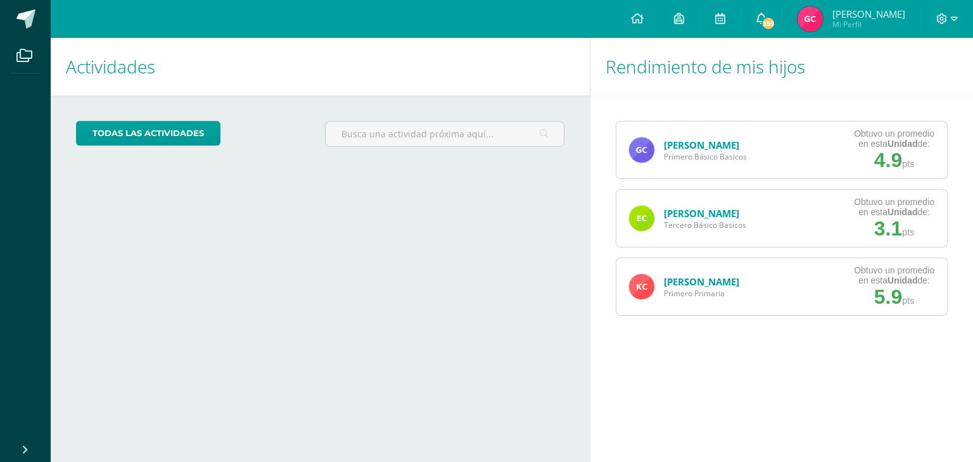
click at [759, 16] on icon at bounding box center [761, 18] width 10 height 11
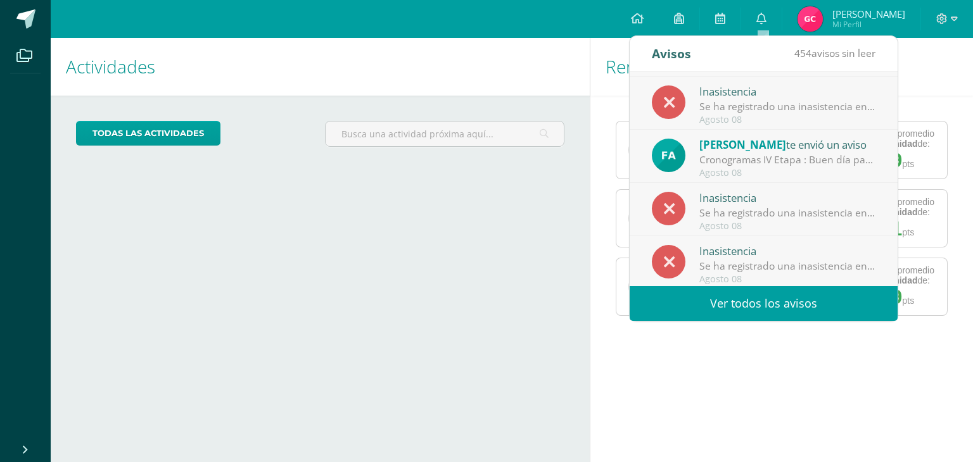
scroll to position [210, 0]
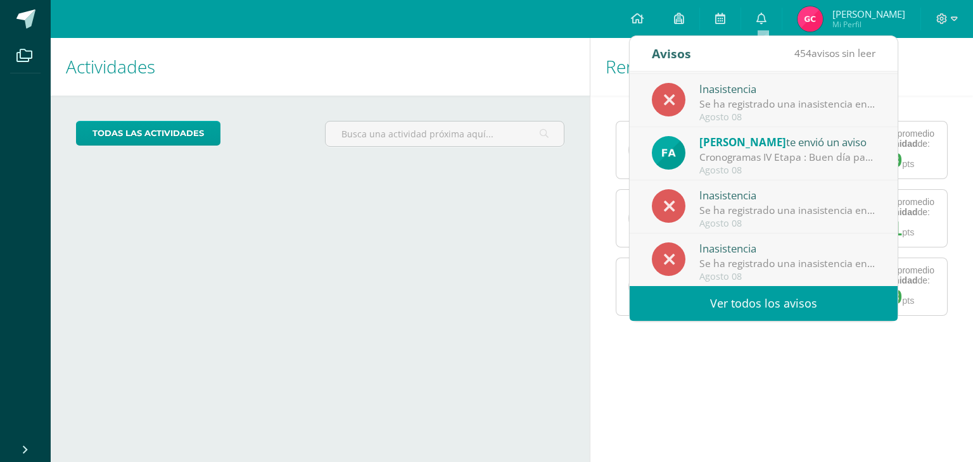
click at [743, 156] on div "Cronogramas IV Etapa : Buen día papitos! el día de hoy les adjunto los cronogra…" at bounding box center [787, 157] width 176 height 15
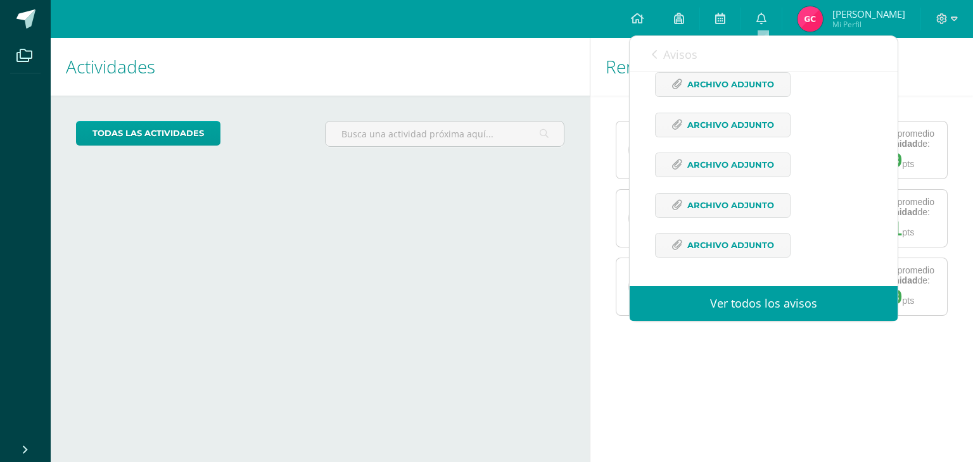
scroll to position [0, 0]
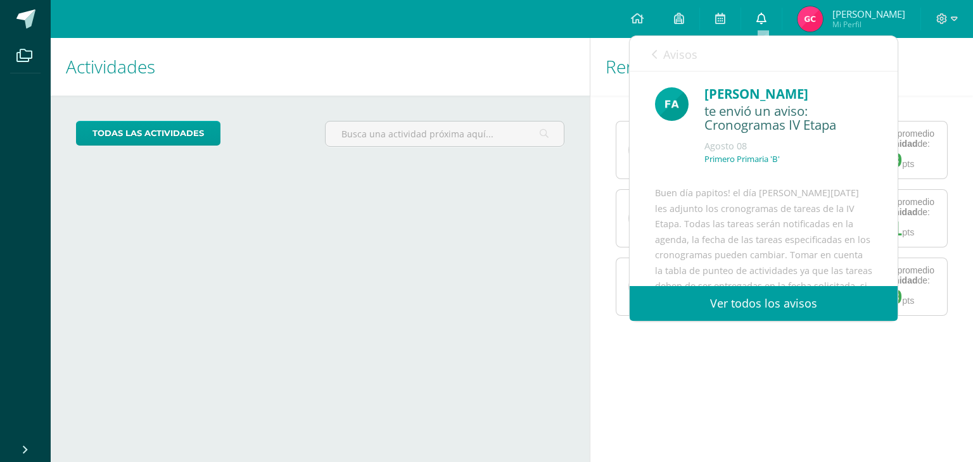
click at [765, 18] on icon at bounding box center [761, 18] width 10 height 11
click at [636, 13] on icon at bounding box center [637, 18] width 13 height 11
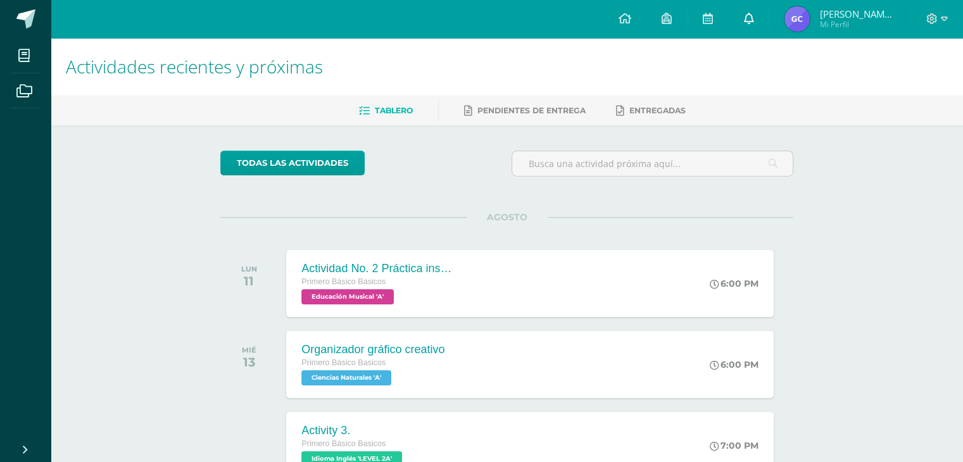
click at [748, 23] on icon at bounding box center [749, 18] width 10 height 11
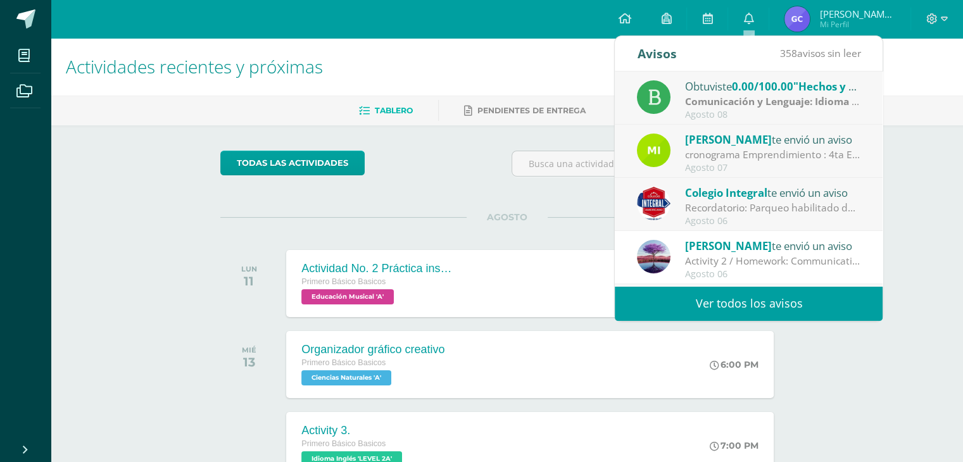
click at [736, 303] on link "Ver todos los avisos" at bounding box center [749, 303] width 268 height 35
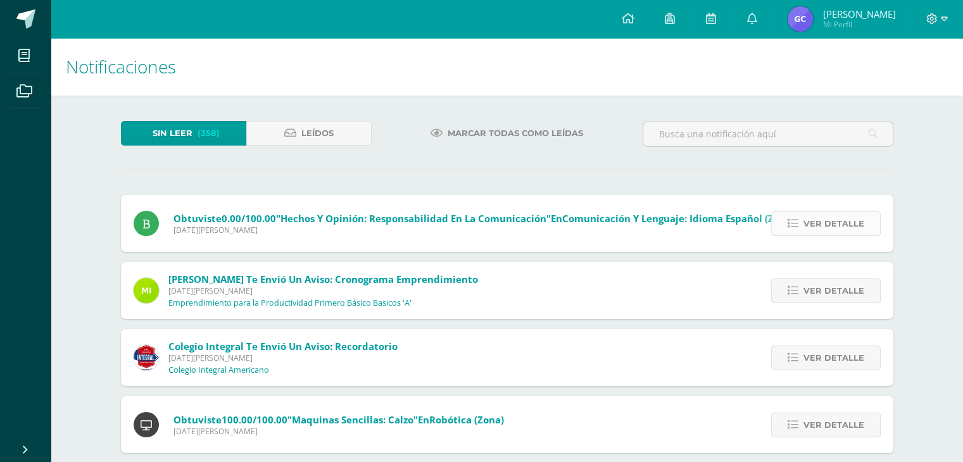
click at [840, 226] on span "Ver detalle" at bounding box center [834, 223] width 61 height 23
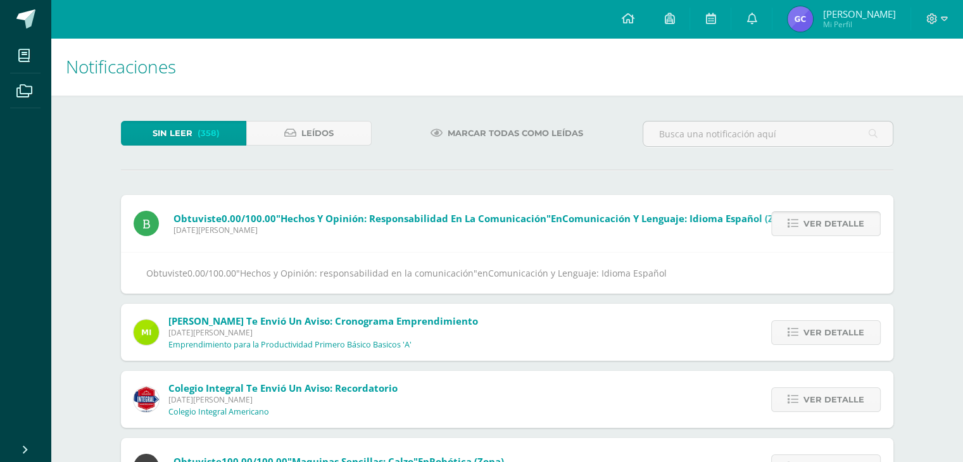
click at [840, 226] on span "Ver detalle" at bounding box center [834, 223] width 61 height 23
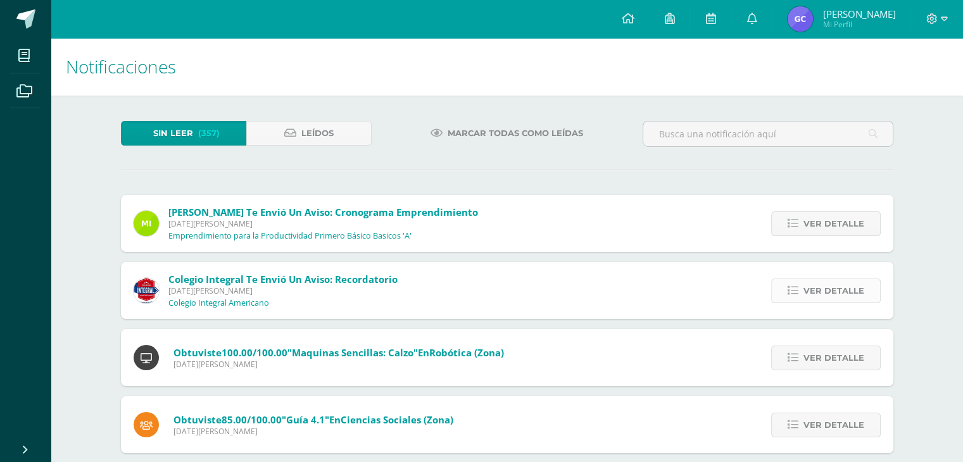
click at [856, 295] on span "Ver detalle" at bounding box center [834, 290] width 61 height 23
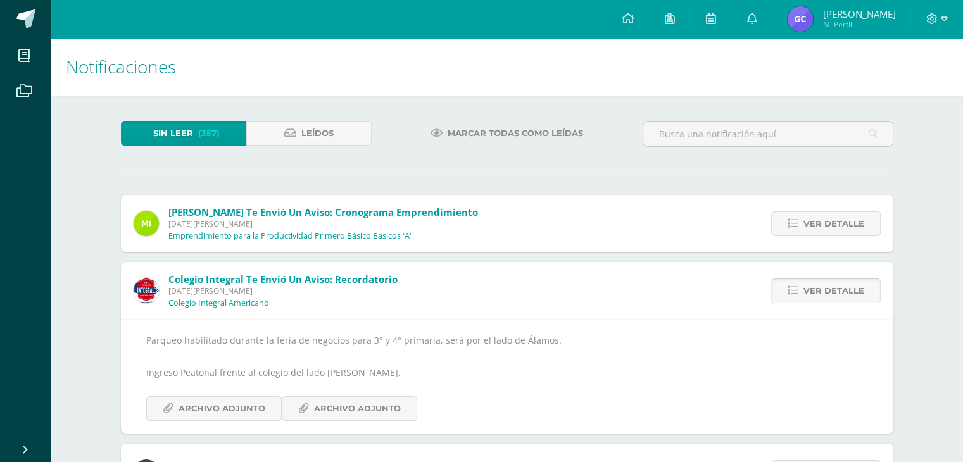
click at [856, 295] on span "Ver detalle" at bounding box center [834, 290] width 61 height 23
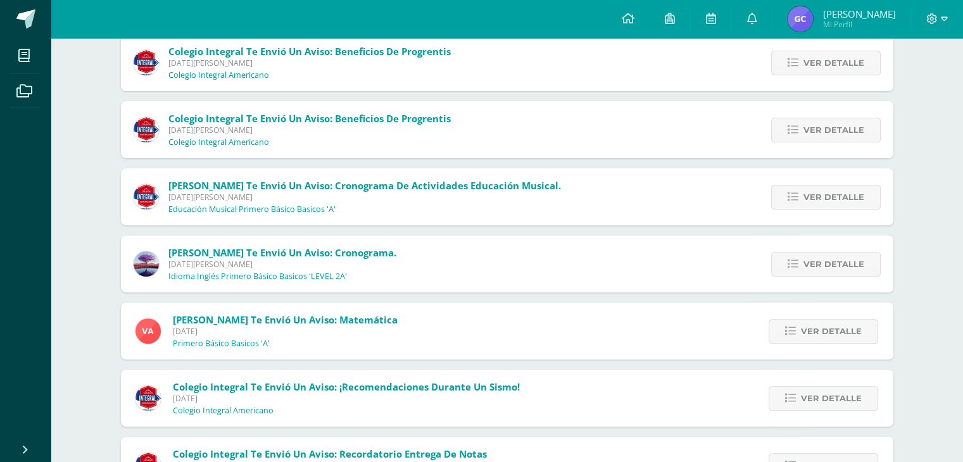
scroll to position [431, 0]
click at [851, 253] on span "Ver detalle" at bounding box center [834, 262] width 61 height 23
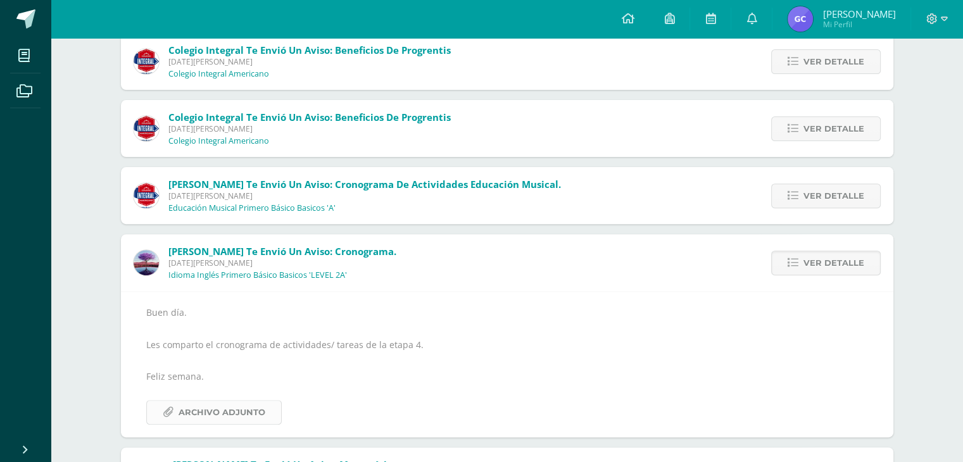
click at [223, 411] on span "Archivo Adjunto" at bounding box center [222, 412] width 87 height 23
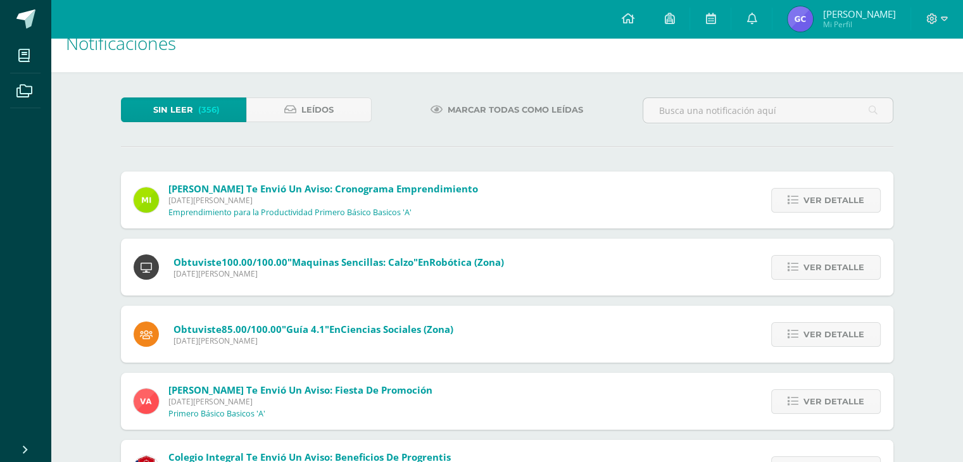
scroll to position [25, 0]
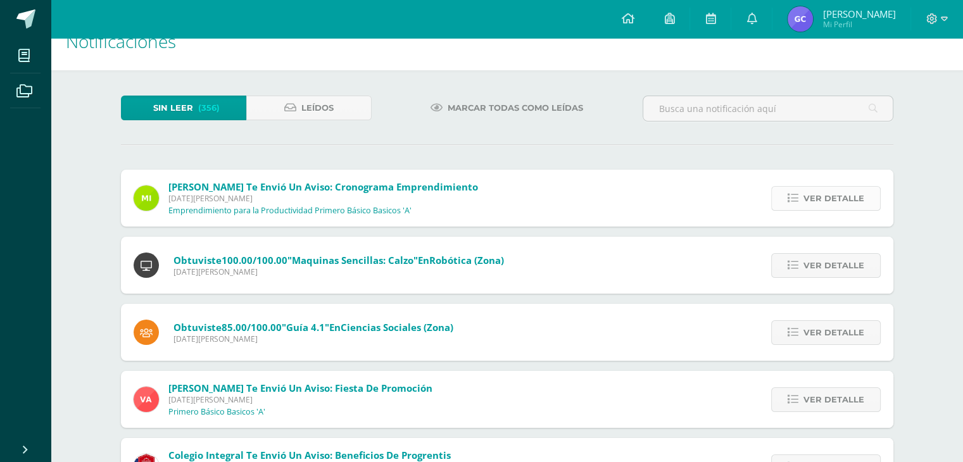
click at [808, 197] on span "Ver detalle" at bounding box center [834, 198] width 61 height 23
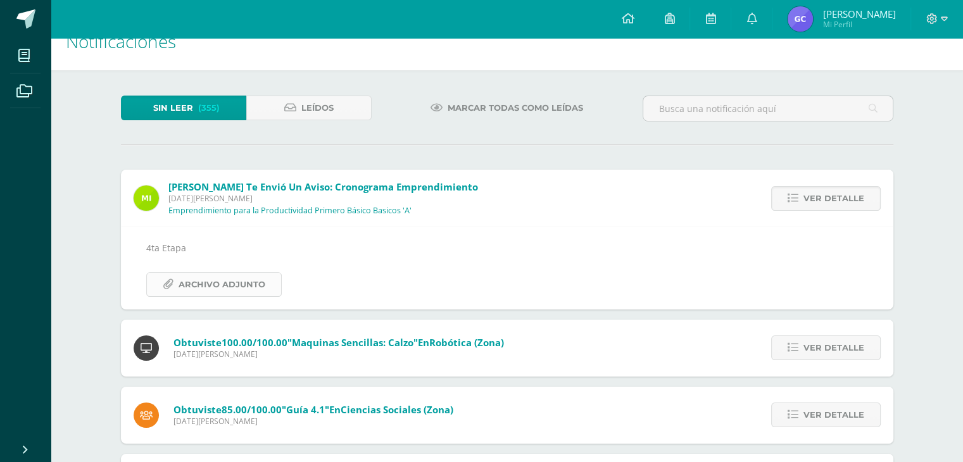
click at [208, 288] on span "Archivo Adjunto" at bounding box center [222, 284] width 87 height 23
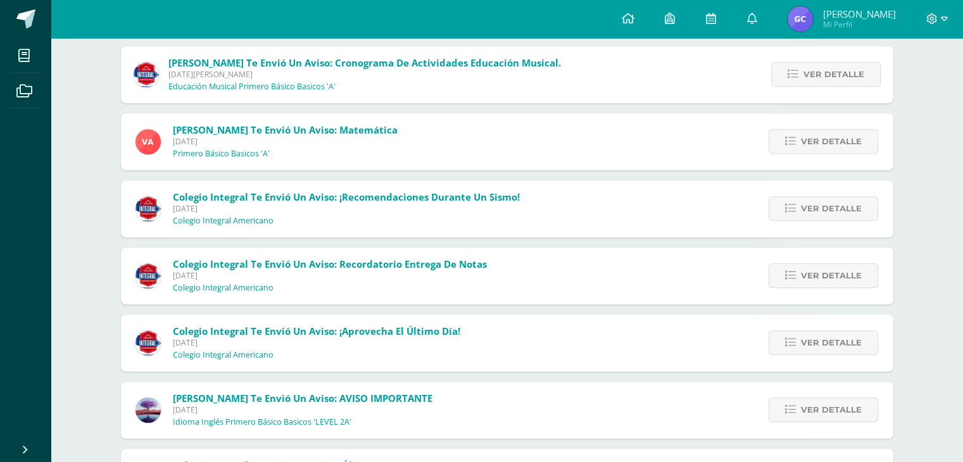
scroll to position [633, 0]
click at [835, 280] on span "Ver detalle" at bounding box center [831, 276] width 61 height 23
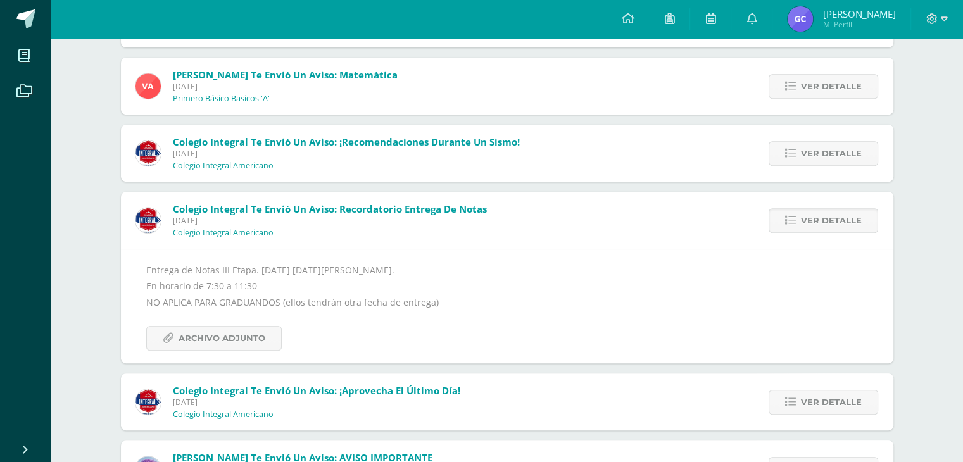
scroll to position [484, 0]
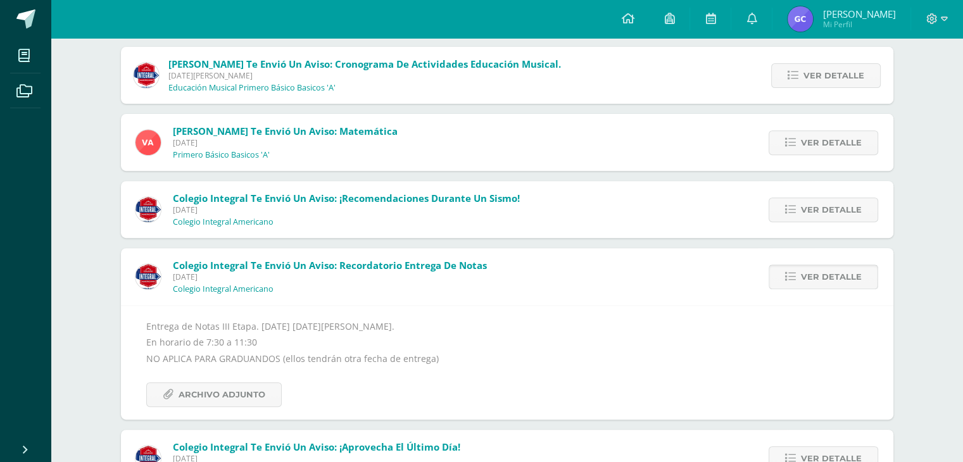
click span "Ver detalle"
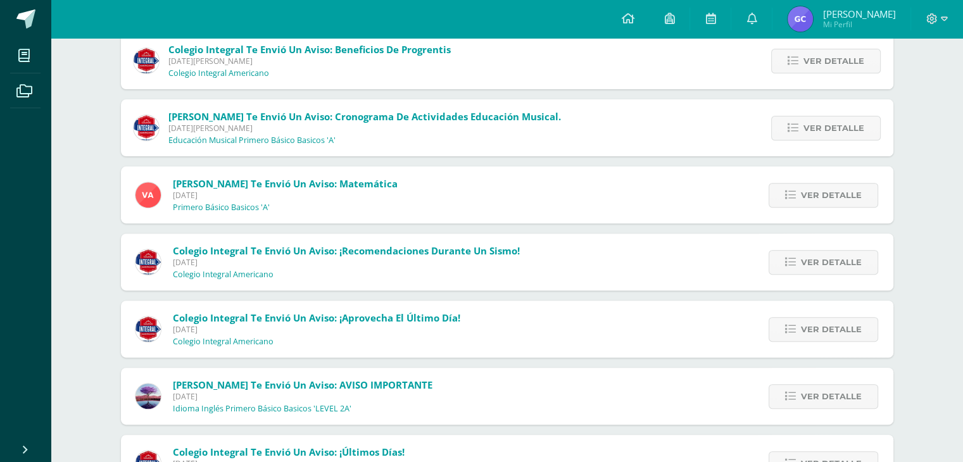
scroll to position [0, 0]
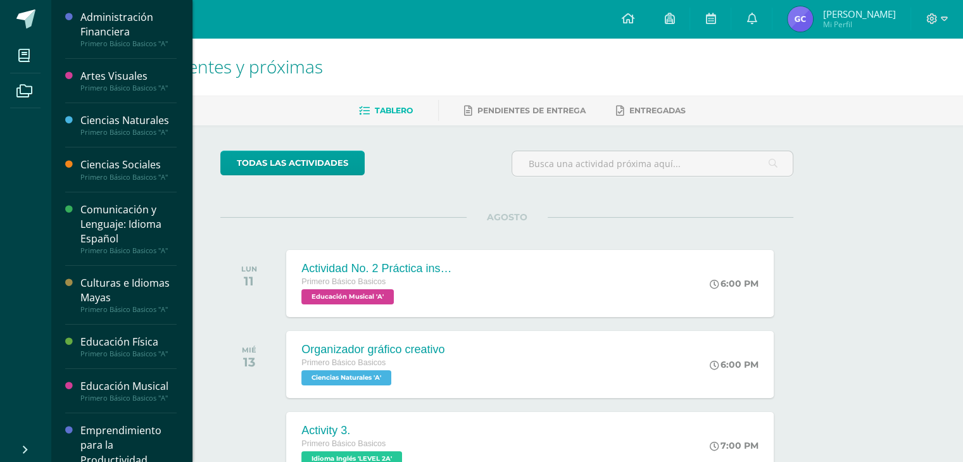
click at [120, 32] on div "Administración Financiera" at bounding box center [128, 24] width 96 height 29
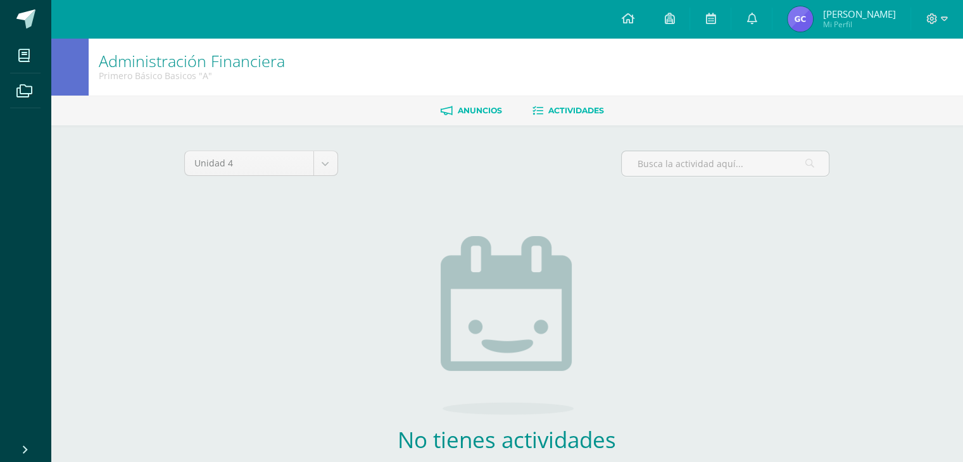
click at [482, 116] on link "Anuncios" at bounding box center [471, 111] width 61 height 20
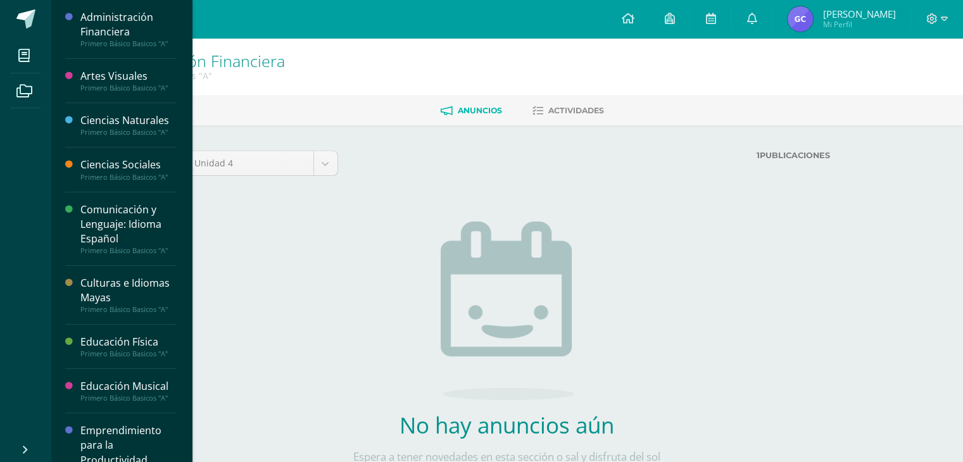
click at [96, 74] on div "Artes Visuales" at bounding box center [128, 76] width 96 height 15
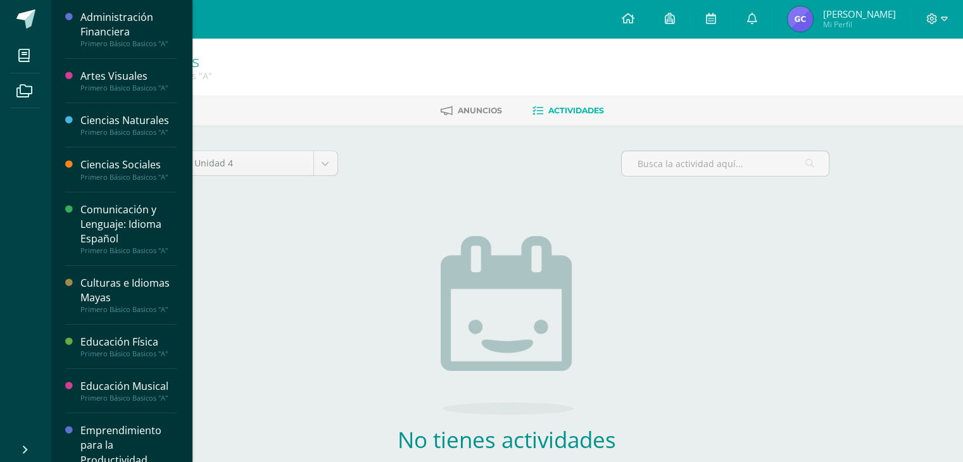
click at [118, 119] on div "Ciencias Naturales" at bounding box center [128, 120] width 96 height 15
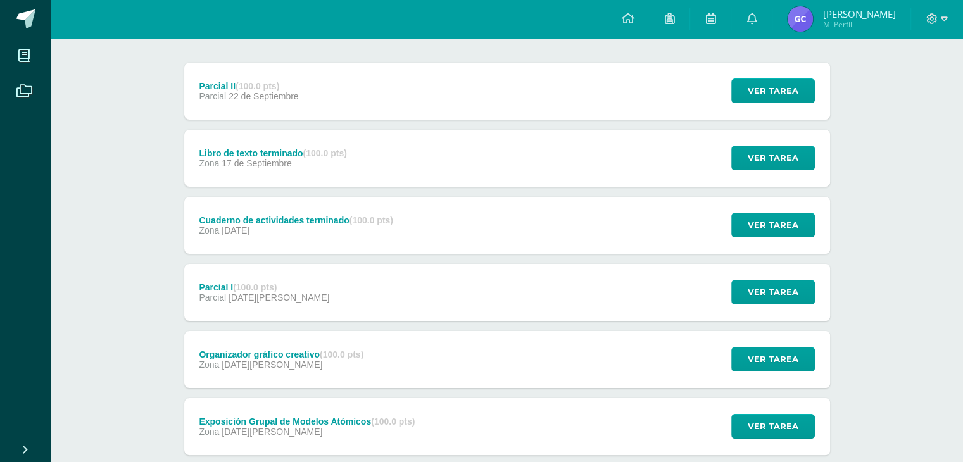
scroll to position [147, 0]
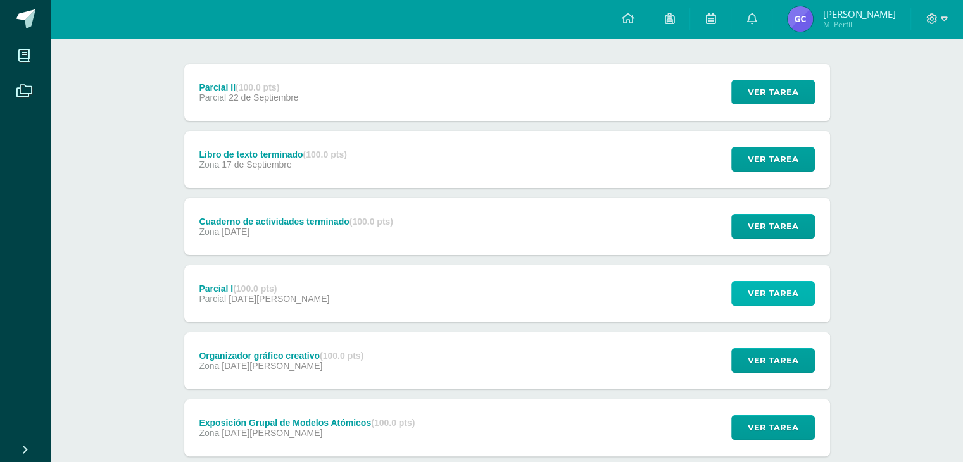
click at [785, 295] on span "Ver tarea" at bounding box center [773, 293] width 51 height 23
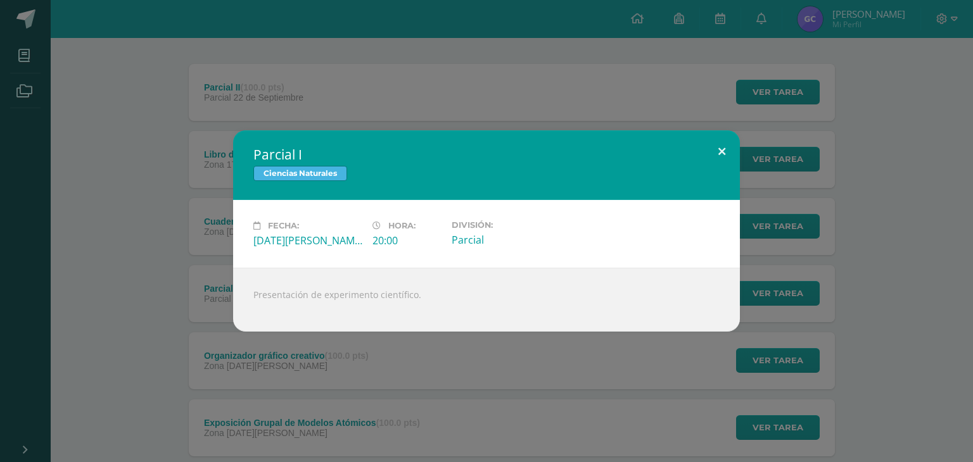
click at [721, 148] on button at bounding box center [722, 151] width 36 height 43
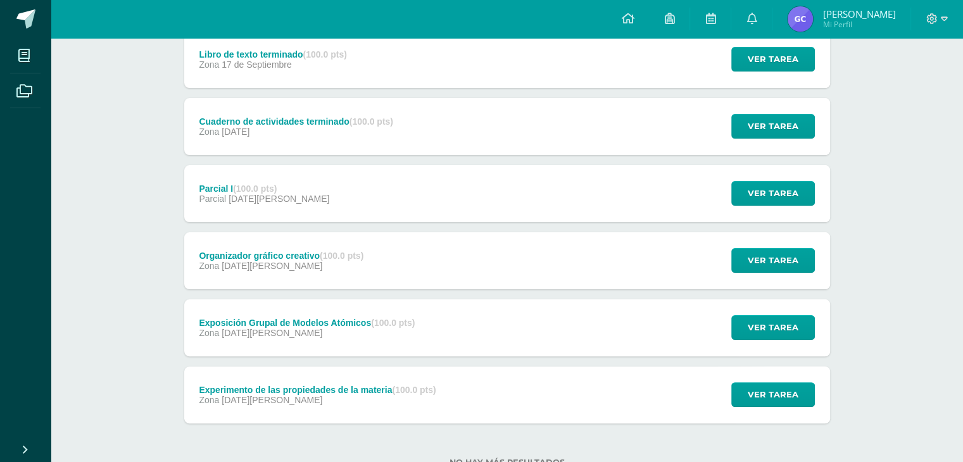
click at [721, 148] on div "Ver tarea" at bounding box center [772, 126] width 118 height 57
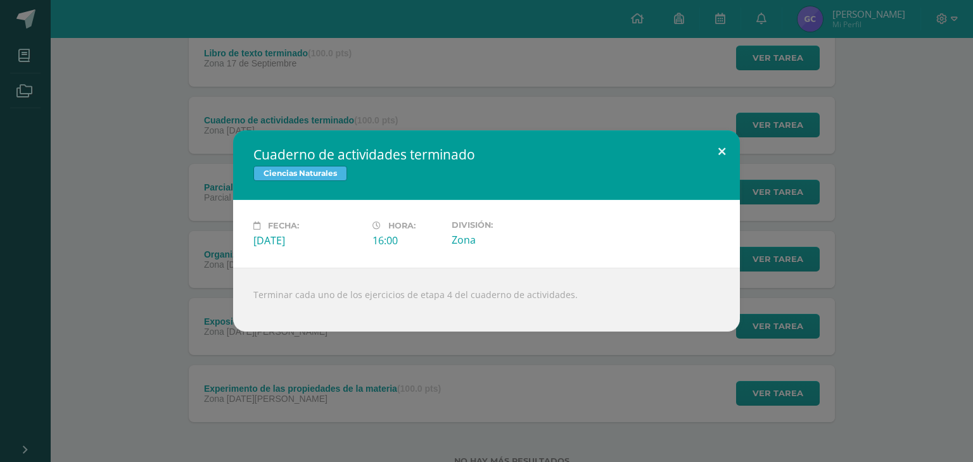
click at [723, 148] on button at bounding box center [722, 151] width 36 height 43
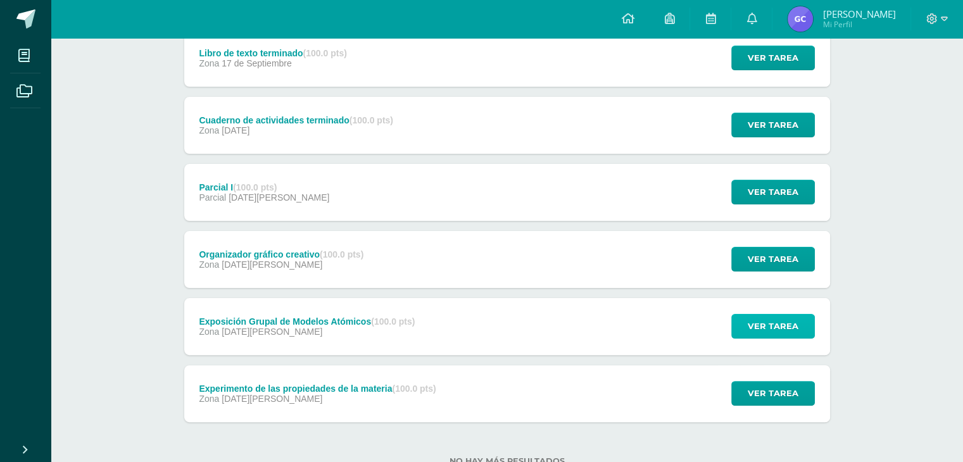
click at [791, 333] on span "Ver tarea" at bounding box center [773, 326] width 51 height 23
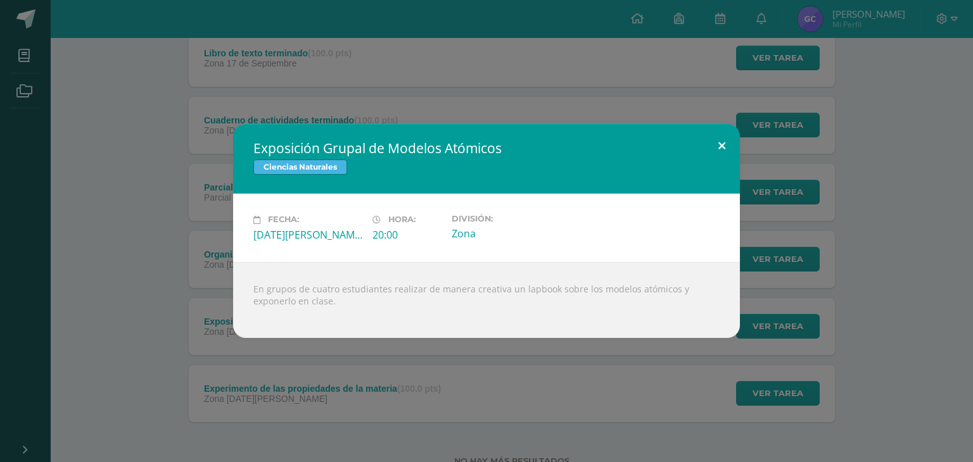
click at [718, 148] on button at bounding box center [722, 145] width 36 height 43
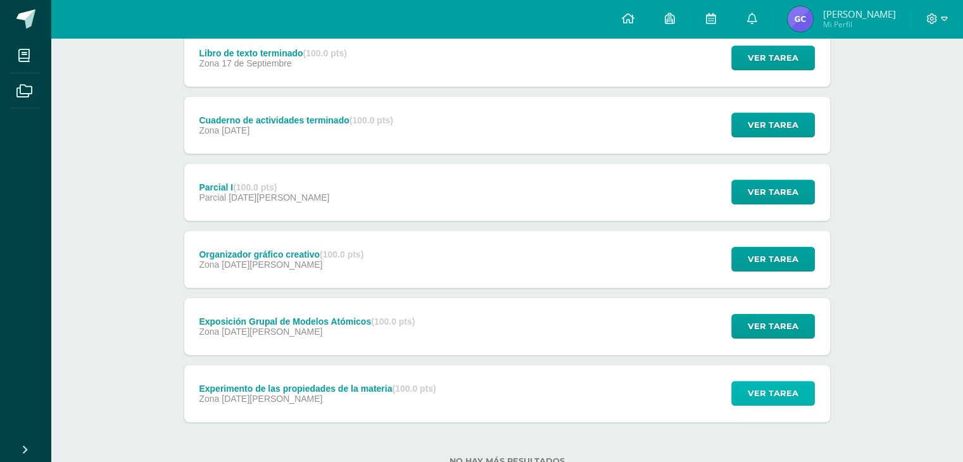
click at [780, 384] on span "Ver tarea" at bounding box center [773, 393] width 51 height 23
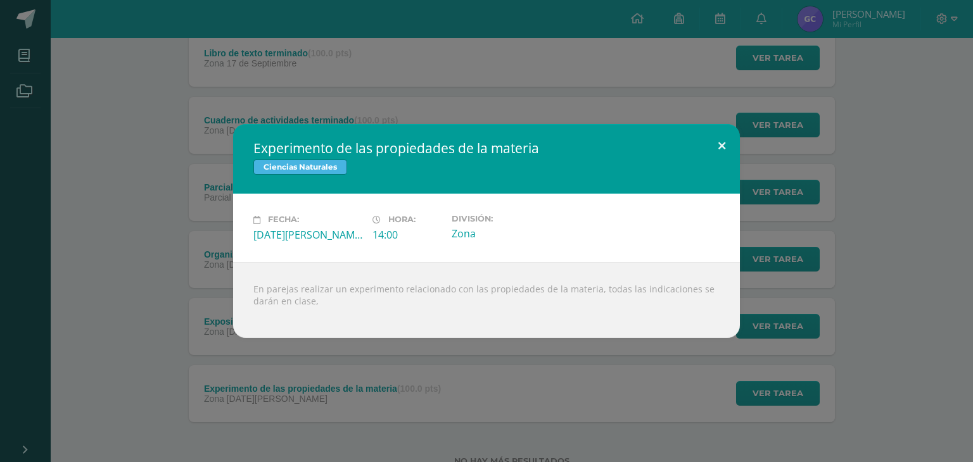
click at [725, 146] on button at bounding box center [722, 145] width 36 height 43
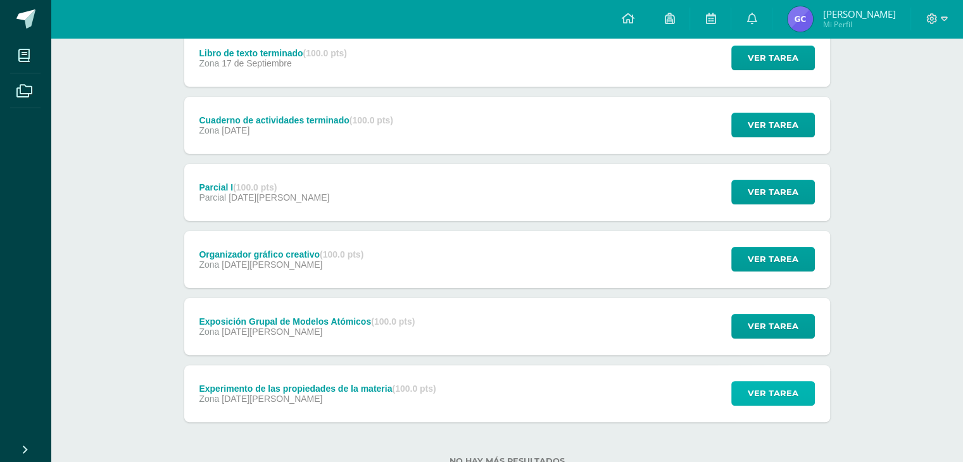
scroll to position [0, 0]
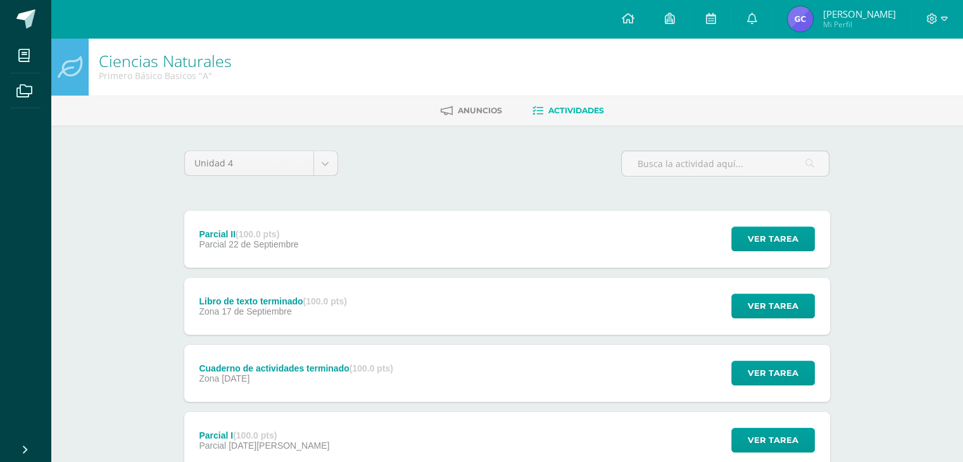
click at [259, 199] on div "Unidad 4 Unidad 1 Unidad 2 Unidad 3 Unidad 4 Parcial II (100.0 pts) Parcial 22 …" at bounding box center [507, 440] width 656 height 579
click at [28, 83] on span at bounding box center [24, 90] width 29 height 29
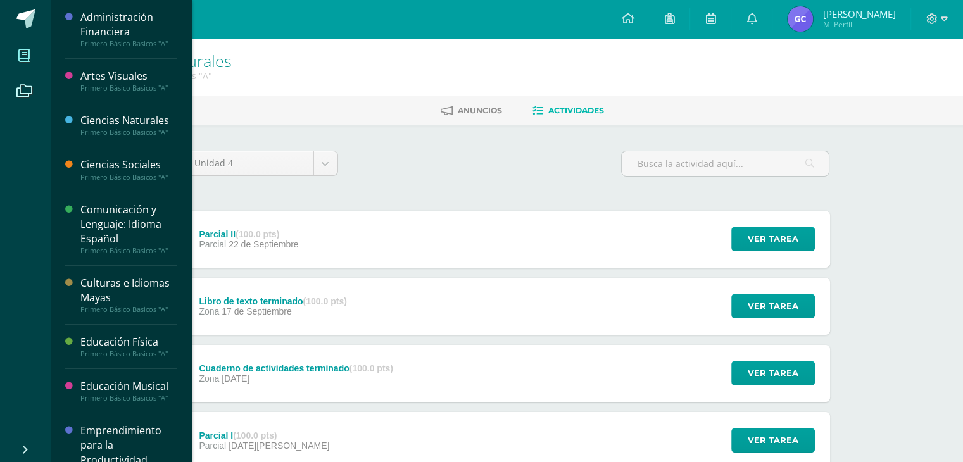
click at [27, 54] on icon at bounding box center [23, 55] width 11 height 13
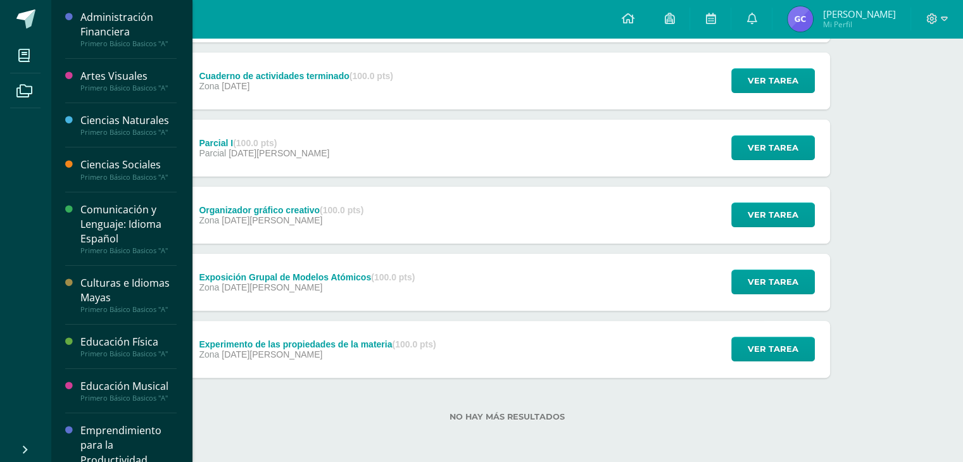
scroll to position [291, 0]
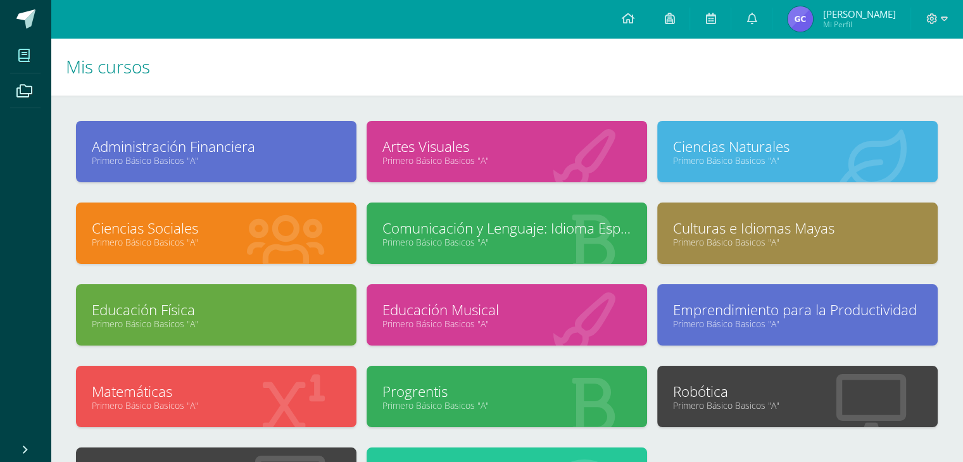
click at [208, 153] on link "Administración Financiera" at bounding box center [216, 147] width 249 height 20
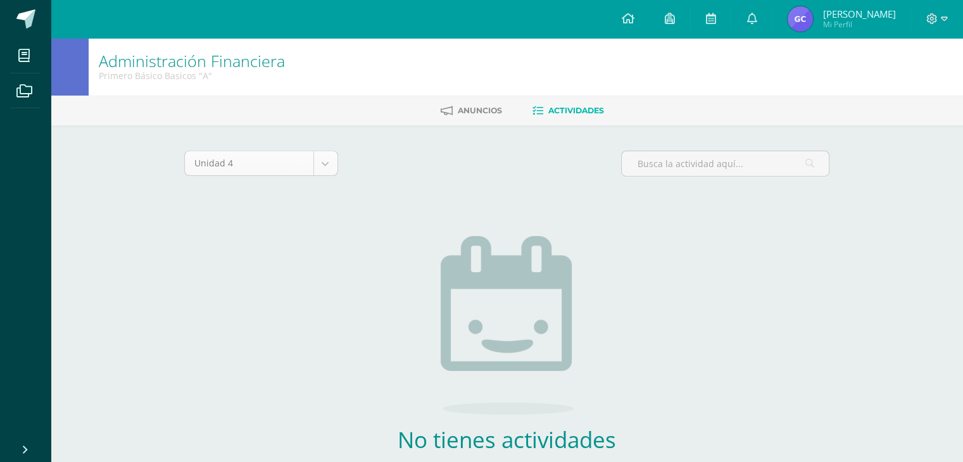
click at [320, 156] on body "Mis cursos Archivos Cerrar panel Administración Financiera Primero Básico Basic…" at bounding box center [481, 272] width 963 height 545
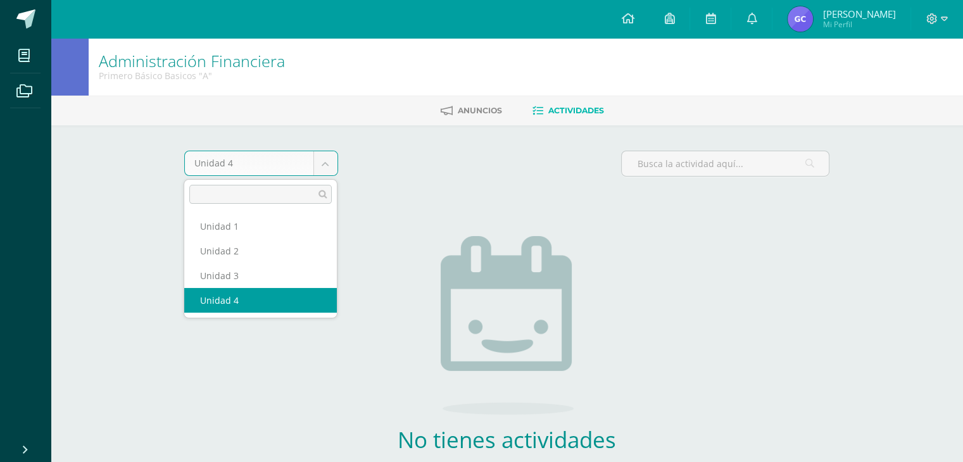
click at [320, 156] on body "Mis cursos Archivos Cerrar panel Administración Financiera Primero Básico Basic…" at bounding box center [481, 272] width 963 height 545
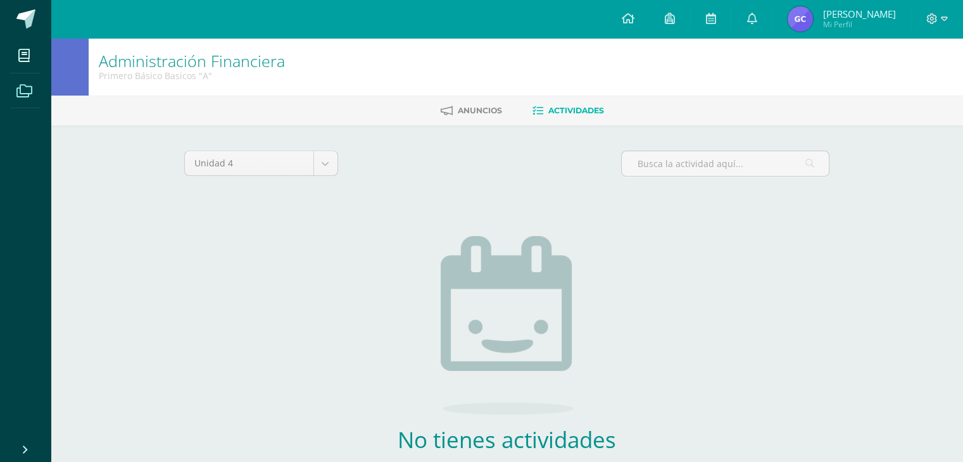
click at [20, 85] on icon at bounding box center [24, 91] width 16 height 13
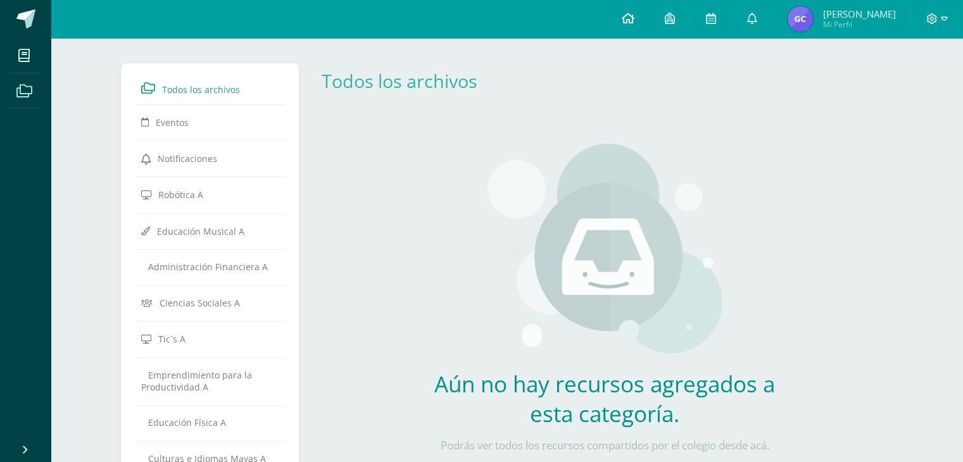
click at [621, 20] on icon at bounding box center [627, 18] width 13 height 11
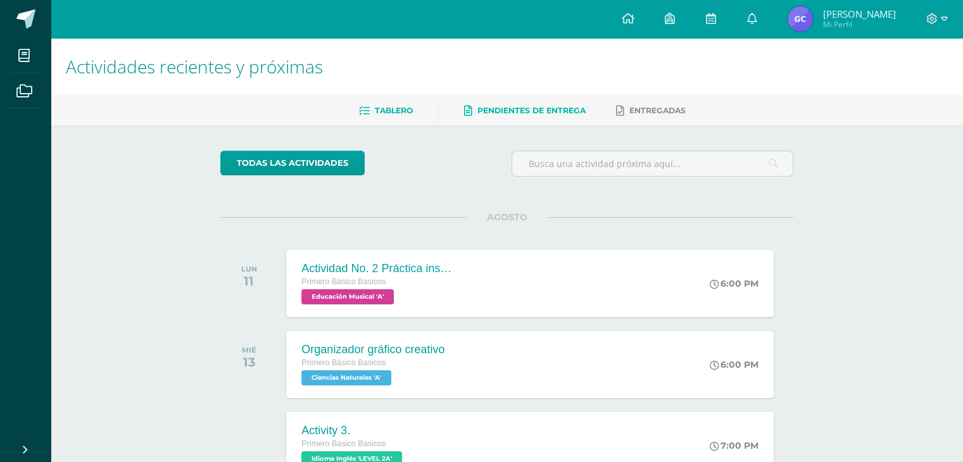
click at [526, 107] on span "Pendientes de entrega" at bounding box center [532, 111] width 108 height 10
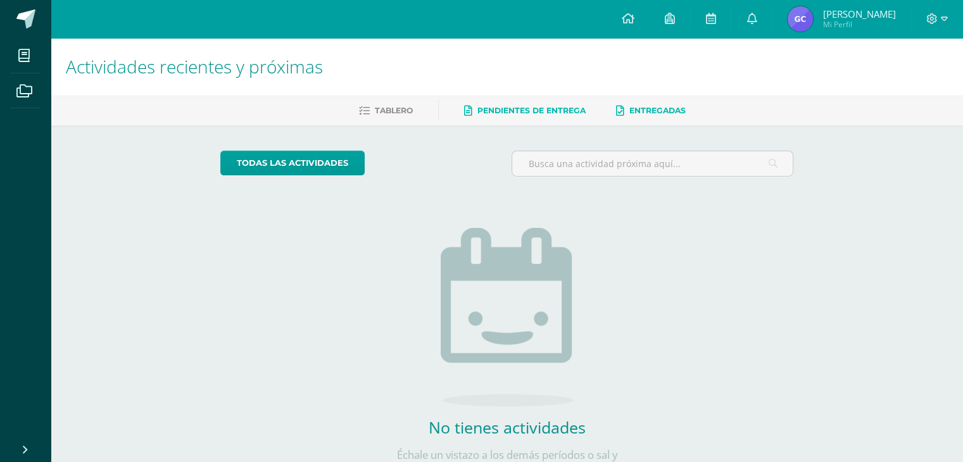
click at [683, 114] on span "Entregadas" at bounding box center [658, 111] width 56 height 10
click at [742, 13] on link at bounding box center [752, 19] width 41 height 38
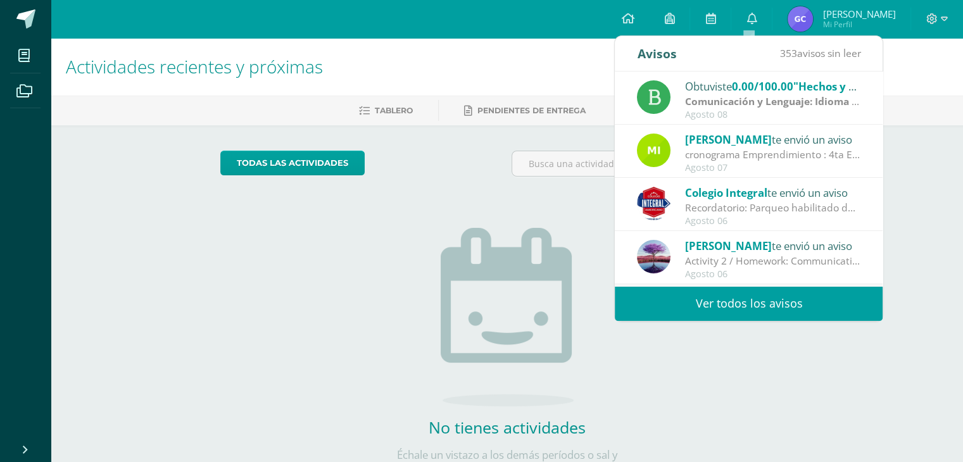
click at [757, 295] on link "Ver todos los avisos" at bounding box center [749, 303] width 268 height 35
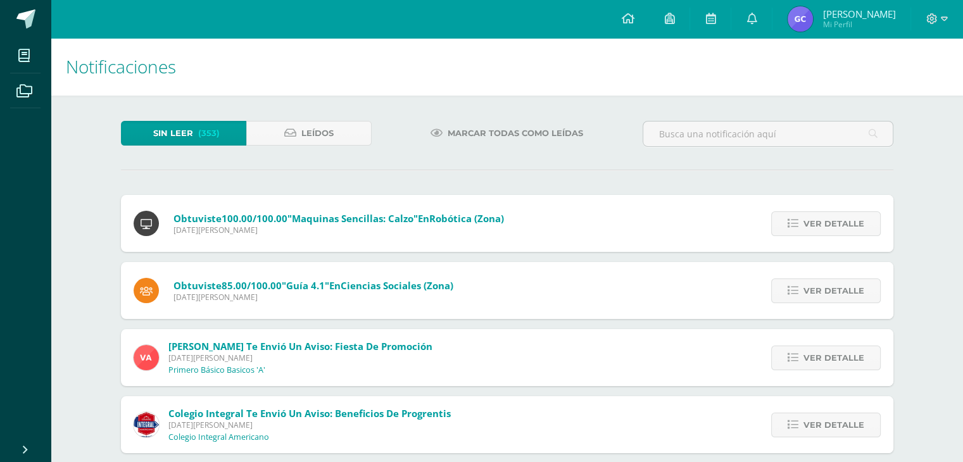
click at [874, 20] on span "[PERSON_NAME]" at bounding box center [859, 14] width 73 height 13
click at [630, 23] on icon at bounding box center [627, 18] width 13 height 11
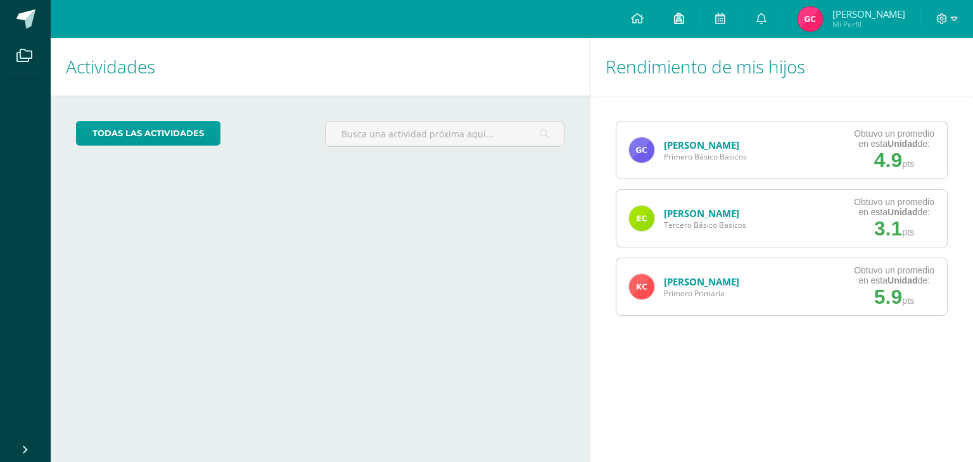
click at [678, 21] on icon at bounding box center [679, 18] width 10 height 11
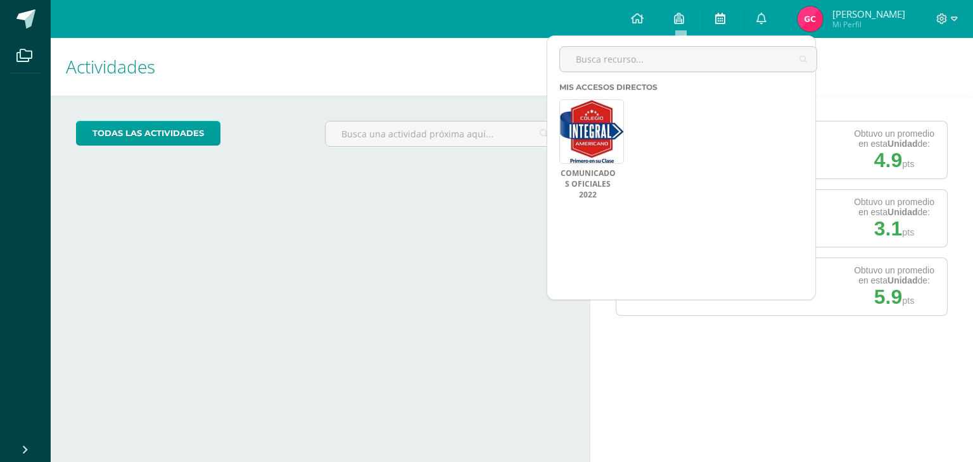
click at [725, 22] on icon at bounding box center [720, 18] width 10 height 11
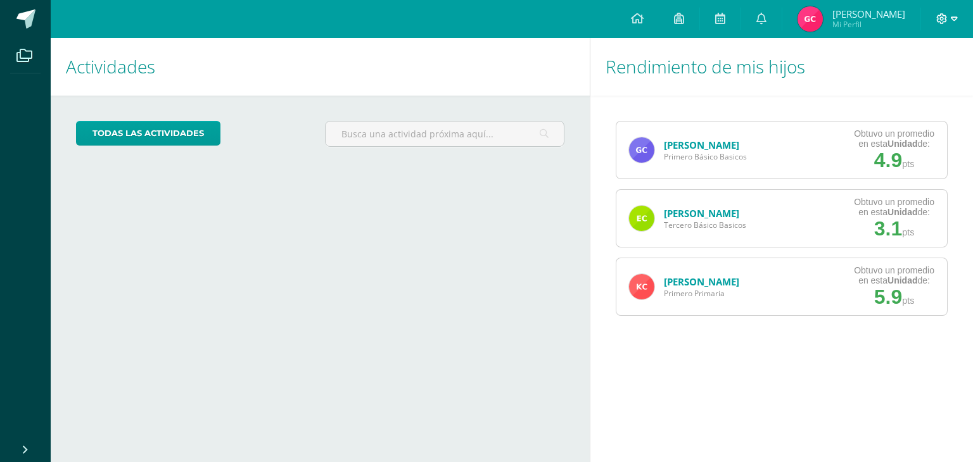
click at [953, 18] on icon at bounding box center [954, 18] width 7 height 11
click at [763, 18] on icon at bounding box center [761, 18] width 10 height 11
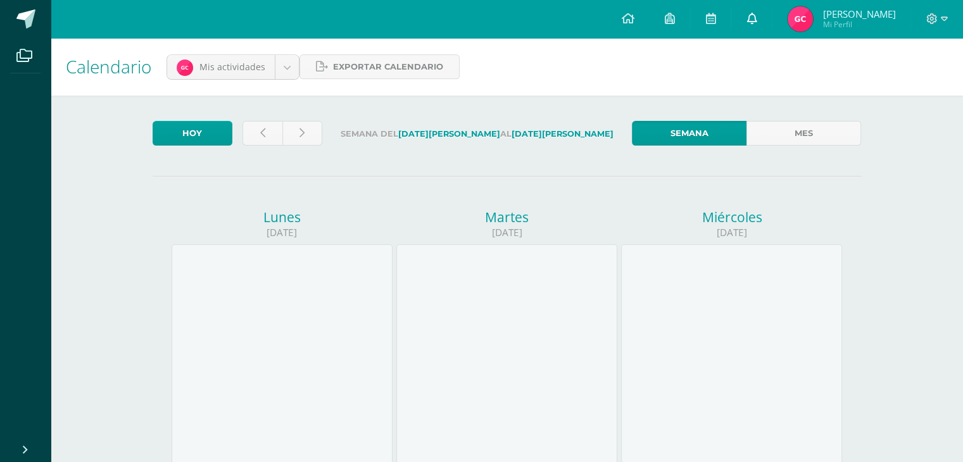
click at [752, 16] on icon at bounding box center [752, 18] width 10 height 11
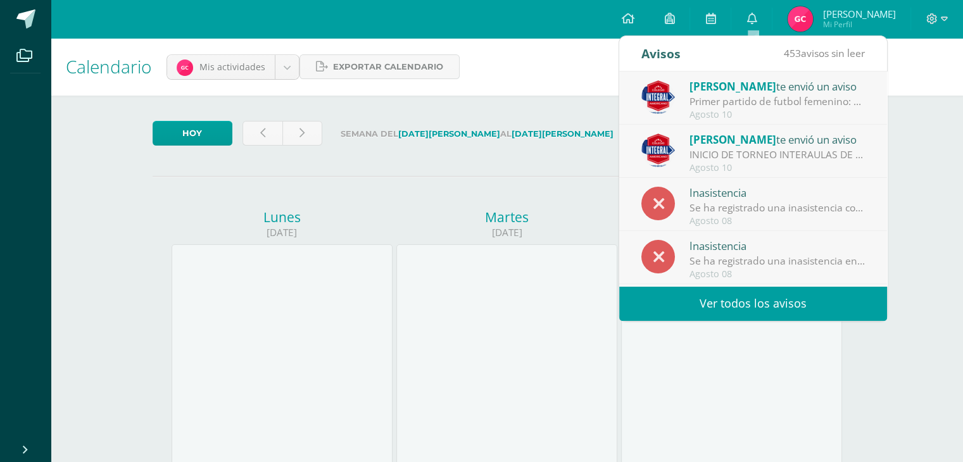
click at [755, 297] on link "Ver todos los avisos" at bounding box center [753, 303] width 268 height 35
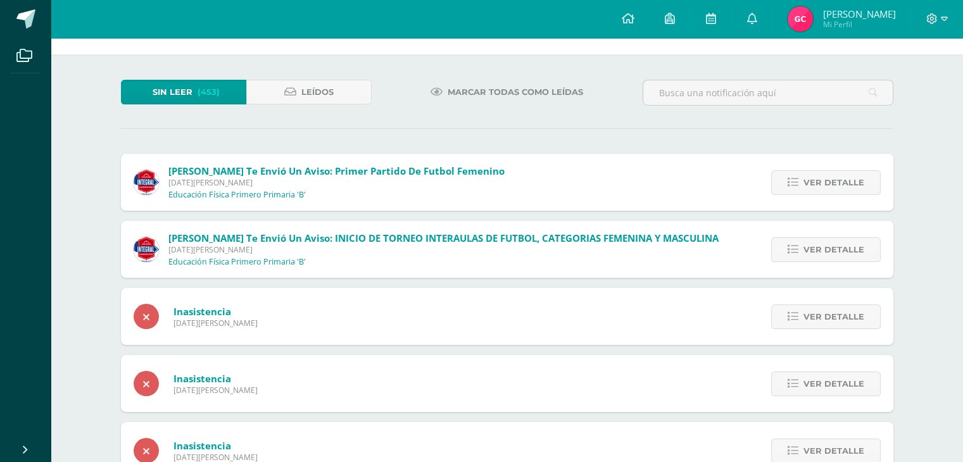
scroll to position [63, 0]
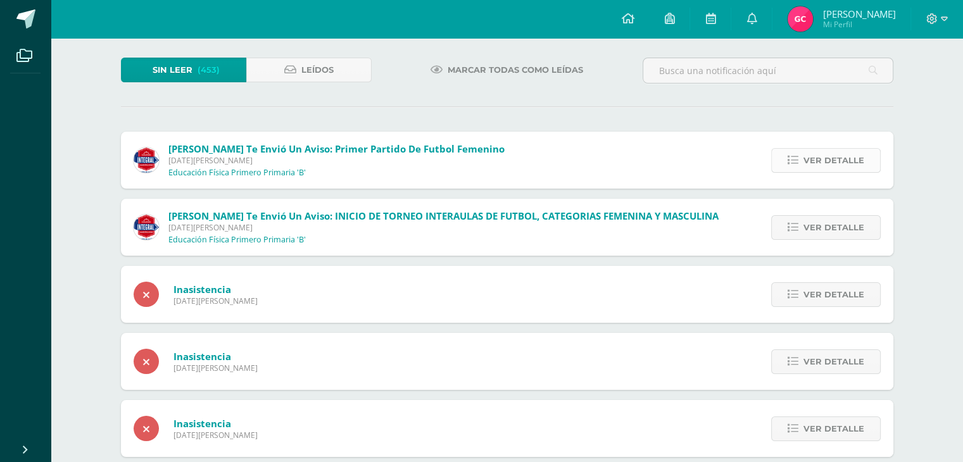
click at [833, 161] on span "Ver detalle" at bounding box center [834, 160] width 61 height 23
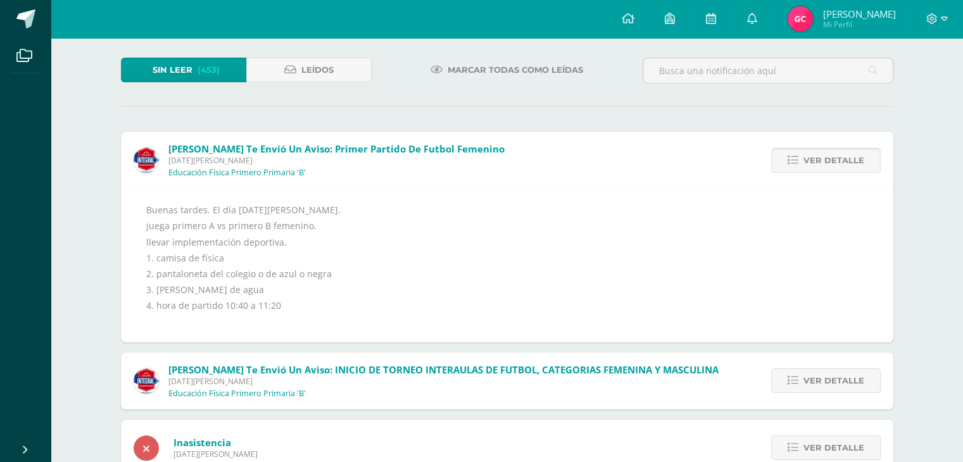
click at [835, 164] on span "Ver detalle" at bounding box center [834, 160] width 61 height 23
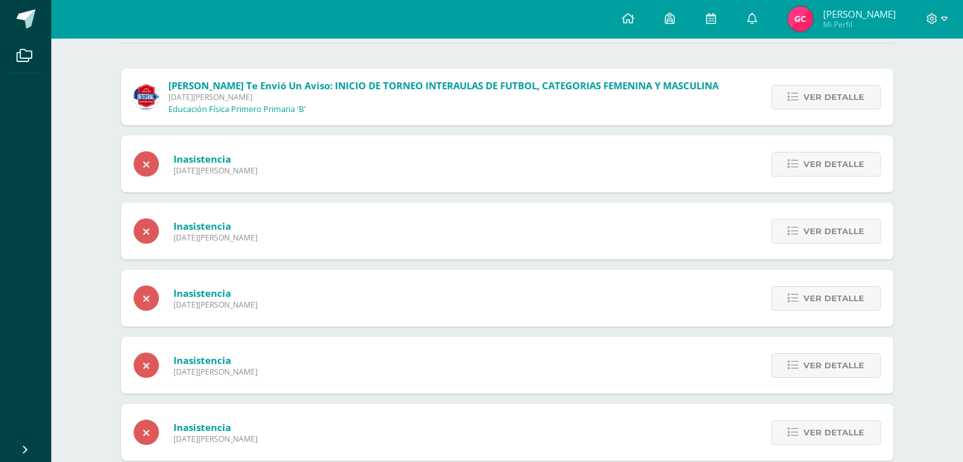
scroll to position [190, 0]
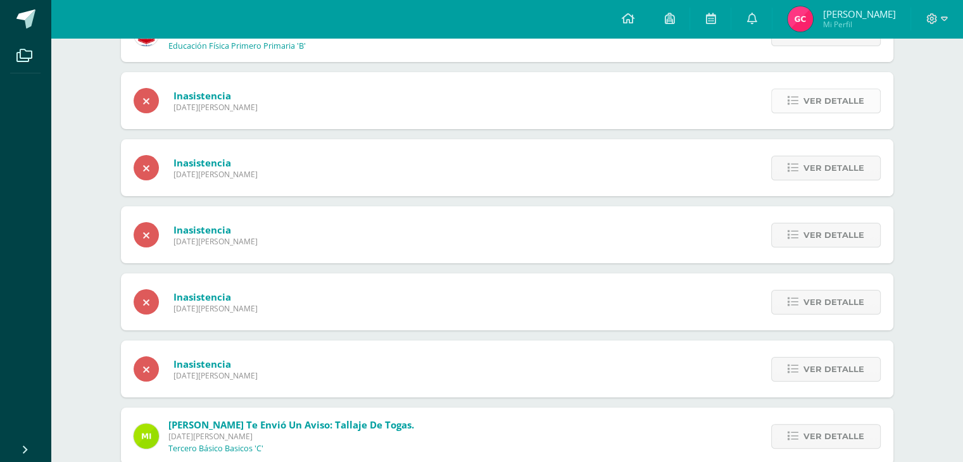
click at [848, 98] on span "Ver detalle" at bounding box center [834, 100] width 61 height 23
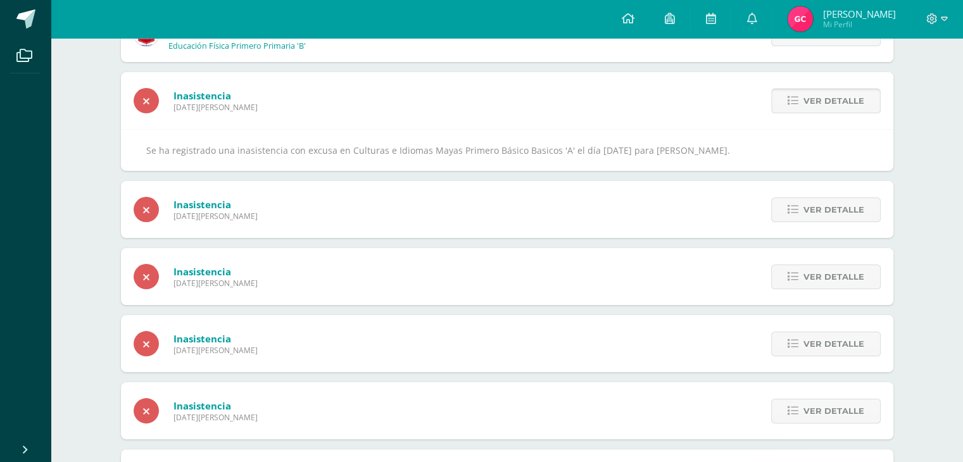
click at [848, 98] on span "Ver detalle" at bounding box center [834, 100] width 61 height 23
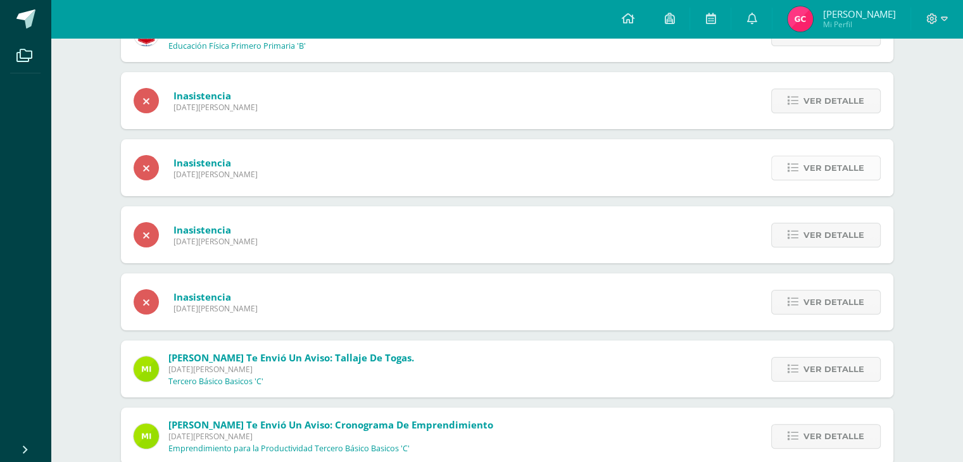
click at [833, 175] on span "Ver detalle" at bounding box center [834, 167] width 61 height 23
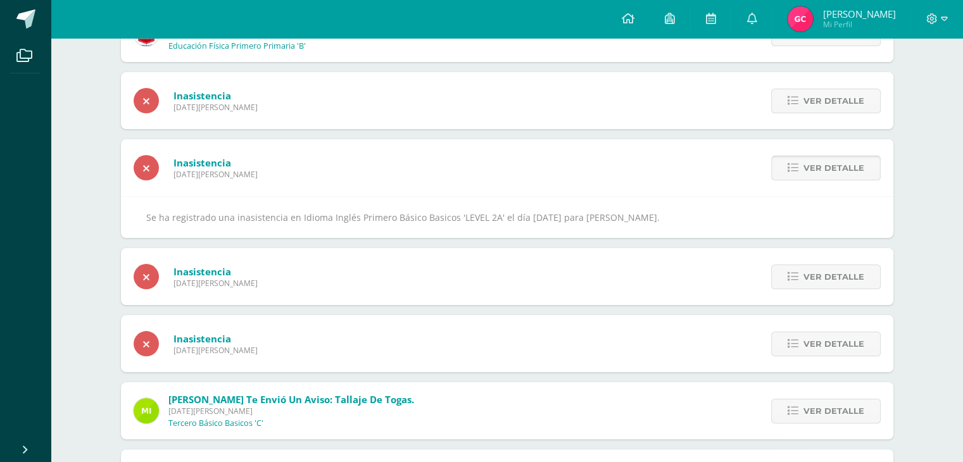
click at [830, 170] on span "Ver detalle" at bounding box center [834, 167] width 61 height 23
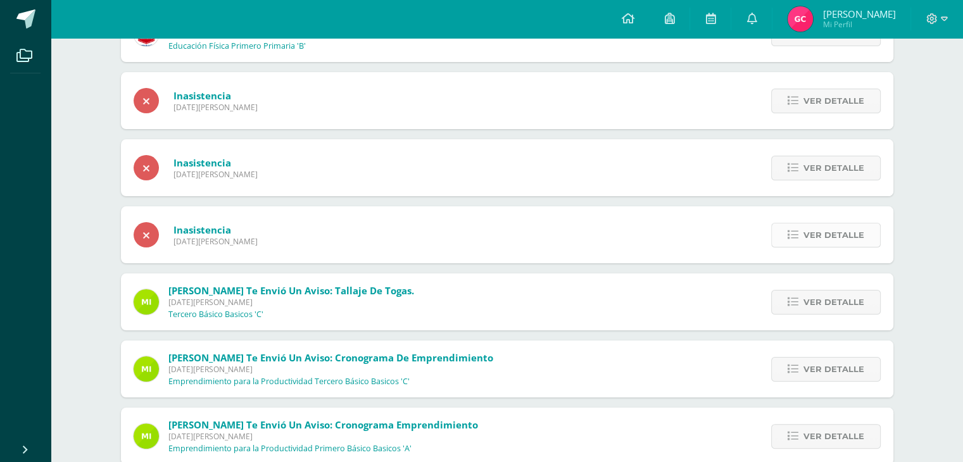
click at [837, 236] on span "Ver detalle" at bounding box center [834, 235] width 61 height 23
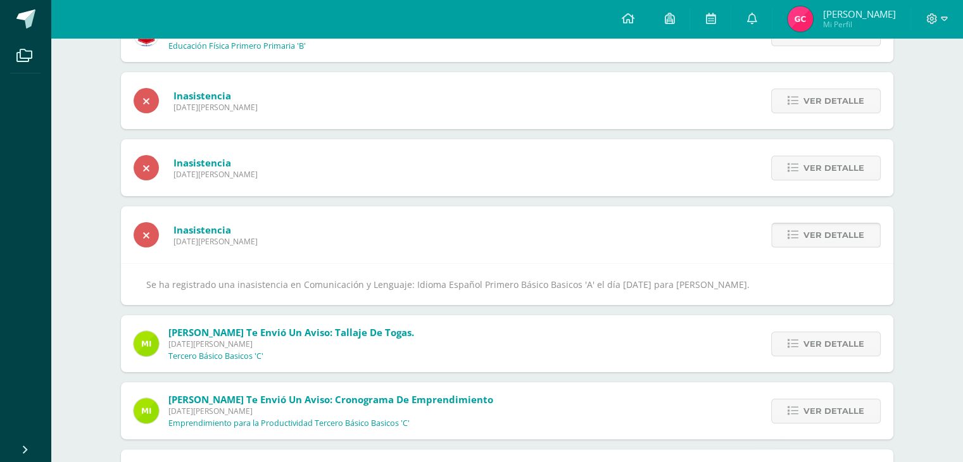
click at [837, 236] on span "Ver detalle" at bounding box center [834, 235] width 61 height 23
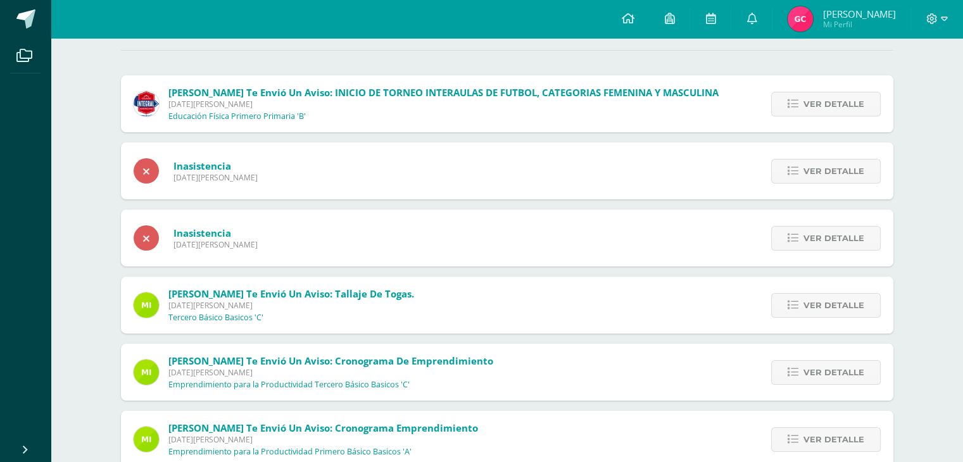
scroll to position [127, 0]
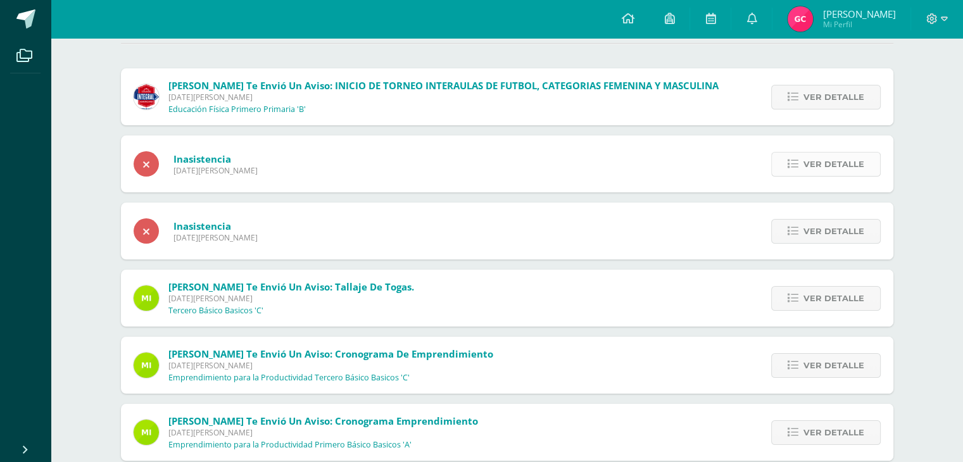
click at [842, 167] on span "Ver detalle" at bounding box center [834, 164] width 61 height 23
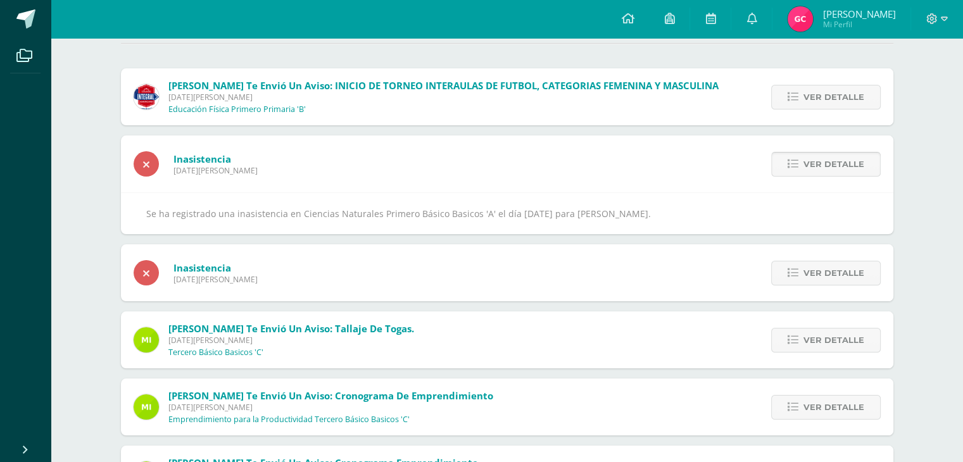
click at [841, 167] on span "Ver detalle" at bounding box center [834, 164] width 61 height 23
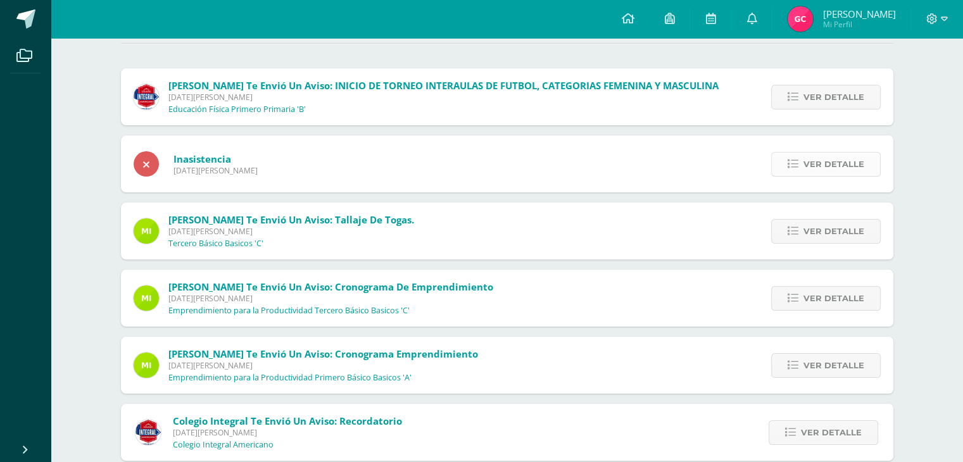
click at [831, 163] on span "Ver detalle" at bounding box center [834, 164] width 61 height 23
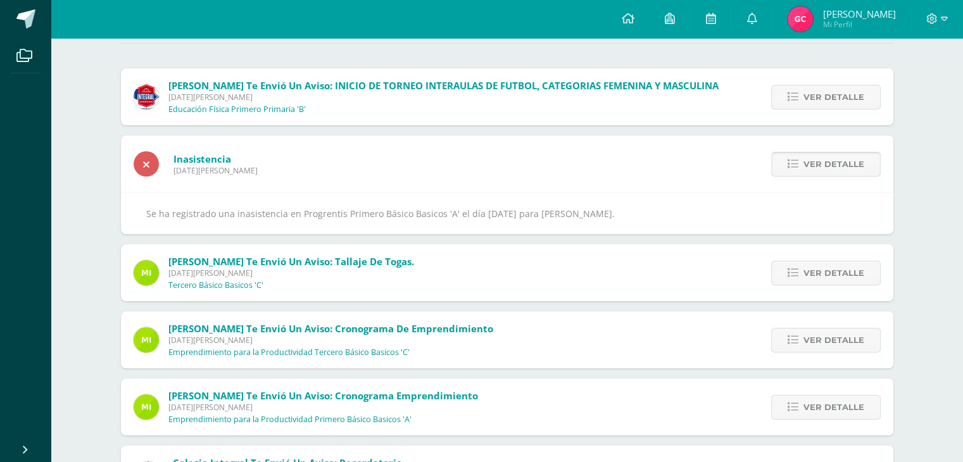
click at [831, 163] on span "Ver detalle" at bounding box center [834, 164] width 61 height 23
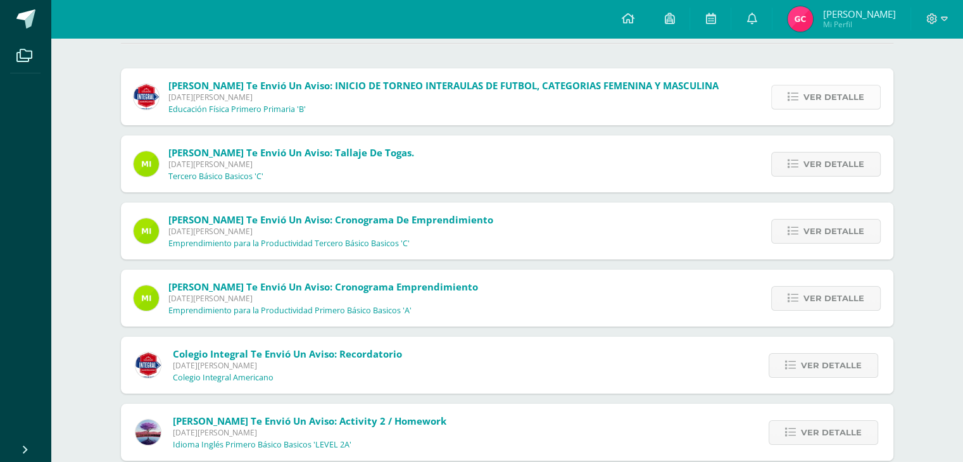
click at [830, 94] on span "Ver detalle" at bounding box center [834, 97] width 61 height 23
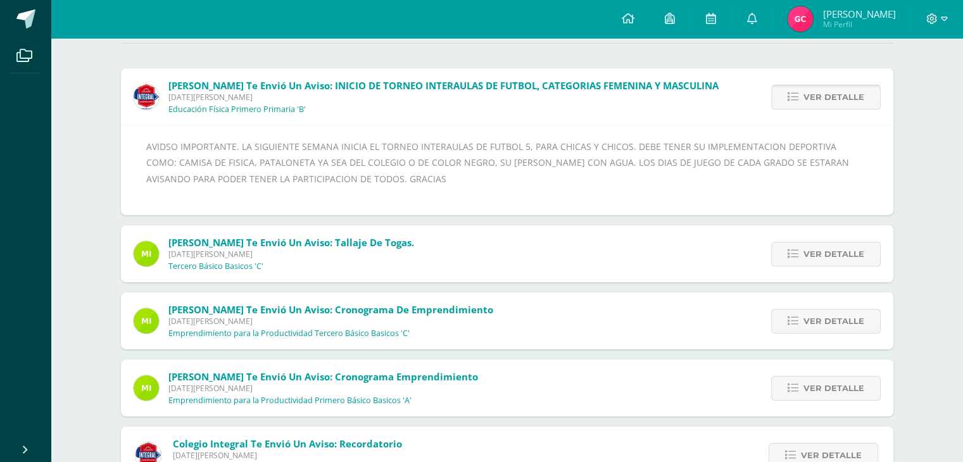
click at [830, 94] on span "Ver detalle" at bounding box center [834, 97] width 61 height 23
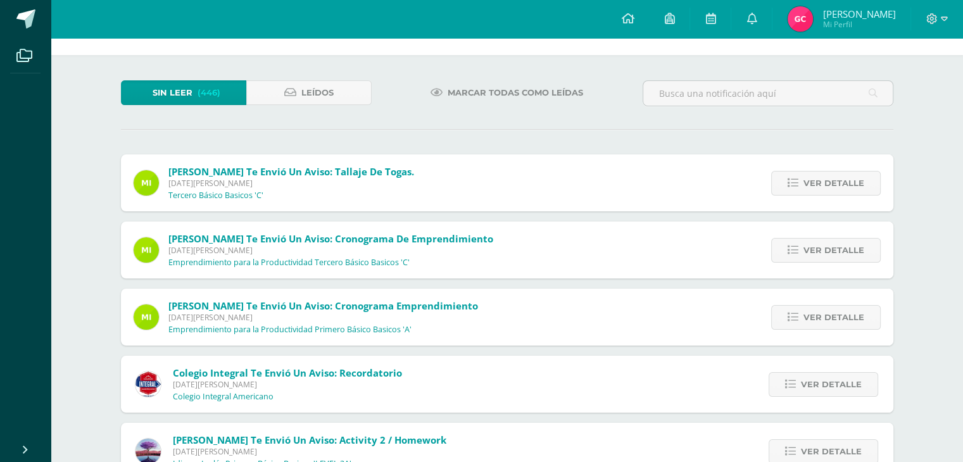
scroll to position [63, 0]
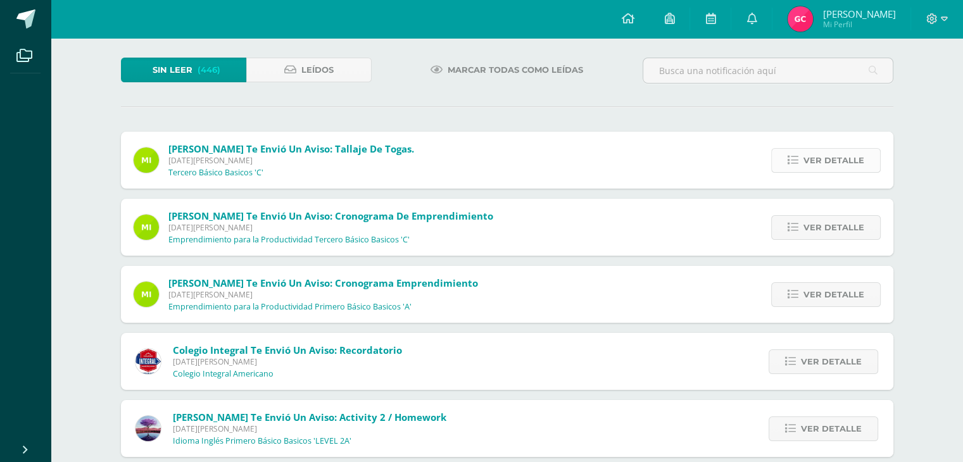
click at [830, 158] on span "Ver detalle" at bounding box center [834, 160] width 61 height 23
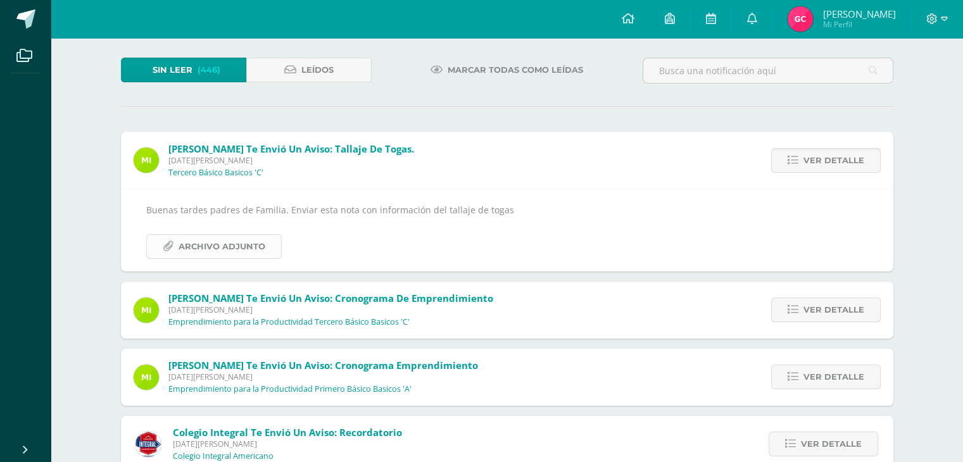
click at [242, 248] on span "Archivo Adjunto" at bounding box center [222, 246] width 87 height 23
click at [835, 162] on span "Ver detalle" at bounding box center [834, 160] width 61 height 23
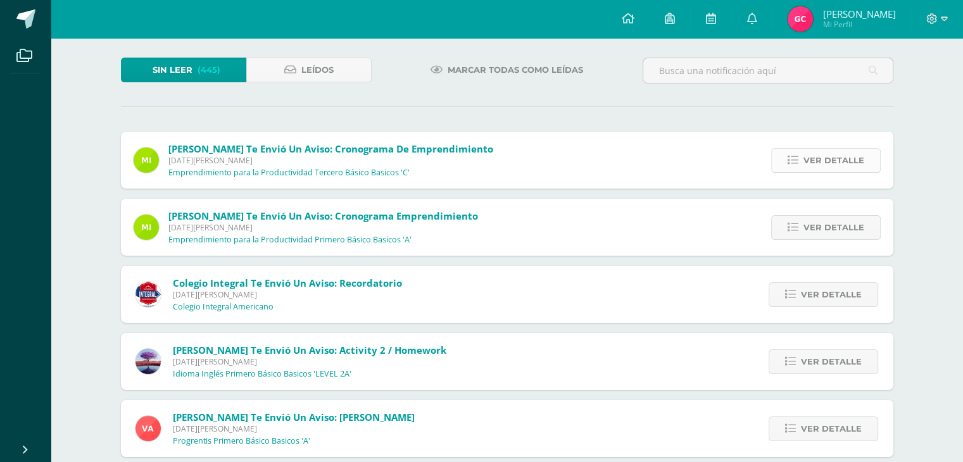
click at [840, 157] on span "Ver detalle" at bounding box center [834, 160] width 61 height 23
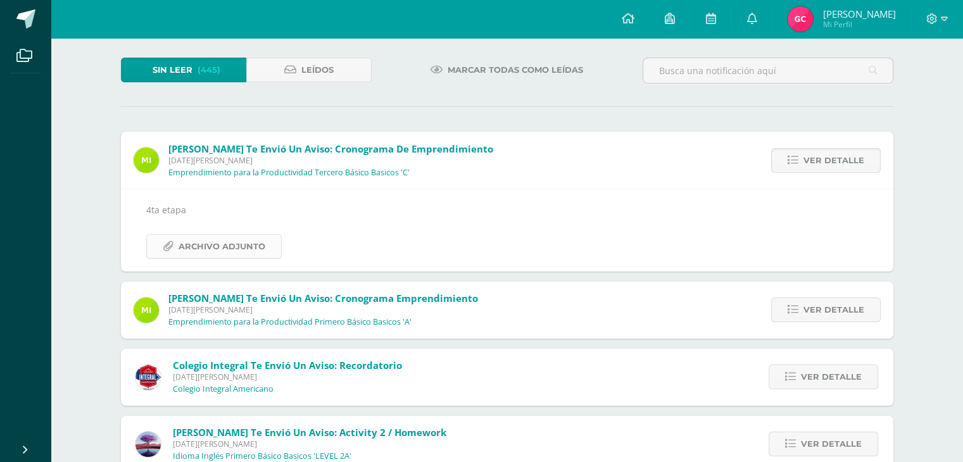
click at [215, 244] on span "Archivo Adjunto" at bounding box center [222, 246] width 87 height 23
click at [882, 218] on div "4ta etapa Archivo Adjunto" at bounding box center [507, 230] width 773 height 82
click at [859, 161] on span "Ver detalle" at bounding box center [834, 160] width 61 height 23
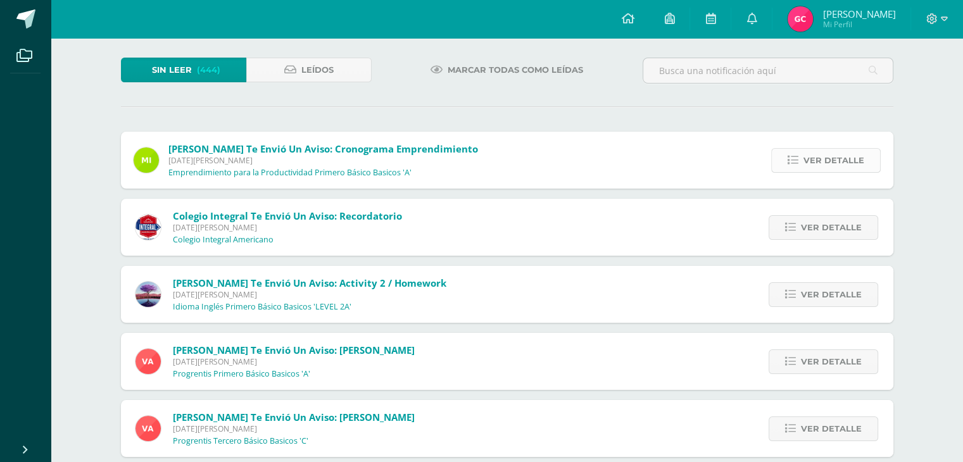
click at [845, 156] on span "Ver detalle" at bounding box center [834, 160] width 61 height 23
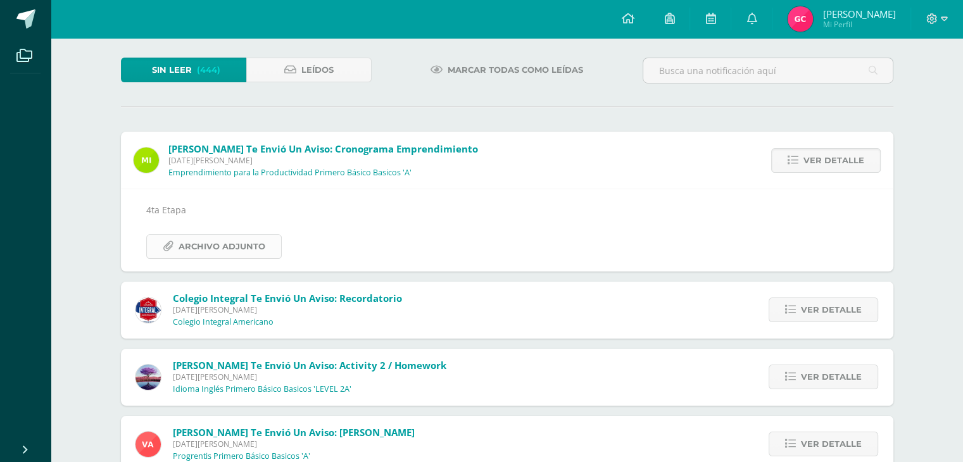
click at [246, 246] on span "Archivo Adjunto" at bounding box center [222, 246] width 87 height 23
click at [852, 158] on span "Ver detalle" at bounding box center [834, 160] width 61 height 23
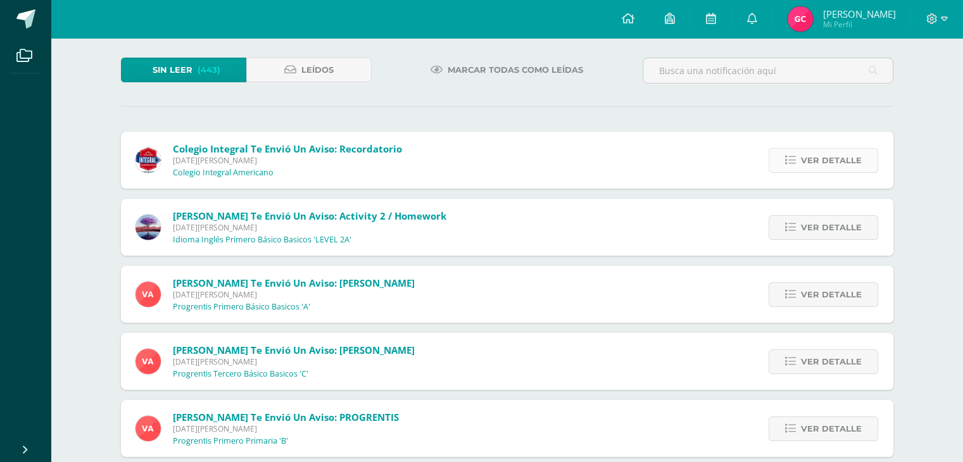
click at [818, 153] on span "Ver detalle" at bounding box center [831, 160] width 61 height 23
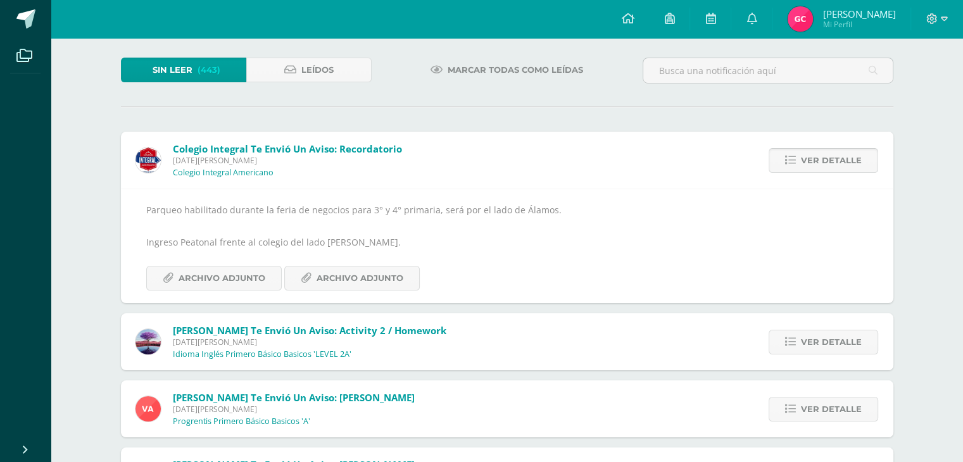
click at [818, 156] on span "Ver detalle" at bounding box center [831, 160] width 61 height 23
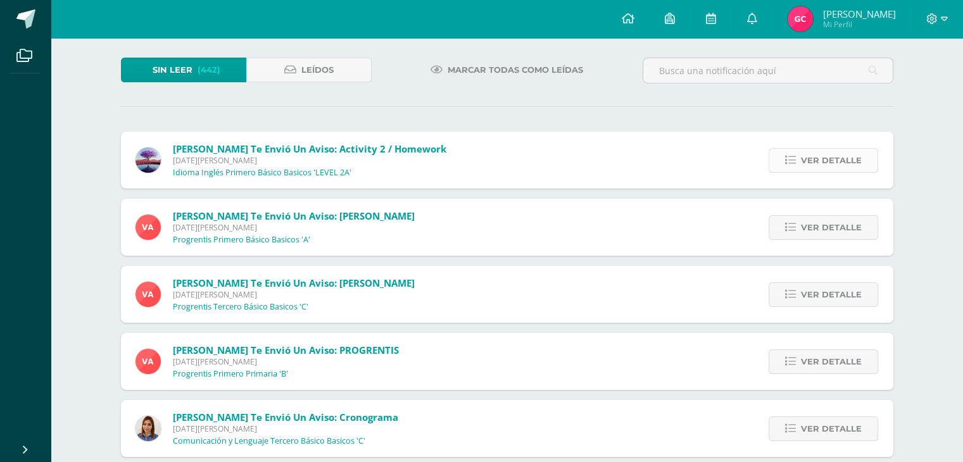
click at [821, 162] on span "Ver detalle" at bounding box center [831, 160] width 61 height 23
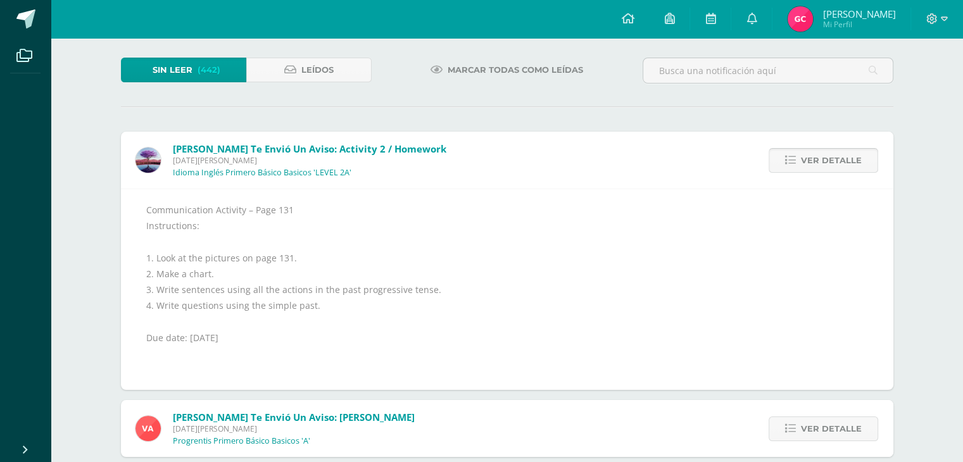
click at [833, 167] on span "Ver detalle" at bounding box center [831, 160] width 61 height 23
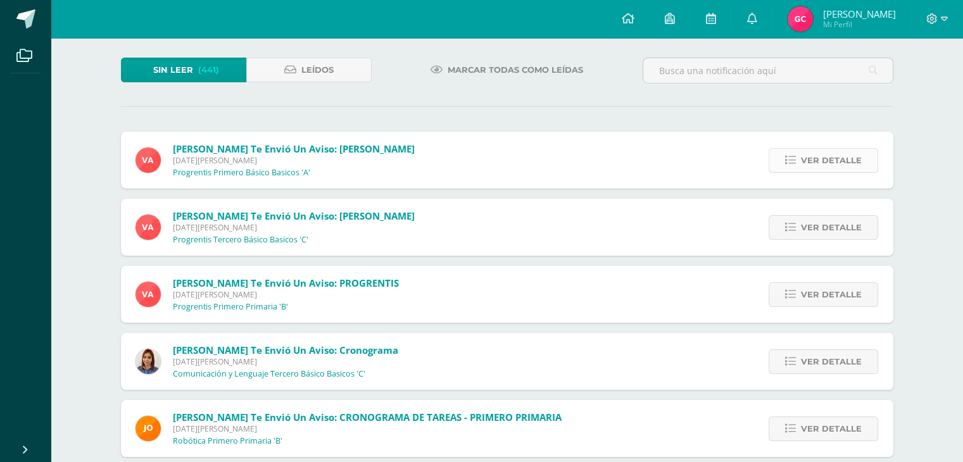
click at [841, 165] on span "Ver detalle" at bounding box center [831, 160] width 61 height 23
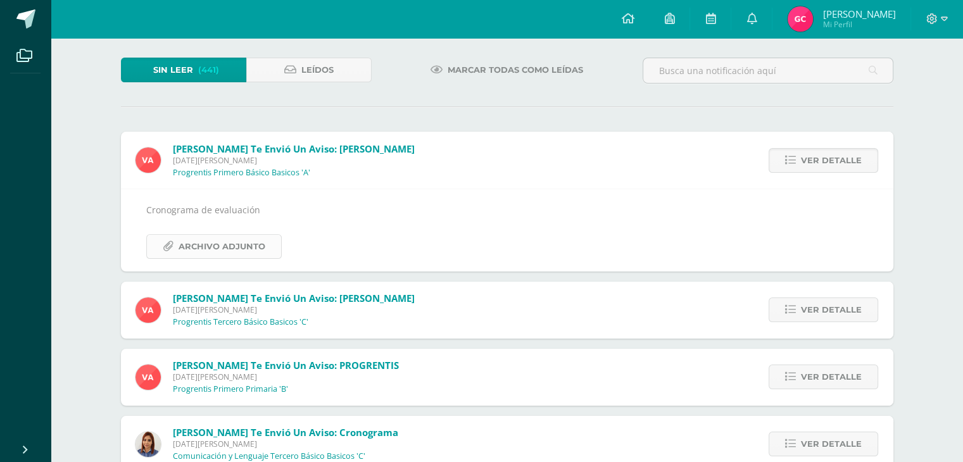
click at [219, 247] on span "Archivo Adjunto" at bounding box center [222, 246] width 87 height 23
click at [835, 160] on span "Ver detalle" at bounding box center [831, 160] width 61 height 23
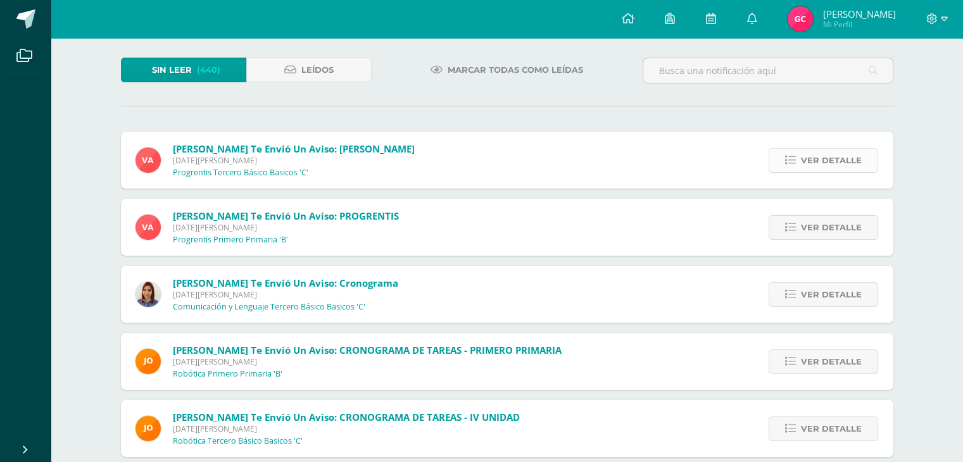
click at [796, 158] on icon at bounding box center [790, 160] width 11 height 11
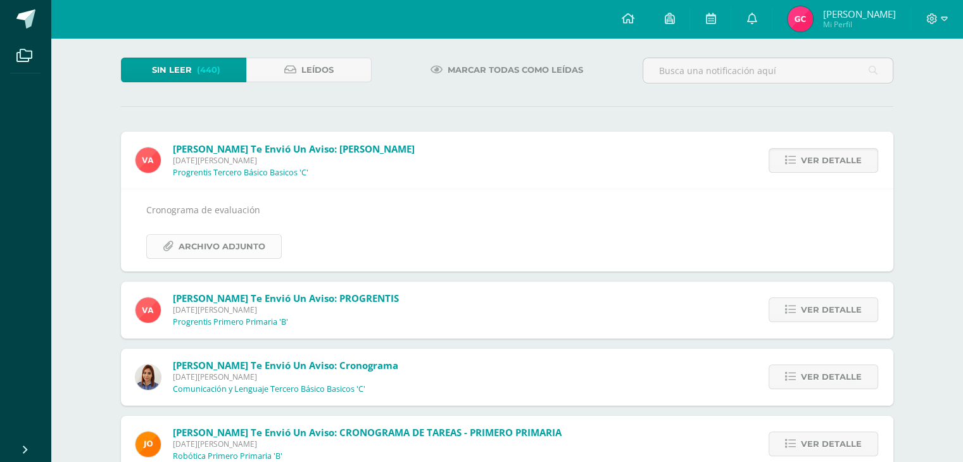
click at [193, 248] on span "Archivo Adjunto" at bounding box center [222, 246] width 87 height 23
click at [828, 160] on span "Ver detalle" at bounding box center [831, 160] width 61 height 23
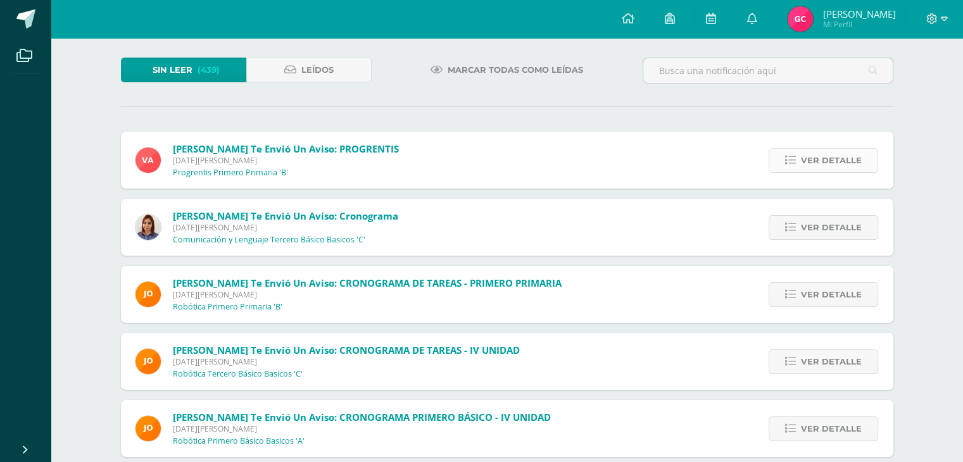
click at [857, 160] on span "Ver detalle" at bounding box center [831, 160] width 61 height 23
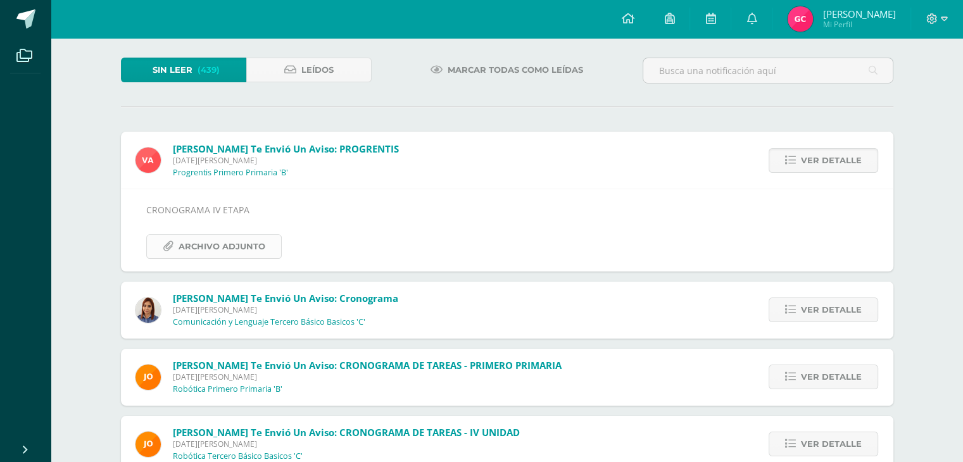
click at [218, 249] on span "Archivo Adjunto" at bounding box center [222, 246] width 87 height 23
click at [829, 163] on span "Ver detalle" at bounding box center [831, 160] width 61 height 23
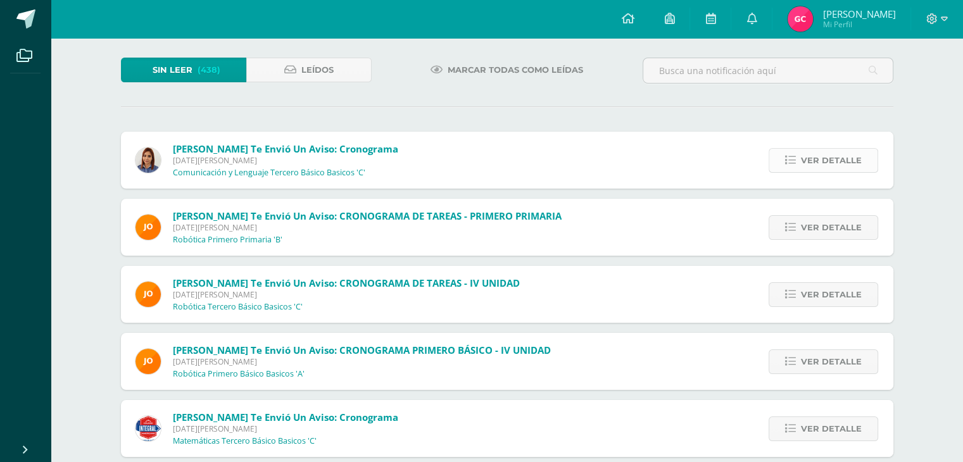
click at [839, 155] on span "Ver detalle" at bounding box center [831, 160] width 61 height 23
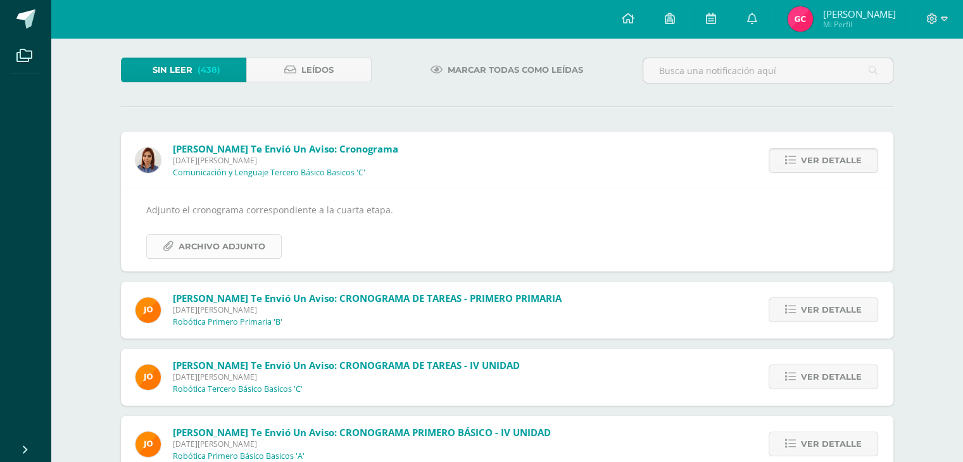
click at [213, 246] on span "Archivo Adjunto" at bounding box center [222, 246] width 87 height 23
click at [854, 167] on span "Ver detalle" at bounding box center [831, 160] width 61 height 23
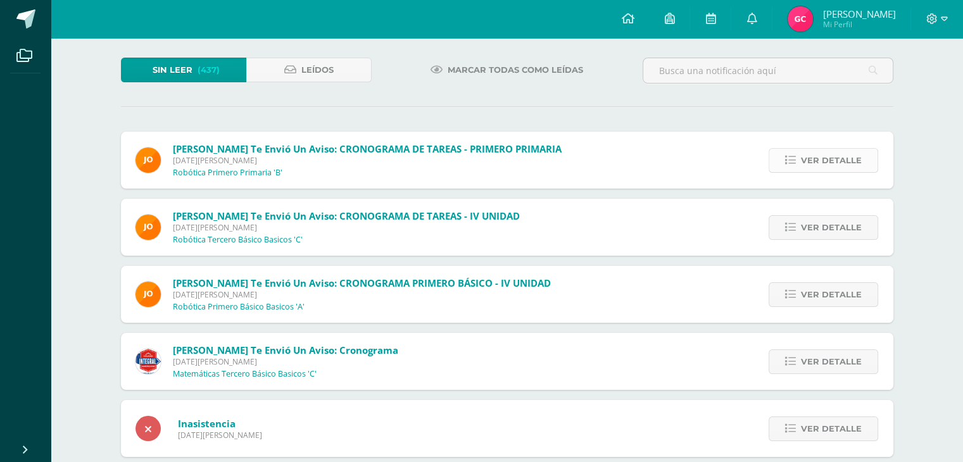
click at [821, 157] on span "Ver detalle" at bounding box center [831, 160] width 61 height 23
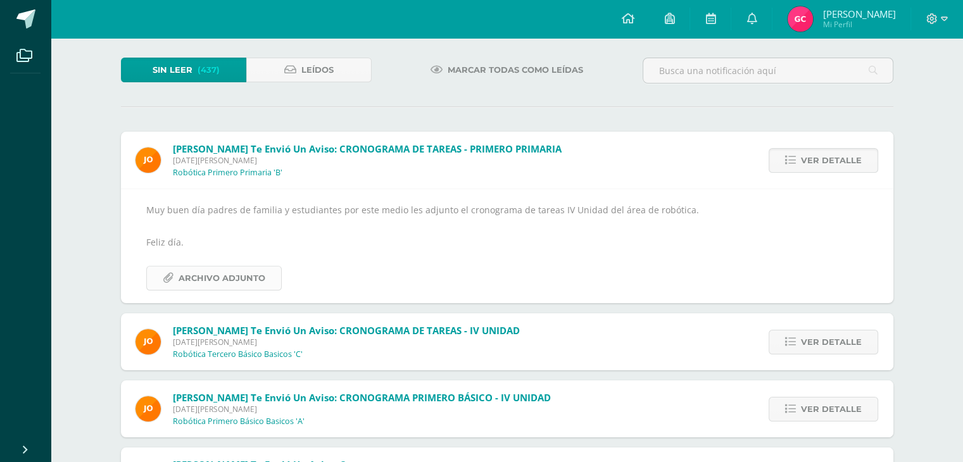
click at [245, 274] on span "Archivo Adjunto" at bounding box center [222, 278] width 87 height 23
click at [858, 156] on span "Ver detalle" at bounding box center [831, 160] width 61 height 23
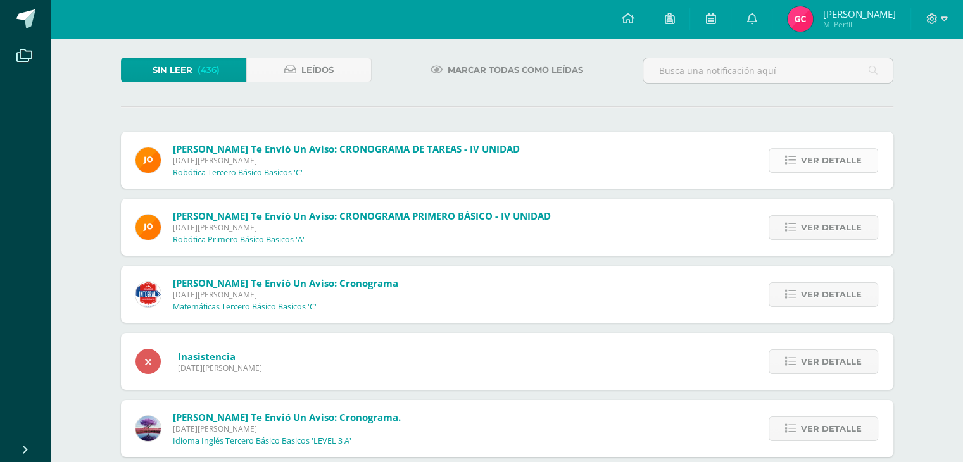
click at [852, 157] on span "Ver detalle" at bounding box center [831, 160] width 61 height 23
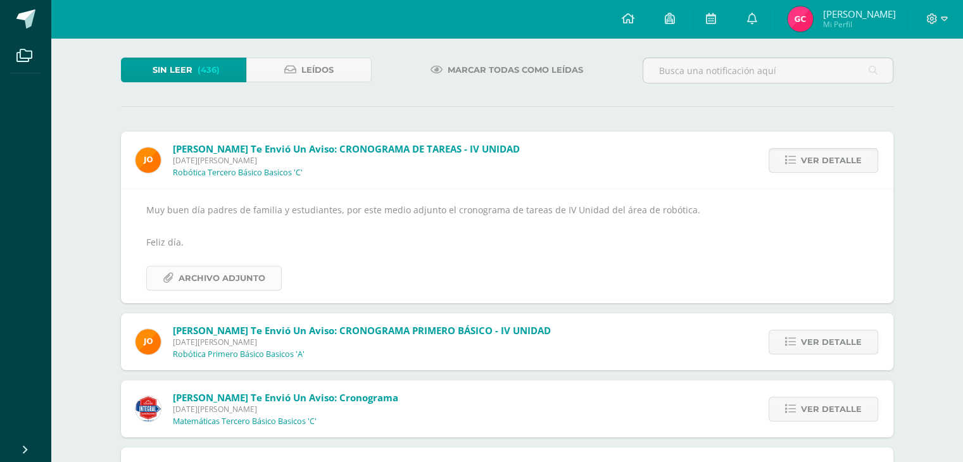
click at [236, 274] on span "Archivo Adjunto" at bounding box center [222, 278] width 87 height 23
click at [199, 272] on span "Archivo Adjunto" at bounding box center [222, 278] width 87 height 23
click at [871, 158] on link "Ver detalle" at bounding box center [824, 160] width 110 height 25
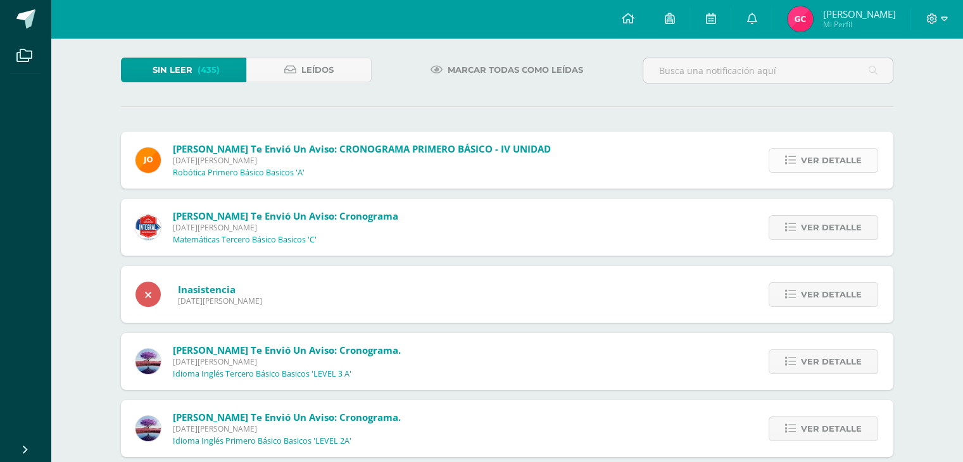
click at [830, 158] on span "Ver detalle" at bounding box center [831, 160] width 61 height 23
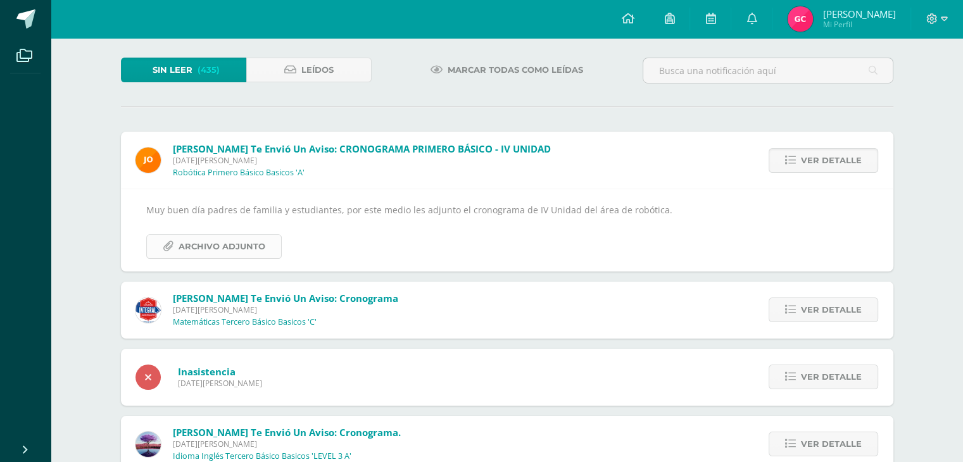
click at [227, 246] on span "Archivo Adjunto" at bounding box center [222, 246] width 87 height 23
click at [835, 155] on span "Ver detalle" at bounding box center [831, 160] width 61 height 23
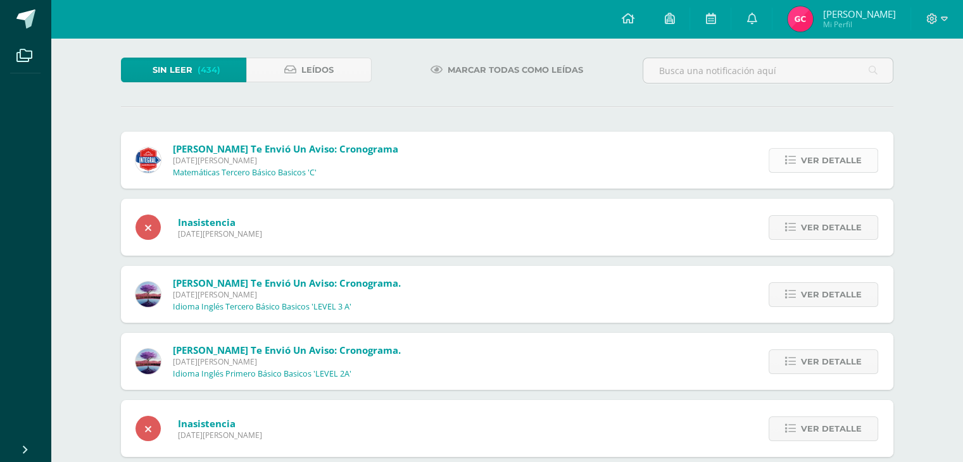
click at [841, 158] on span "Ver detalle" at bounding box center [831, 160] width 61 height 23
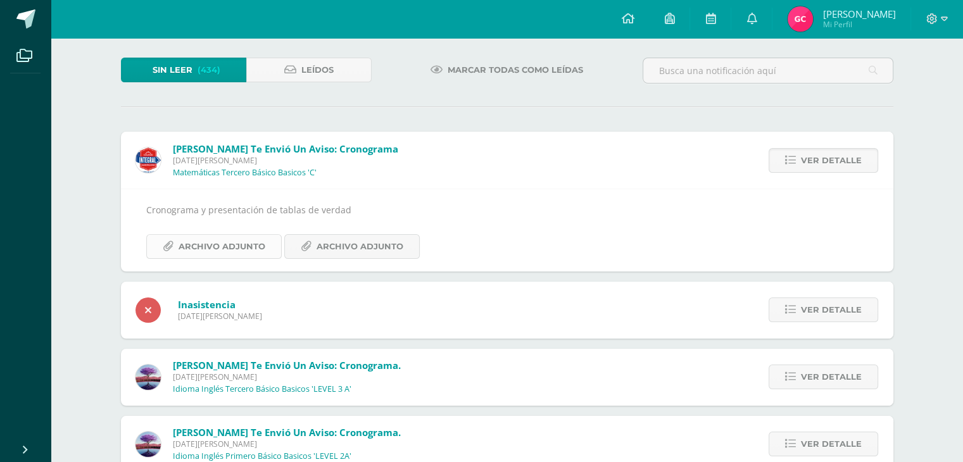
click at [232, 246] on span "Archivo Adjunto" at bounding box center [222, 246] width 87 height 23
click at [346, 245] on span "Archivo Adjunto" at bounding box center [360, 246] width 87 height 23
click at [821, 161] on span "Ver detalle" at bounding box center [831, 160] width 61 height 23
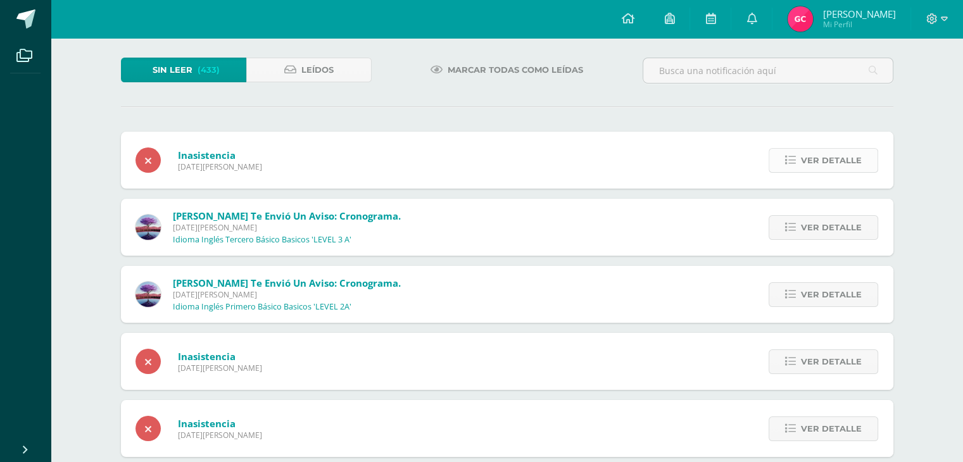
click at [821, 153] on span "Ver detalle" at bounding box center [831, 160] width 61 height 23
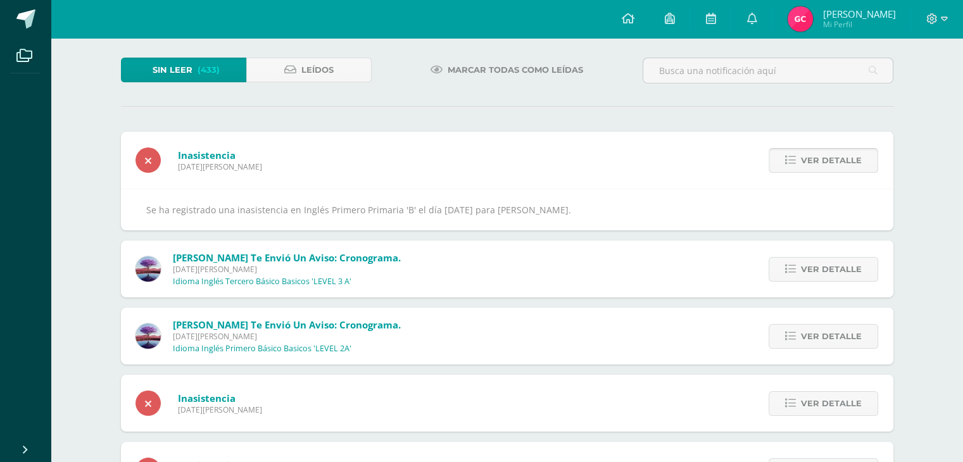
click at [821, 155] on span "Ver detalle" at bounding box center [831, 160] width 61 height 23
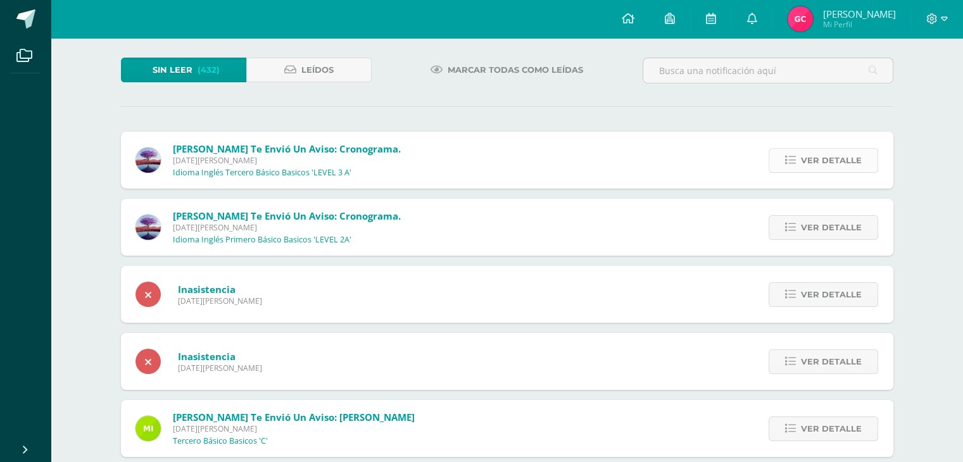
click at [823, 158] on span "Ver detalle" at bounding box center [831, 160] width 61 height 23
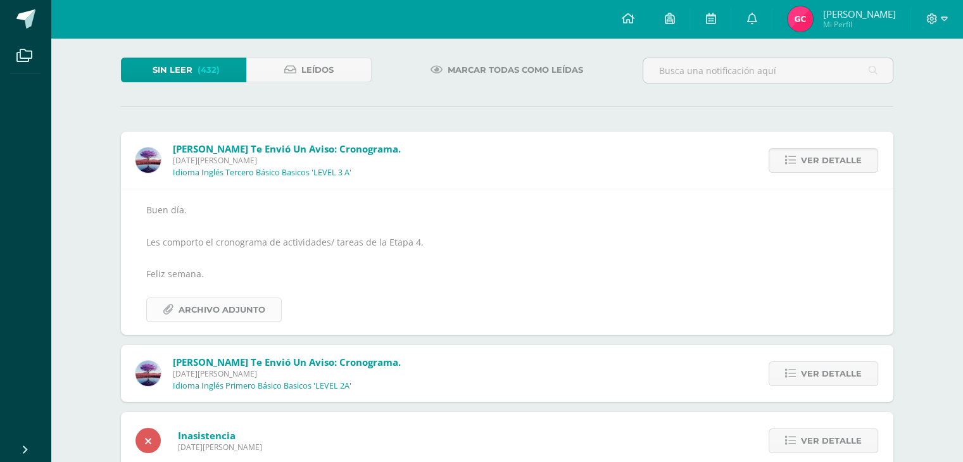
click at [185, 312] on span "Archivo Adjunto" at bounding box center [222, 309] width 87 height 23
click at [818, 158] on span "Ver detalle" at bounding box center [831, 160] width 61 height 23
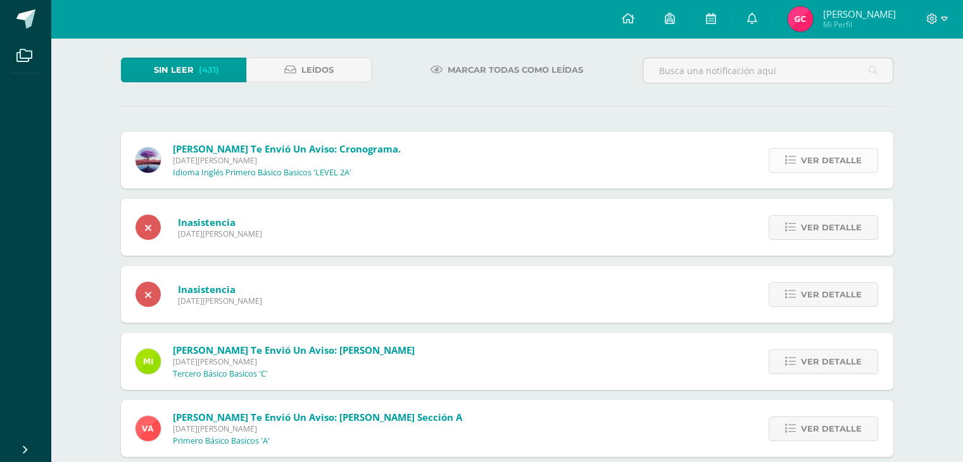
click at [846, 156] on span "Ver detalle" at bounding box center [831, 160] width 61 height 23
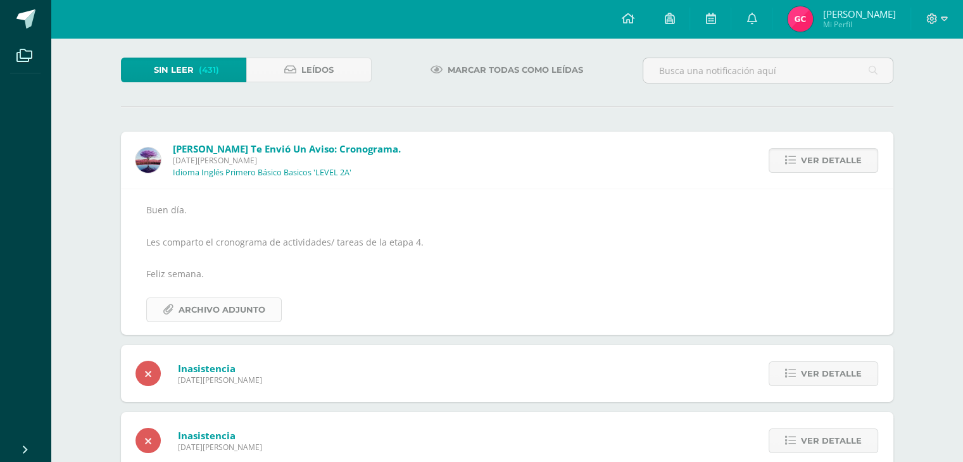
click at [235, 309] on span "Archivo Adjunto" at bounding box center [222, 309] width 87 height 23
click at [835, 156] on span "Ver detalle" at bounding box center [831, 160] width 61 height 23
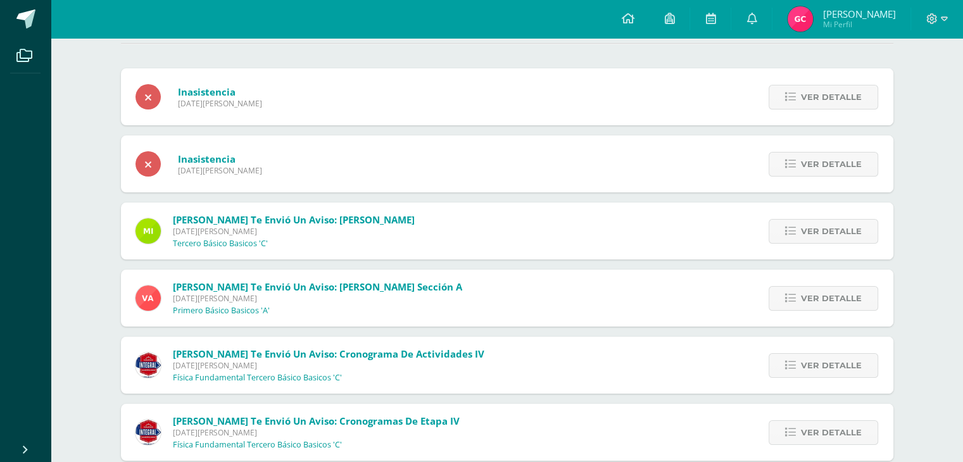
scroll to position [190, 0]
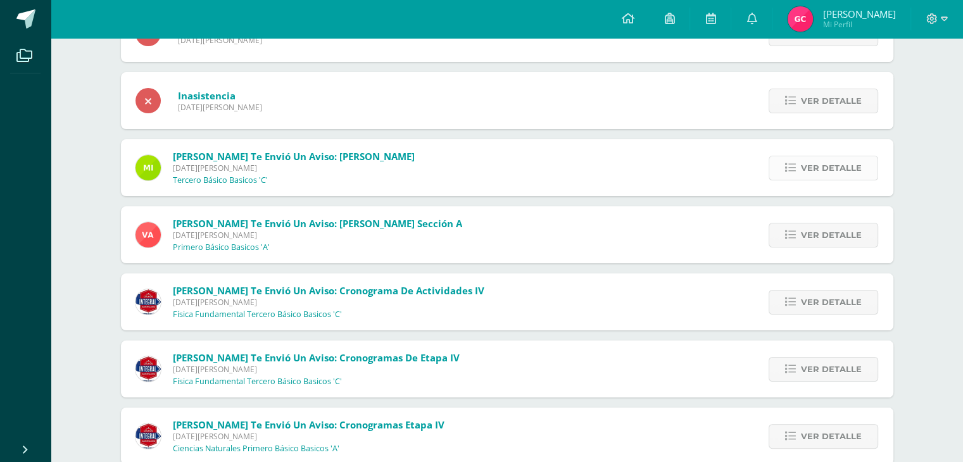
click at [843, 166] on span "Ver detalle" at bounding box center [831, 167] width 61 height 23
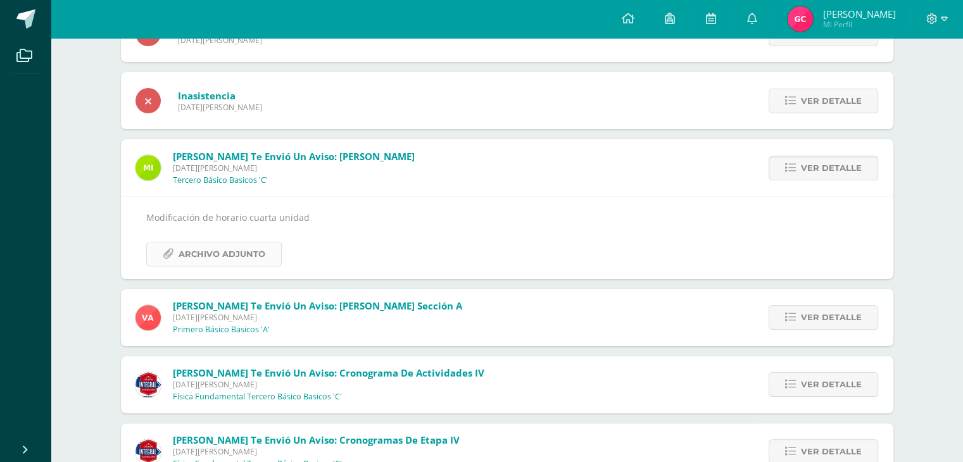
click at [217, 254] on span "Archivo Adjunto" at bounding box center [222, 254] width 87 height 23
click at [244, 250] on span "Archivo Adjunto" at bounding box center [222, 254] width 87 height 23
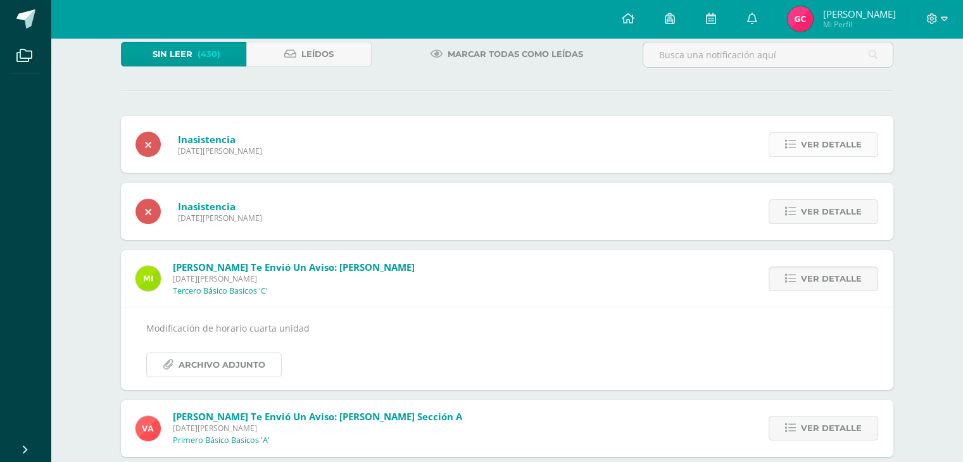
scroll to position [0, 0]
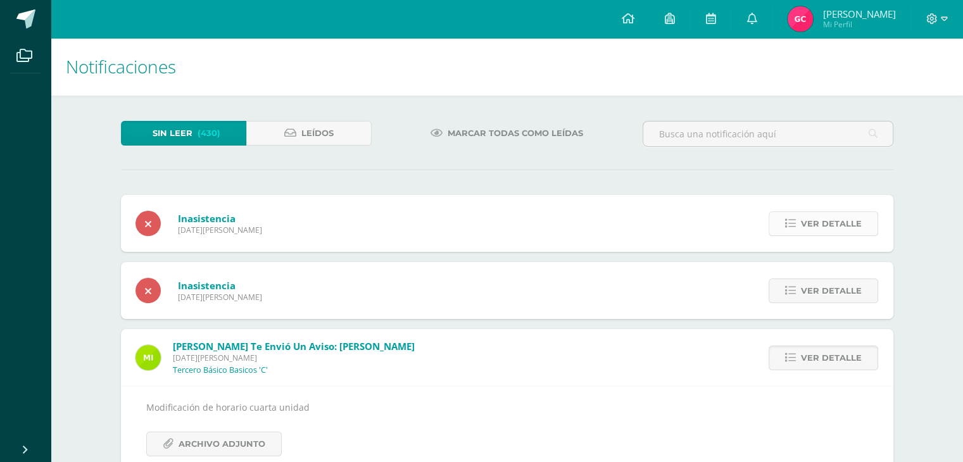
click at [846, 223] on span "Ver detalle" at bounding box center [831, 223] width 61 height 23
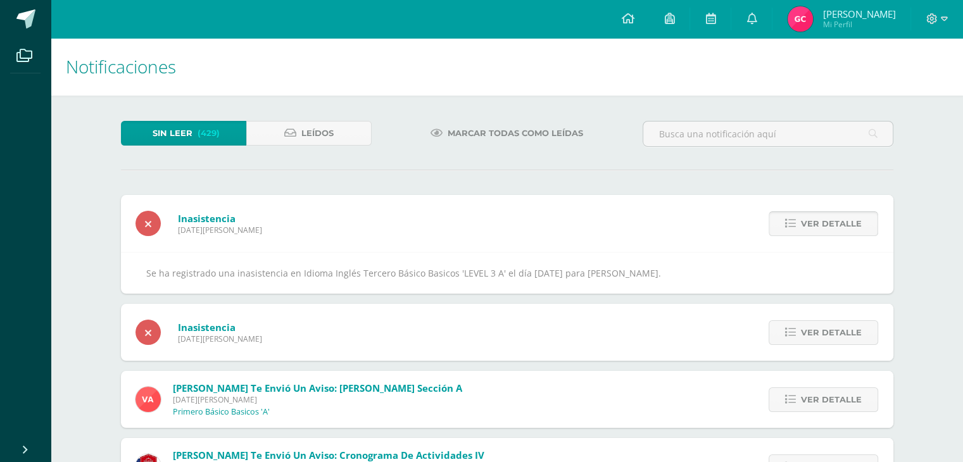
click at [846, 223] on span "Ver detalle" at bounding box center [831, 223] width 61 height 23
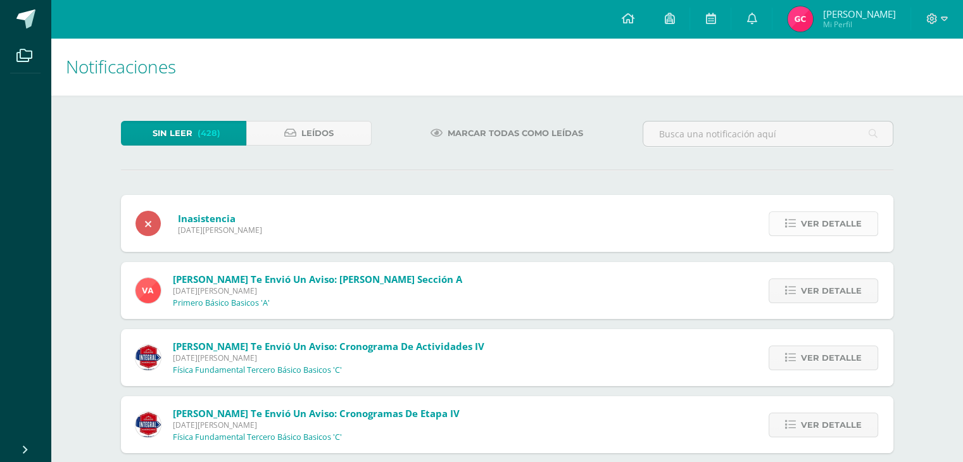
click at [834, 224] on span "Ver detalle" at bounding box center [831, 223] width 61 height 23
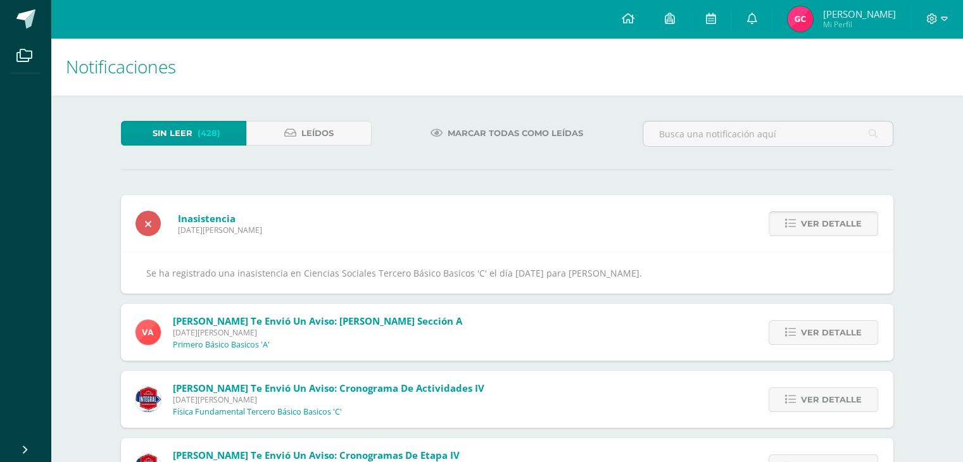
click at [834, 224] on span "Ver detalle" at bounding box center [831, 223] width 61 height 23
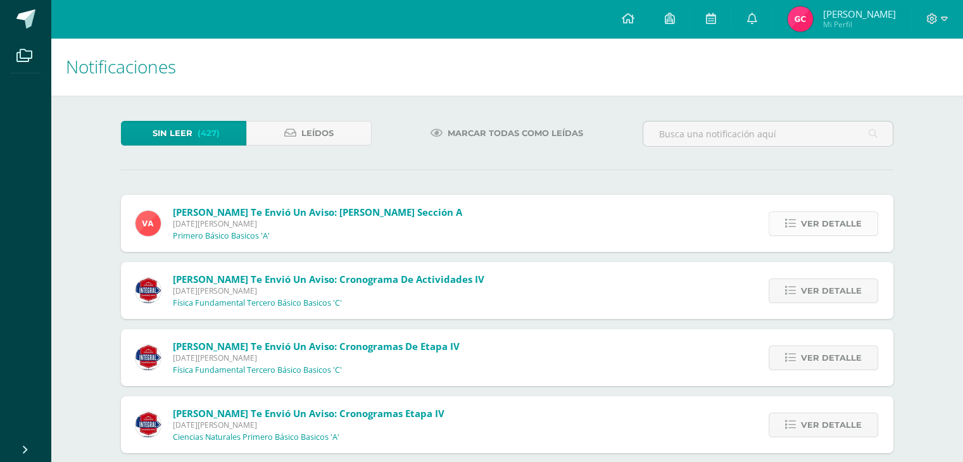
click at [839, 224] on span "Ver detalle" at bounding box center [831, 223] width 61 height 23
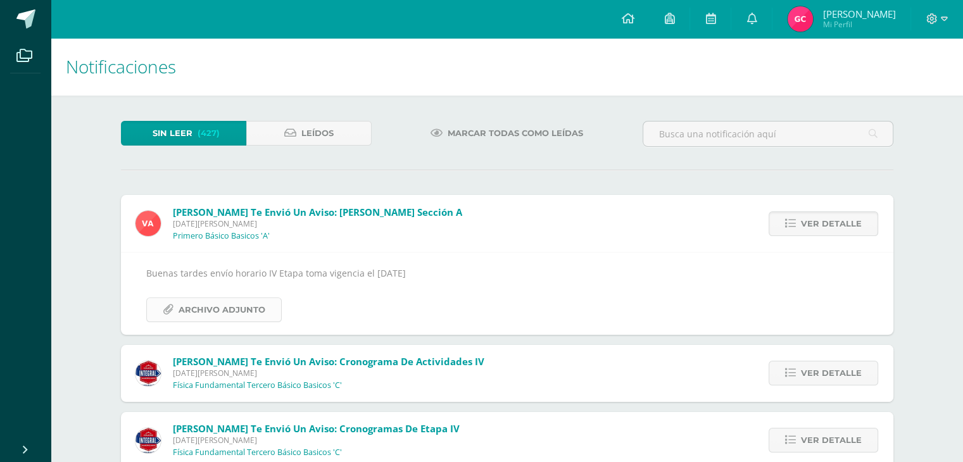
click at [222, 308] on span "Archivo Adjunto" at bounding box center [222, 309] width 87 height 23
click at [821, 229] on span "Ver detalle" at bounding box center [831, 223] width 61 height 23
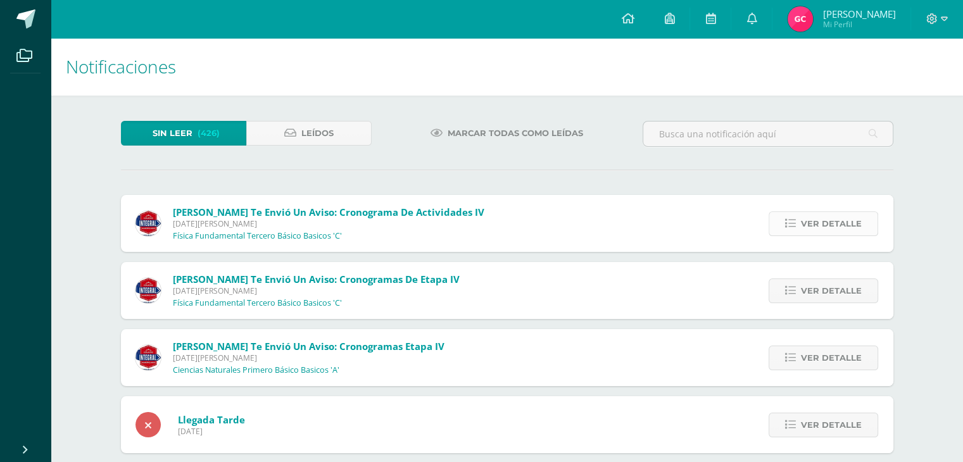
click at [843, 220] on span "Ver detalle" at bounding box center [831, 223] width 61 height 23
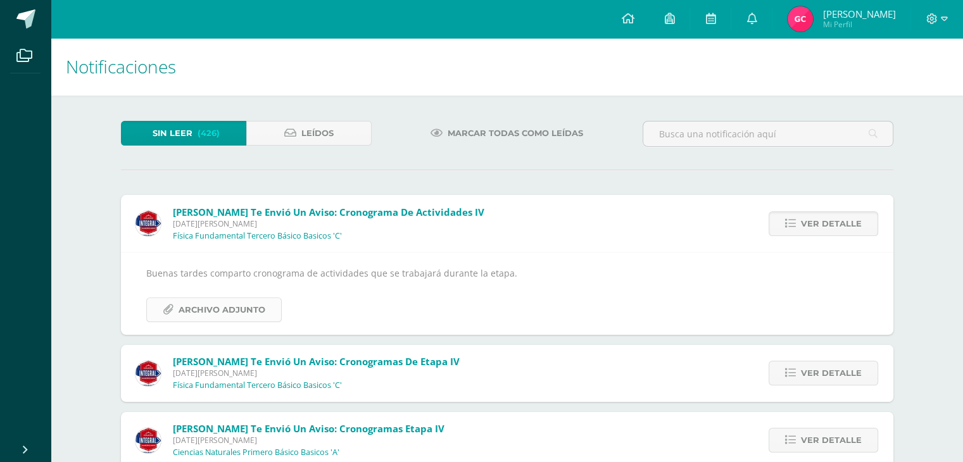
click at [242, 301] on span "Archivo Adjunto" at bounding box center [222, 309] width 87 height 23
click at [843, 221] on span "Ver detalle" at bounding box center [831, 223] width 61 height 23
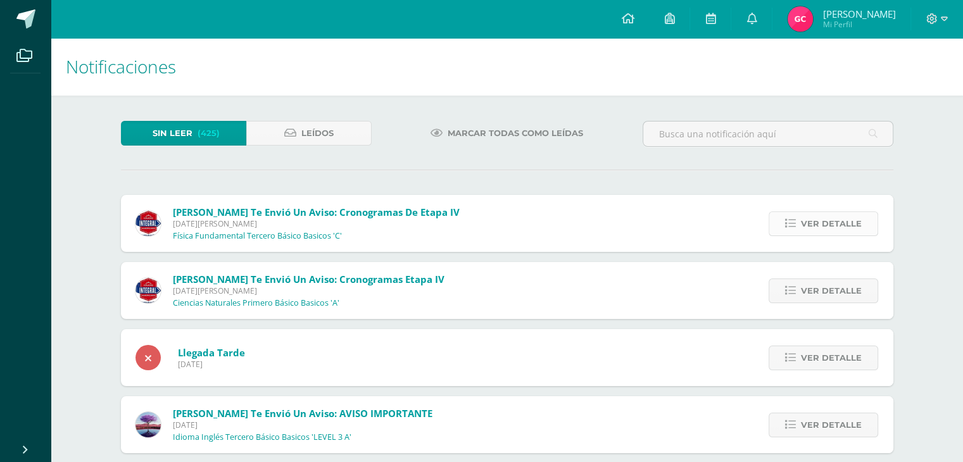
click at [850, 219] on span "Ver detalle" at bounding box center [831, 223] width 61 height 23
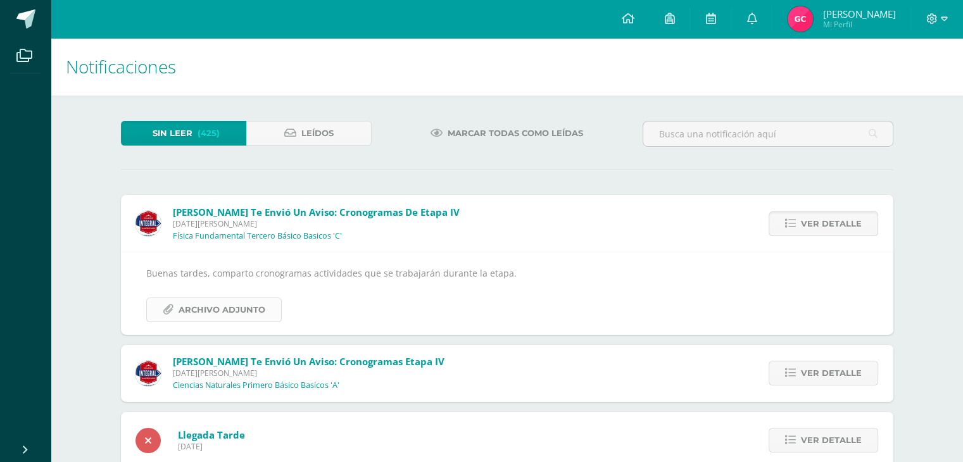
click at [231, 315] on span "Archivo Adjunto" at bounding box center [222, 309] width 87 height 23
click at [826, 227] on span "Ver detalle" at bounding box center [831, 223] width 61 height 23
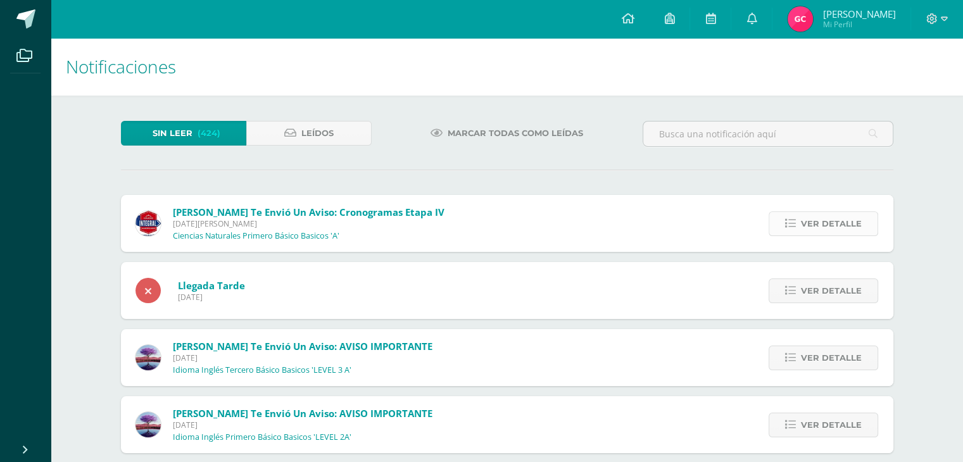
click at [831, 225] on span "Ver detalle" at bounding box center [831, 223] width 61 height 23
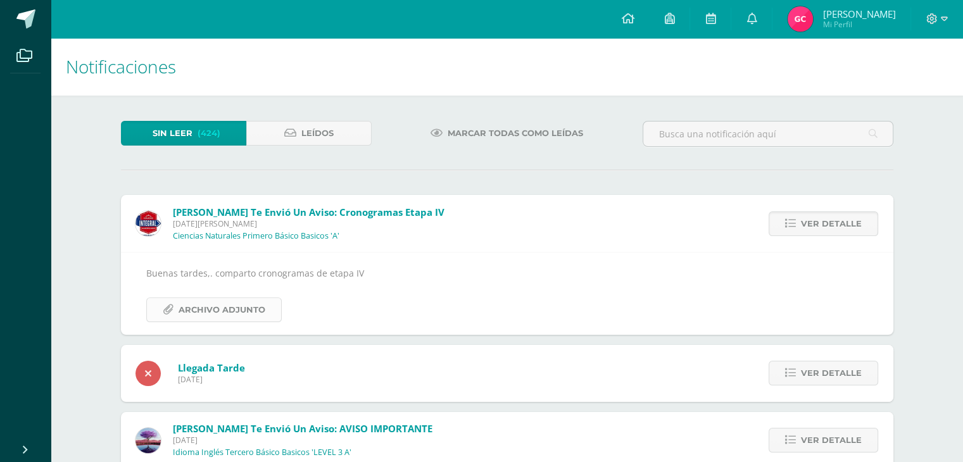
click at [243, 310] on span "Archivo Adjunto" at bounding box center [222, 309] width 87 height 23
click at [818, 224] on span "Ver detalle" at bounding box center [831, 223] width 61 height 23
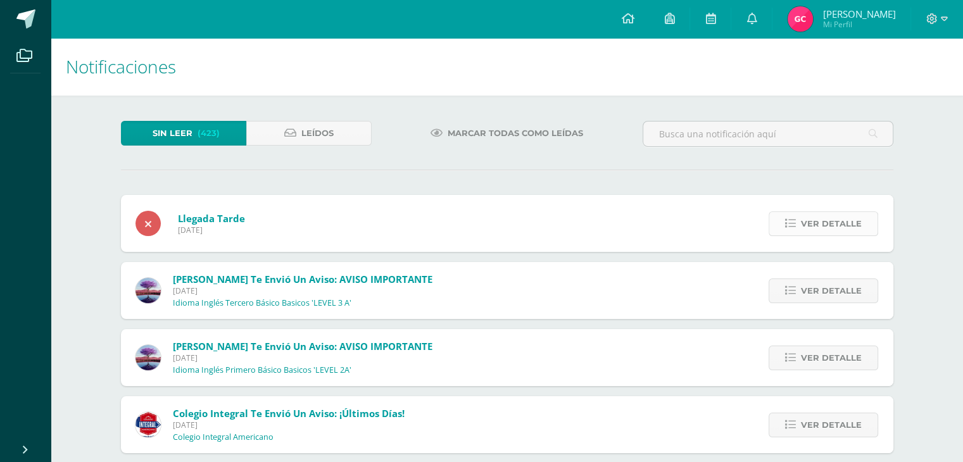
click at [845, 217] on span "Ver detalle" at bounding box center [831, 223] width 61 height 23
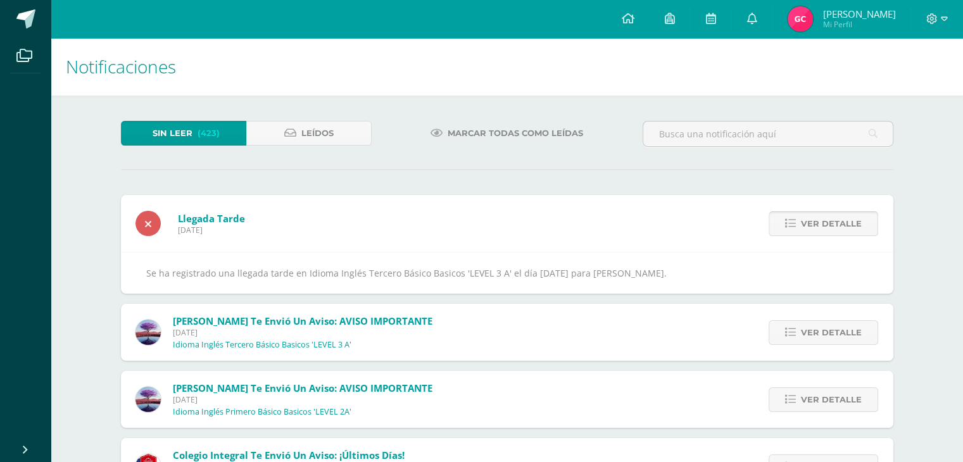
click at [849, 225] on span "Ver detalle" at bounding box center [831, 223] width 61 height 23
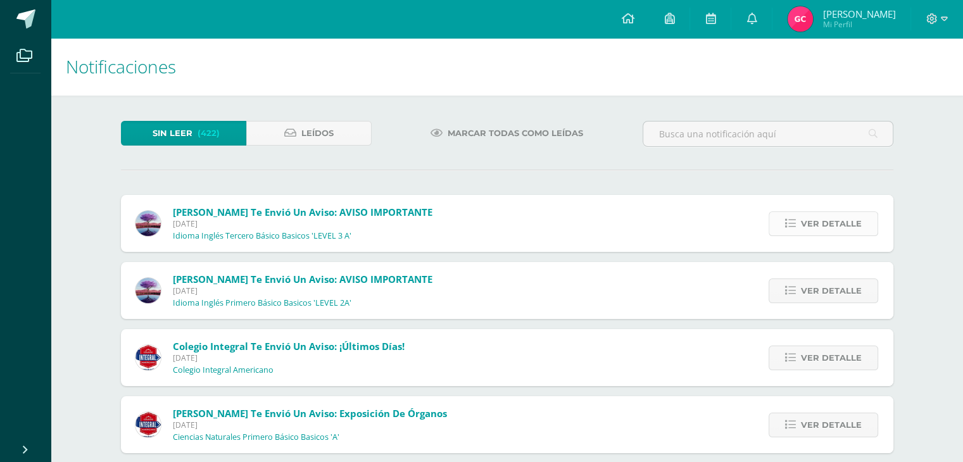
click at [841, 223] on span "Ver detalle" at bounding box center [831, 223] width 61 height 23
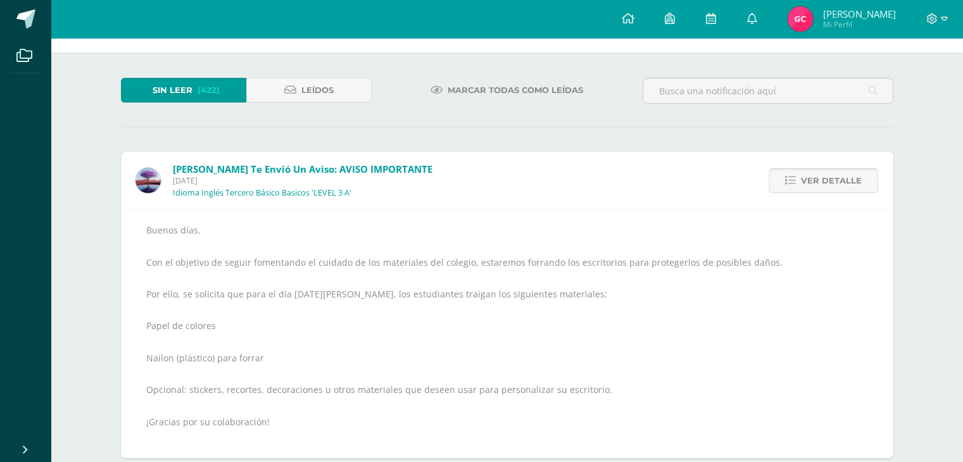
scroll to position [63, 0]
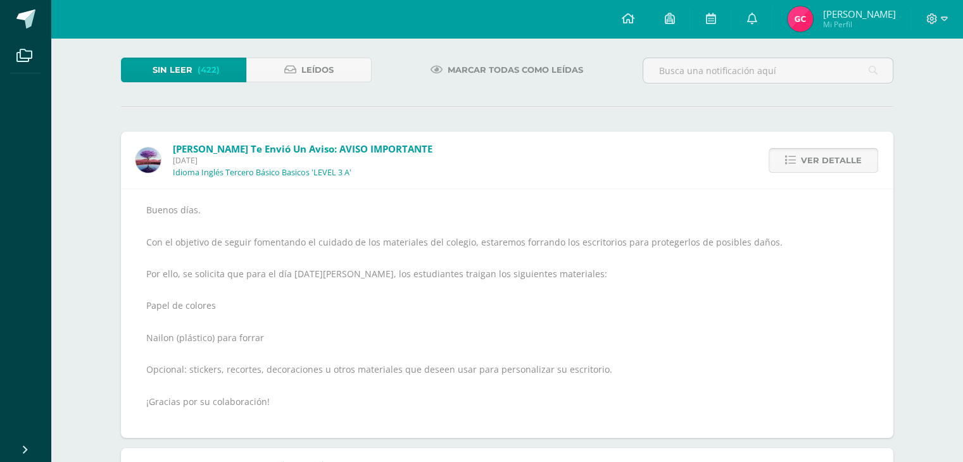
click at [839, 158] on span "Ver detalle" at bounding box center [831, 160] width 61 height 23
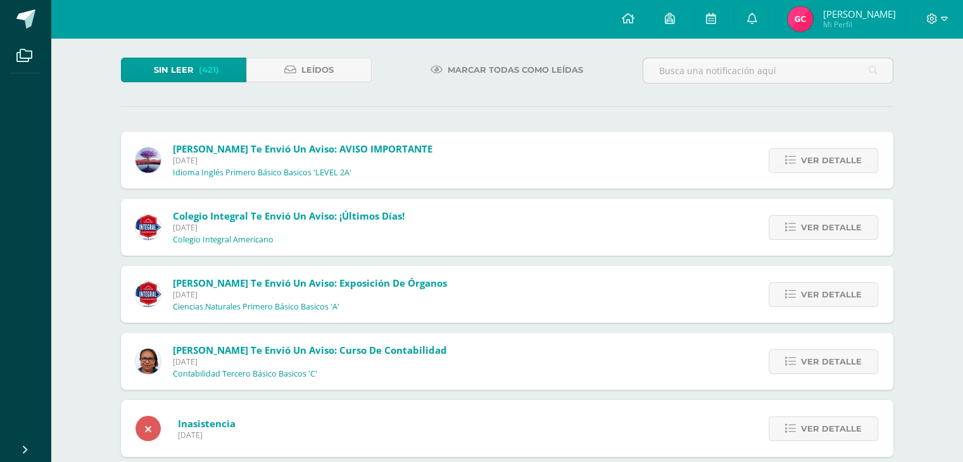
click at [839, 158] on span "Ver detalle" at bounding box center [831, 160] width 61 height 23
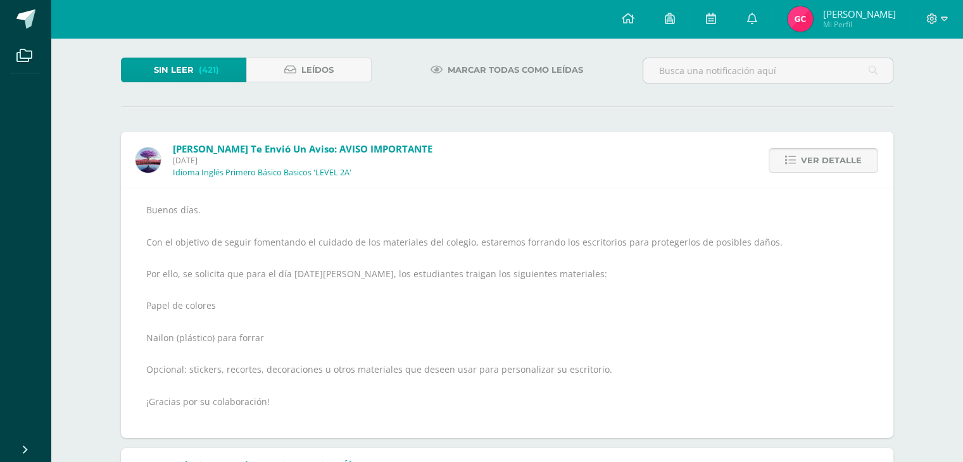
click at [839, 156] on span "Ver detalle" at bounding box center [831, 160] width 61 height 23
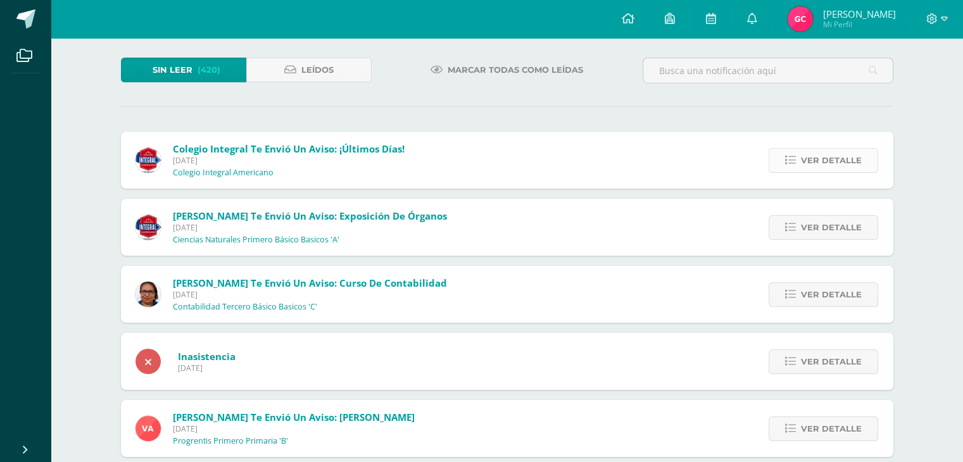
click at [838, 161] on span "Ver detalle" at bounding box center [831, 160] width 61 height 23
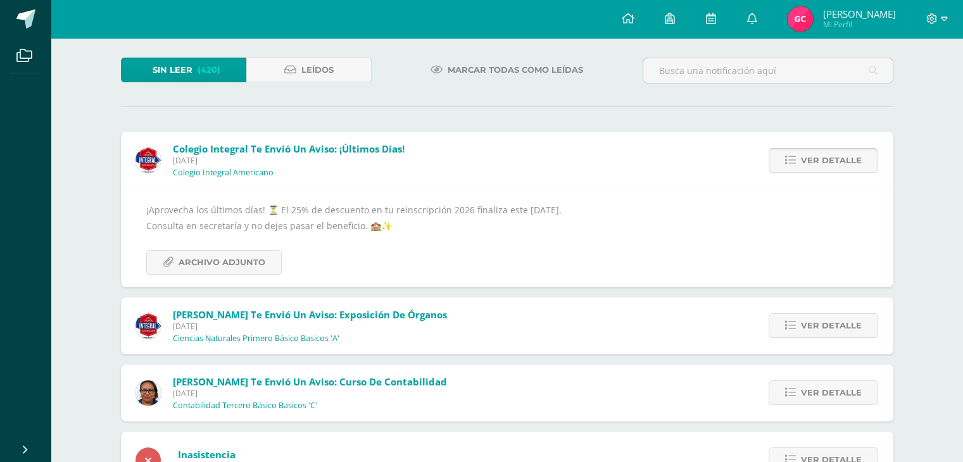
click at [838, 161] on span "Ver detalle" at bounding box center [831, 160] width 61 height 23
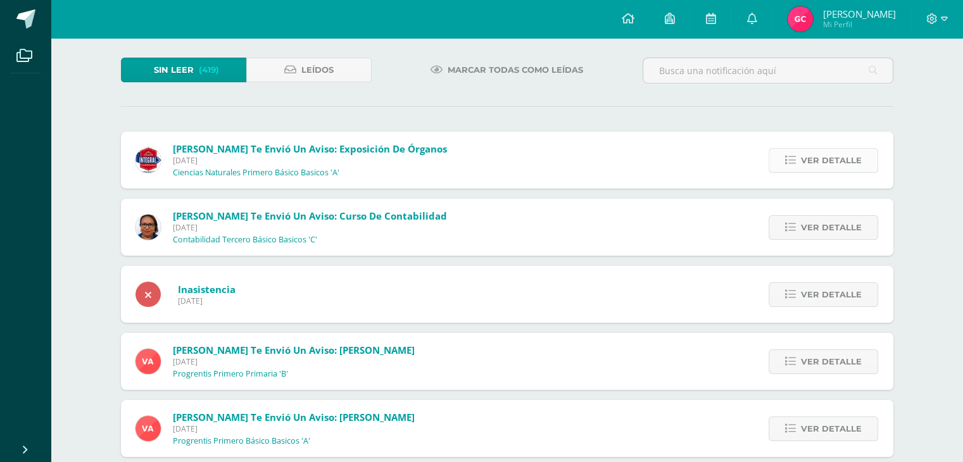
click at [841, 163] on span "Ver detalle" at bounding box center [831, 160] width 61 height 23
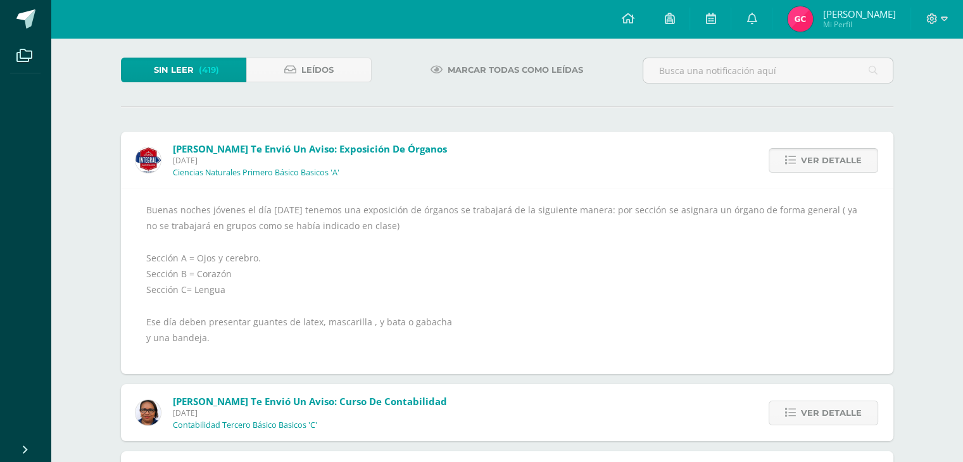
click at [841, 163] on span "Ver detalle" at bounding box center [831, 160] width 61 height 23
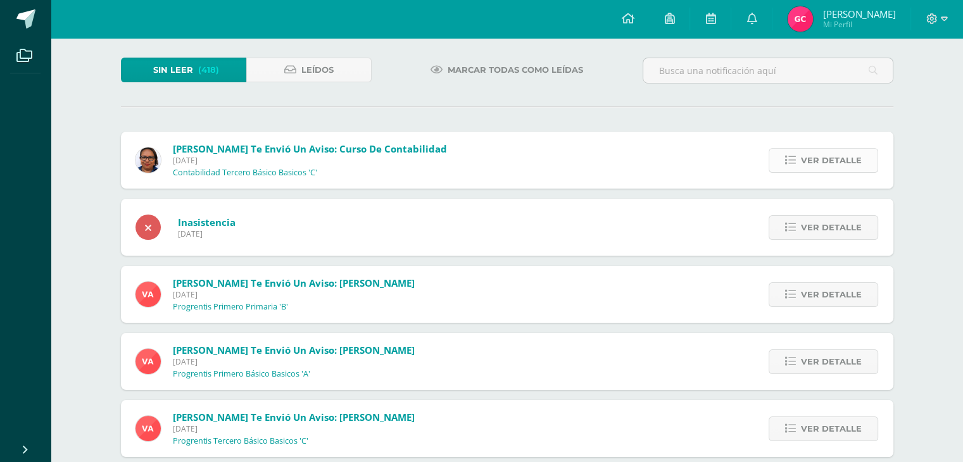
click at [842, 158] on span "Ver detalle" at bounding box center [831, 160] width 61 height 23
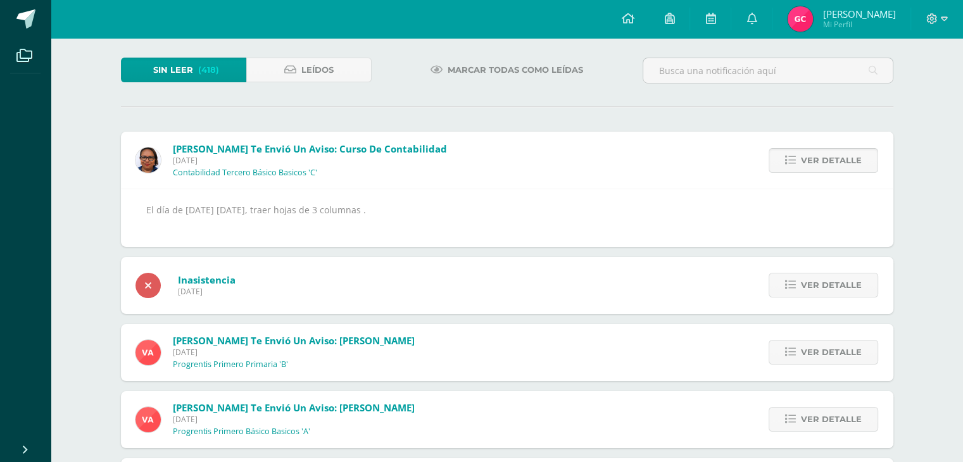
click at [842, 158] on span "Ver detalle" at bounding box center [831, 160] width 61 height 23
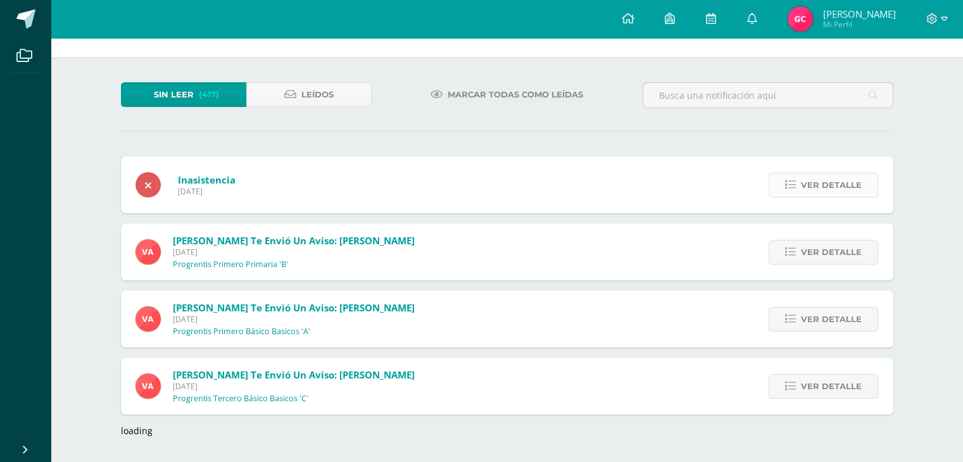
click at [841, 173] on div "Ver detalle" at bounding box center [822, 184] width 144 height 57
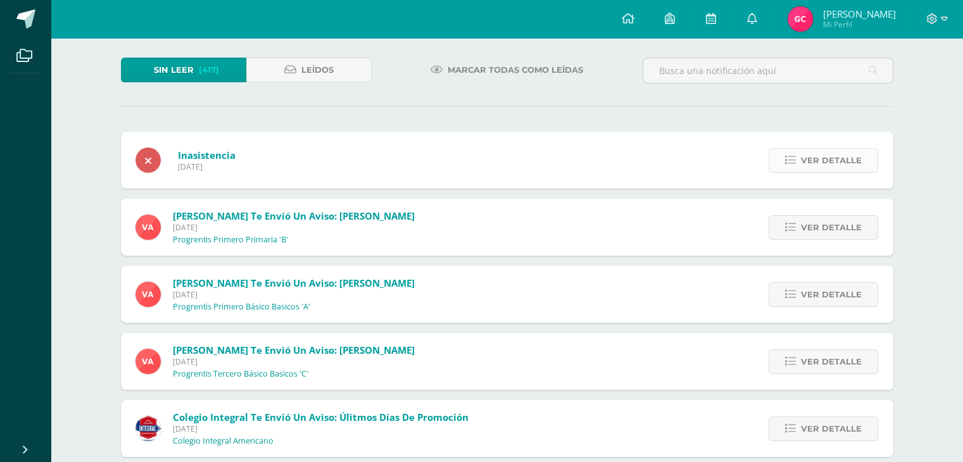
click at [842, 162] on span "Ver detalle" at bounding box center [831, 160] width 61 height 23
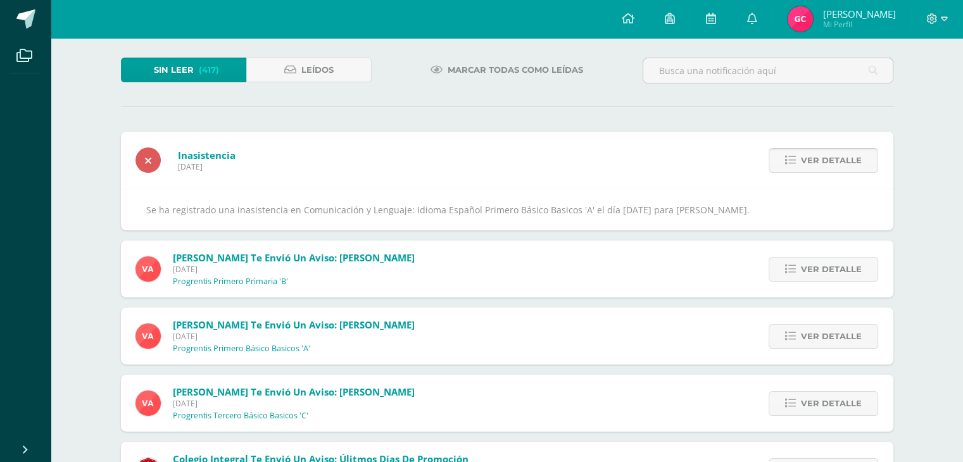
click at [842, 162] on span "Ver detalle" at bounding box center [831, 160] width 61 height 23
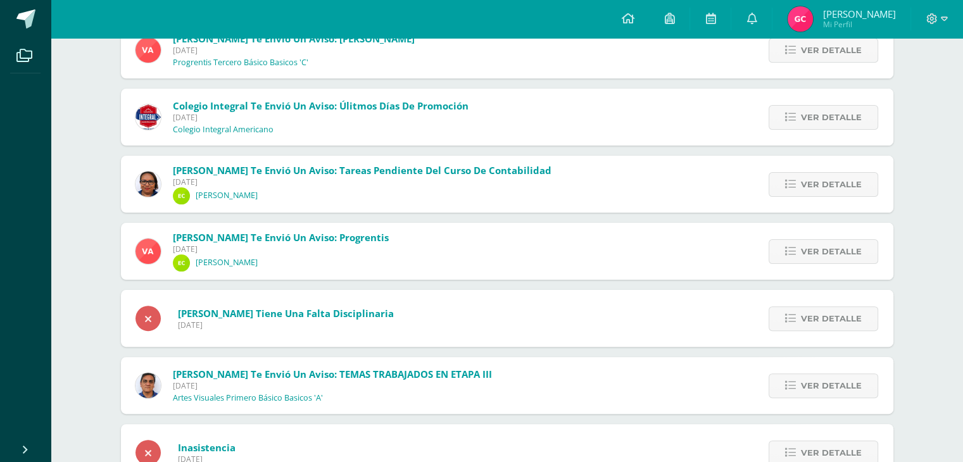
scroll to position [0, 0]
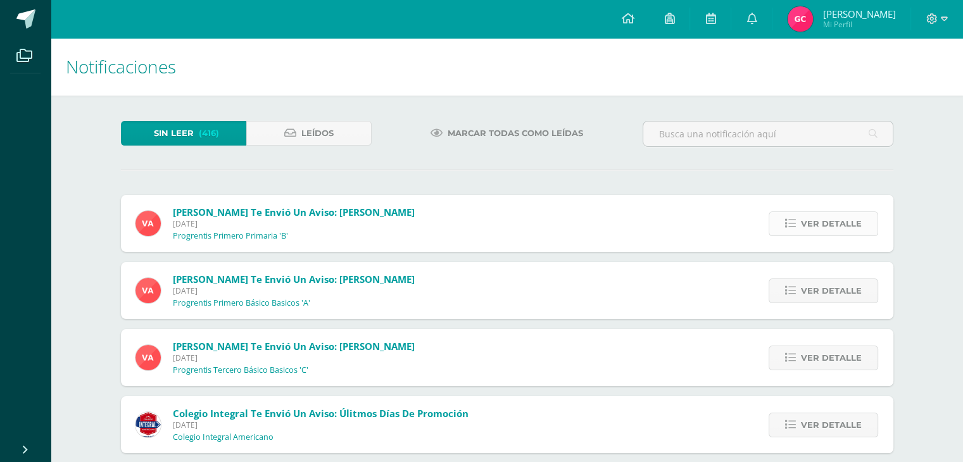
click at [828, 223] on span "Ver detalle" at bounding box center [831, 223] width 61 height 23
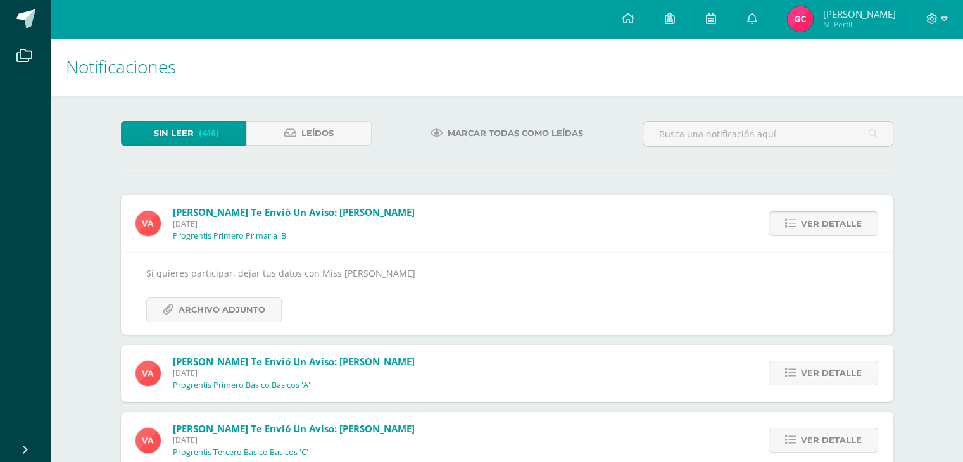
click at [828, 223] on span "Ver detalle" at bounding box center [831, 223] width 61 height 23
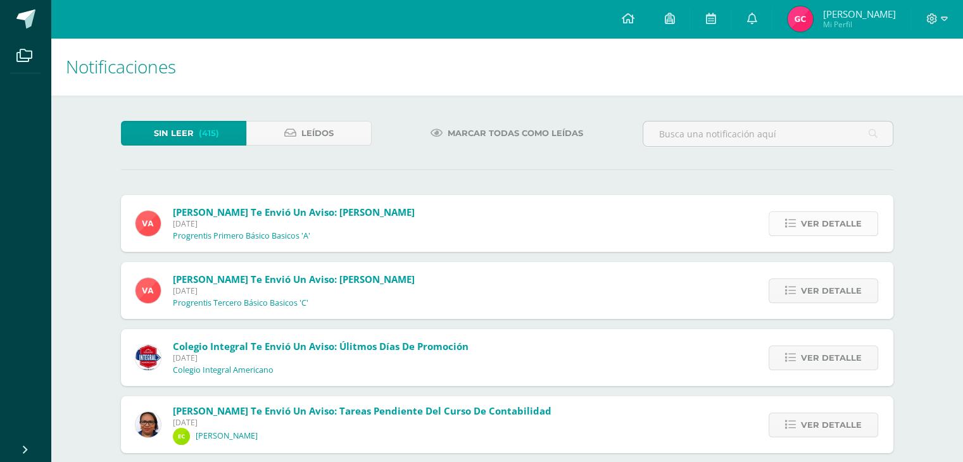
click at [836, 224] on span "Ver detalle" at bounding box center [831, 223] width 61 height 23
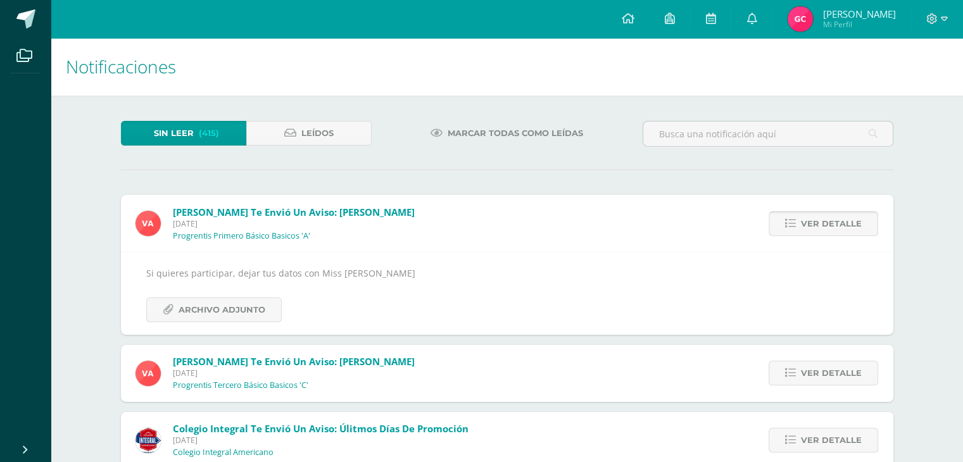
click at [836, 224] on span "Ver detalle" at bounding box center [831, 223] width 61 height 23
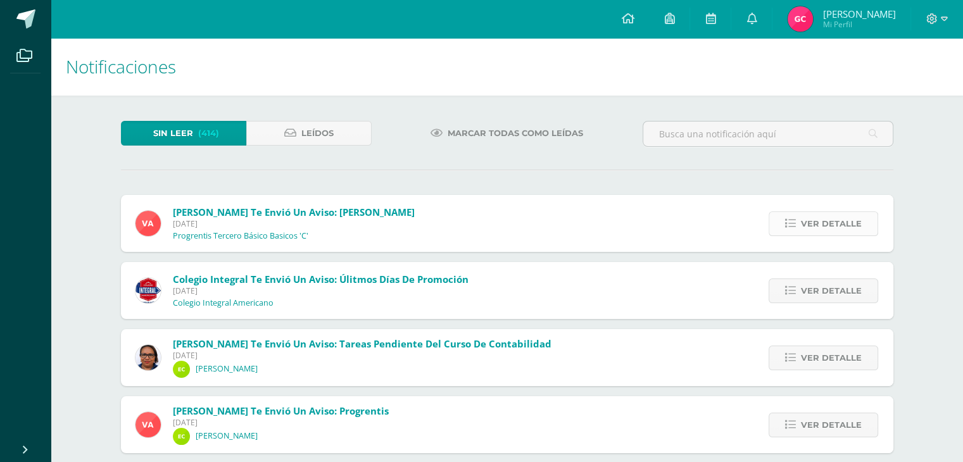
click at [836, 222] on span "Ver detalle" at bounding box center [831, 223] width 61 height 23
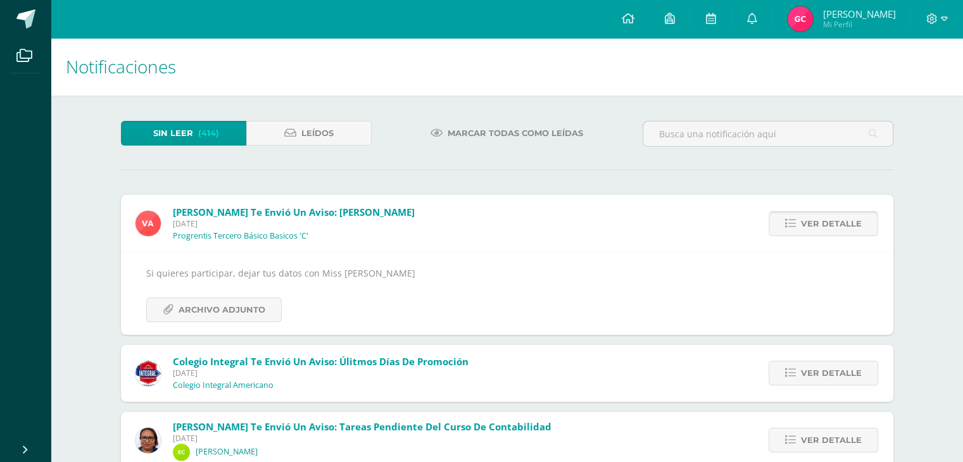
click at [836, 222] on span "Ver detalle" at bounding box center [831, 223] width 61 height 23
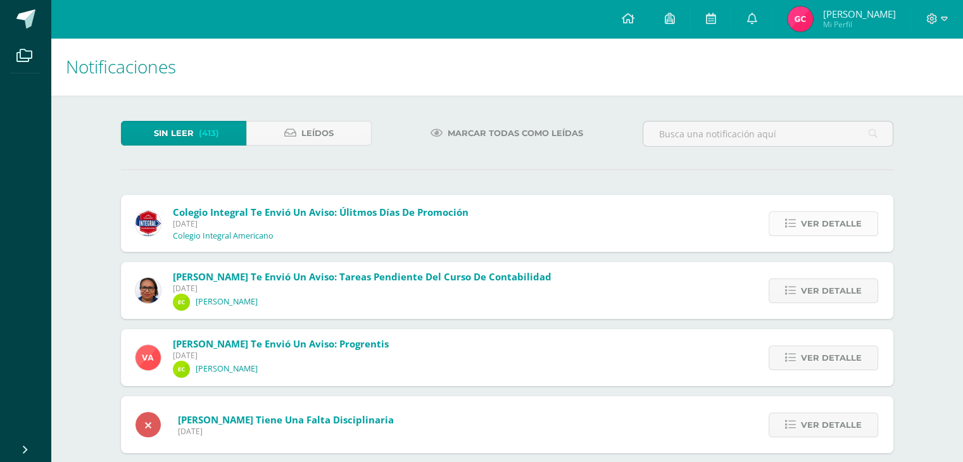
click at [839, 227] on span "Ver detalle" at bounding box center [831, 223] width 61 height 23
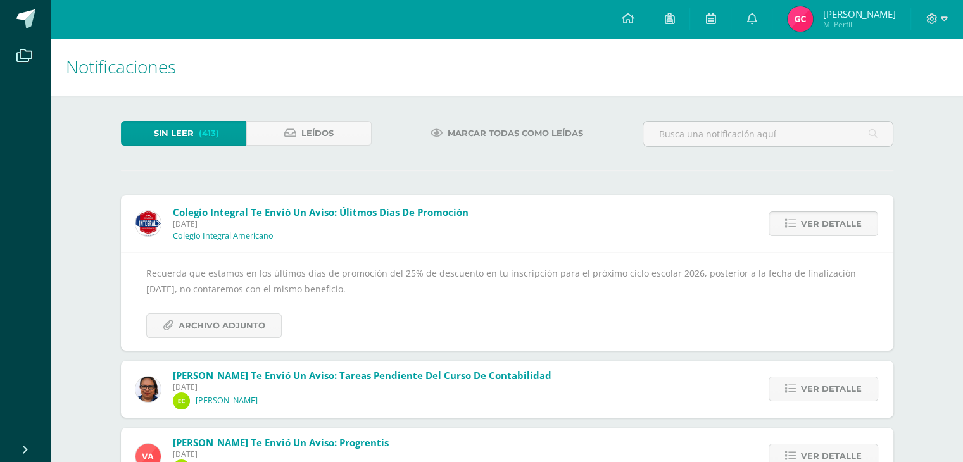
click at [837, 227] on span "Ver detalle" at bounding box center [831, 223] width 61 height 23
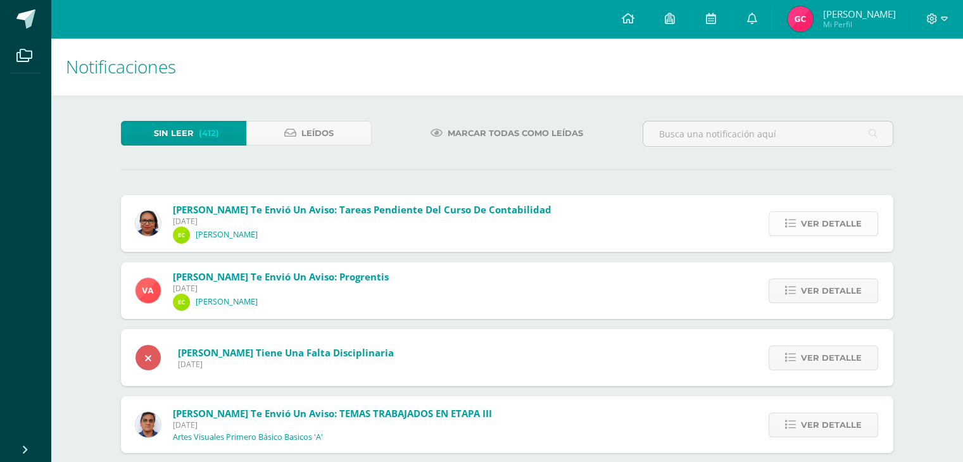
click at [841, 220] on span "Ver detalle" at bounding box center [831, 223] width 61 height 23
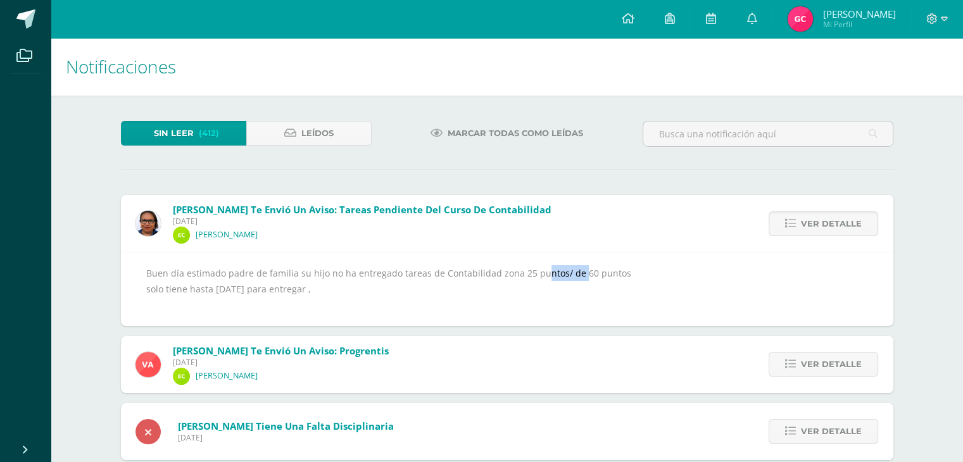
drag, startPoint x: 514, startPoint y: 276, endPoint x: 554, endPoint y: 270, distance: 40.3
click at [554, 270] on div "Buen día estimado padre de familia su hijo no ha entregado tareas de Contabilid…" at bounding box center [507, 289] width 722 height 48
click at [473, 300] on div "Buen día estimado padre de familia su hijo no ha entregado tareas de Contabilid…" at bounding box center [507, 289] width 722 height 48
click at [231, 295] on div "Buen día estimado padre de familia su hijo no ha entregado tareas de Contabilid…" at bounding box center [507, 289] width 722 height 48
click at [825, 226] on span "Ver detalle" at bounding box center [831, 223] width 61 height 23
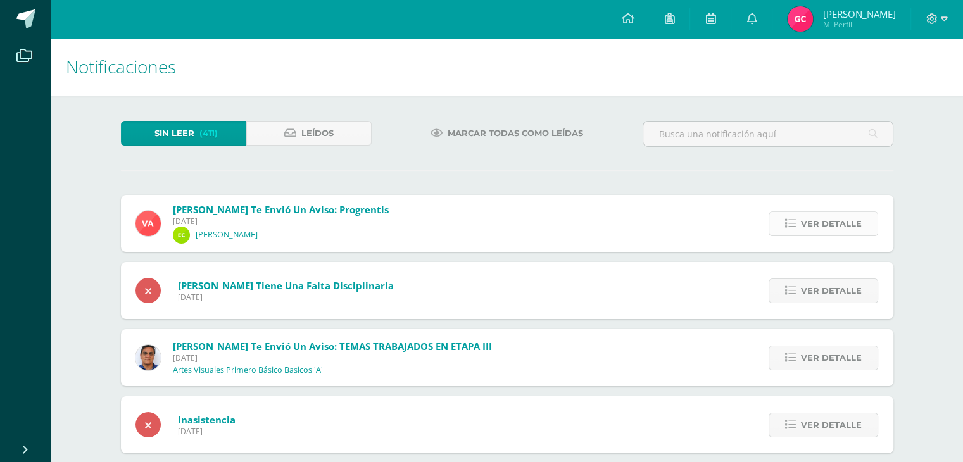
click at [828, 217] on span "Ver detalle" at bounding box center [831, 223] width 61 height 23
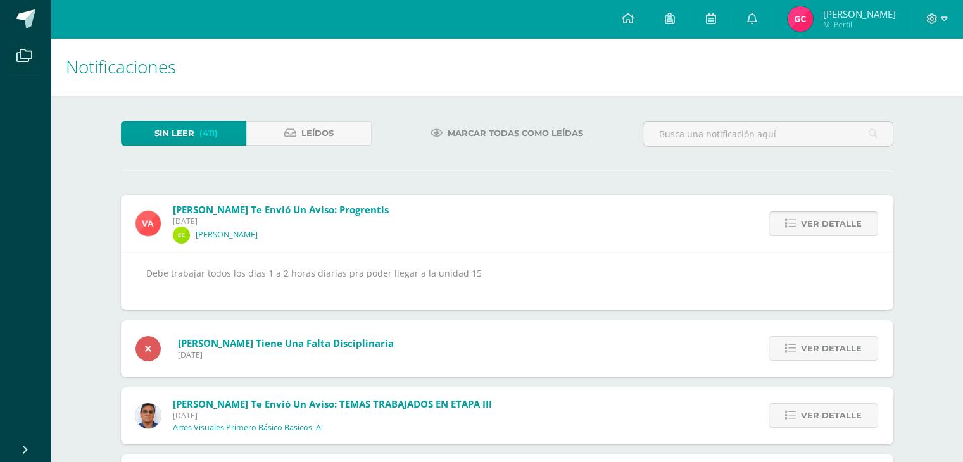
click at [831, 219] on span "Ver detalle" at bounding box center [831, 223] width 61 height 23
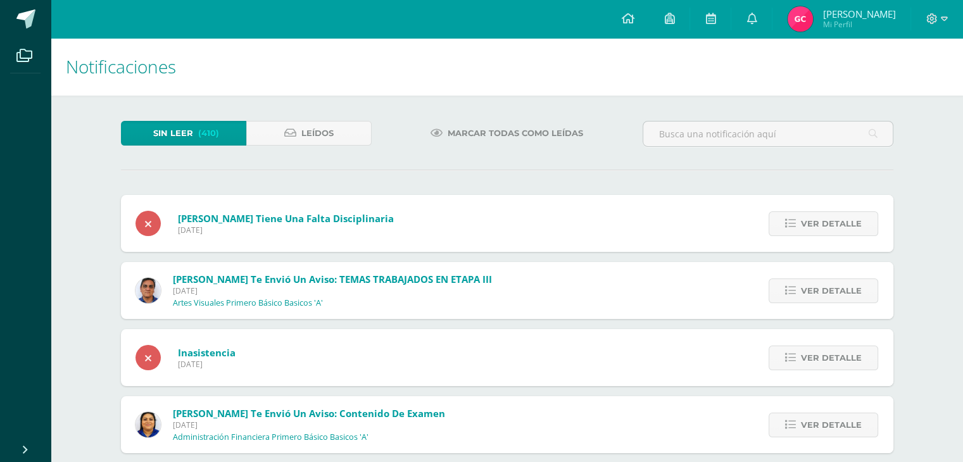
click at [831, 219] on span "Ver detalle" at bounding box center [831, 223] width 61 height 23
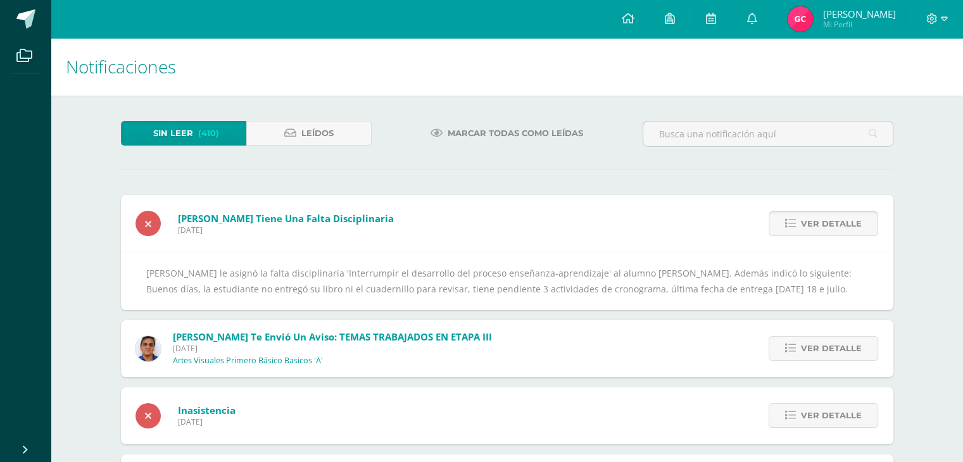
click at [832, 217] on span "Ver detalle" at bounding box center [831, 223] width 61 height 23
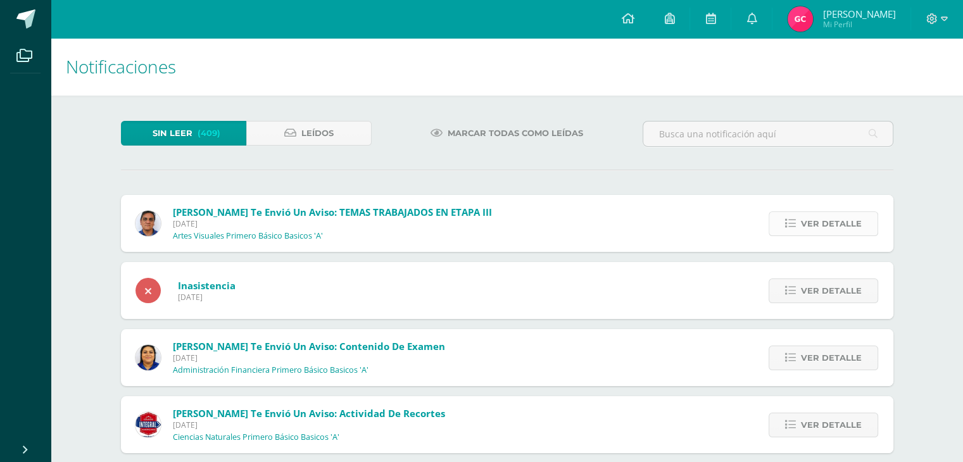
click at [843, 226] on span "Ver detalle" at bounding box center [831, 223] width 61 height 23
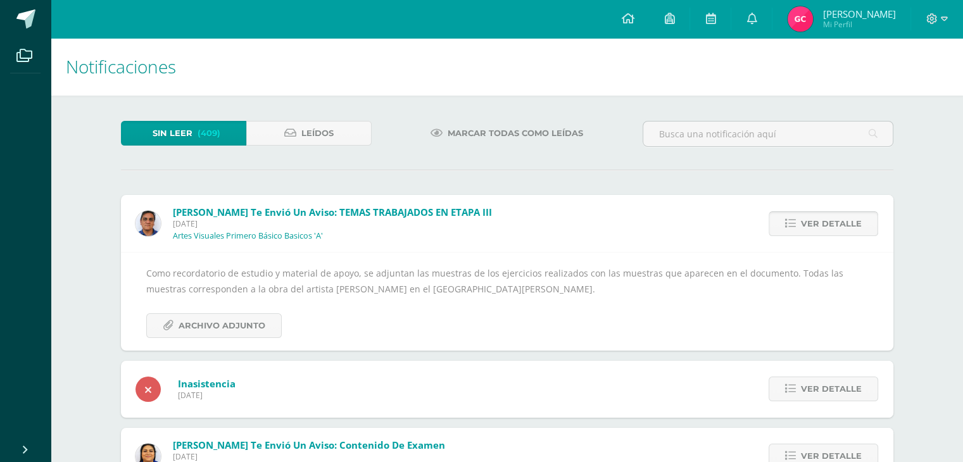
click at [854, 221] on span "Ver detalle" at bounding box center [831, 223] width 61 height 23
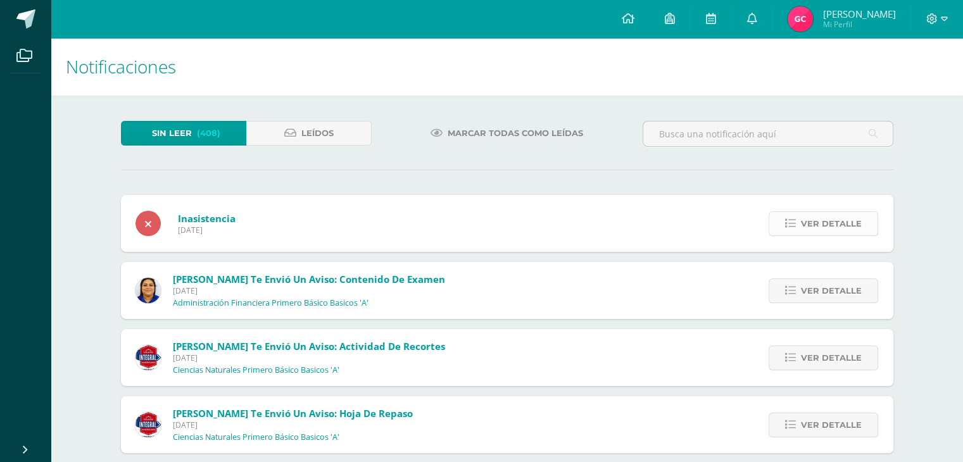
click at [833, 225] on span "Ver detalle" at bounding box center [831, 223] width 61 height 23
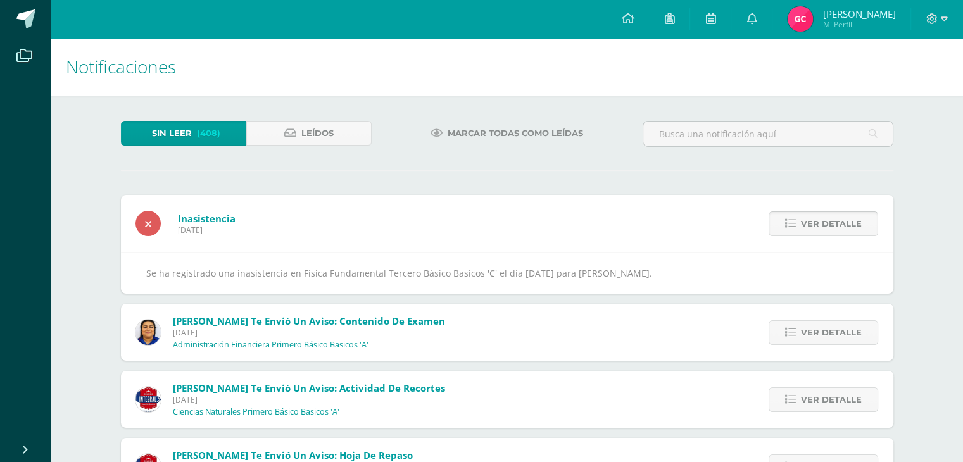
click at [833, 222] on span "Ver detalle" at bounding box center [831, 223] width 61 height 23
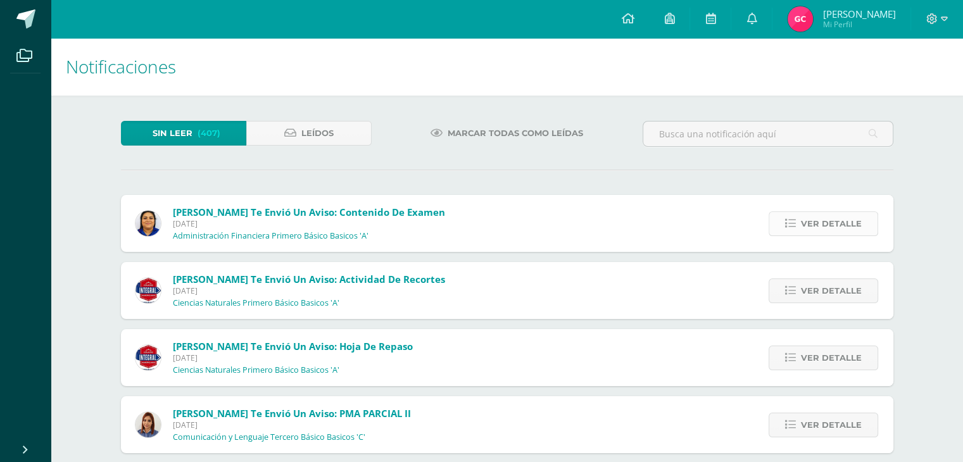
click at [851, 220] on span "Ver detalle" at bounding box center [831, 223] width 61 height 23
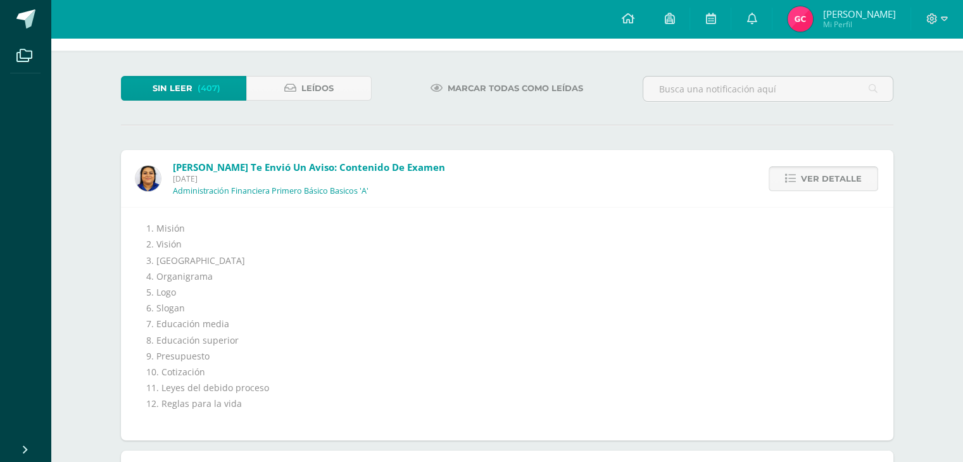
scroll to position [63, 0]
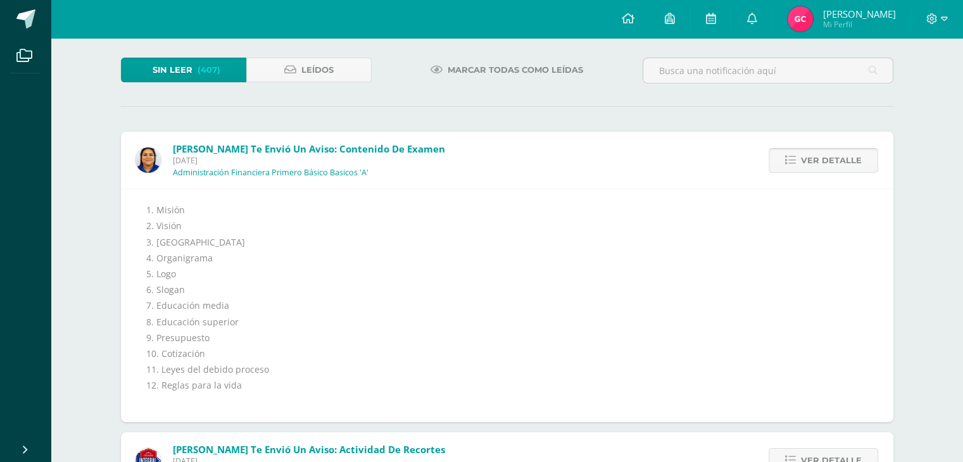
click at [846, 156] on span "Ver detalle" at bounding box center [831, 160] width 61 height 23
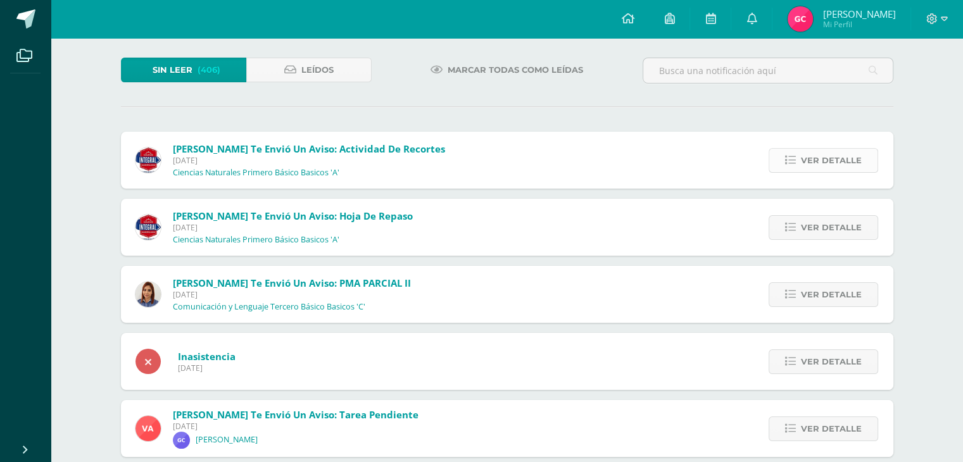
click at [859, 158] on span "Ver detalle" at bounding box center [831, 160] width 61 height 23
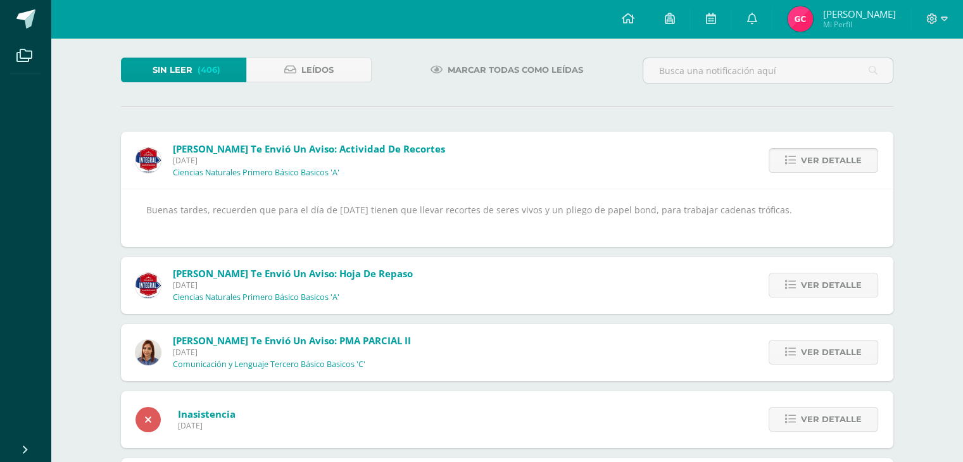
click at [854, 160] on span "Ver detalle" at bounding box center [831, 160] width 61 height 23
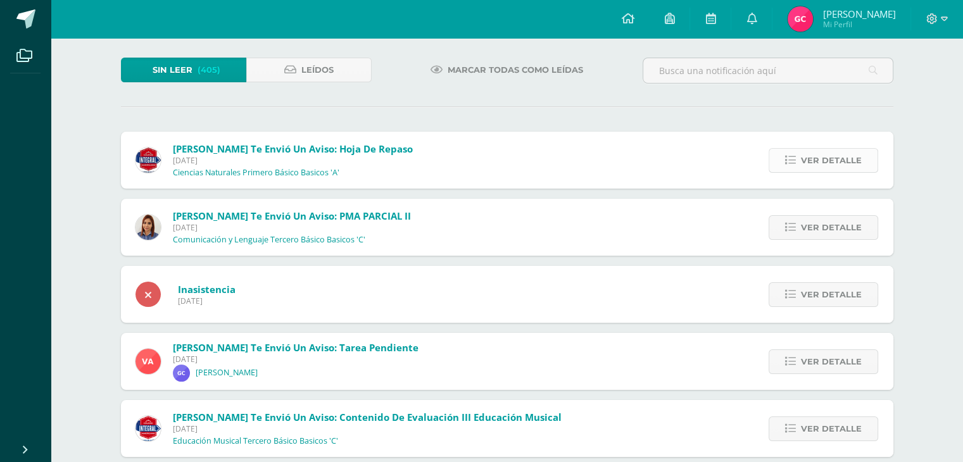
click at [834, 162] on span "Ver detalle" at bounding box center [831, 160] width 61 height 23
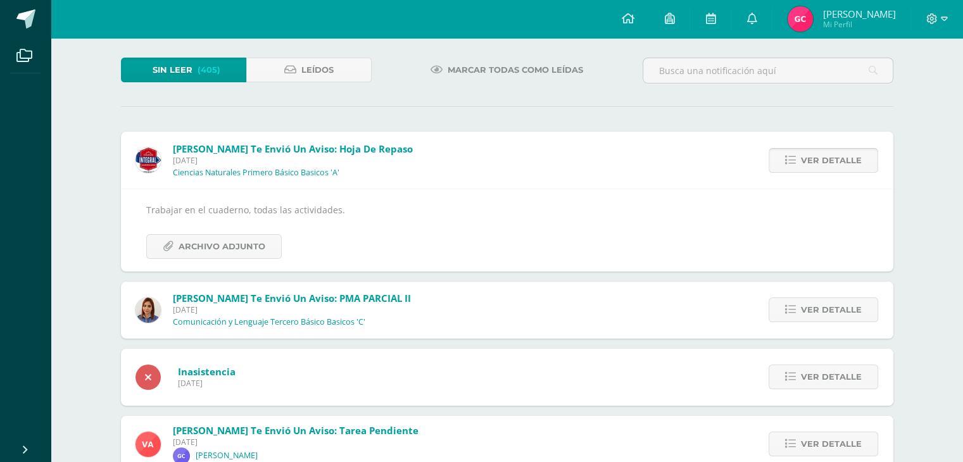
click at [834, 162] on span "Ver detalle" at bounding box center [831, 160] width 61 height 23
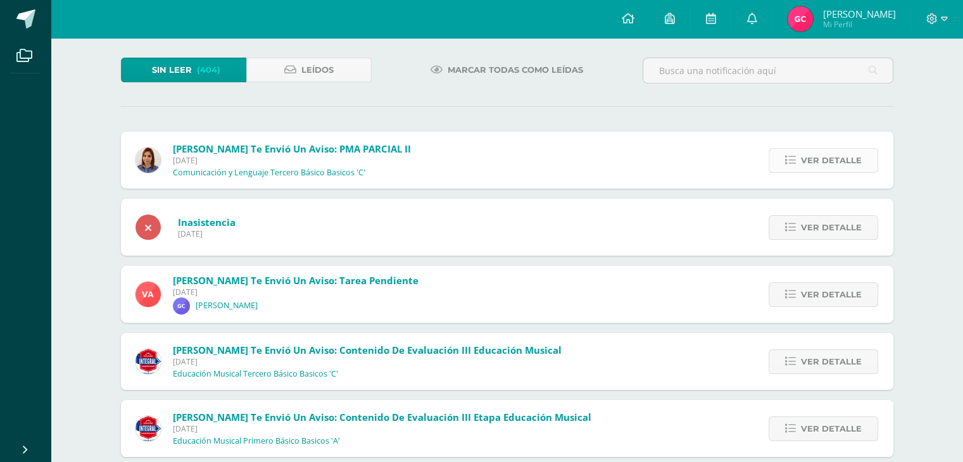
click at [836, 159] on span "Ver detalle" at bounding box center [831, 160] width 61 height 23
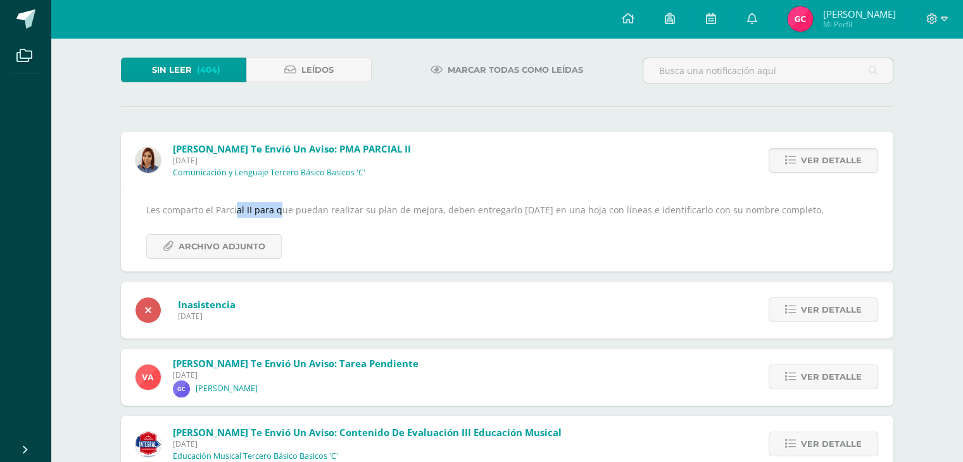
drag, startPoint x: 213, startPoint y: 210, endPoint x: 256, endPoint y: 206, distance: 43.2
click at [256, 206] on div "Les comparto el Parcial II para que puedan realizar su plan de mejora, deben en…" at bounding box center [507, 230] width 722 height 56
click at [307, 189] on div "Les comparto el Parcial II para que puedan realizar su plan de mejora, deben en…" at bounding box center [507, 230] width 773 height 82
drag, startPoint x: 193, startPoint y: 215, endPoint x: 255, endPoint y: 208, distance: 61.8
click at [255, 208] on div "Les comparto el Parcial II para que puedan realizar su plan de mejora, deben en…" at bounding box center [507, 230] width 722 height 56
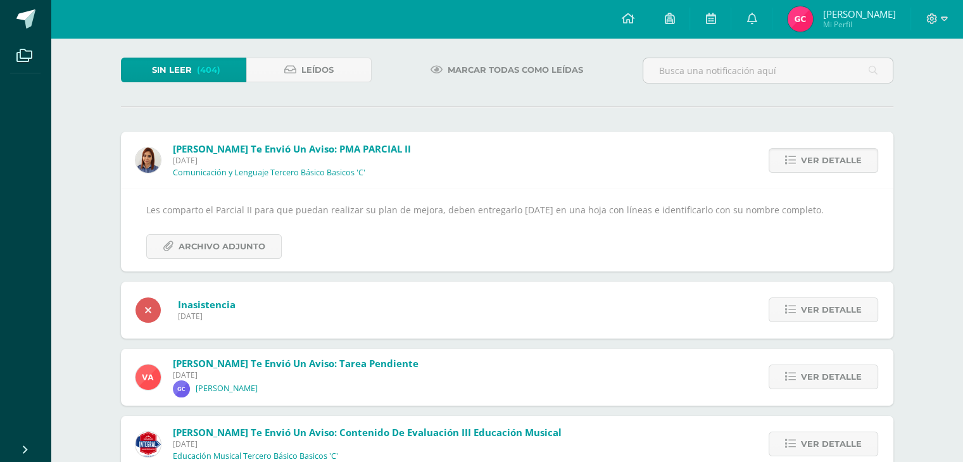
click at [300, 216] on div "Les comparto el Parcial II para que puedan realizar su plan de mejora, deben en…" at bounding box center [507, 230] width 722 height 56
drag, startPoint x: 375, startPoint y: 211, endPoint x: 419, endPoint y: 208, distance: 44.4
click at [419, 208] on div "Les comparto el Parcial II para que puedan realizar su plan de mejora, deben en…" at bounding box center [507, 230] width 722 height 56
click at [466, 223] on div "Les comparto el Parcial II para que puedan realizar su plan de mejora, deben en…" at bounding box center [507, 230] width 722 height 56
click at [833, 157] on span "Ver detalle" at bounding box center [831, 160] width 61 height 23
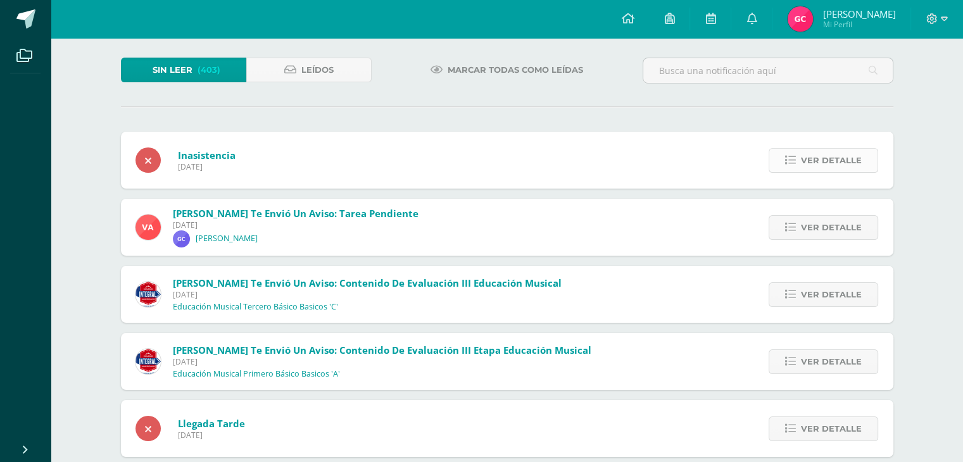
click at [817, 160] on span "Ver detalle" at bounding box center [831, 160] width 61 height 23
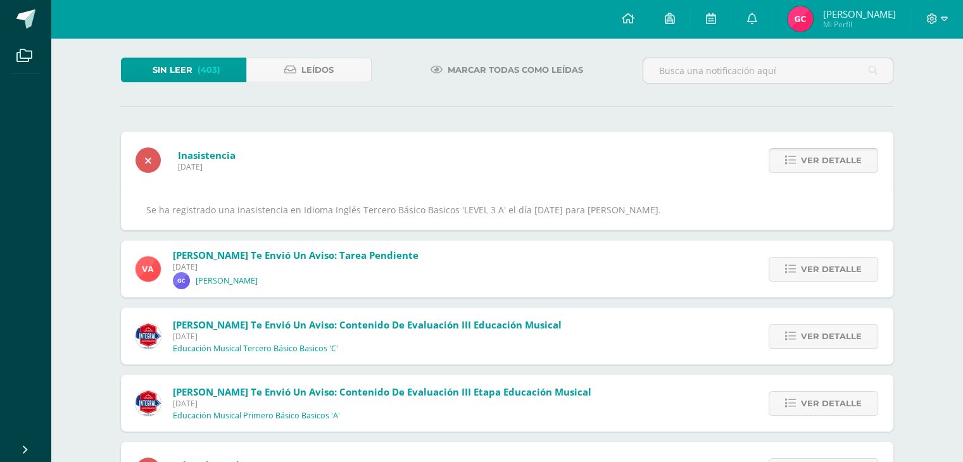
click at [817, 160] on span "Ver detalle" at bounding box center [831, 160] width 61 height 23
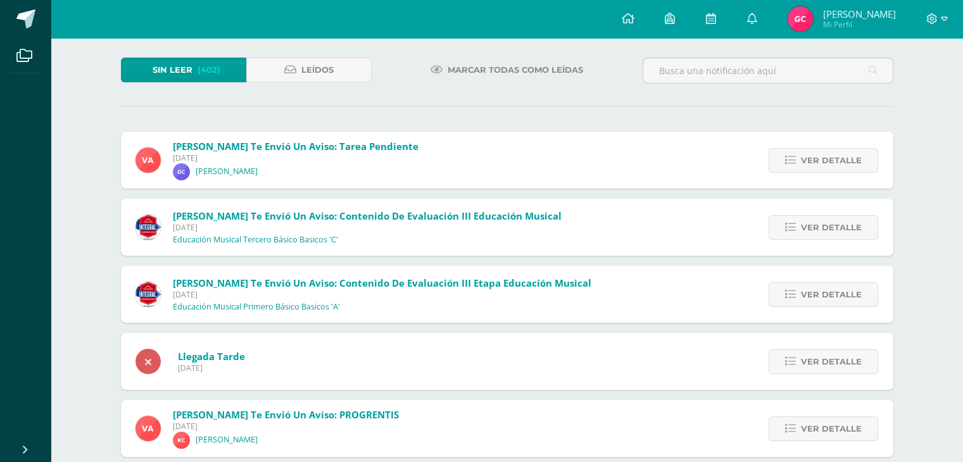
click at [308, 168] on span "Vanessa te envió un aviso: Tarea pendiente Martes 15 de Julio de 2025 Geraldine…" at bounding box center [296, 160] width 246 height 41
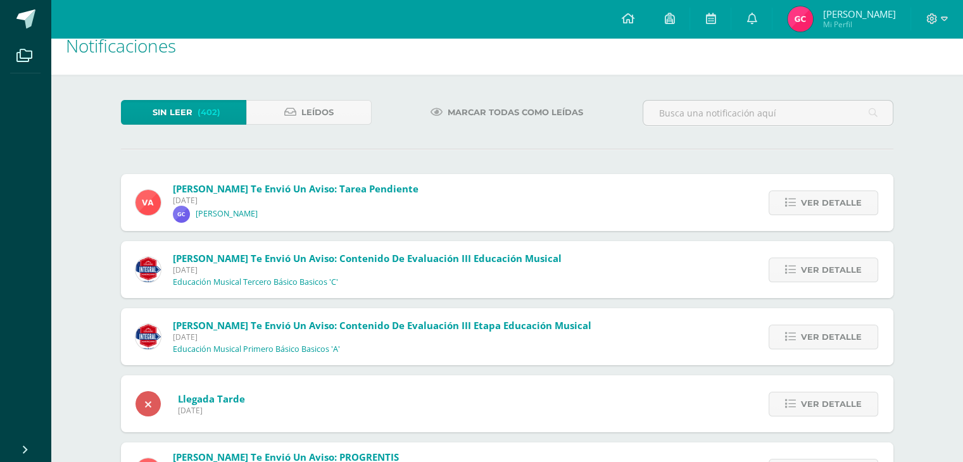
scroll to position [0, 0]
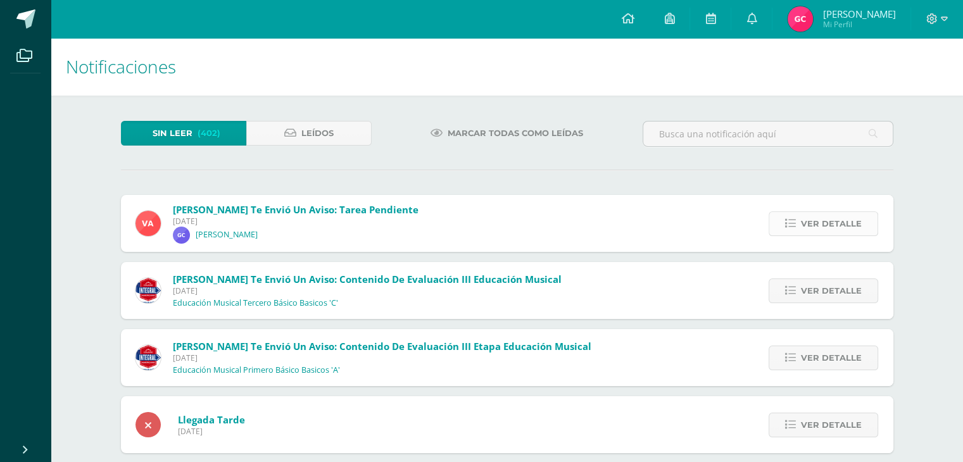
click at [833, 220] on span "Ver detalle" at bounding box center [831, 223] width 61 height 23
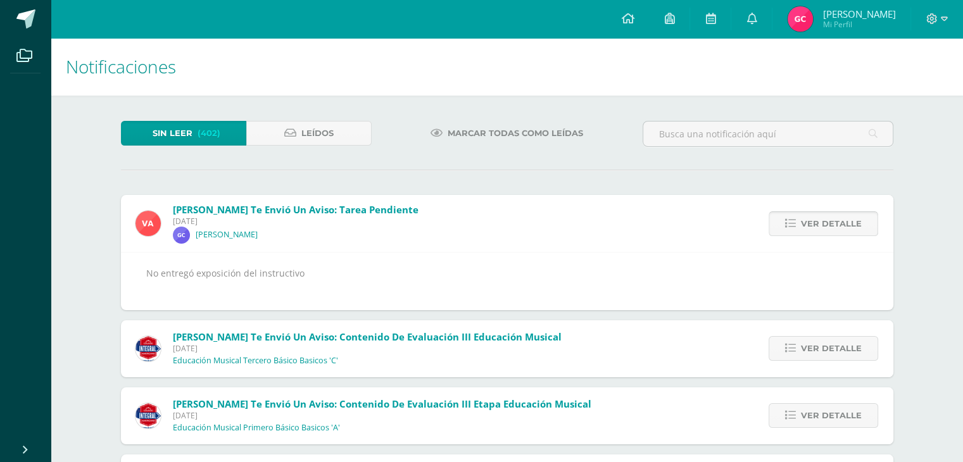
click at [833, 220] on span "Ver detalle" at bounding box center [831, 223] width 61 height 23
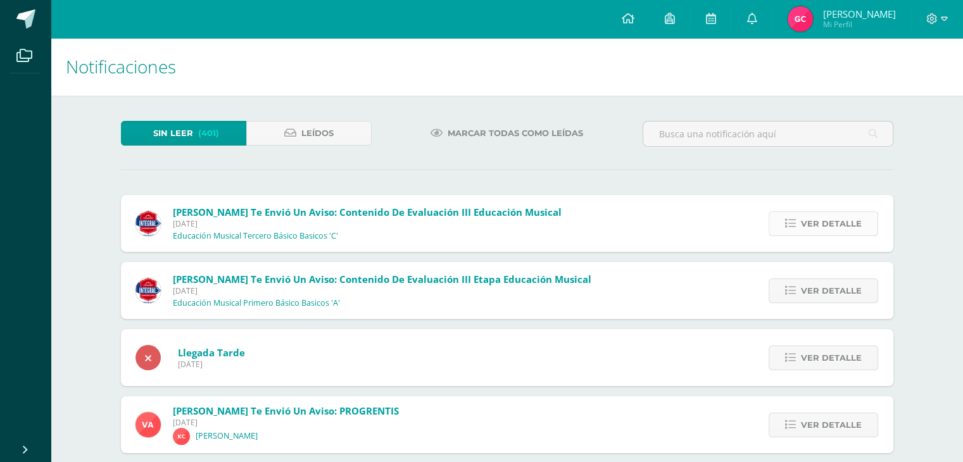
click at [844, 227] on span "Ver detalle" at bounding box center [831, 223] width 61 height 23
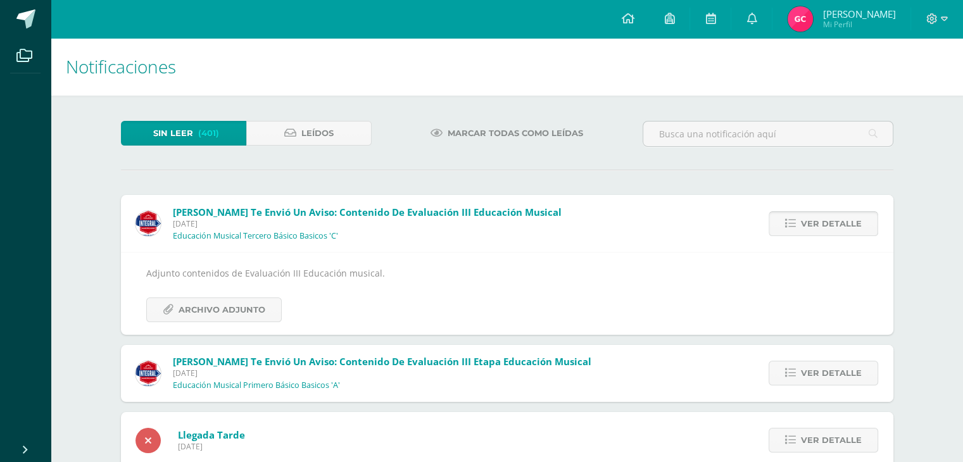
click at [844, 227] on span "Ver detalle" at bounding box center [831, 223] width 61 height 23
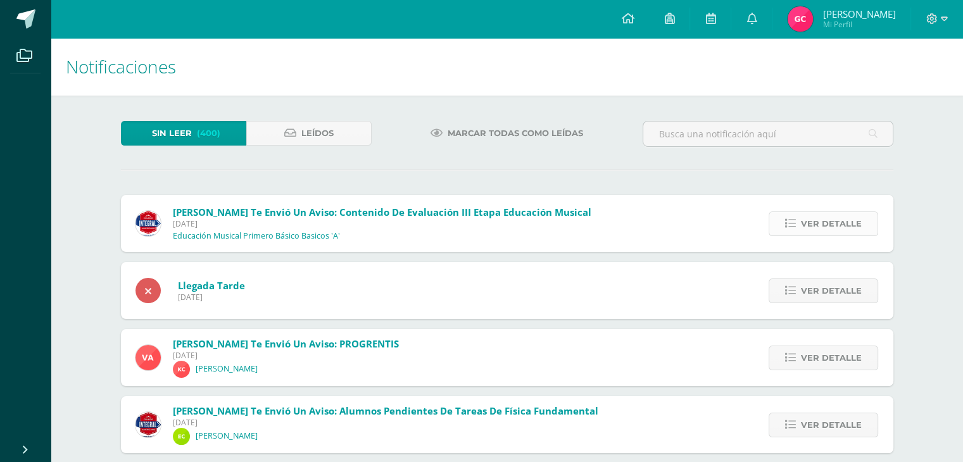
click at [846, 224] on span "Ver detalle" at bounding box center [831, 223] width 61 height 23
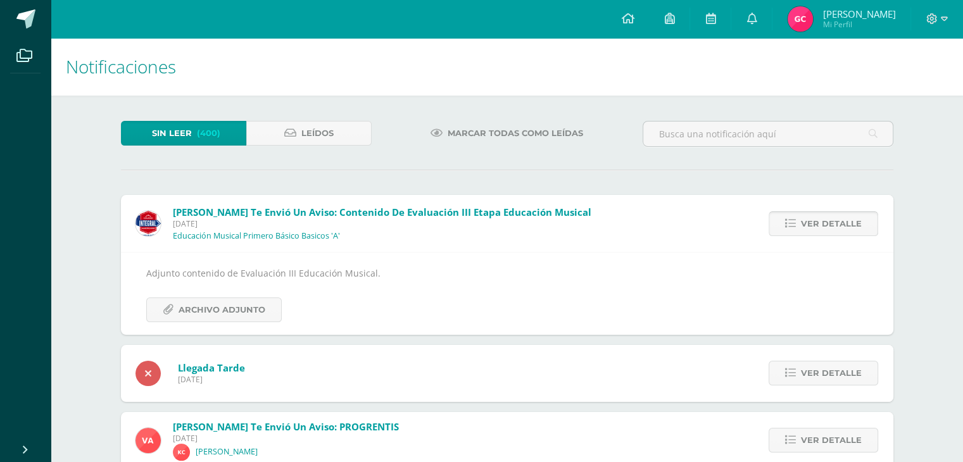
click at [846, 224] on span "Ver detalle" at bounding box center [831, 223] width 61 height 23
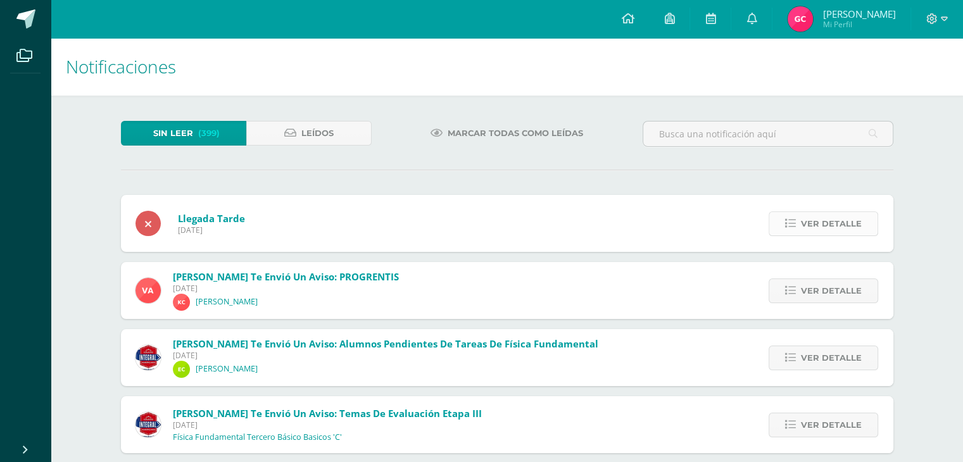
click at [833, 229] on span "Ver detalle" at bounding box center [831, 223] width 61 height 23
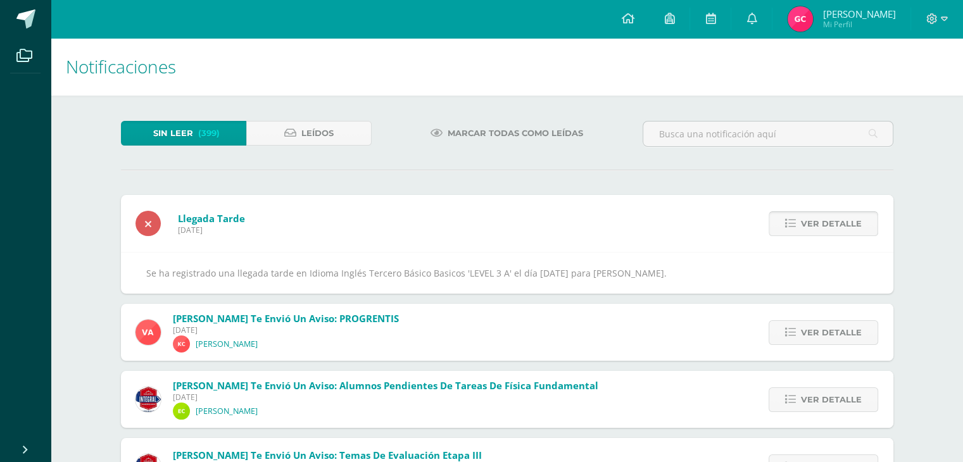
click at [833, 229] on span "Ver detalle" at bounding box center [831, 223] width 61 height 23
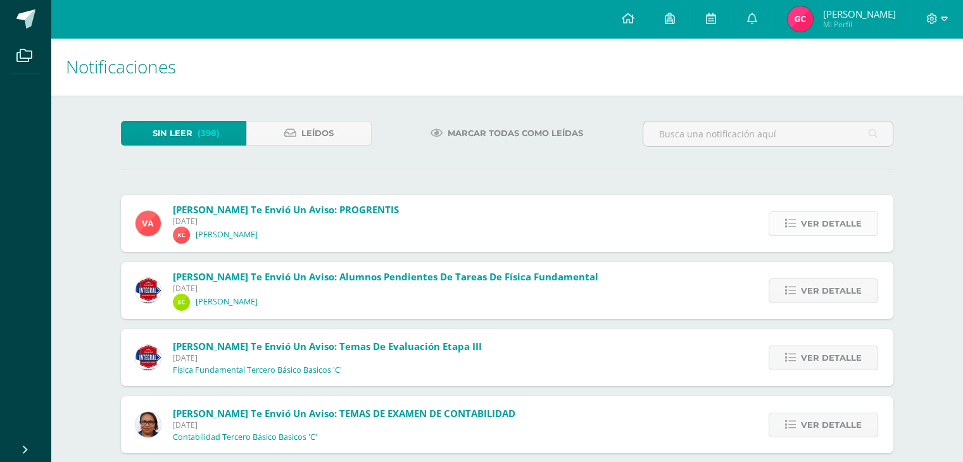
click at [840, 226] on span "Ver detalle" at bounding box center [831, 223] width 61 height 23
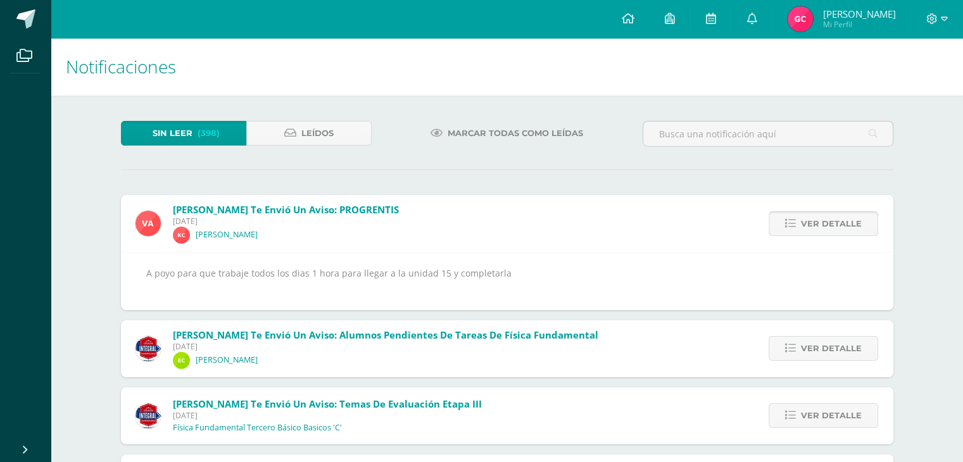
click at [840, 226] on span "Ver detalle" at bounding box center [831, 223] width 61 height 23
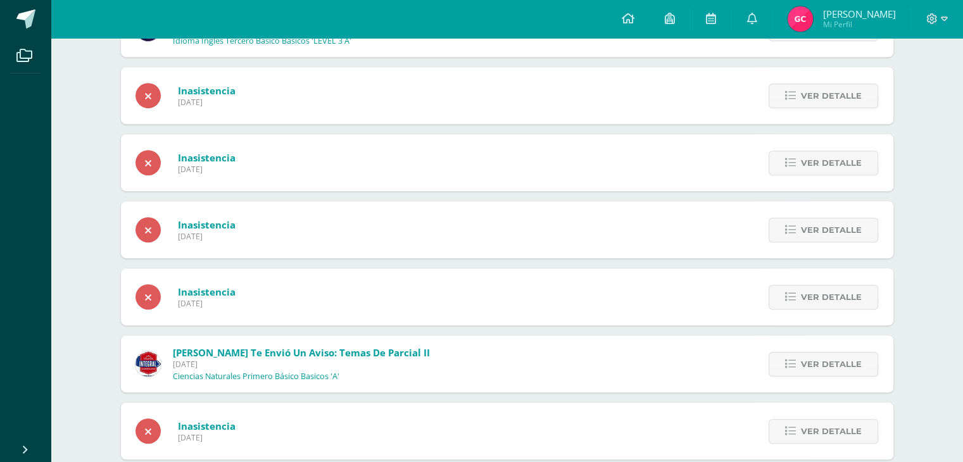
scroll to position [521, 0]
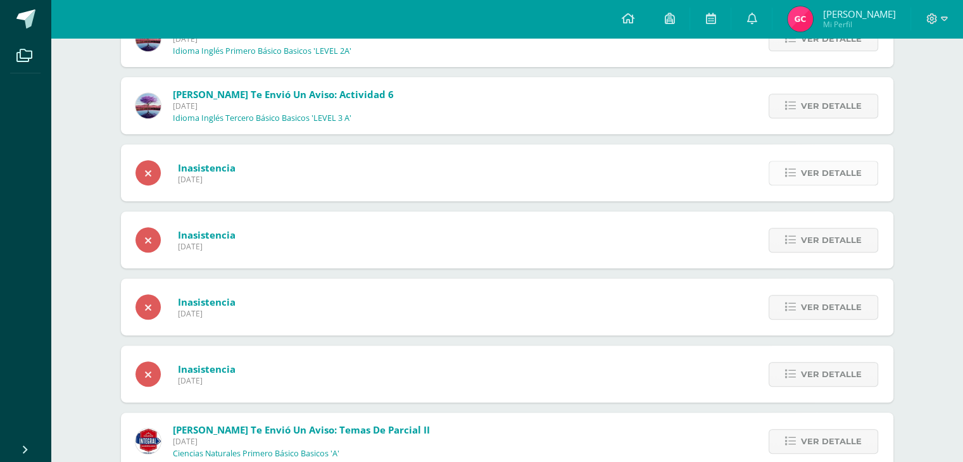
click at [843, 170] on span "Ver detalle" at bounding box center [831, 173] width 61 height 23
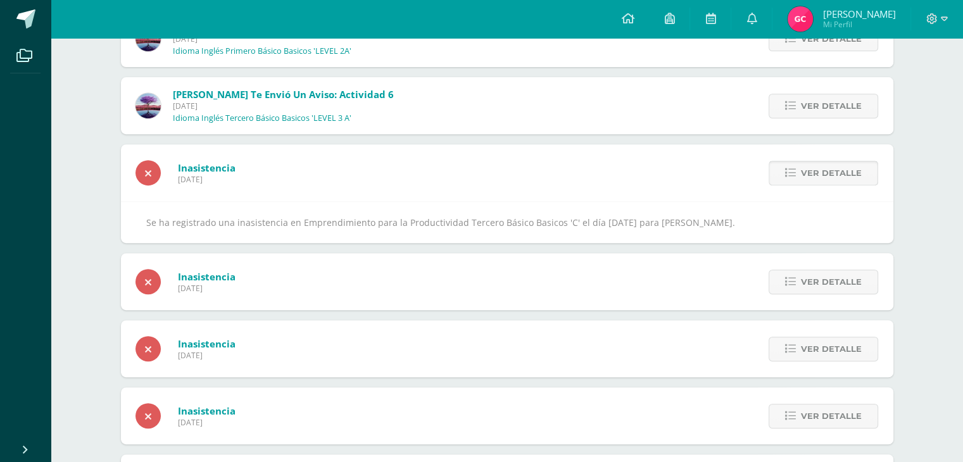
click at [843, 170] on span "Ver detalle" at bounding box center [831, 173] width 61 height 23
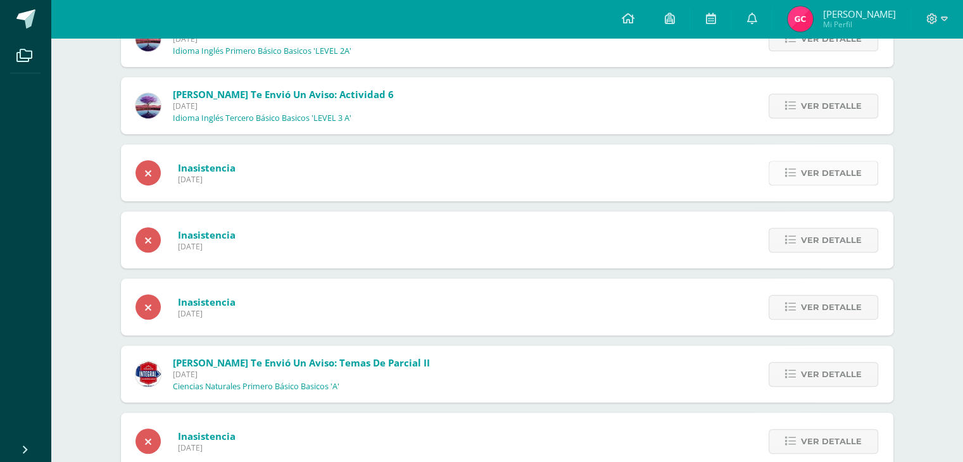
click at [837, 172] on span "Ver detalle" at bounding box center [831, 173] width 61 height 23
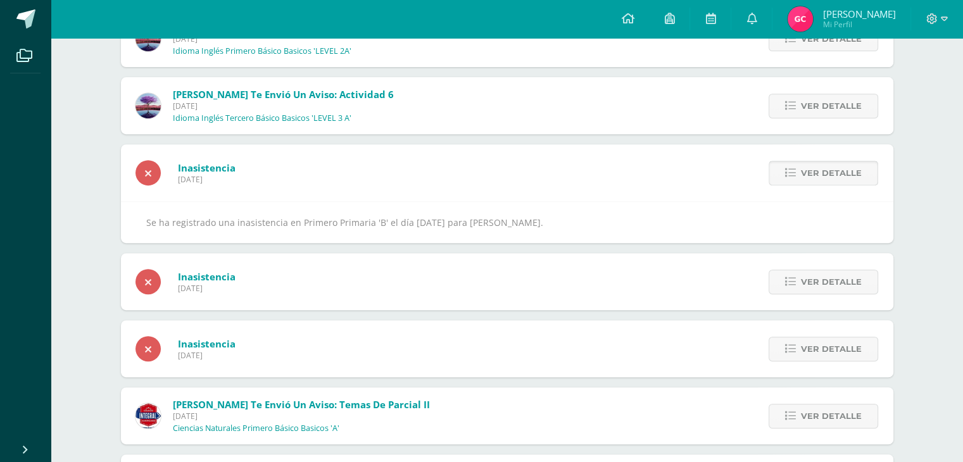
click at [837, 172] on span "Ver detalle" at bounding box center [831, 173] width 61 height 23
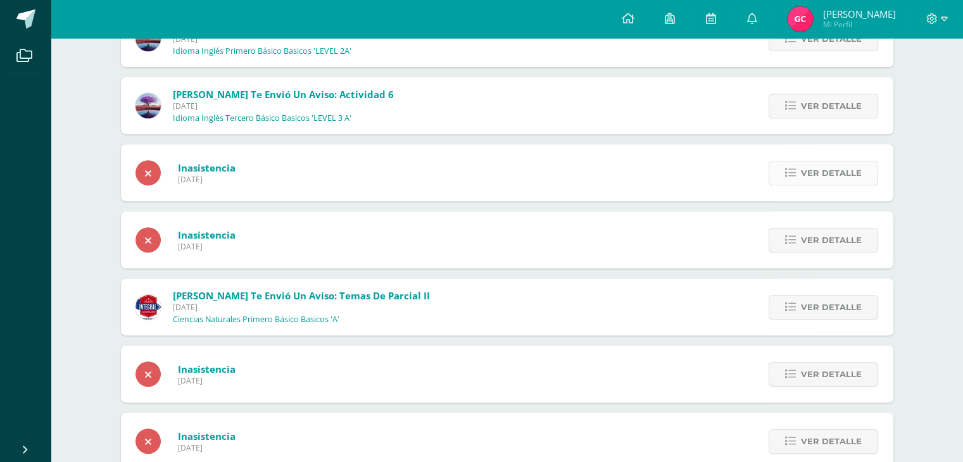
click at [833, 174] on span "Ver detalle" at bounding box center [831, 173] width 61 height 23
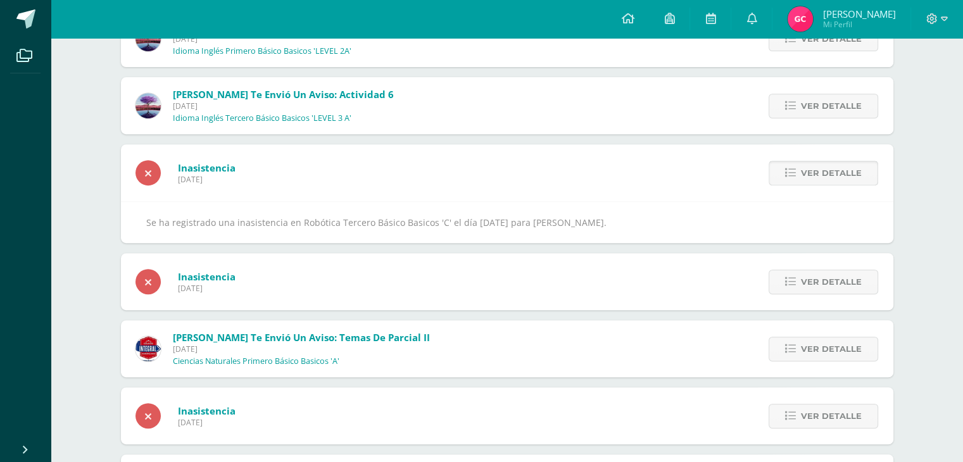
click at [833, 174] on span "Ver detalle" at bounding box center [831, 173] width 61 height 23
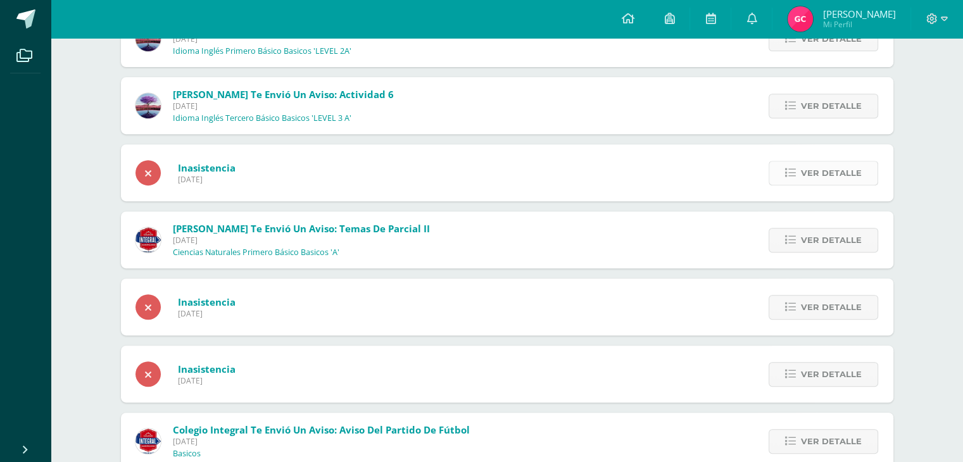
click at [827, 178] on span "Ver detalle" at bounding box center [831, 173] width 61 height 23
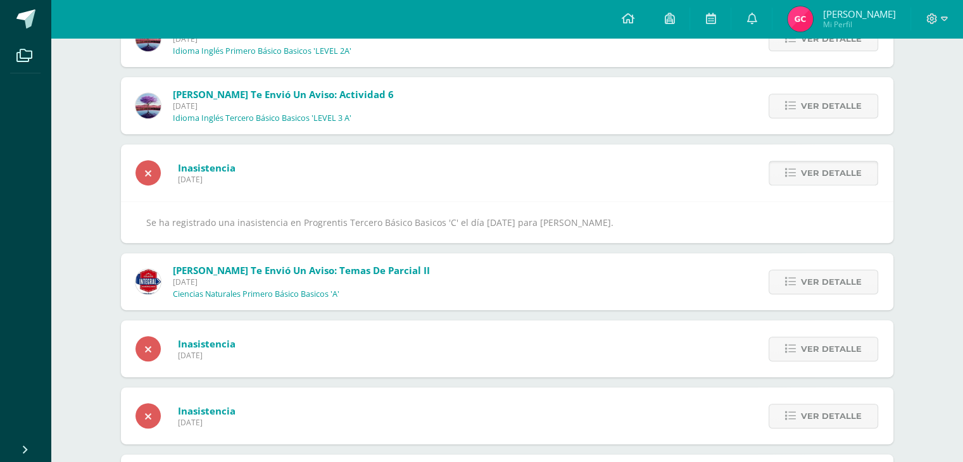
click at [827, 178] on span "Ver detalle" at bounding box center [831, 173] width 61 height 23
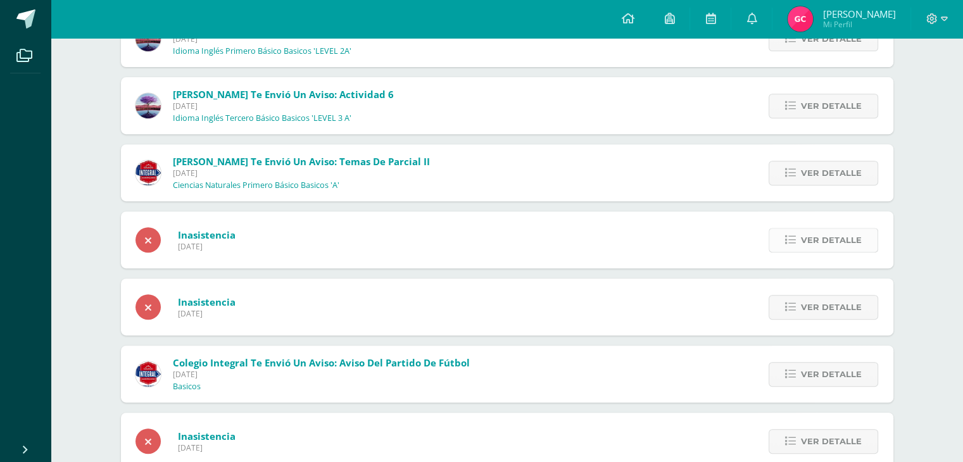
click at [827, 237] on span "Ver detalle" at bounding box center [831, 240] width 61 height 23
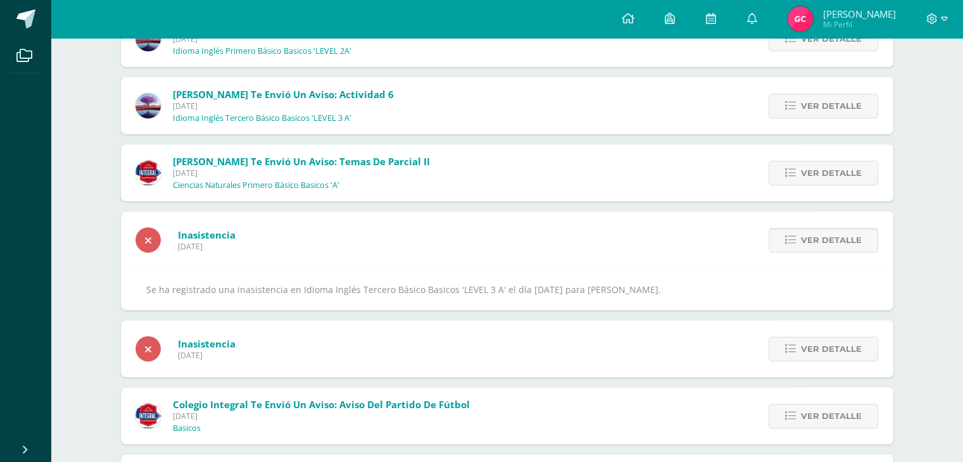
click at [827, 237] on span "Ver detalle" at bounding box center [831, 240] width 61 height 23
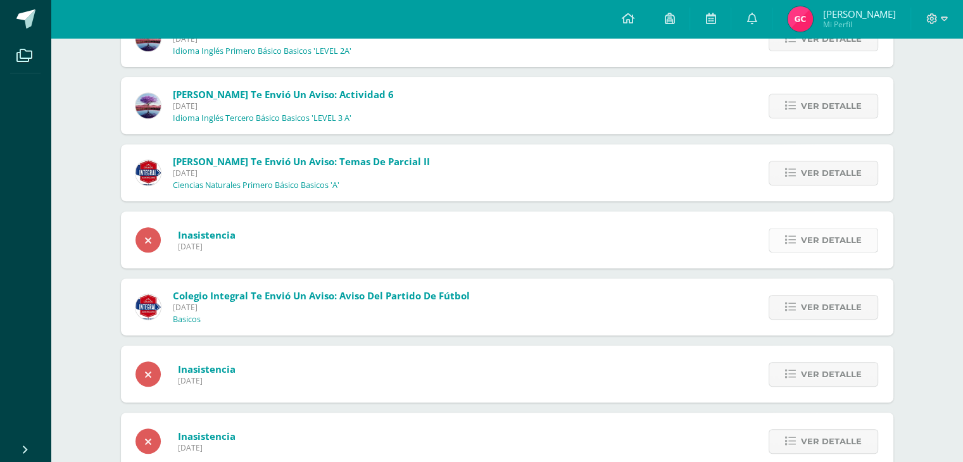
click at [834, 239] on span "Ver detalle" at bounding box center [831, 240] width 61 height 23
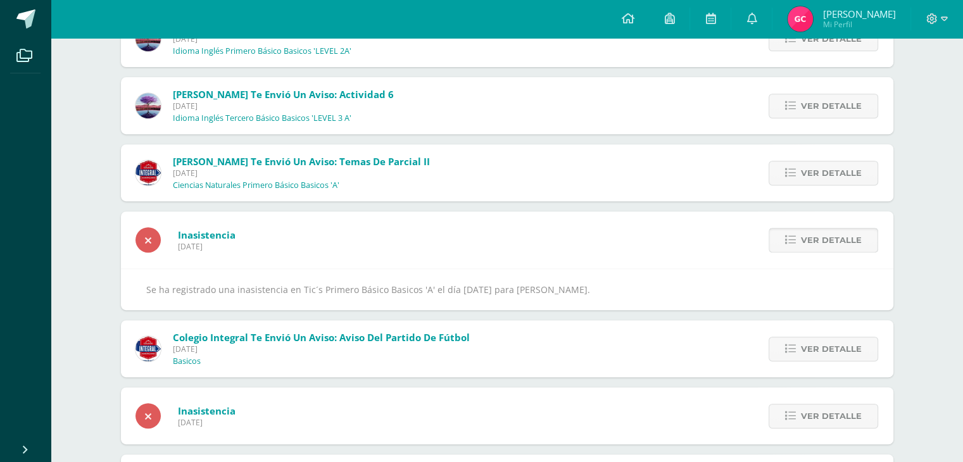
click at [834, 239] on span "Ver detalle" at bounding box center [831, 240] width 61 height 23
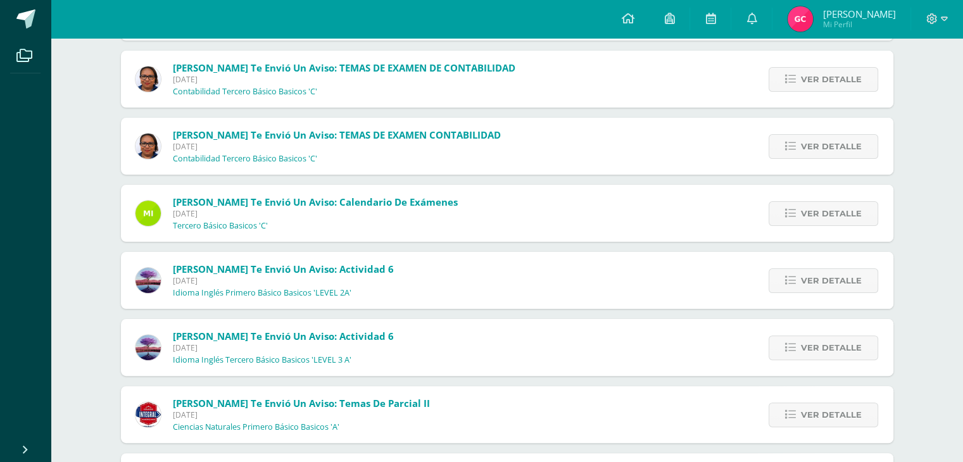
scroll to position [0, 0]
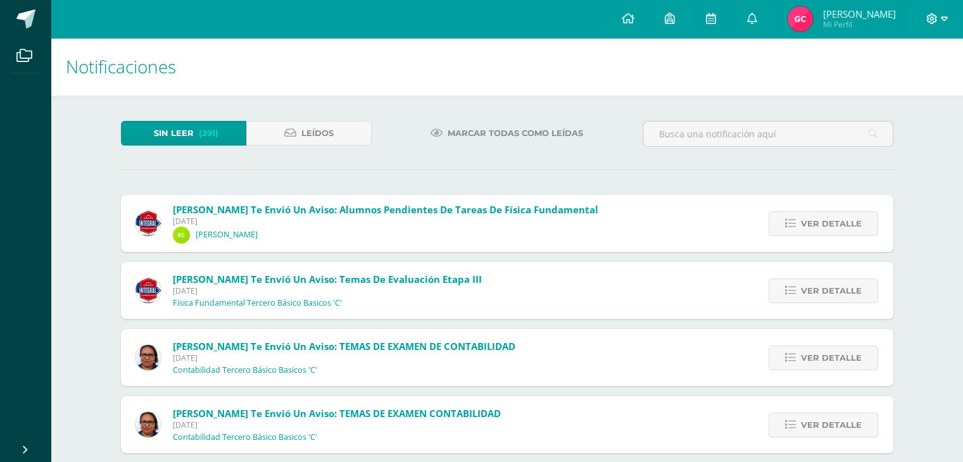
click at [940, 16] on span at bounding box center [938, 19] width 22 height 14
click at [910, 81] on span "Cerrar sesión" at bounding box center [905, 86] width 57 height 12
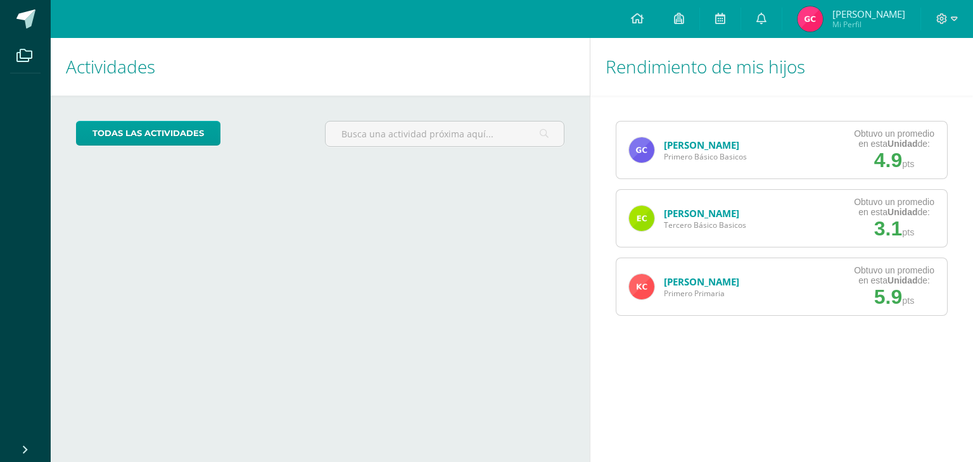
click at [730, 144] on link "Geraldine Cordón" at bounding box center [701, 145] width 75 height 13
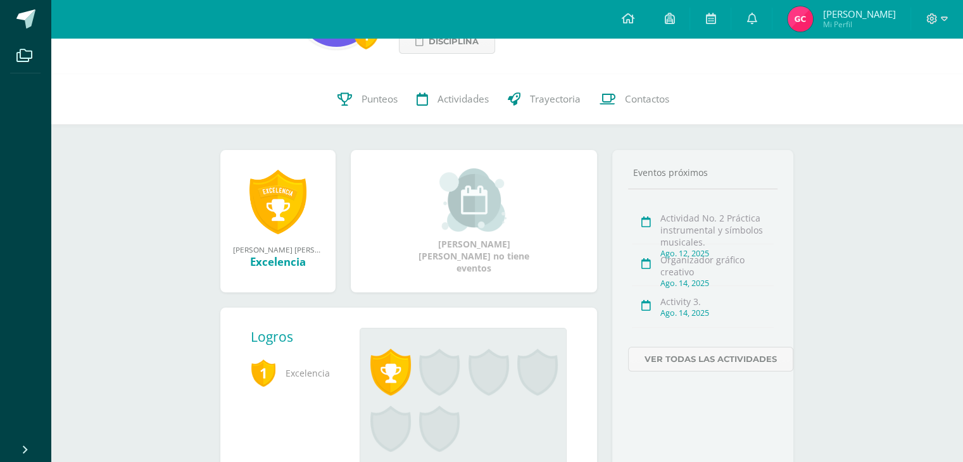
scroll to position [127, 0]
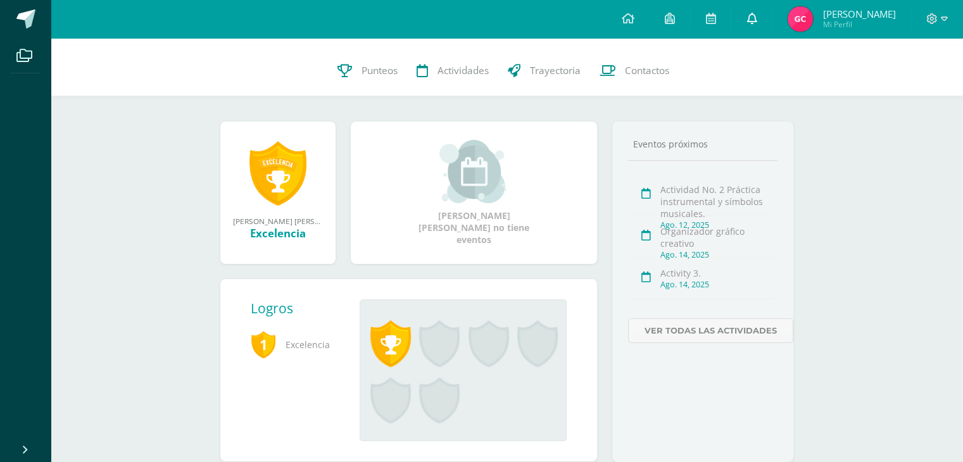
click at [755, 18] on icon at bounding box center [752, 18] width 10 height 11
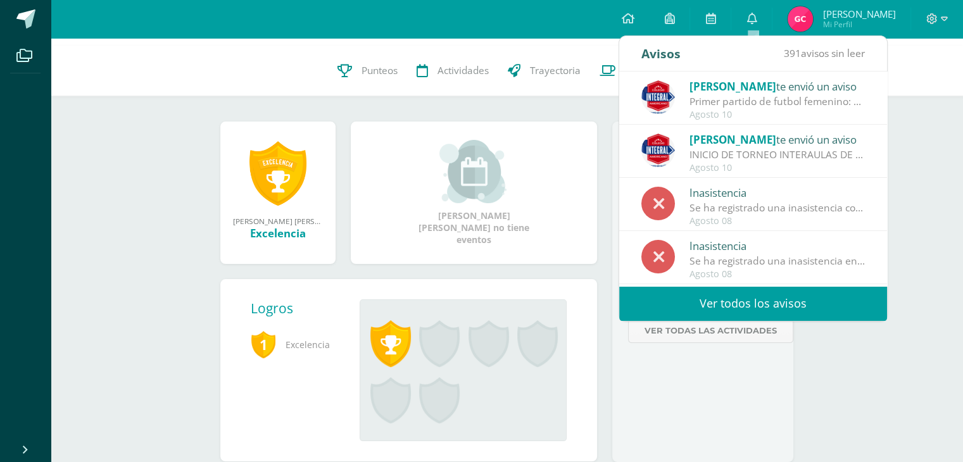
click at [935, 241] on div "1 Geraldine Samantha Cordón Ochoa Primero Básico Basicos A LEVEL 2 A Ver inform…" at bounding box center [507, 207] width 913 height 592
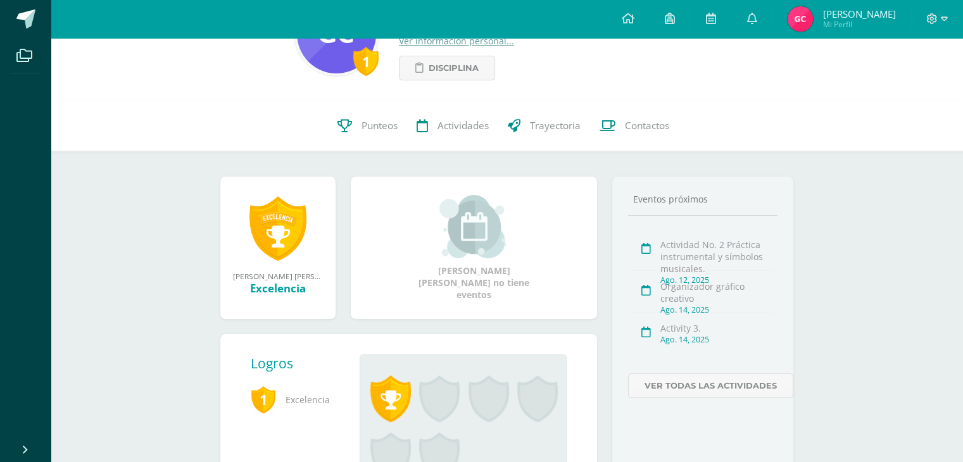
scroll to position [0, 0]
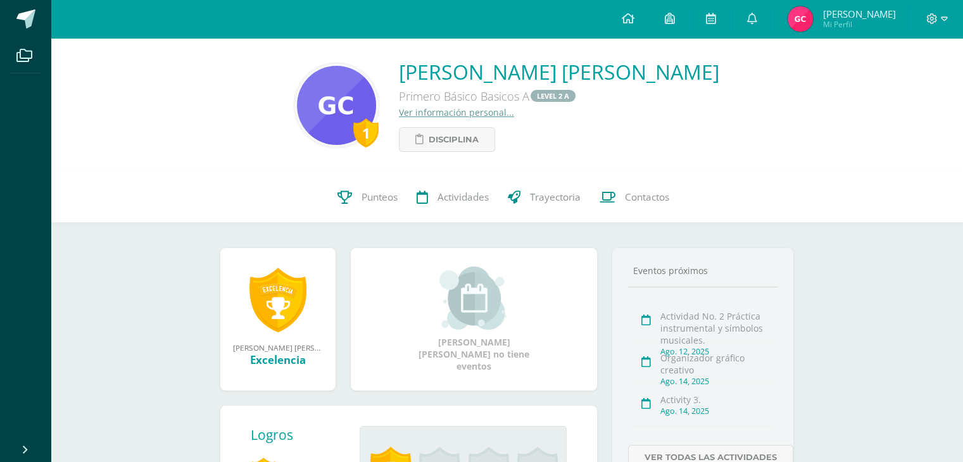
click at [868, 20] on span "[PERSON_NAME]" at bounding box center [859, 14] width 73 height 13
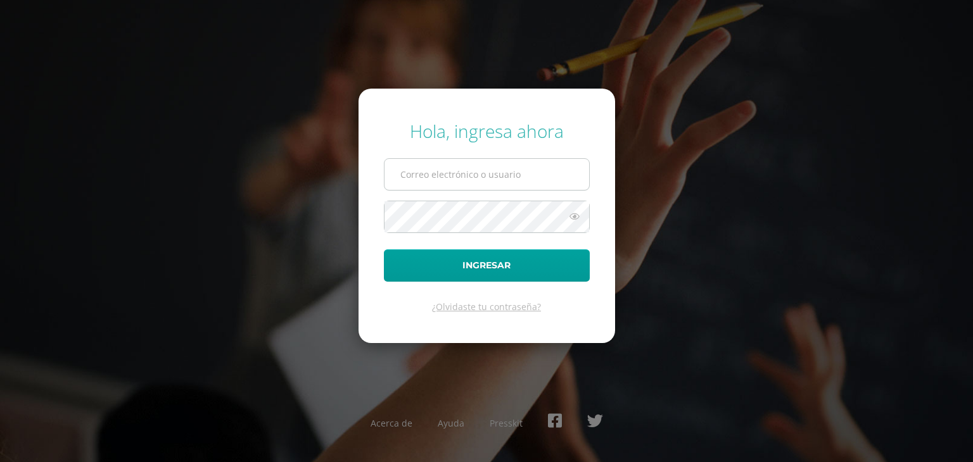
type input "[EMAIL_ADDRESS][DOMAIN_NAME]"
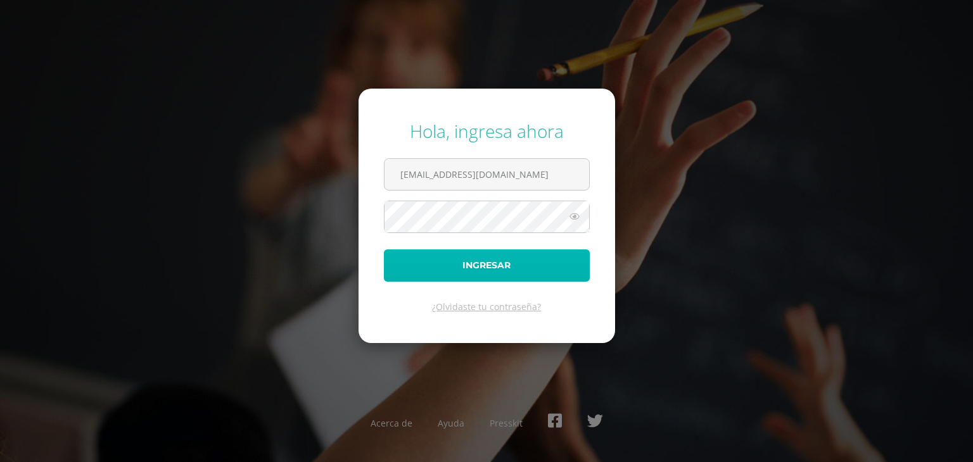
click at [463, 264] on button "Ingresar" at bounding box center [487, 266] width 206 height 32
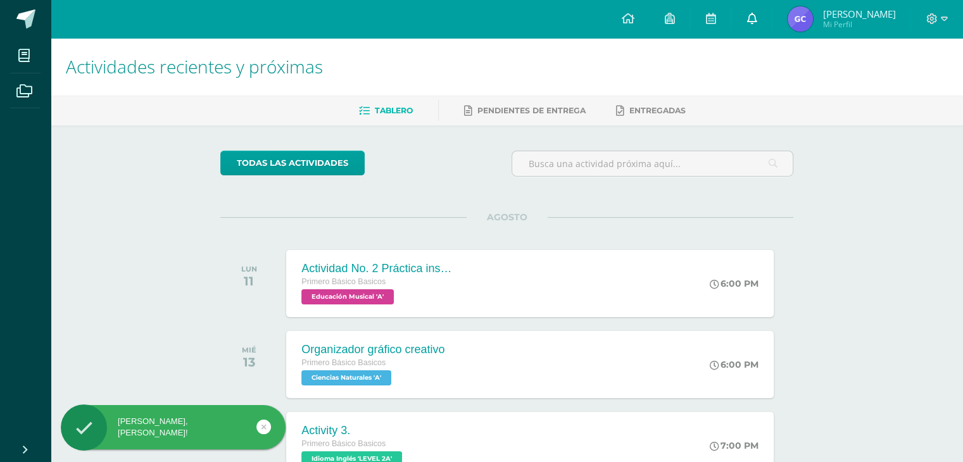
click at [751, 18] on icon at bounding box center [752, 18] width 10 height 11
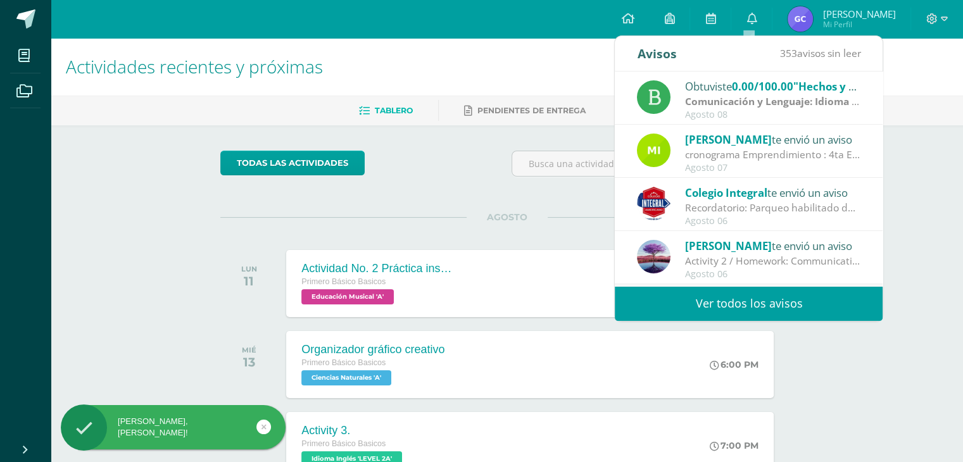
click at [780, 300] on link "Ver todos los avisos" at bounding box center [749, 303] width 268 height 35
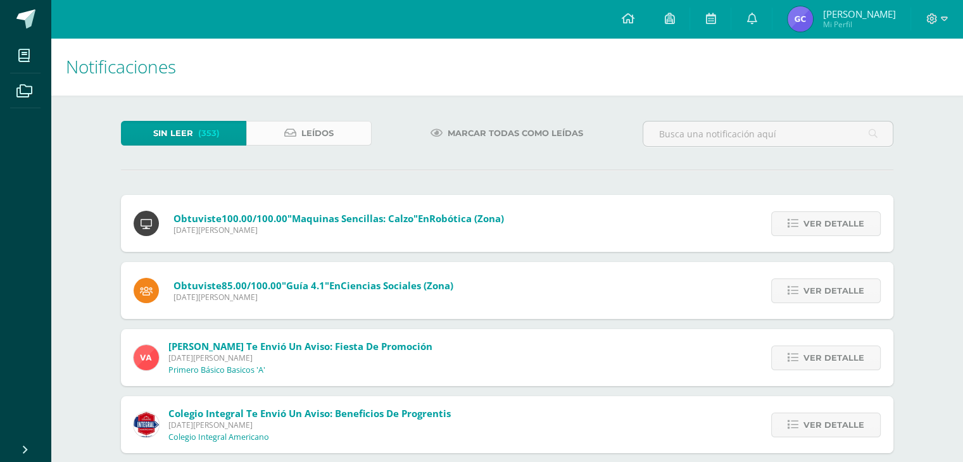
click at [317, 129] on span "Leídos" at bounding box center [317, 133] width 32 height 23
click at [327, 132] on span "Leídos" at bounding box center [317, 133] width 32 height 23
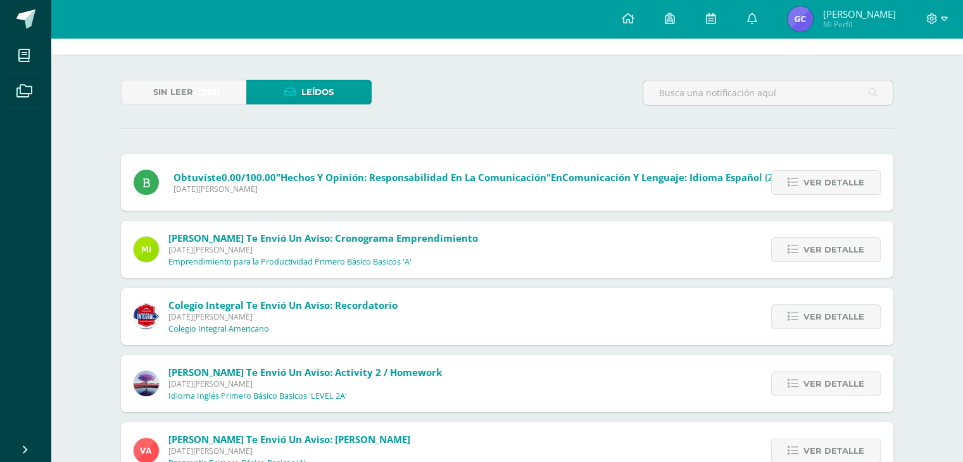
scroll to position [63, 0]
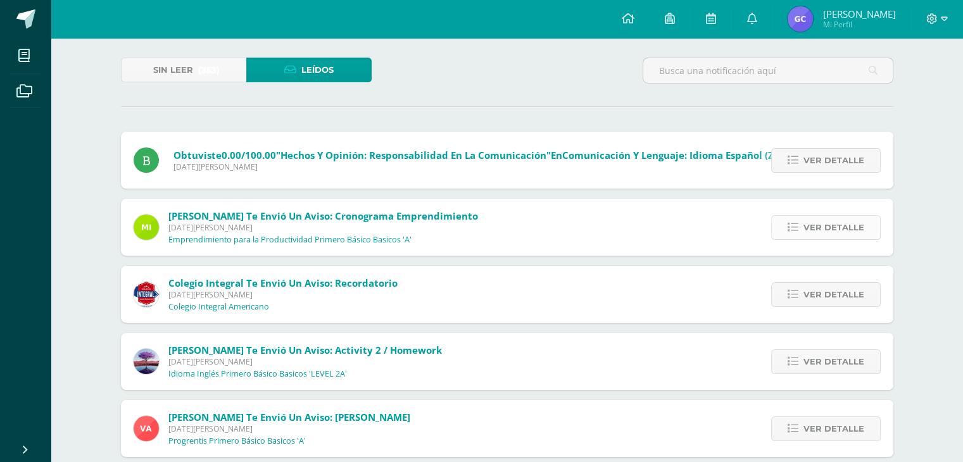
click at [835, 225] on span "Ver detalle" at bounding box center [834, 227] width 61 height 23
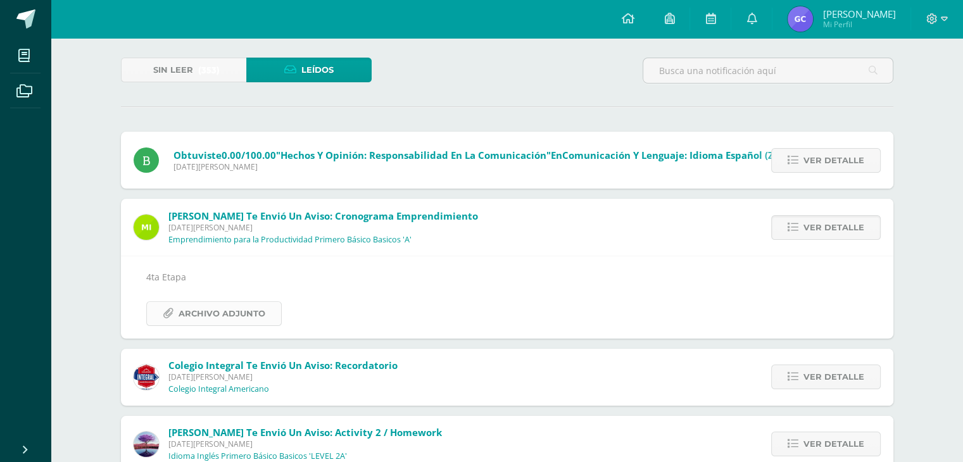
click at [206, 312] on span "Archivo Adjunto" at bounding box center [222, 313] width 87 height 23
click at [955, 271] on div "Notificaciones Sin leer (353) Leídos Obtuviste 0.00/100.00 "Hechos y Opinión: r…" at bounding box center [507, 459] width 913 height 969
click at [841, 226] on span "Ver detalle" at bounding box center [834, 227] width 61 height 23
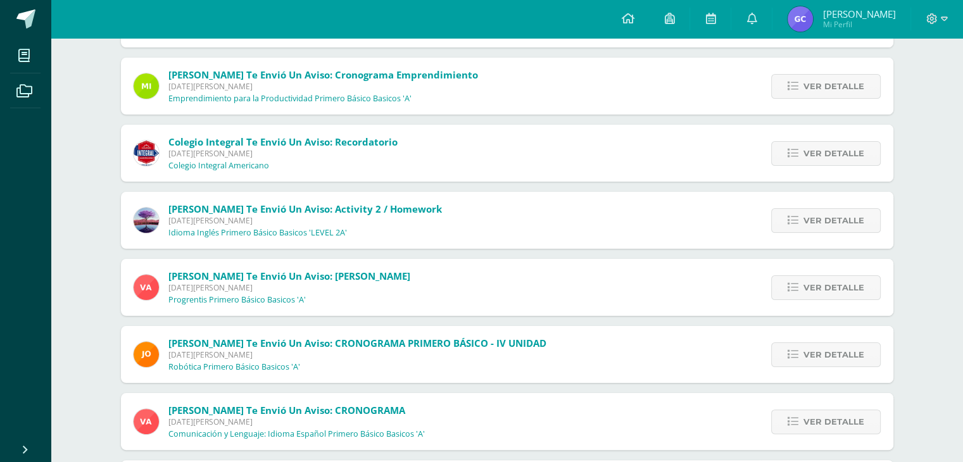
scroll to position [253, 0]
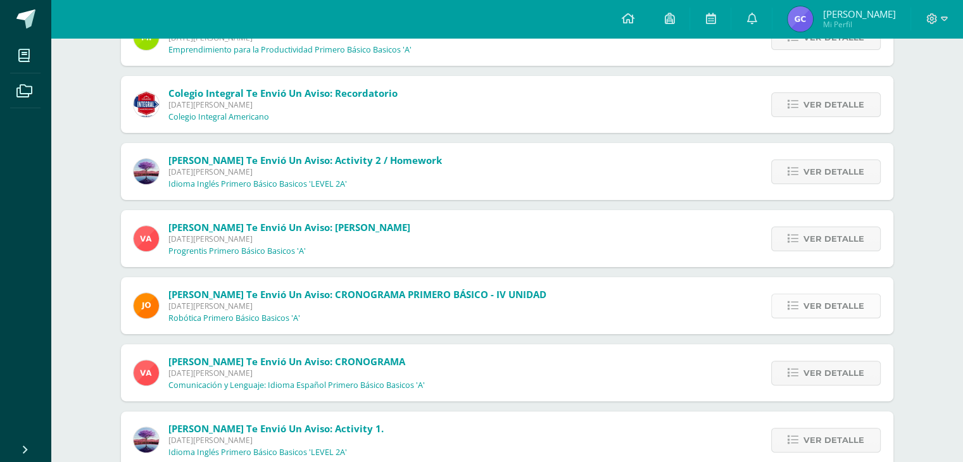
click at [826, 306] on span "Ver detalle" at bounding box center [834, 306] width 61 height 23
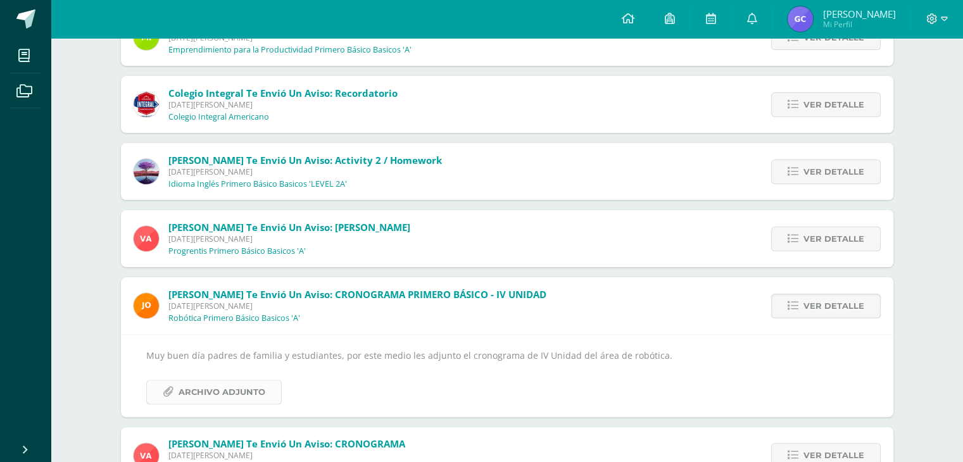
click at [243, 396] on span "Archivo Adjunto" at bounding box center [222, 392] width 87 height 23
click at [961, 350] on div "Notificaciones Sin leer (353) Leídos Obtuviste 0.00/100.00 "Hechos y Opinión: r…" at bounding box center [507, 269] width 913 height 969
click at [851, 308] on span "Ver detalle" at bounding box center [834, 306] width 61 height 23
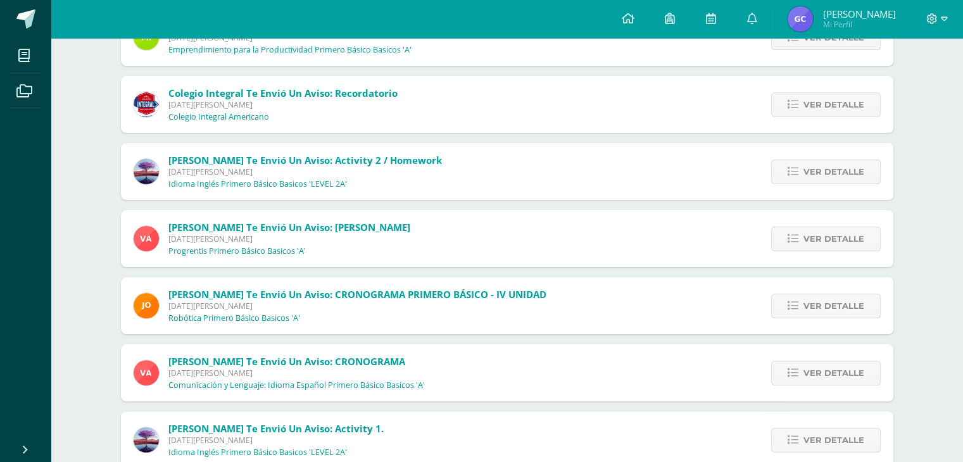
scroll to position [317, 0]
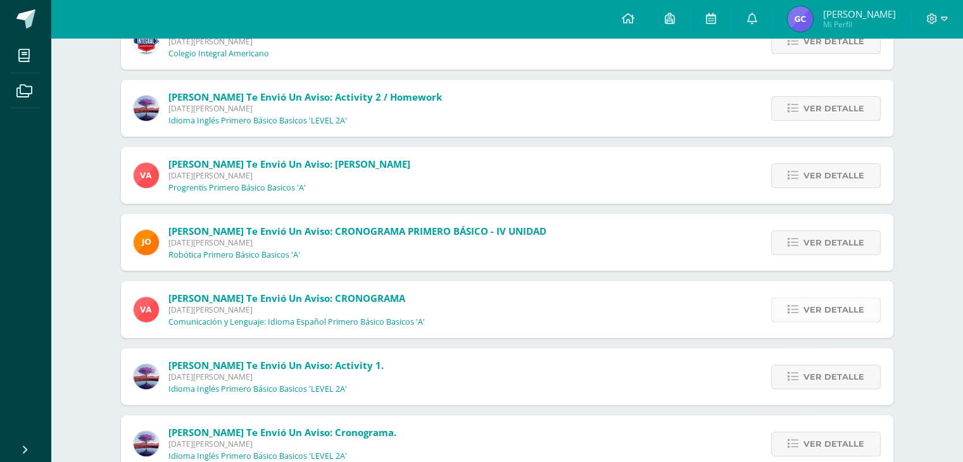
click at [830, 305] on span "Ver detalle" at bounding box center [834, 309] width 61 height 23
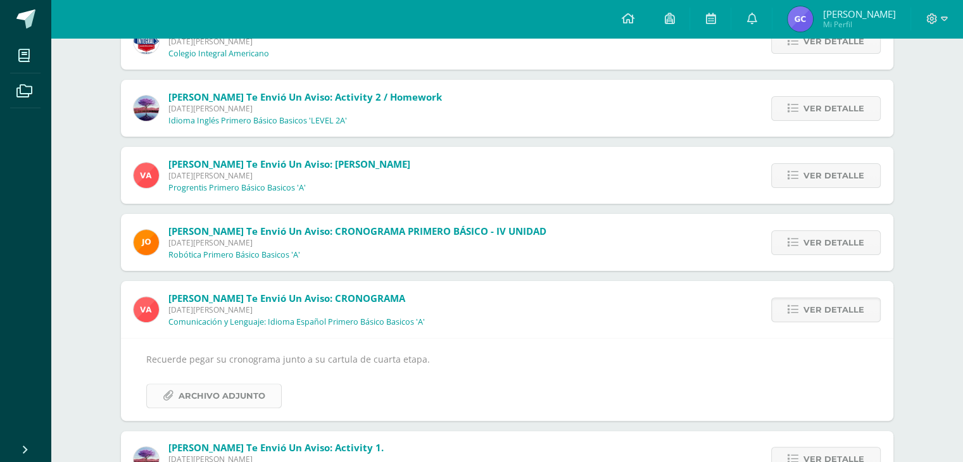
click at [224, 391] on span "Archivo Adjunto" at bounding box center [222, 395] width 87 height 23
click at [849, 297] on div "Ver detalle" at bounding box center [822, 309] width 141 height 57
click at [852, 305] on span "Ver detalle" at bounding box center [834, 309] width 61 height 23
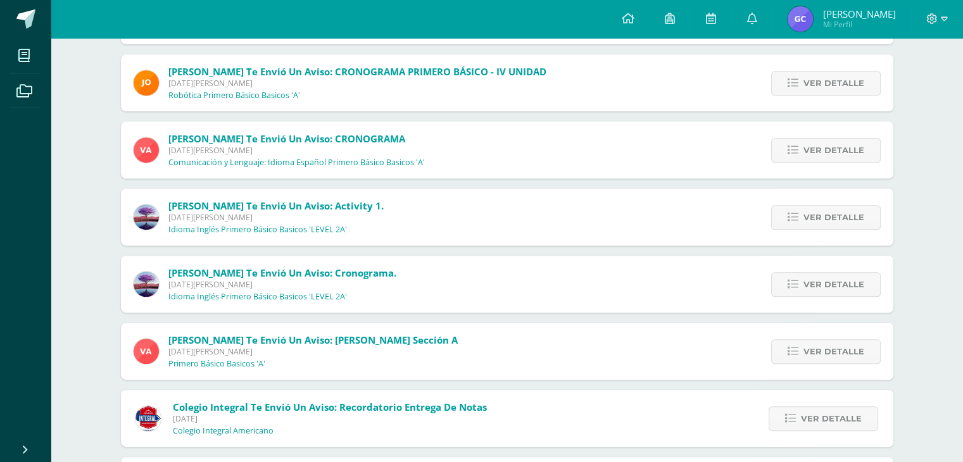
scroll to position [507, 0]
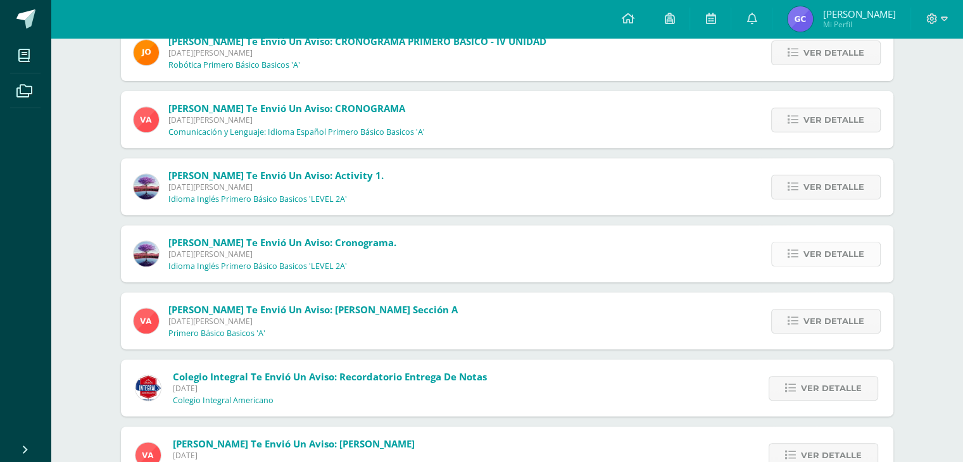
click at [826, 251] on span "Ver detalle" at bounding box center [834, 254] width 61 height 23
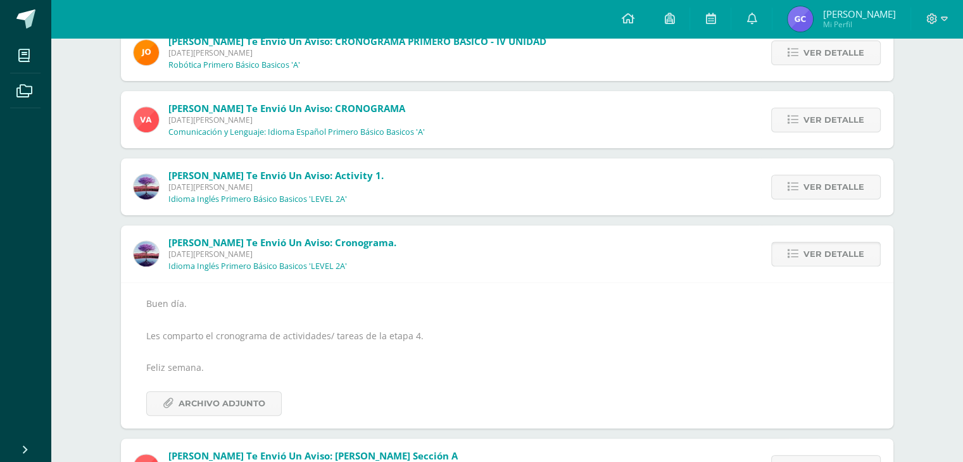
click at [826, 251] on span "Ver detalle" at bounding box center [834, 254] width 61 height 23
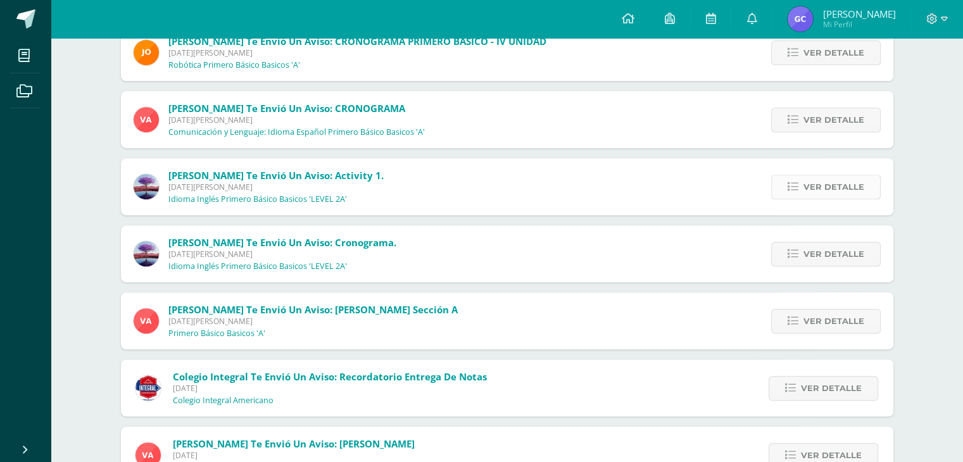
click at [831, 177] on span "Ver detalle" at bounding box center [834, 186] width 61 height 23
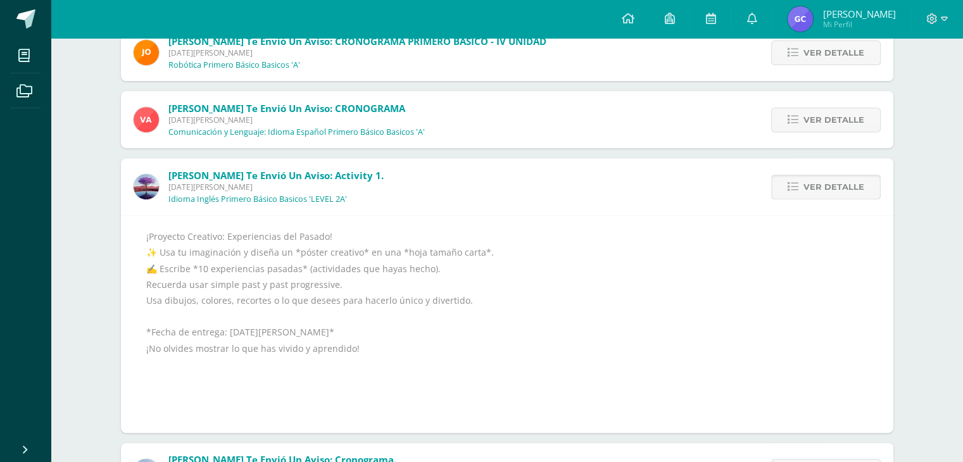
click at [831, 182] on span "Ver detalle" at bounding box center [834, 186] width 61 height 23
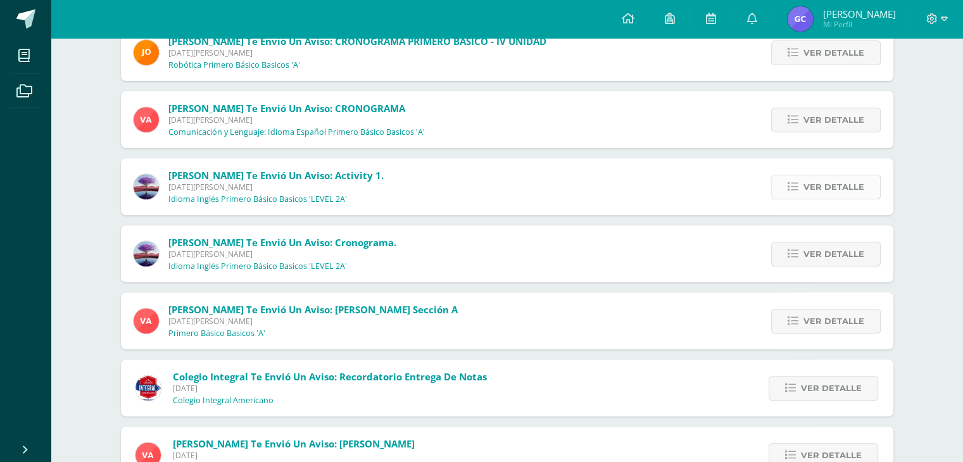
click at [831, 182] on span "Ver detalle" at bounding box center [834, 186] width 61 height 23
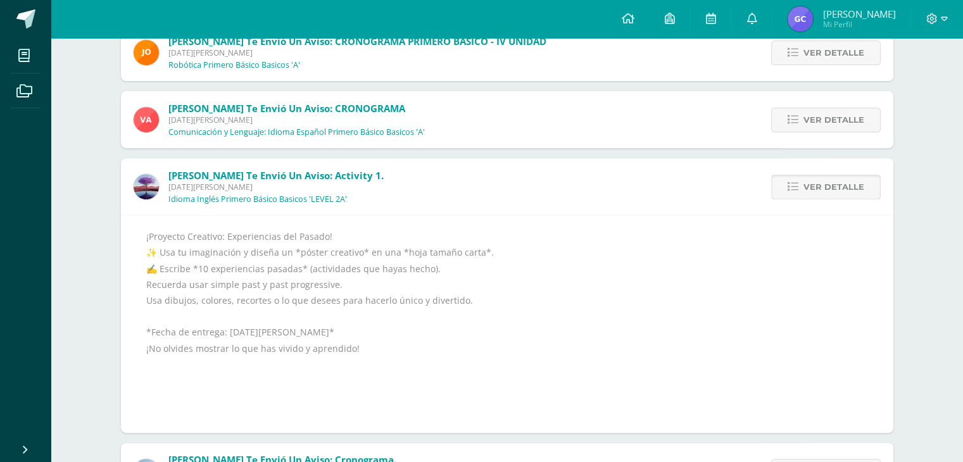
click at [829, 188] on span "Ver detalle" at bounding box center [834, 186] width 61 height 23
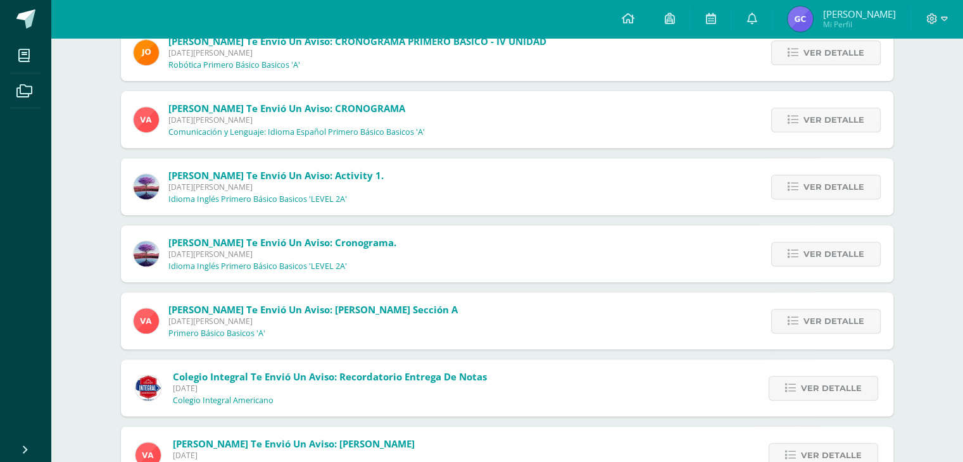
scroll to position [570, 0]
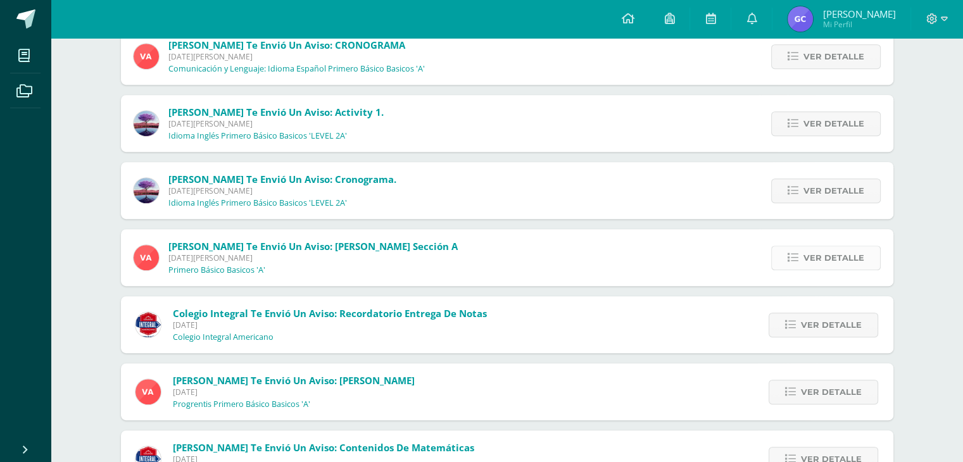
click at [816, 254] on span "Ver detalle" at bounding box center [834, 257] width 61 height 23
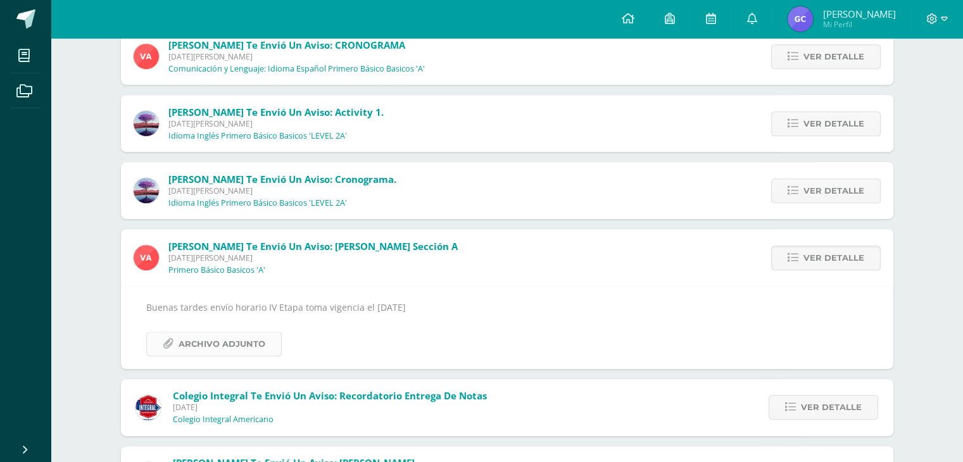
click at [253, 346] on span "Archivo Adjunto" at bounding box center [222, 344] width 87 height 23
click at [804, 247] on link "Ver detalle" at bounding box center [826, 258] width 110 height 25
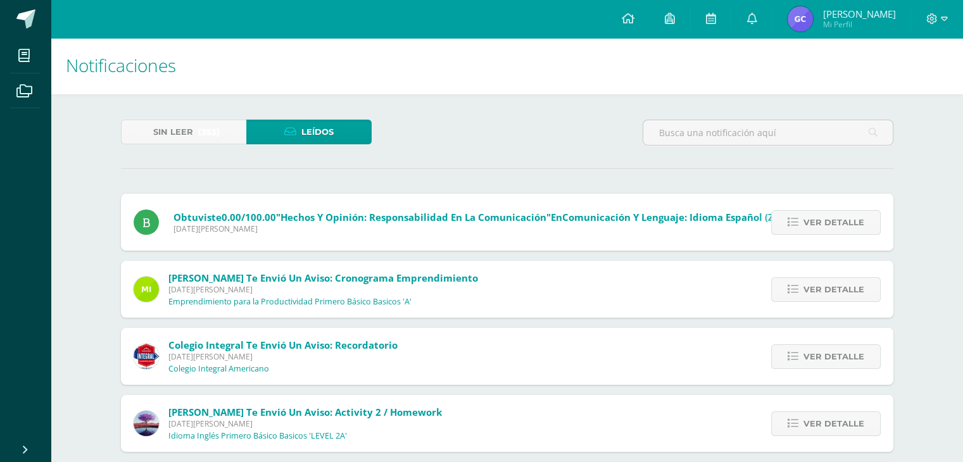
scroll to position [0, 0]
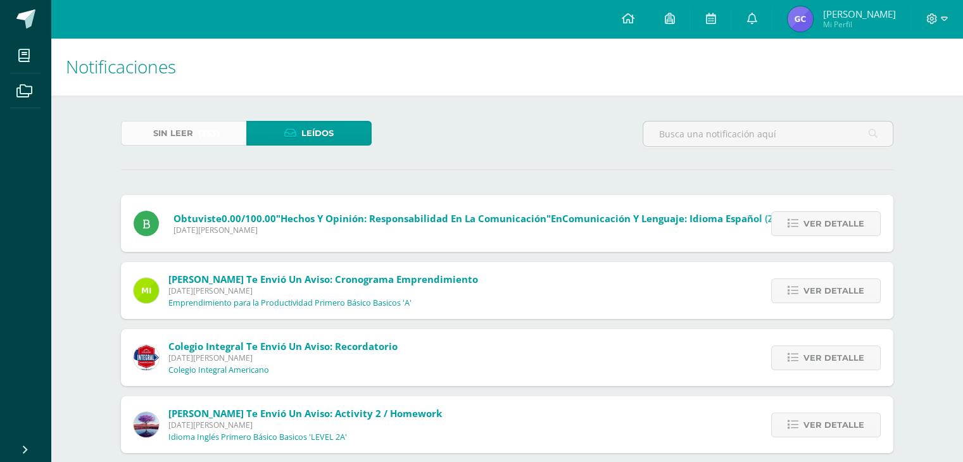
click at [198, 130] on span "(353)" at bounding box center [209, 133] width 22 height 23
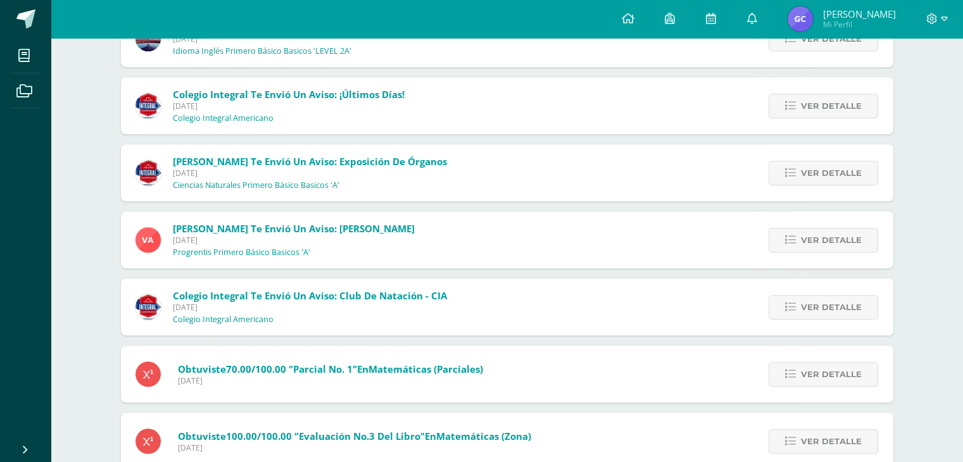
scroll to position [480, 0]
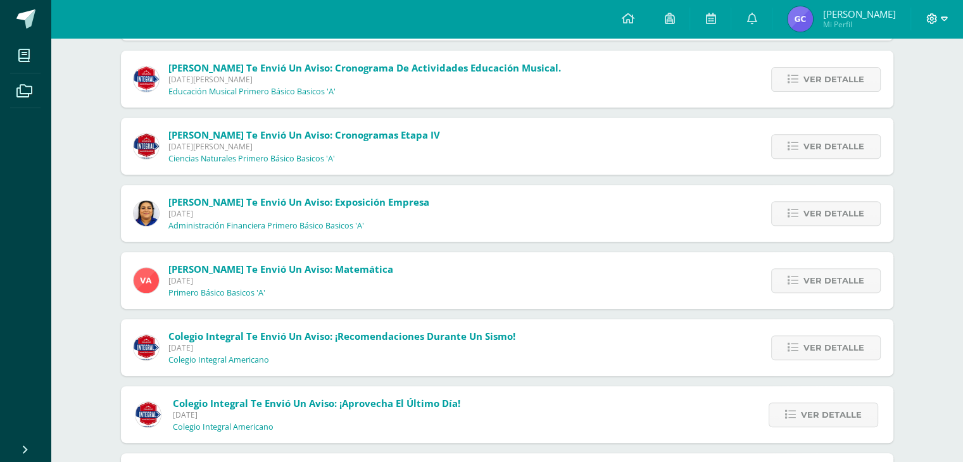
click at [944, 16] on icon at bounding box center [944, 18] width 7 height 11
click at [877, 87] on span "Cerrar sesión" at bounding box center [904, 86] width 57 height 12
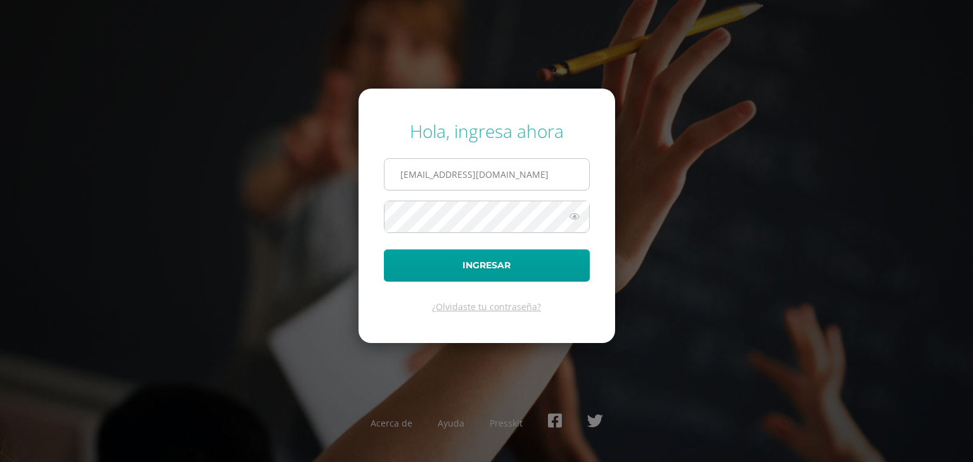
click at [436, 174] on input "[EMAIL_ADDRESS][DOMAIN_NAME]" at bounding box center [486, 174] width 205 height 31
type input "[EMAIL_ADDRESS][DOMAIN_NAME]"
click at [571, 215] on icon at bounding box center [574, 216] width 16 height 15
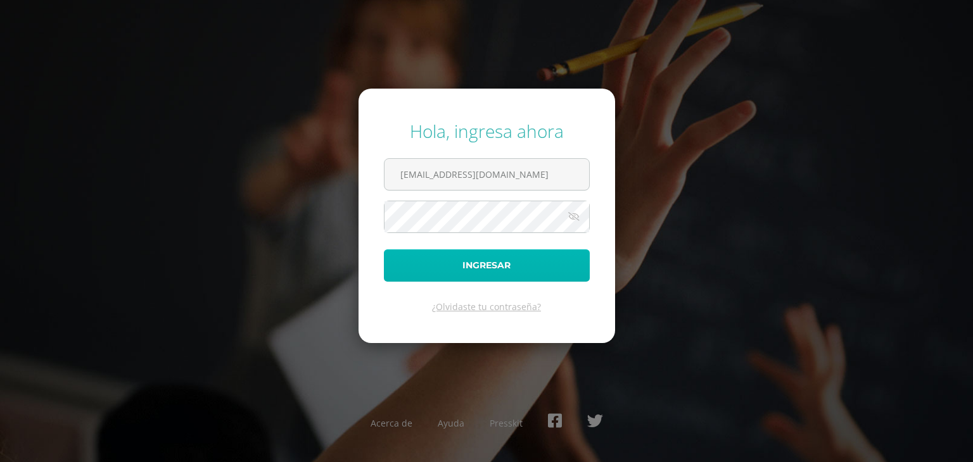
click at [533, 265] on button "Ingresar" at bounding box center [487, 266] width 206 height 32
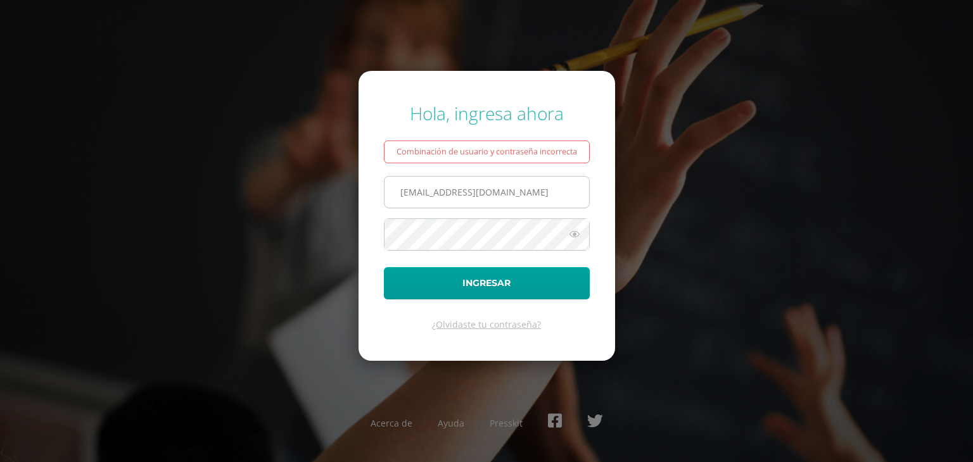
click at [434, 191] on input "[EMAIL_ADDRESS][DOMAIN_NAME]" at bounding box center [486, 192] width 205 height 31
type input "[EMAIL_ADDRESS][DOMAIN_NAME]"
click at [856, 173] on div "Hola, ingresa ahora Combinación de usuario y contraseña incorrecta [EMAIL_ADDRE…" at bounding box center [486, 231] width 817 height 280
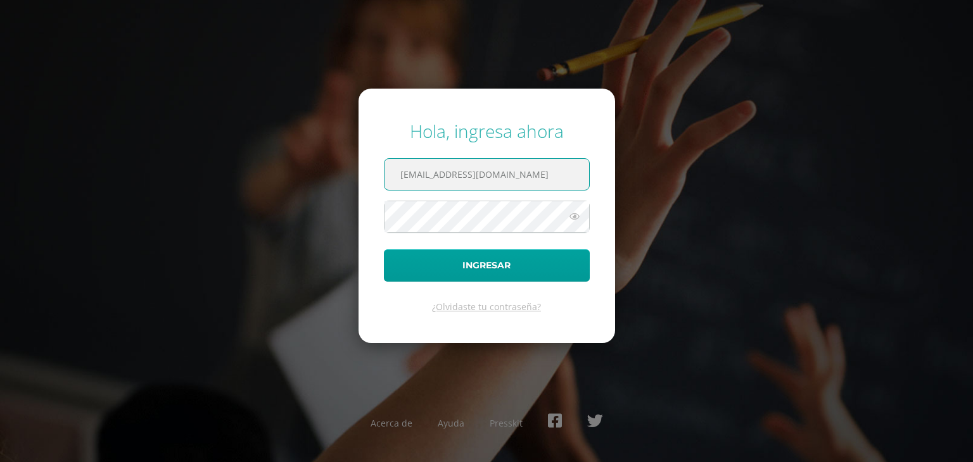
click at [576, 176] on input "alumno23gsco01@integralamericano.edu.gt" at bounding box center [486, 174] width 205 height 31
type input "cordongerardo90@gmail.com"
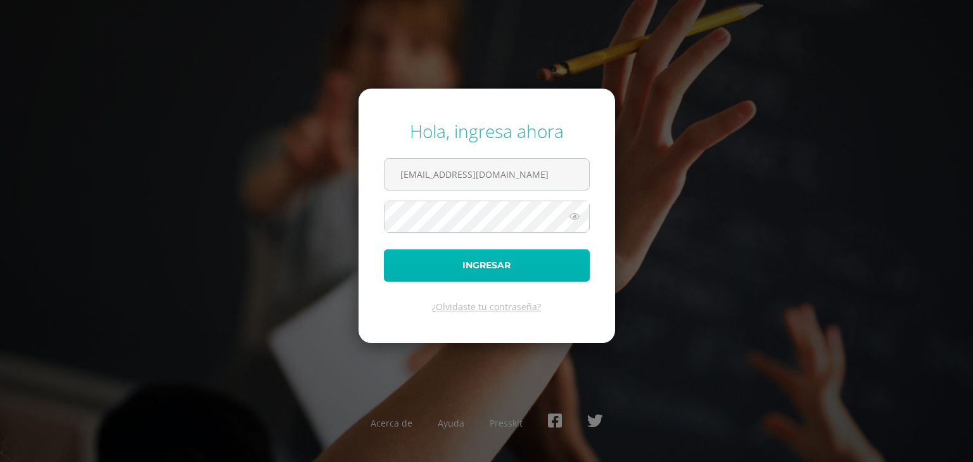
click at [498, 259] on button "Ingresar" at bounding box center [487, 266] width 206 height 32
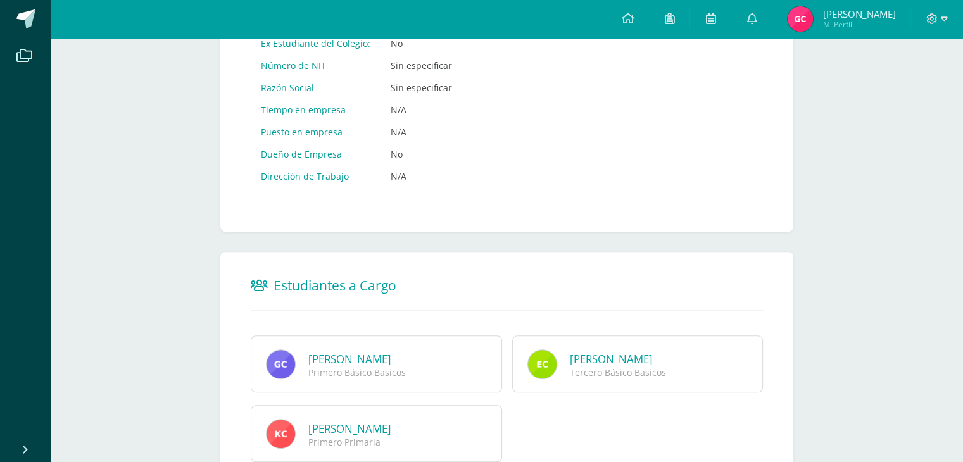
scroll to position [764, 0]
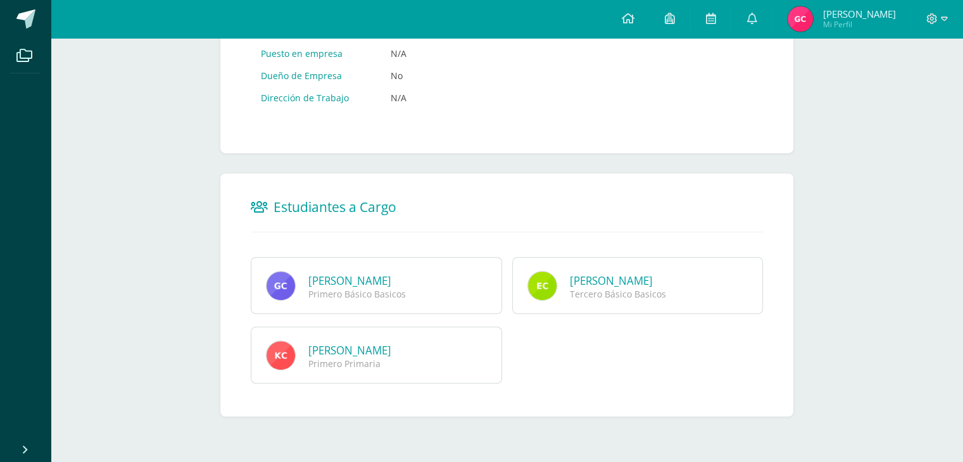
click at [617, 285] on link "Evelyn Dayana Cordón Ochoa" at bounding box center [611, 281] width 83 height 15
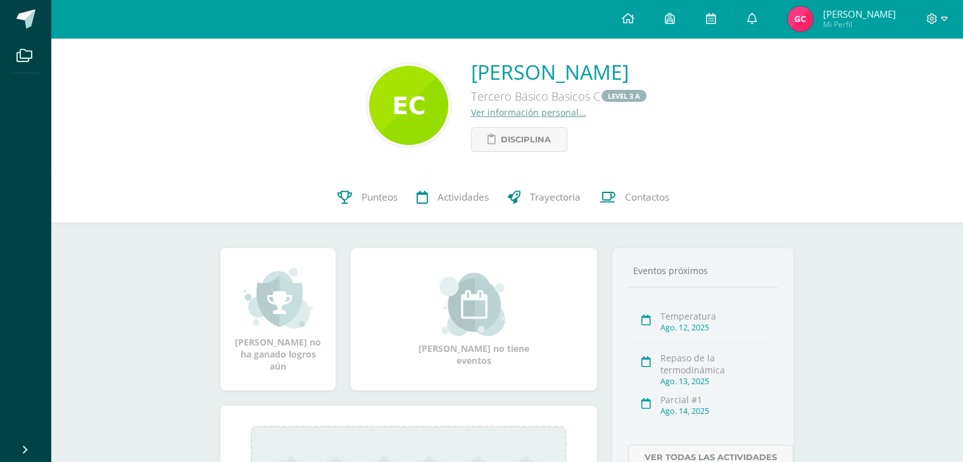
click at [504, 115] on link "Ver información personal..." at bounding box center [528, 112] width 115 height 12
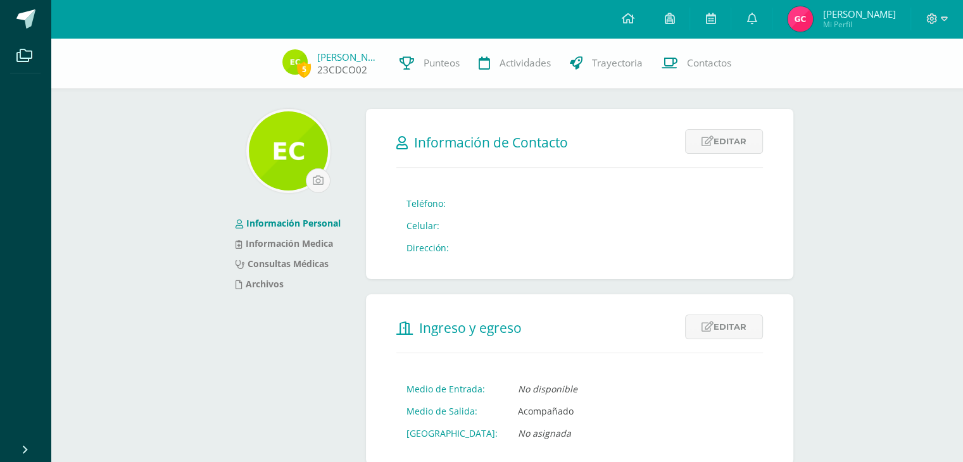
click at [333, 69] on link "23CDCO02" at bounding box center [342, 69] width 50 height 13
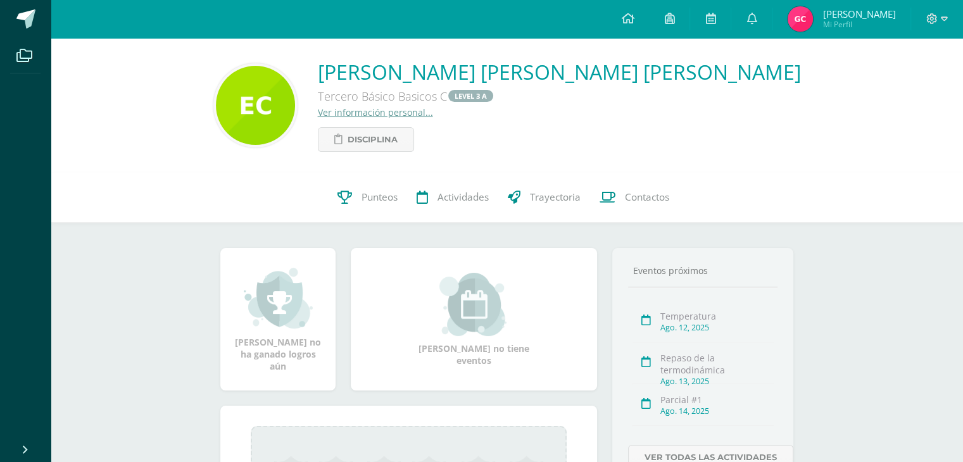
click at [295, 86] on img at bounding box center [255, 105] width 79 height 79
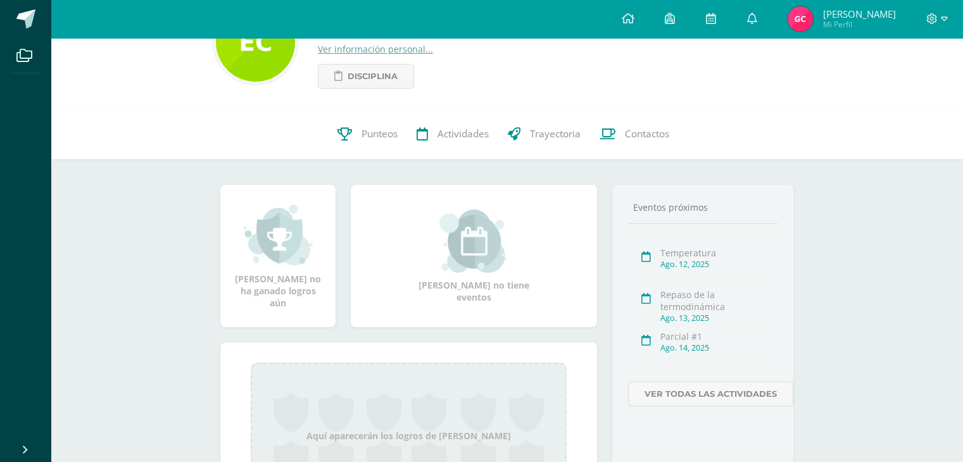
scroll to position [127, 0]
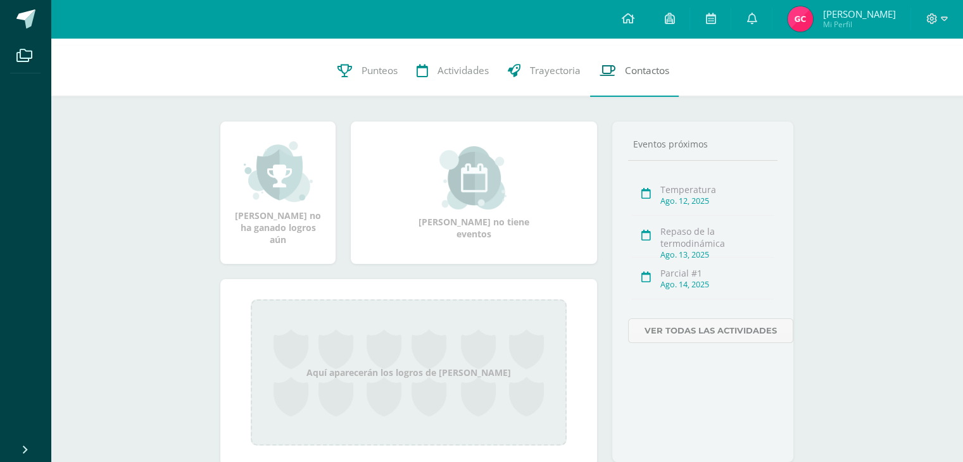
click at [642, 77] on span "Contactos" at bounding box center [647, 71] width 44 height 13
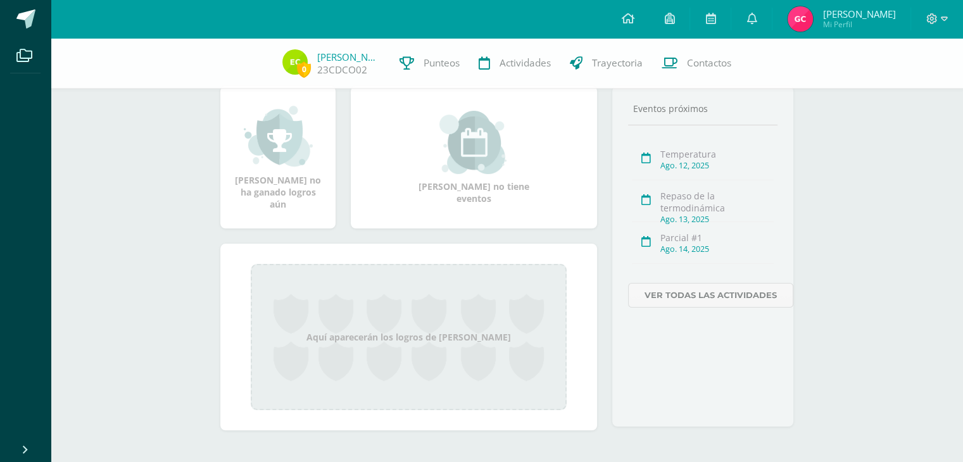
scroll to position [167, 0]
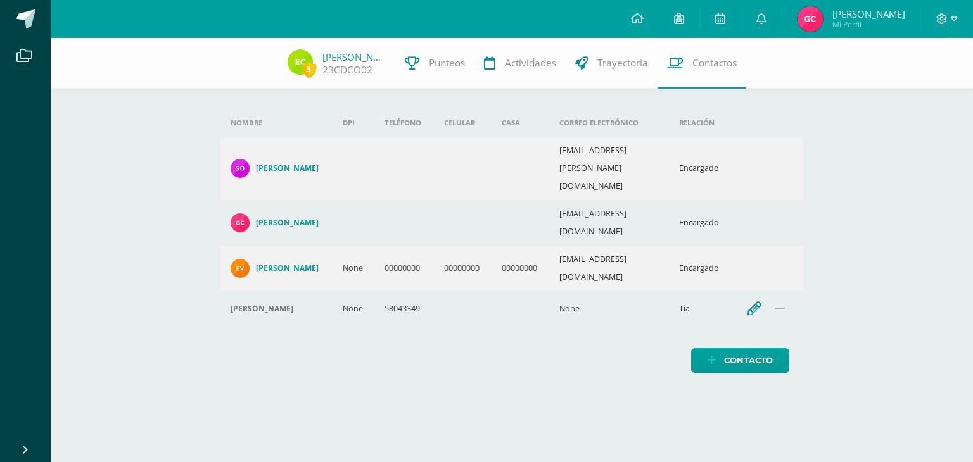
click at [755, 302] on icon "button" at bounding box center [755, 309] width 14 height 14
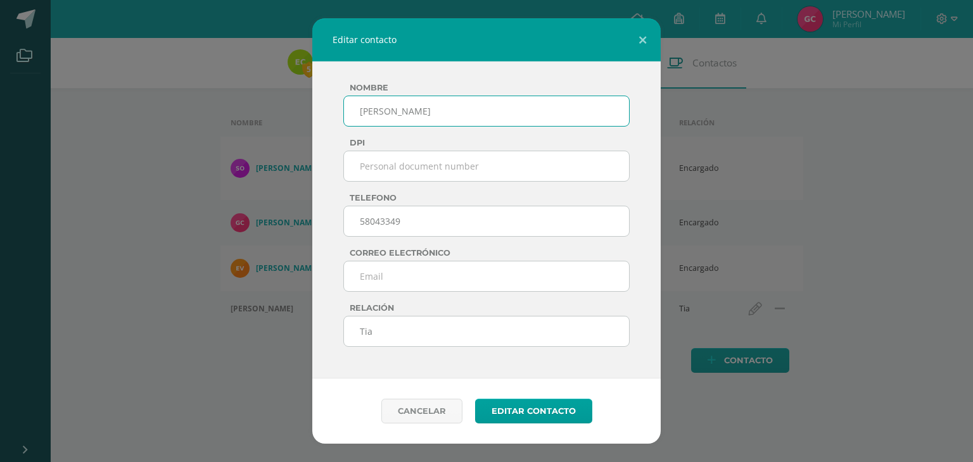
type input "[PERSON_NAME]"
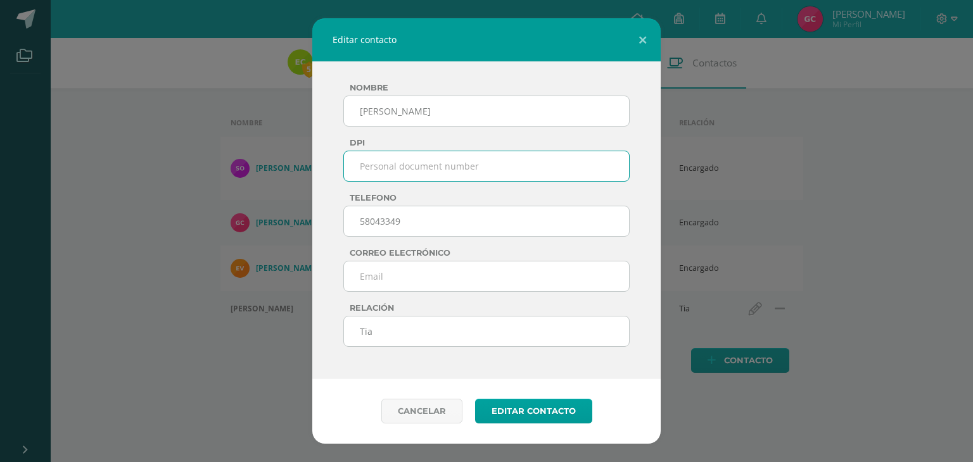
click at [407, 168] on input "text" at bounding box center [486, 166] width 286 height 31
type input "2402887340101"
click at [402, 269] on input "email" at bounding box center [486, 276] width 286 height 31
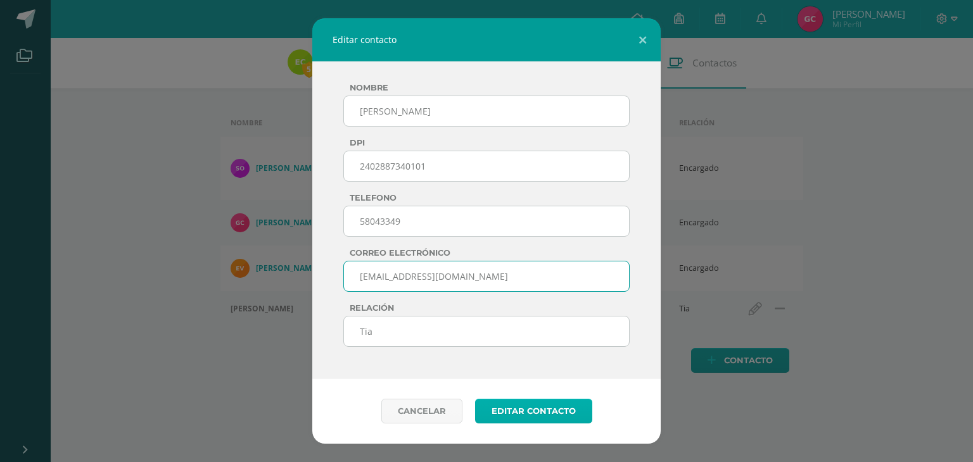
type input "[EMAIL_ADDRESS][DOMAIN_NAME]"
click at [529, 405] on button "editar contacto" at bounding box center [533, 411] width 117 height 25
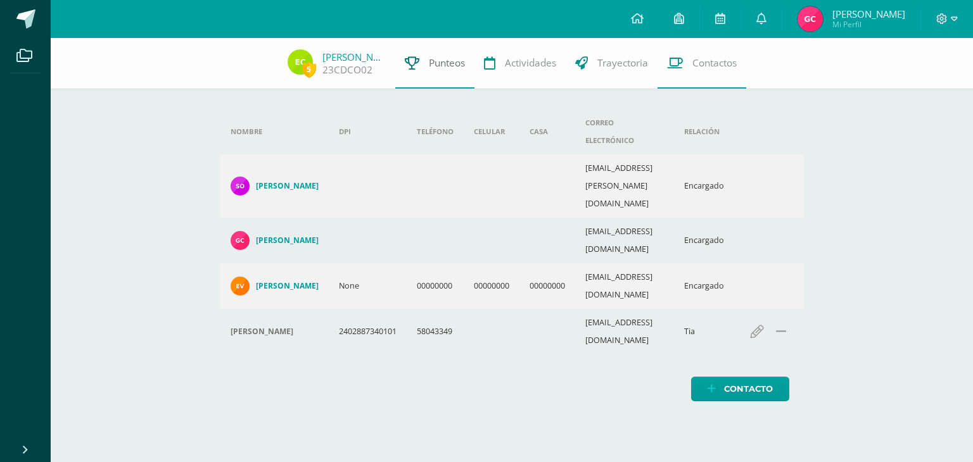
click at [434, 65] on span "Punteos" at bounding box center [447, 62] width 36 height 13
click at [358, 65] on link "23CDCO02" at bounding box center [347, 69] width 50 height 13
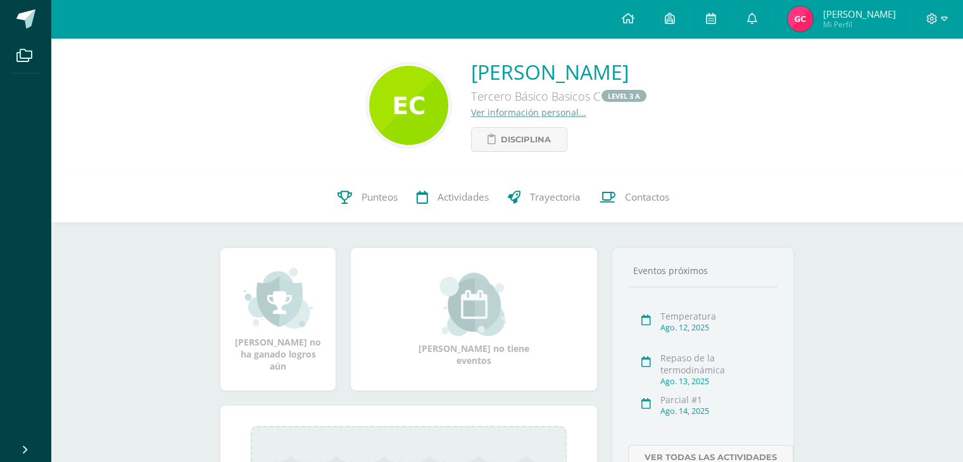
click at [642, 77] on link "[PERSON_NAME]" at bounding box center [559, 71] width 177 height 27
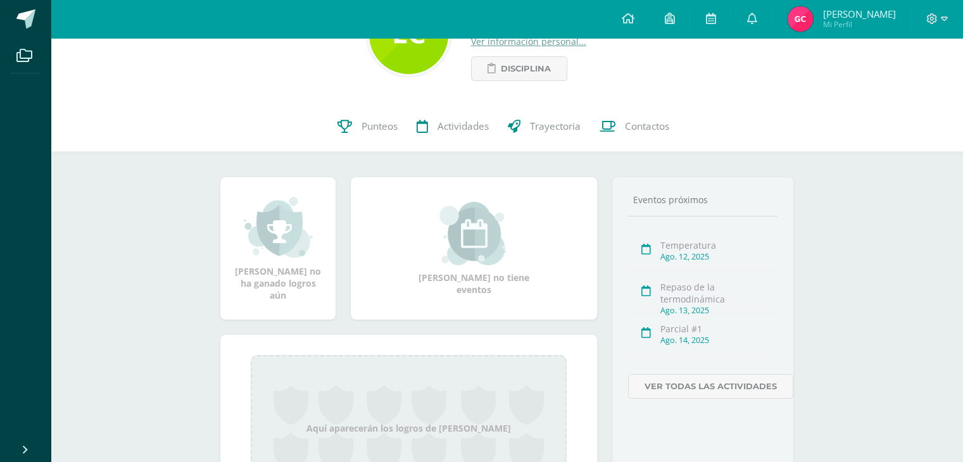
scroll to position [167, 0]
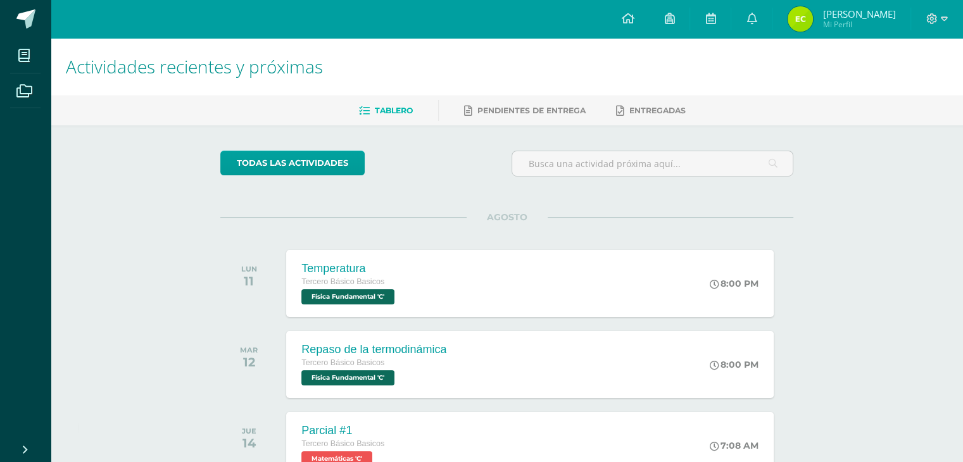
click at [867, 244] on div "Actividades recientes y próximas Tablero Pendientes de entrega Entregadas todas…" at bounding box center [507, 420] width 913 height 764
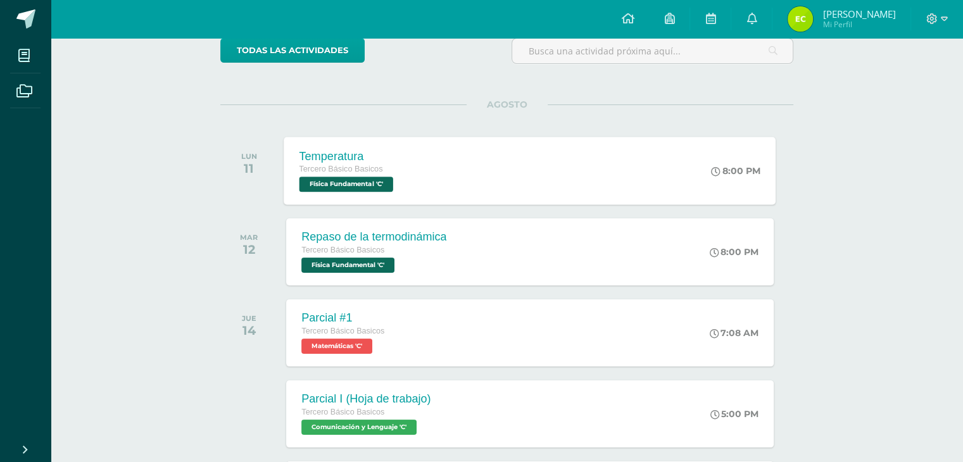
scroll to position [127, 0]
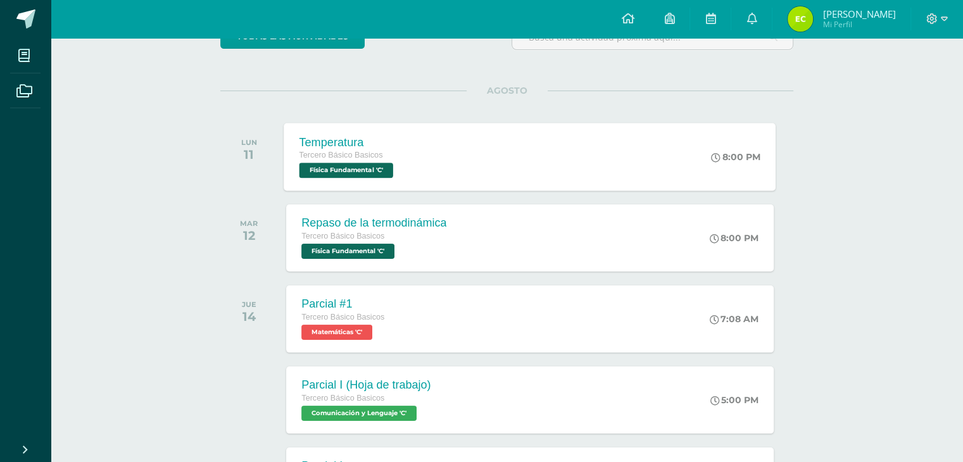
click at [362, 168] on span "Física Fundamental 'C'" at bounding box center [347, 170] width 94 height 15
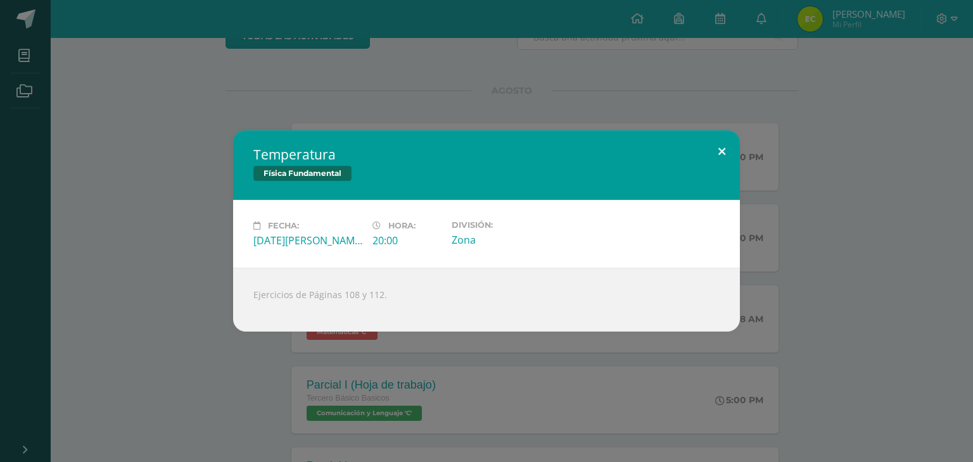
click at [725, 148] on button at bounding box center [722, 151] width 36 height 43
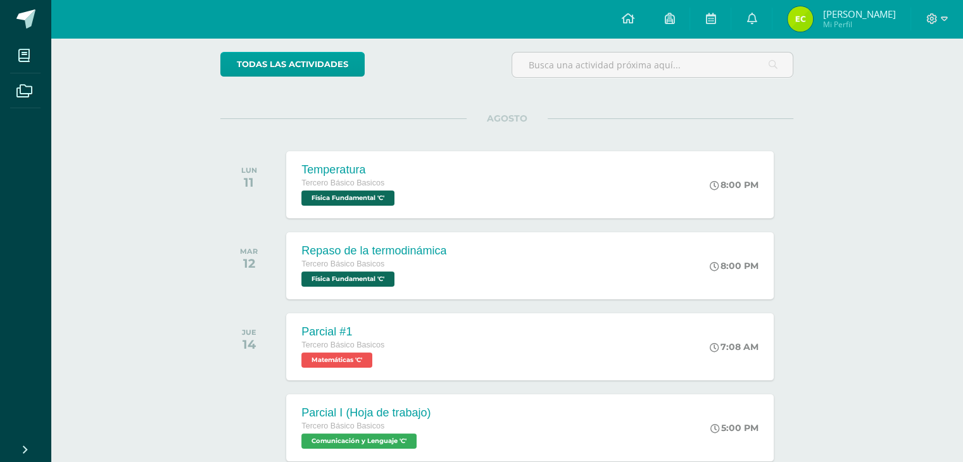
scroll to position [63, 0]
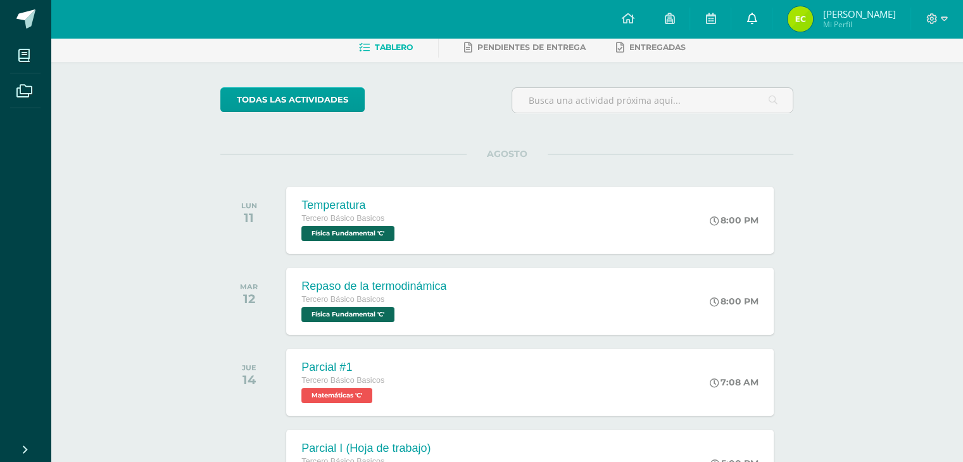
click at [757, 14] on icon at bounding box center [752, 18] width 10 height 11
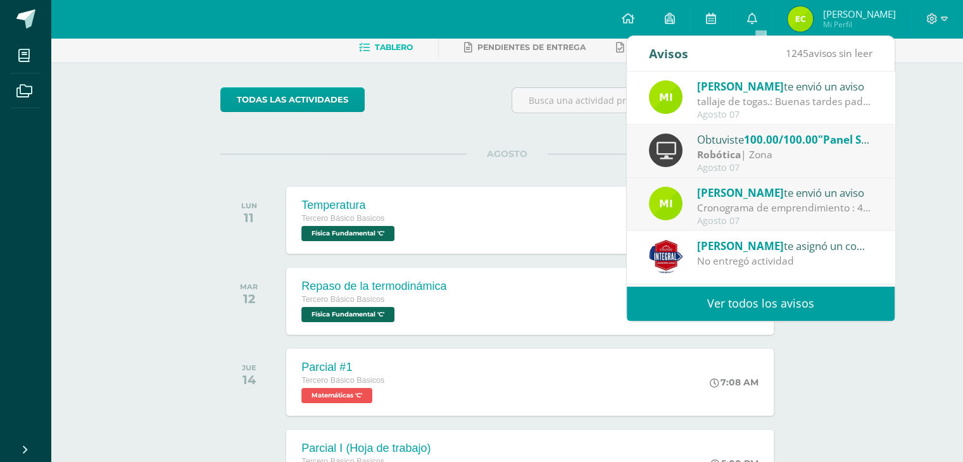
click at [781, 305] on link "Ver todos los avisos" at bounding box center [761, 303] width 268 height 35
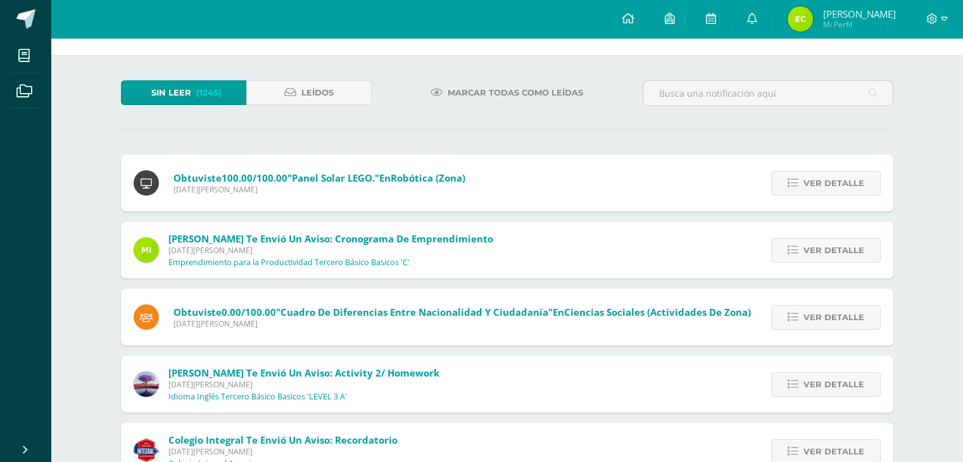
scroll to position [63, 0]
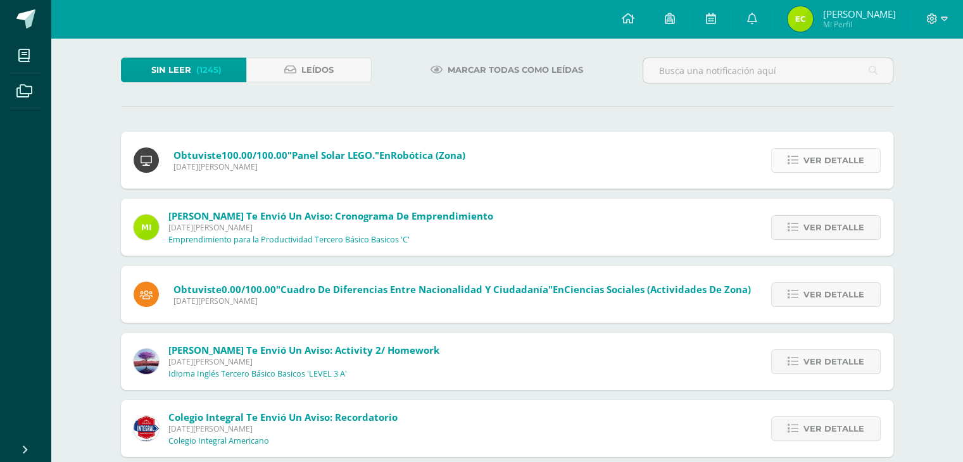
click at [819, 158] on span "Ver detalle" at bounding box center [834, 160] width 61 height 23
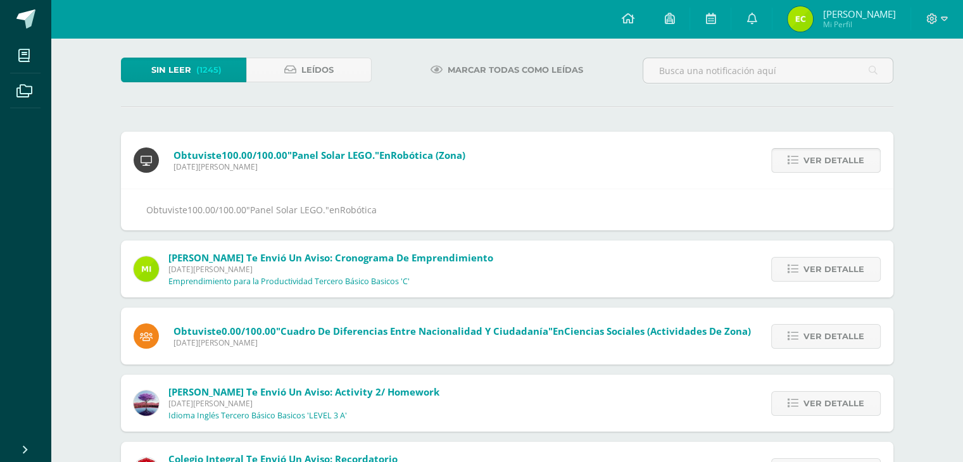
click at [819, 158] on span "Ver detalle" at bounding box center [834, 160] width 61 height 23
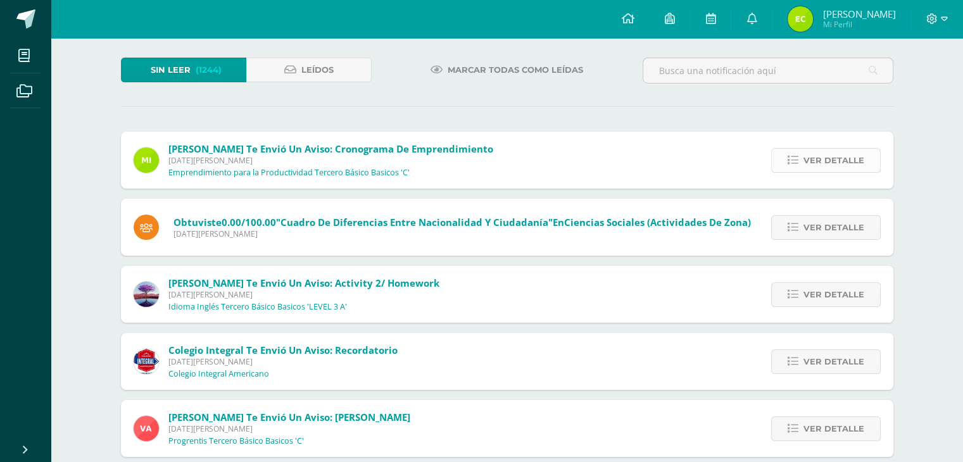
click at [823, 159] on span "Ver detalle" at bounding box center [834, 160] width 61 height 23
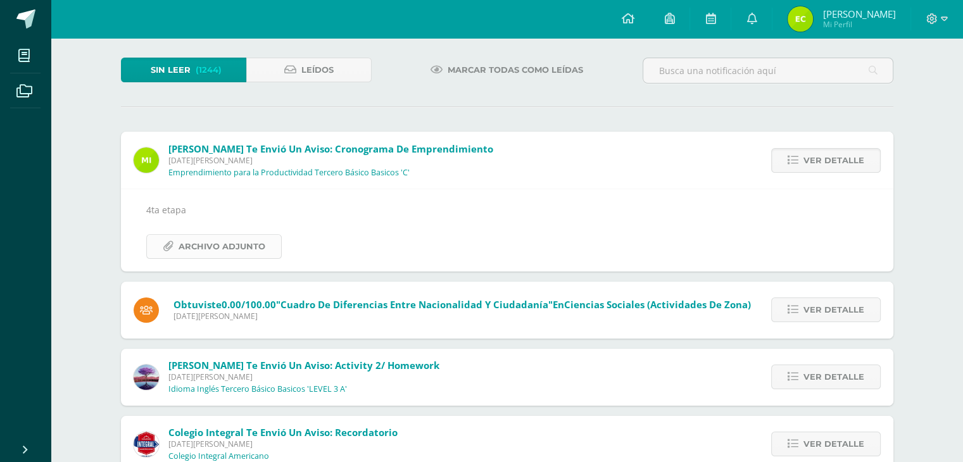
click at [215, 244] on span "Archivo Adjunto" at bounding box center [222, 246] width 87 height 23
click at [958, 97] on div "Notificaciones Sin leer (1244) Leídos Marcar todas como leídas [PERSON_NAME] te…" at bounding box center [507, 426] width 913 height 902
click at [853, 168] on span "Ver detalle" at bounding box center [834, 160] width 61 height 23
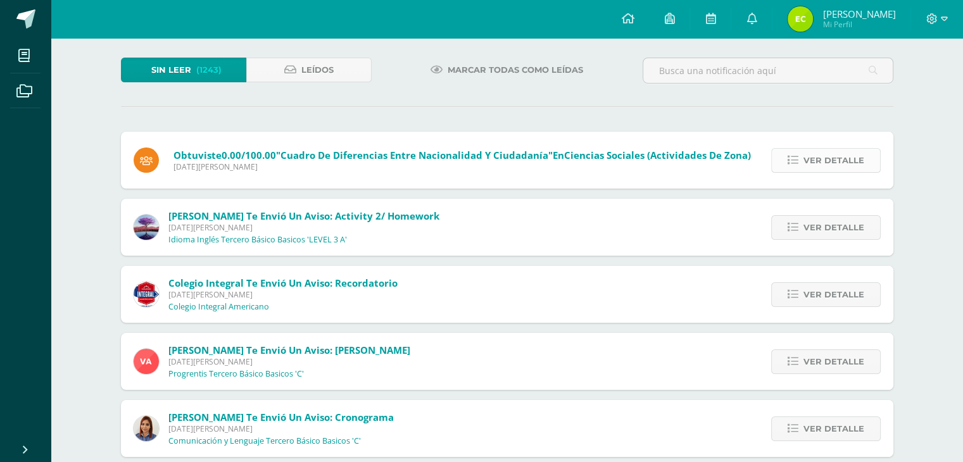
click at [823, 155] on span "Ver detalle" at bounding box center [834, 160] width 61 height 23
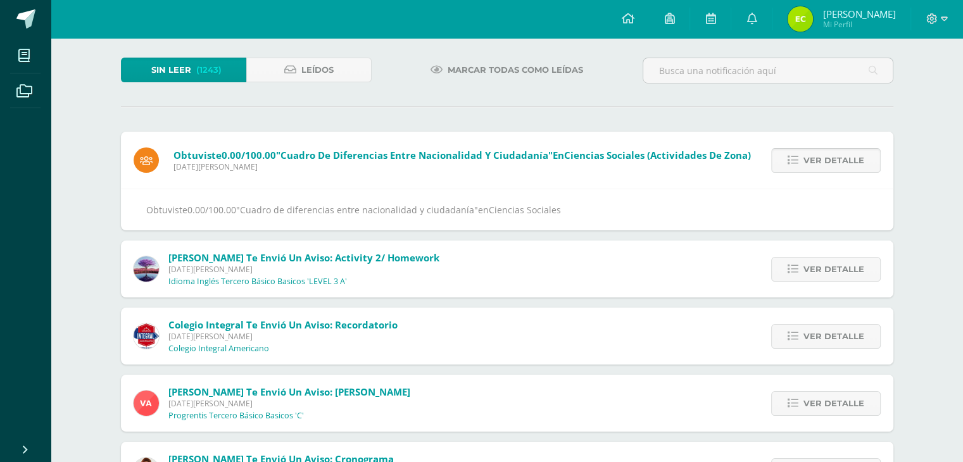
click at [825, 154] on span "Ver detalle" at bounding box center [834, 160] width 61 height 23
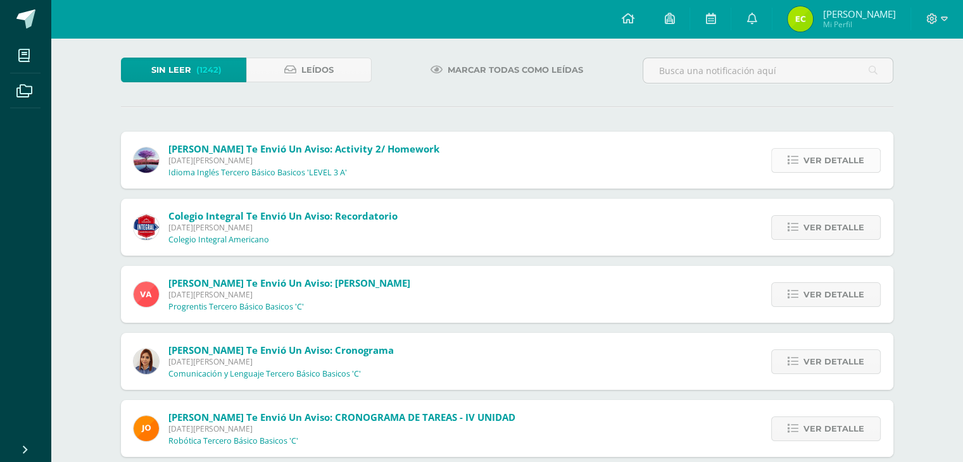
click at [858, 160] on span "Ver detalle" at bounding box center [834, 160] width 61 height 23
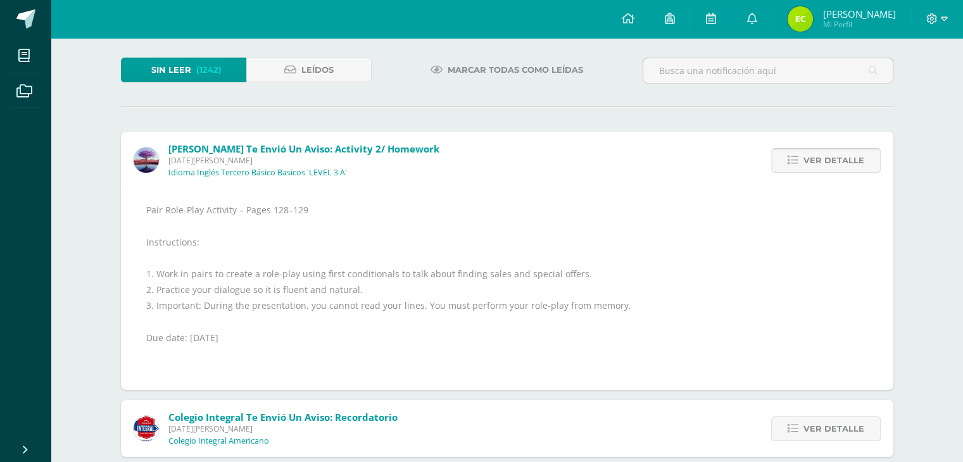
click at [858, 157] on span "Ver detalle" at bounding box center [834, 160] width 61 height 23
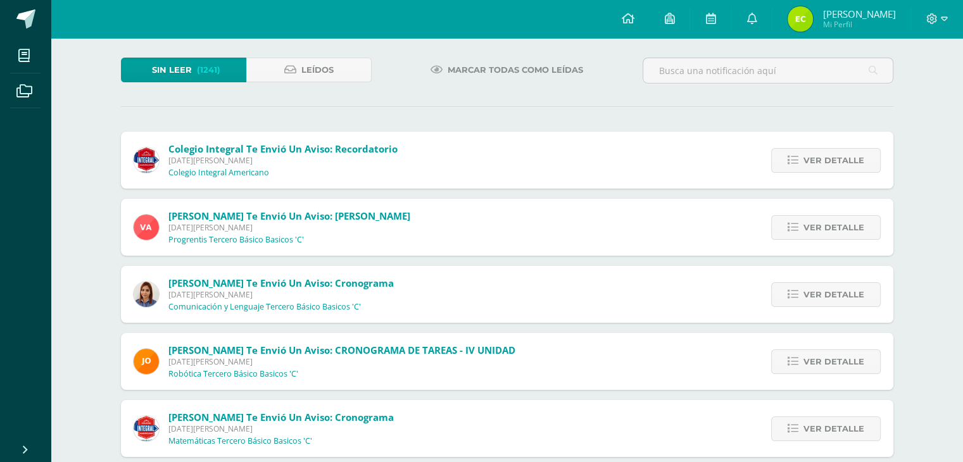
click at [858, 157] on span "Ver detalle" at bounding box center [834, 160] width 61 height 23
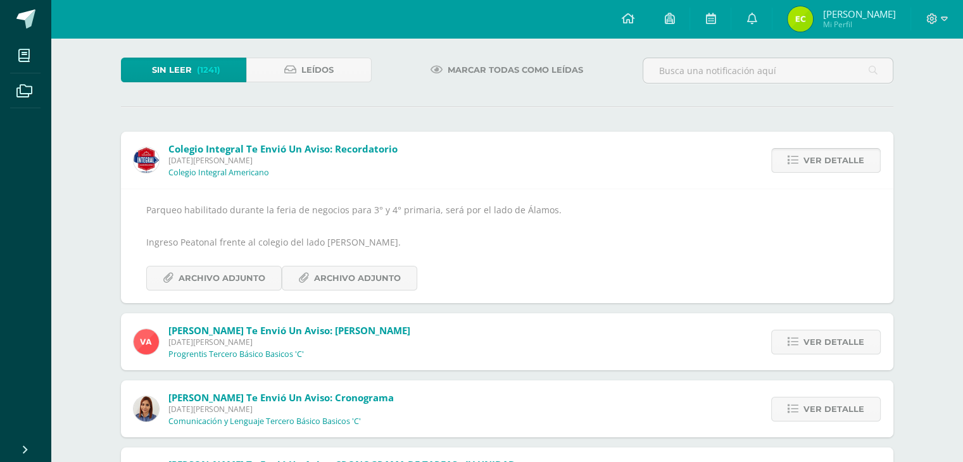
click at [854, 155] on span "Ver detalle" at bounding box center [834, 160] width 61 height 23
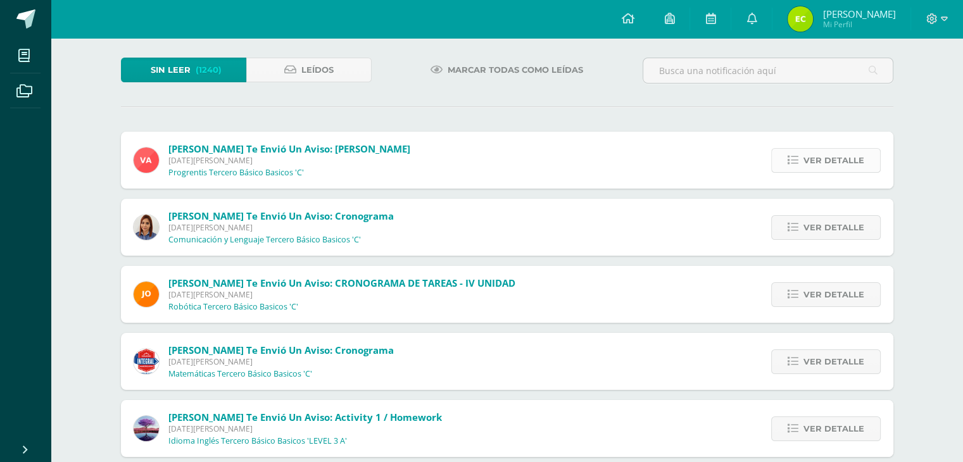
click at [823, 164] on span "Ver detalle" at bounding box center [834, 160] width 61 height 23
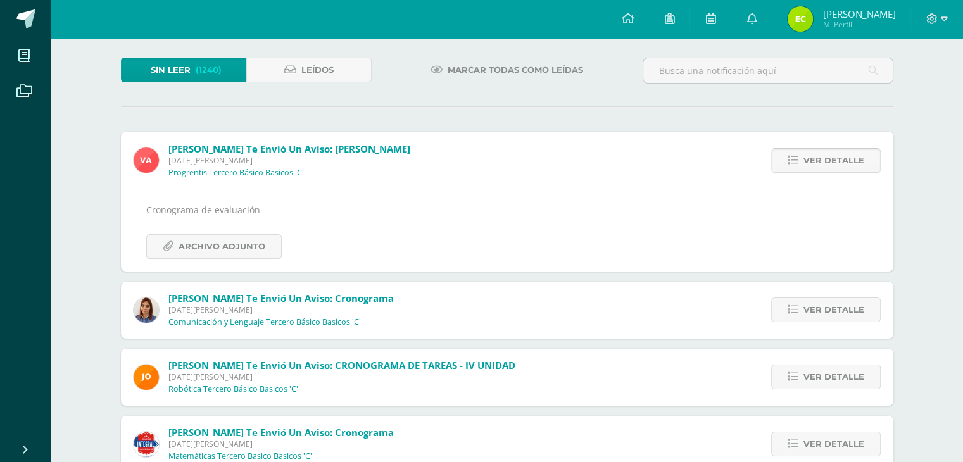
click at [823, 164] on span "Ver detalle" at bounding box center [834, 160] width 61 height 23
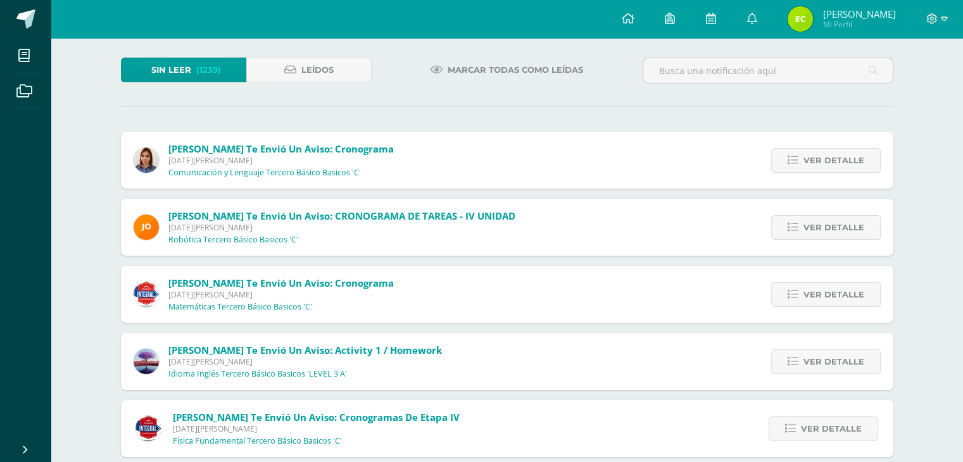
click at [823, 164] on span "Ver detalle" at bounding box center [834, 160] width 61 height 23
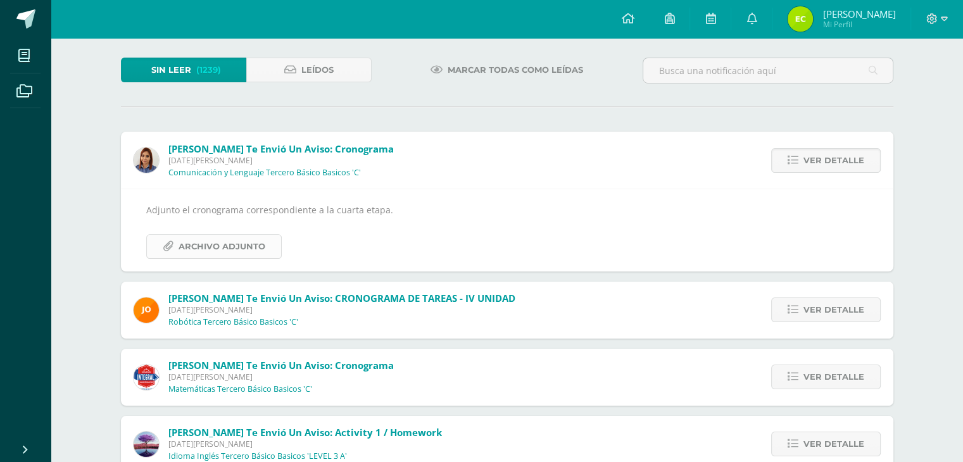
click at [223, 246] on span "Archivo Adjunto" at bounding box center [222, 246] width 87 height 23
click at [822, 154] on span "Ver detalle" at bounding box center [834, 160] width 61 height 23
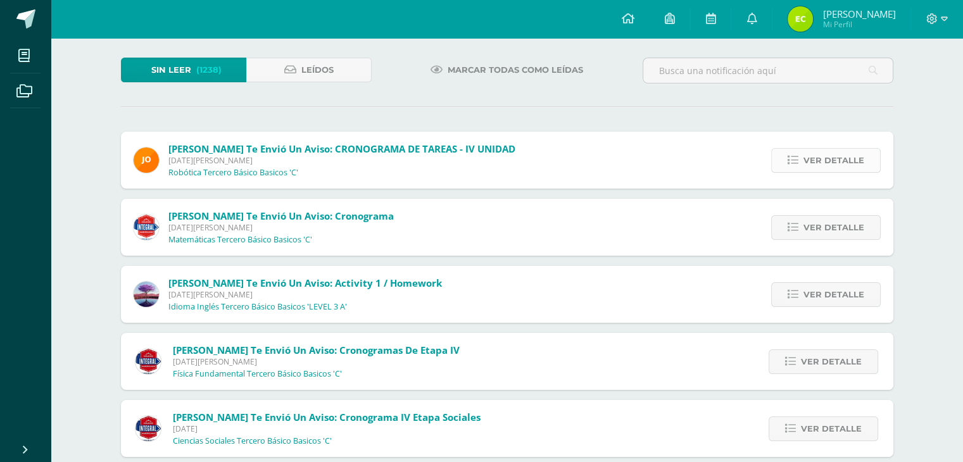
click at [812, 157] on span "Ver detalle" at bounding box center [834, 160] width 61 height 23
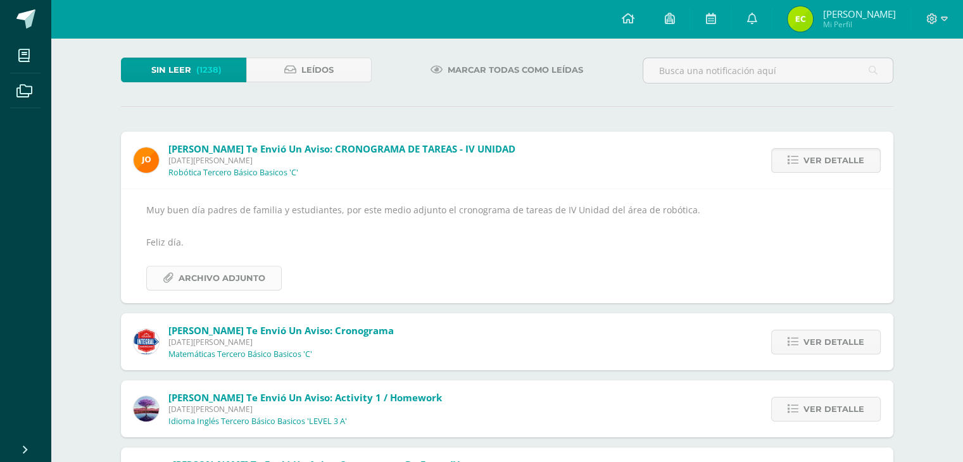
click at [192, 282] on span "Archivo Adjunto" at bounding box center [222, 278] width 87 height 23
click at [864, 162] on link "Ver detalle" at bounding box center [826, 160] width 110 height 25
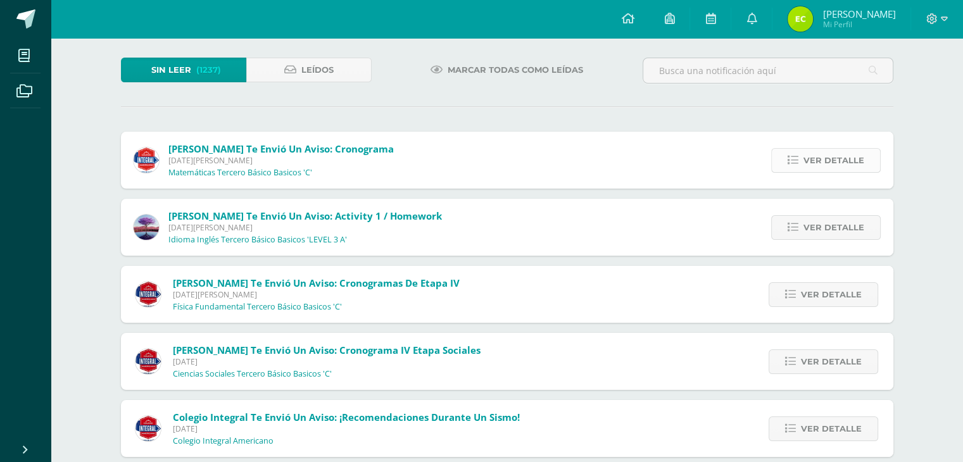
click at [848, 165] on span "Ver detalle" at bounding box center [834, 160] width 61 height 23
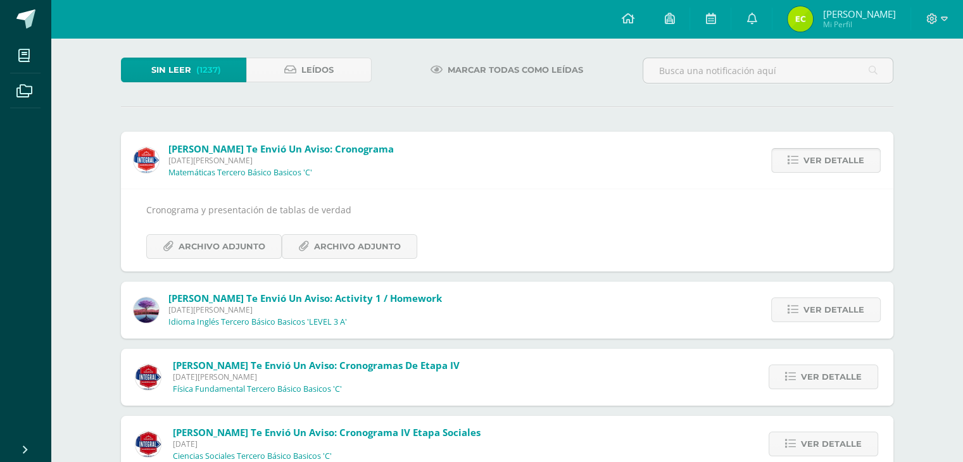
click at [848, 165] on span "Ver detalle" at bounding box center [834, 160] width 61 height 23
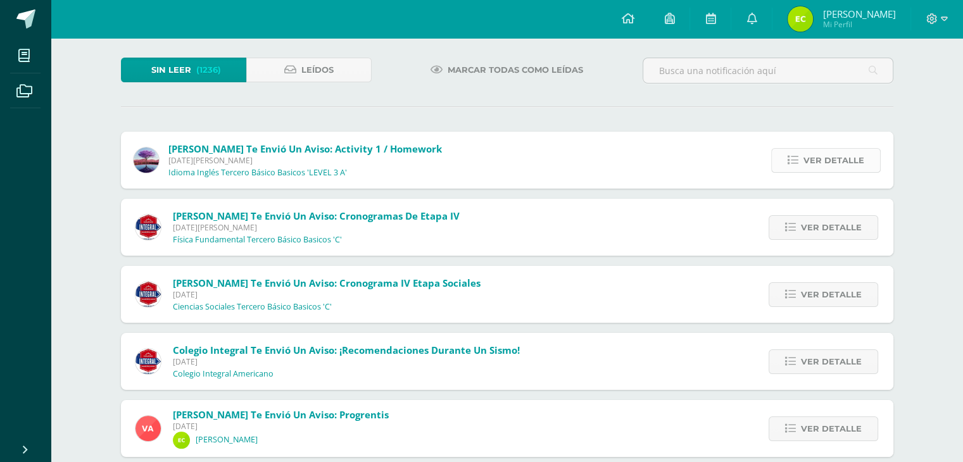
click at [838, 159] on span "Ver detalle" at bounding box center [834, 160] width 61 height 23
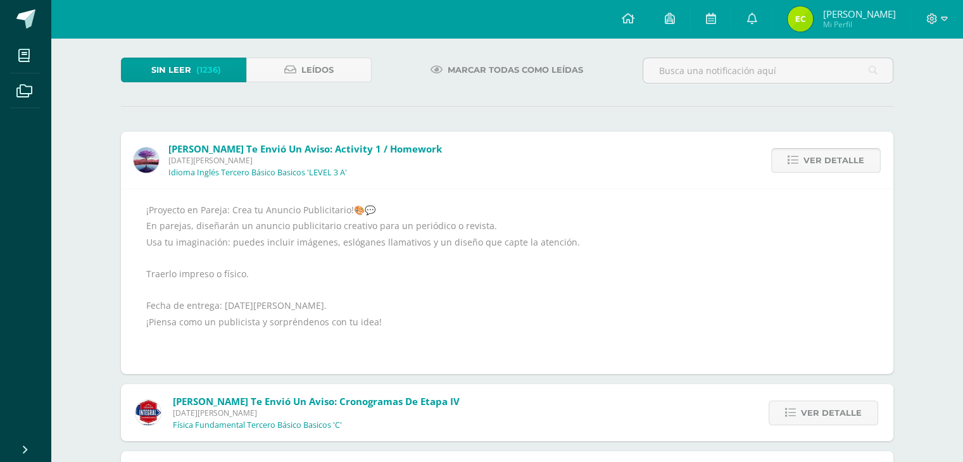
click at [838, 159] on span "Ver detalle" at bounding box center [834, 160] width 61 height 23
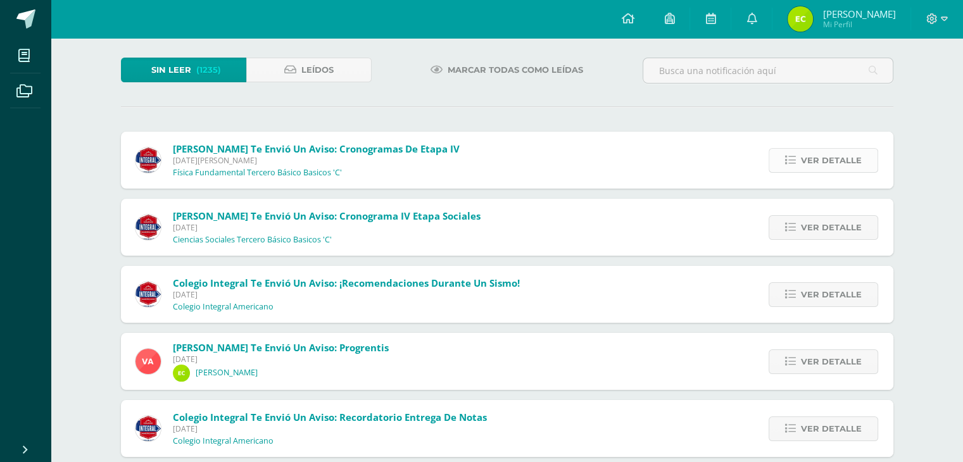
click at [831, 161] on span "Ver detalle" at bounding box center [831, 160] width 61 height 23
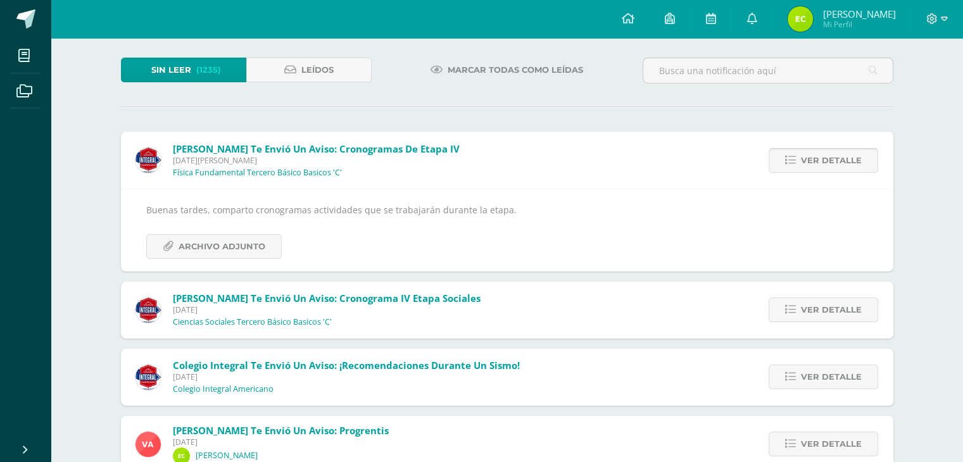
click at [831, 160] on span "Ver detalle" at bounding box center [831, 160] width 61 height 23
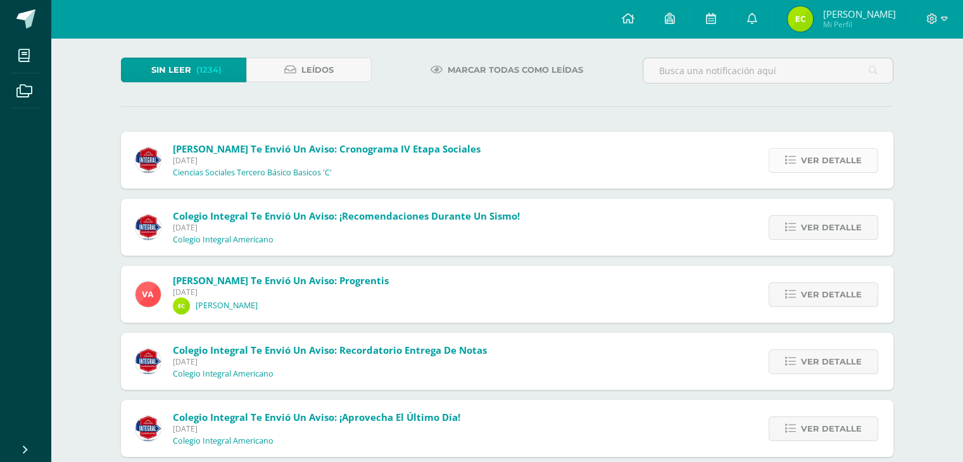
click at [830, 163] on span "Ver detalle" at bounding box center [831, 160] width 61 height 23
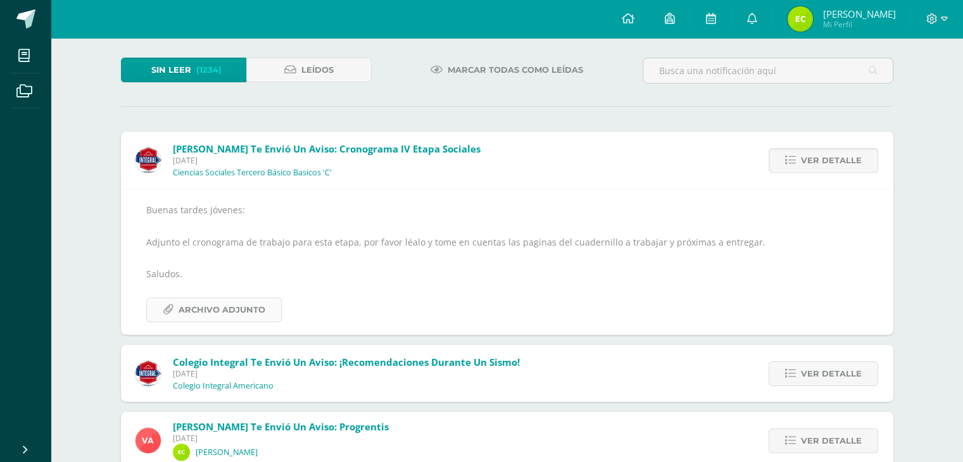
click at [229, 306] on span "Archivo Adjunto" at bounding box center [222, 309] width 87 height 23
click at [842, 163] on span "Ver detalle" at bounding box center [831, 160] width 61 height 23
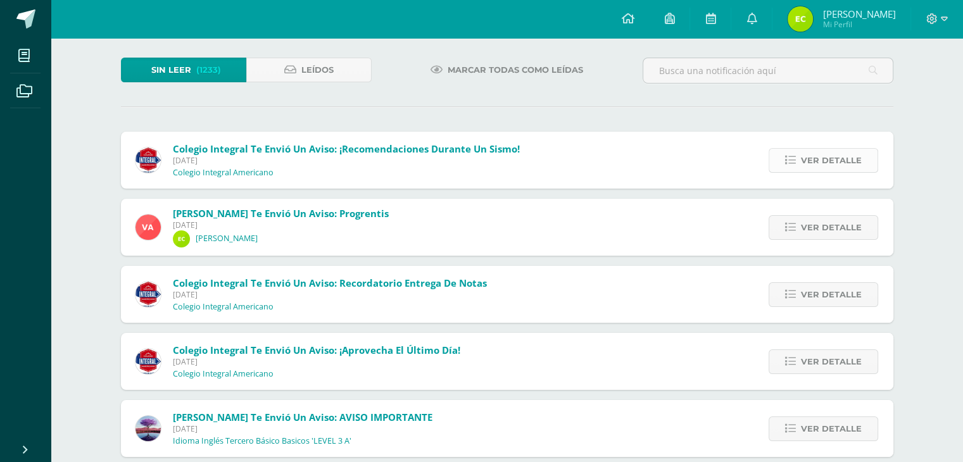
click at [831, 165] on span "Ver detalle" at bounding box center [831, 160] width 61 height 23
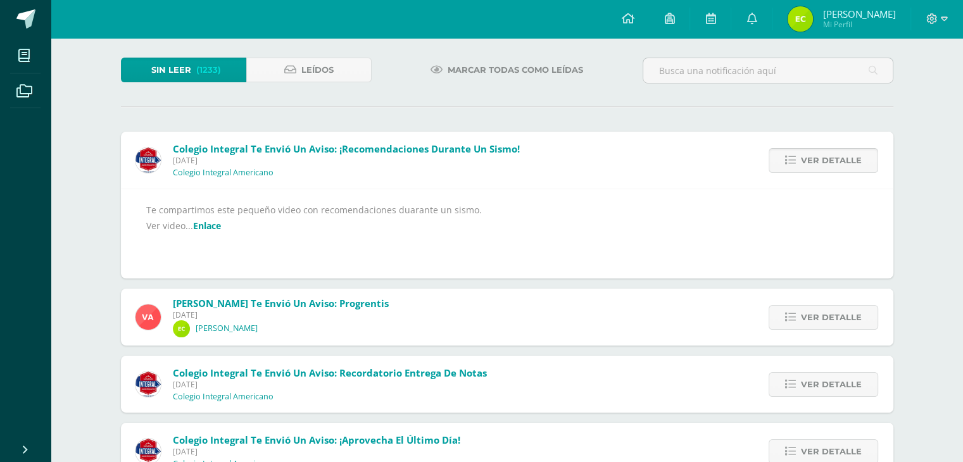
click at [831, 165] on span "Ver detalle" at bounding box center [831, 160] width 61 height 23
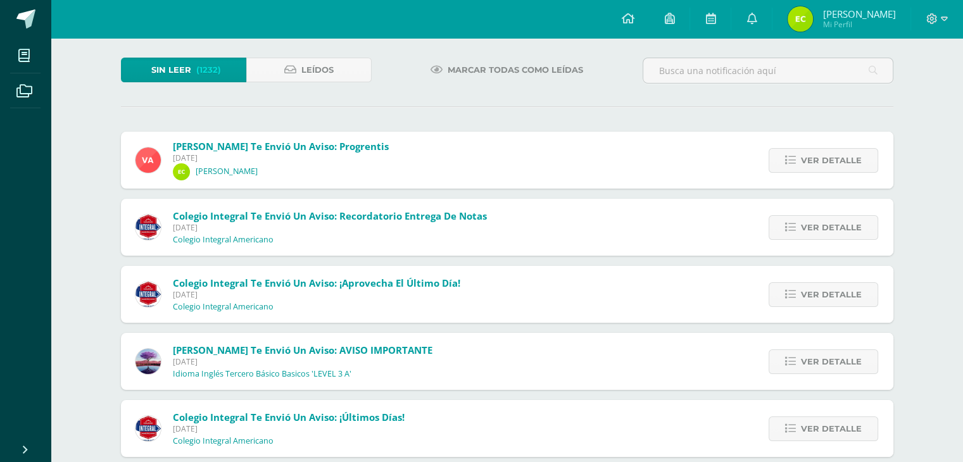
click at [831, 165] on span "Ver detalle" at bounding box center [831, 160] width 61 height 23
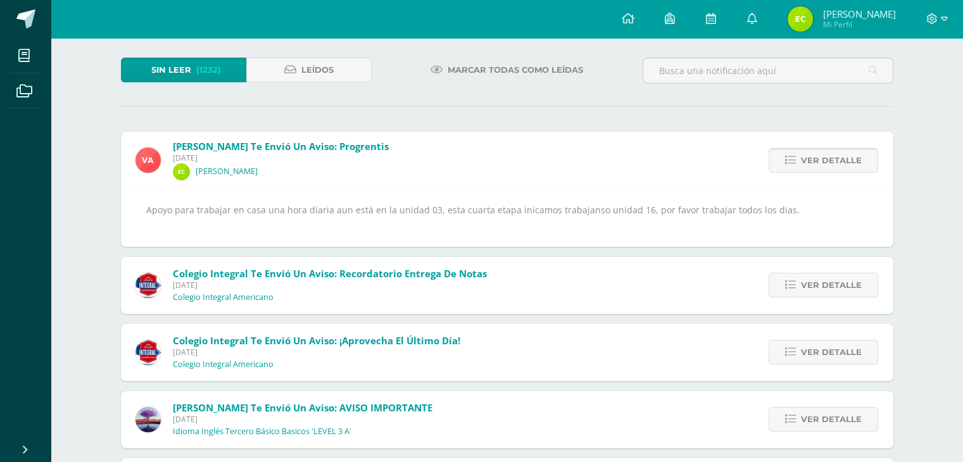
click at [830, 168] on span "Ver detalle" at bounding box center [831, 160] width 61 height 23
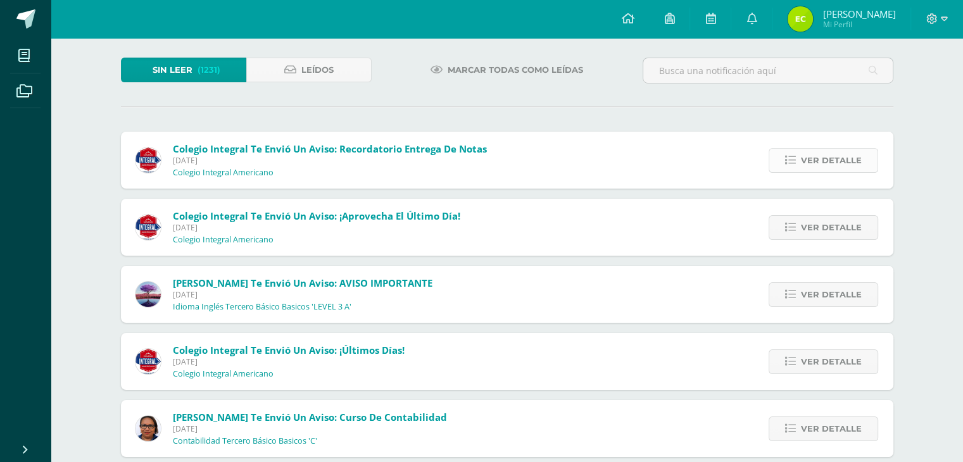
click at [825, 158] on span "Ver detalle" at bounding box center [831, 160] width 61 height 23
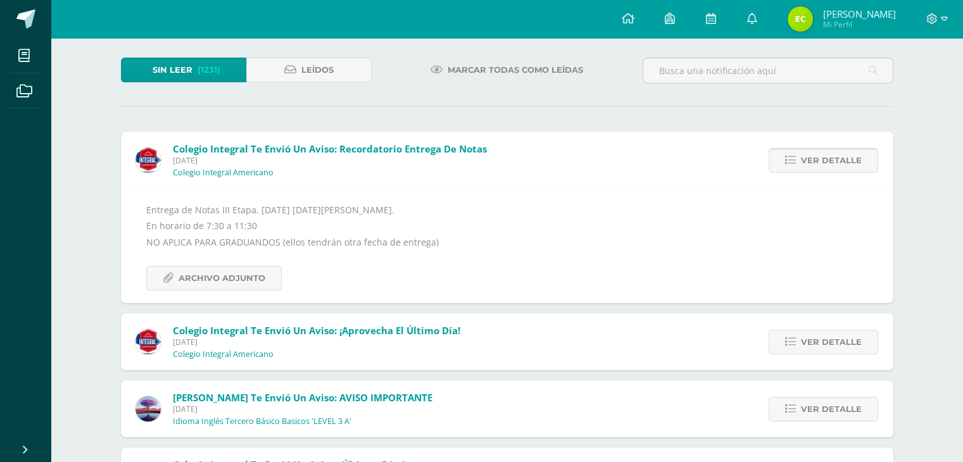
click at [828, 158] on span "Ver detalle" at bounding box center [831, 160] width 61 height 23
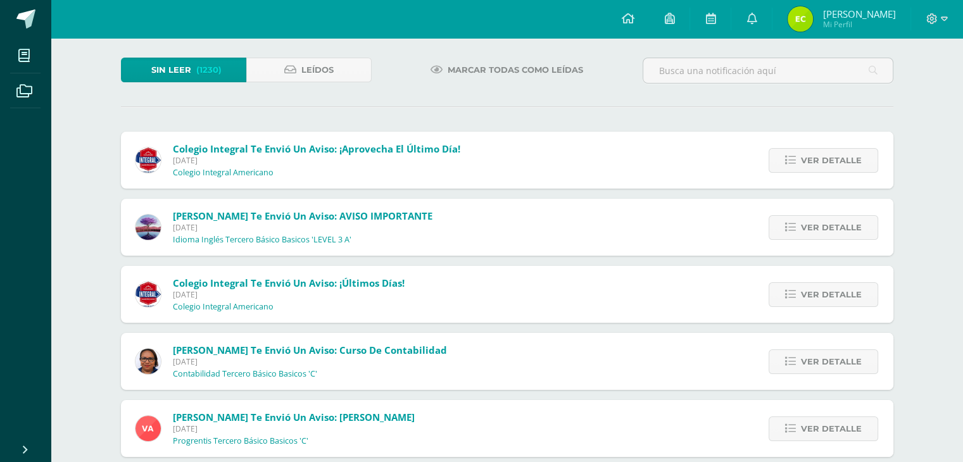
click at [828, 158] on span "Ver detalle" at bounding box center [831, 160] width 61 height 23
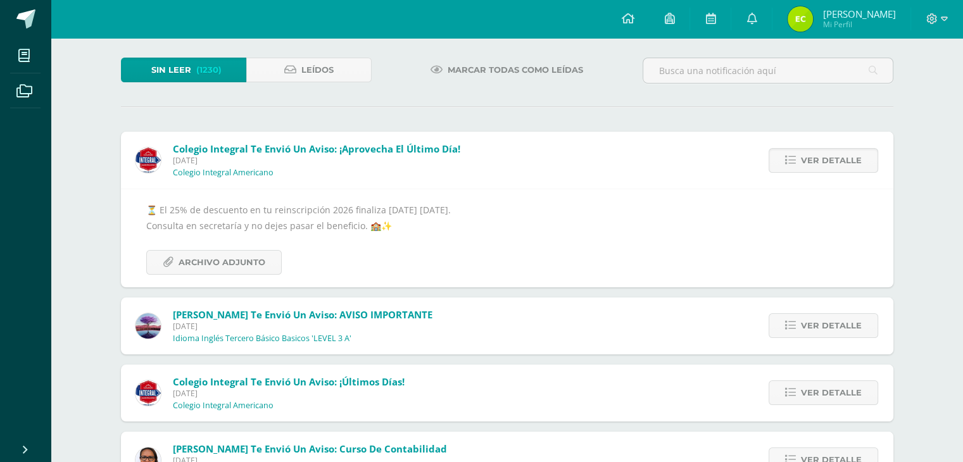
click at [828, 158] on span "Ver detalle" at bounding box center [831, 160] width 61 height 23
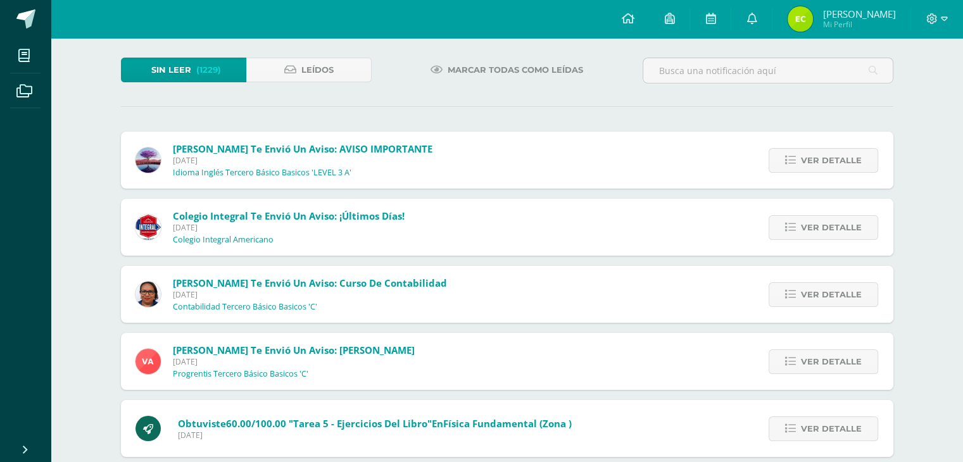
click at [828, 158] on span "Ver detalle" at bounding box center [831, 160] width 61 height 23
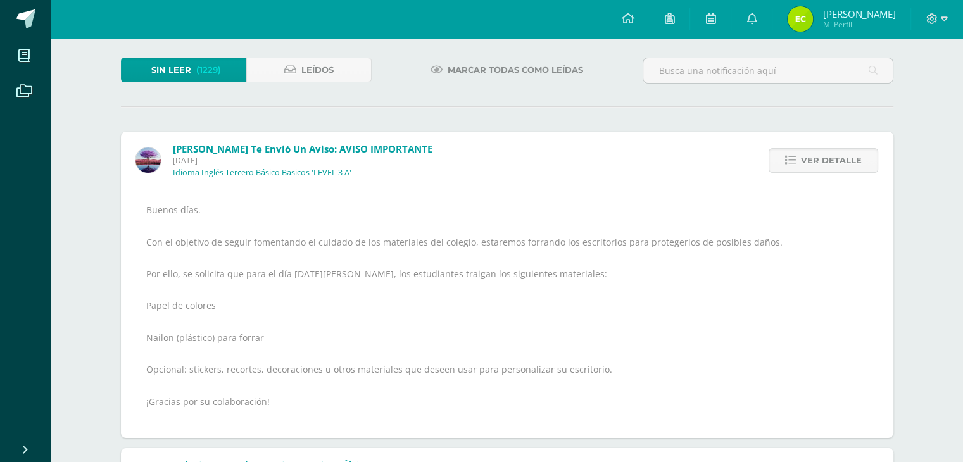
click at [828, 158] on span "Ver detalle" at bounding box center [831, 160] width 61 height 23
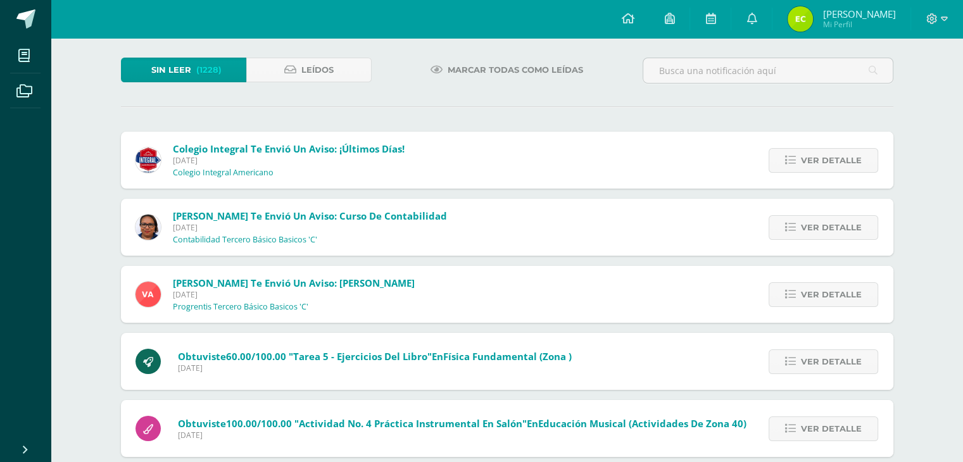
click at [828, 158] on span "Ver detalle" at bounding box center [831, 160] width 61 height 23
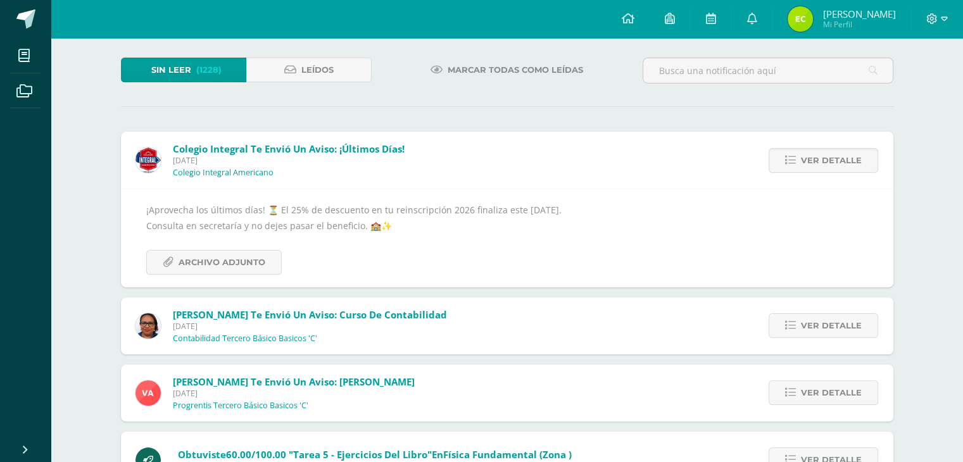
click at [828, 158] on span "Ver detalle" at bounding box center [831, 160] width 61 height 23
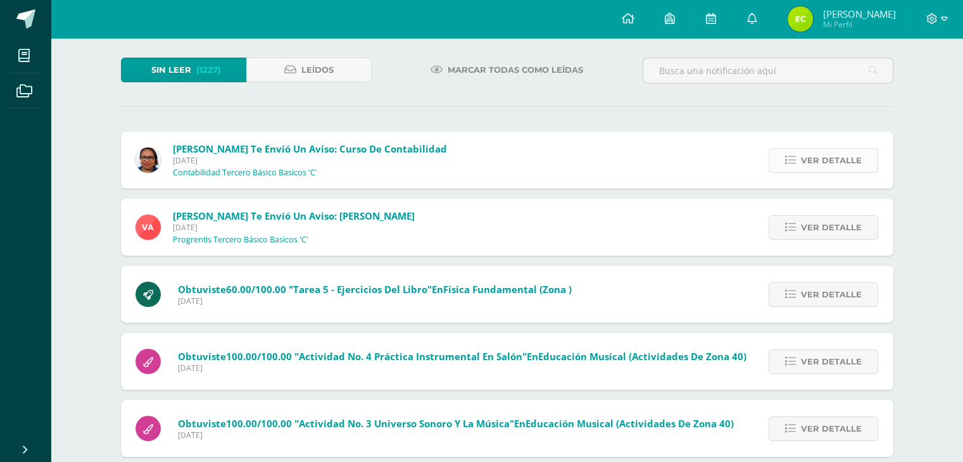
click at [841, 158] on span "Ver detalle" at bounding box center [831, 160] width 61 height 23
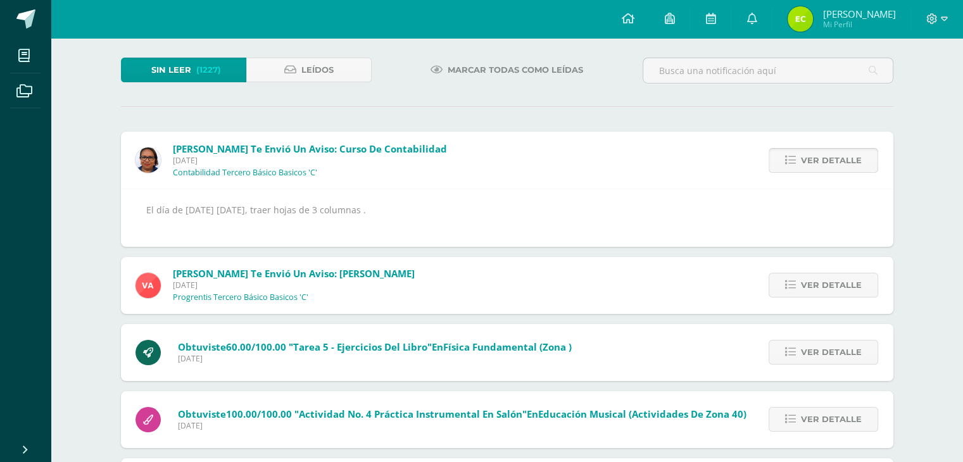
click at [841, 158] on span "Ver detalle" at bounding box center [831, 160] width 61 height 23
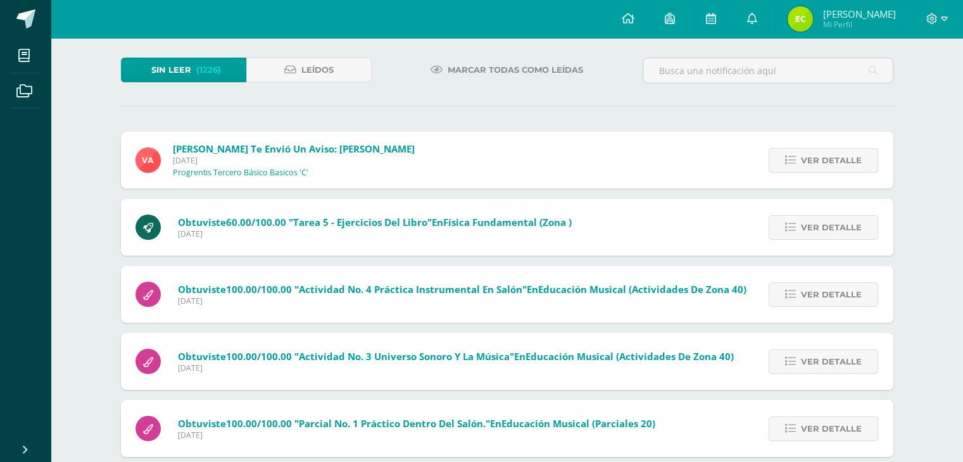
click at [841, 158] on span "Ver detalle" at bounding box center [831, 160] width 61 height 23
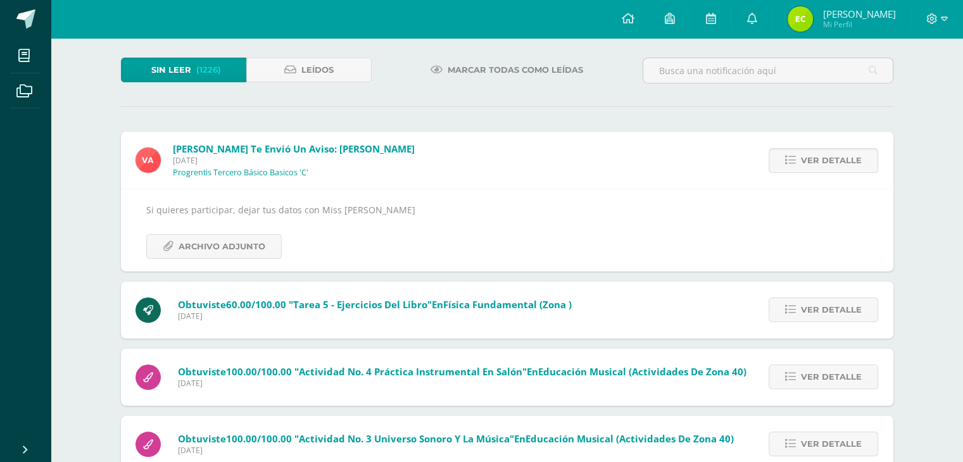
click at [841, 158] on span "Ver detalle" at bounding box center [831, 160] width 61 height 23
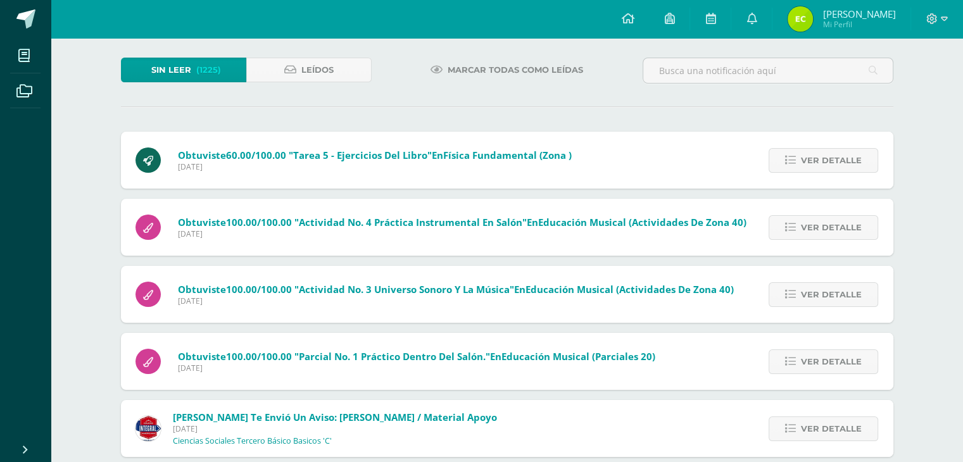
click at [841, 158] on span "Ver detalle" at bounding box center [831, 160] width 61 height 23
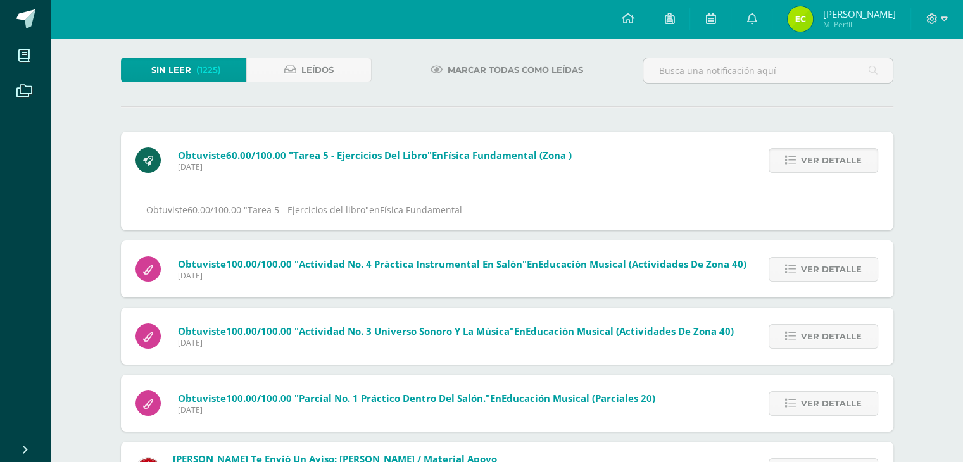
click at [841, 158] on span "Ver detalle" at bounding box center [831, 160] width 61 height 23
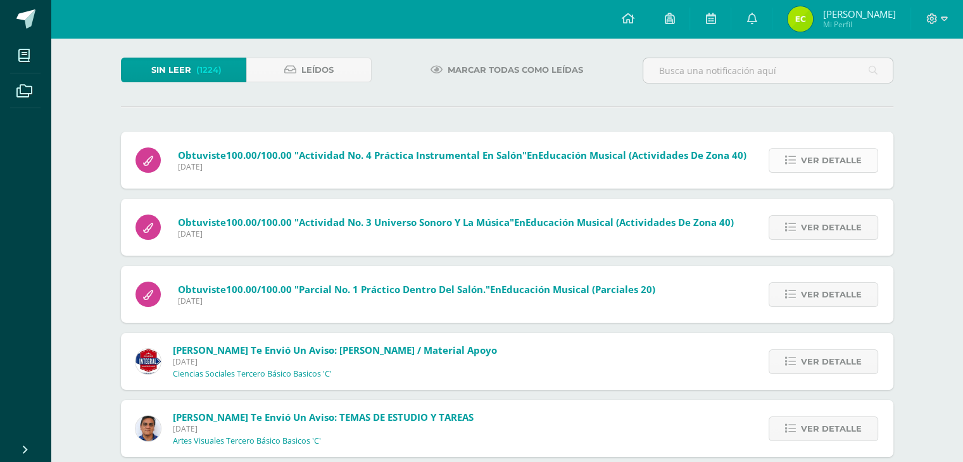
click at [837, 159] on span "Ver detalle" at bounding box center [831, 160] width 61 height 23
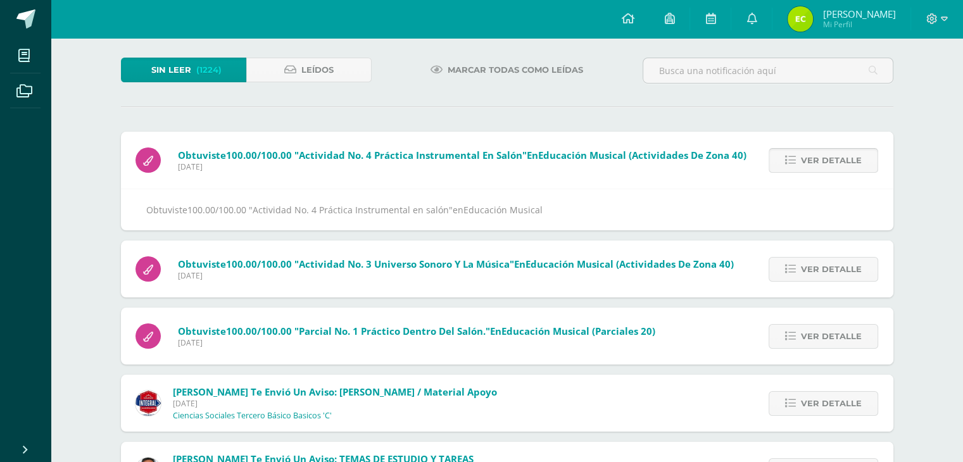
click at [837, 159] on span "Ver detalle" at bounding box center [831, 160] width 61 height 23
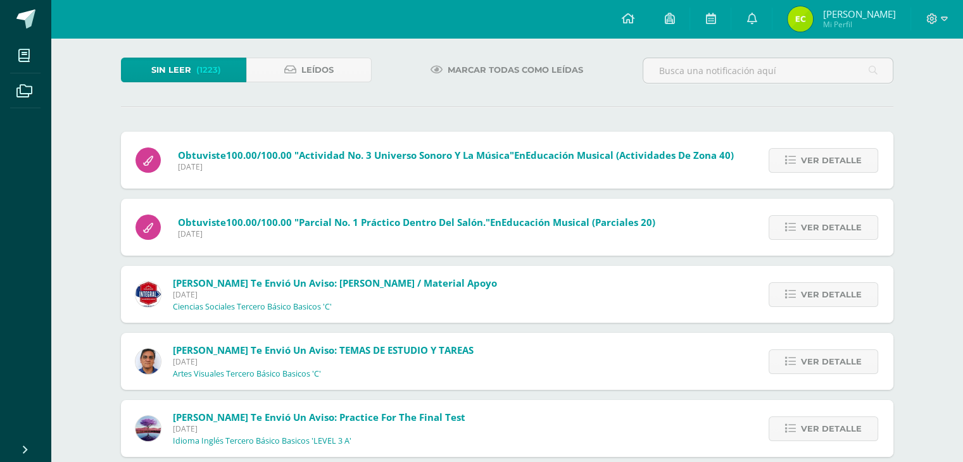
click at [837, 159] on span "Ver detalle" at bounding box center [831, 160] width 61 height 23
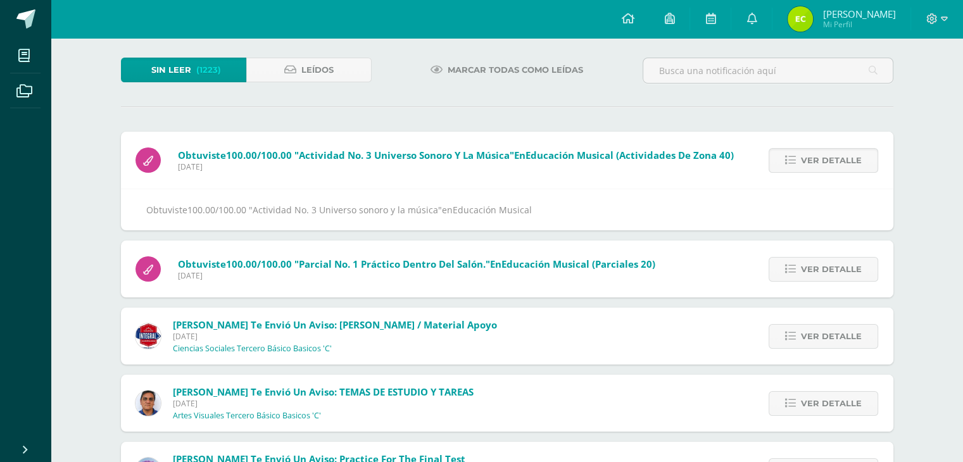
click at [837, 159] on span "Ver detalle" at bounding box center [831, 160] width 61 height 23
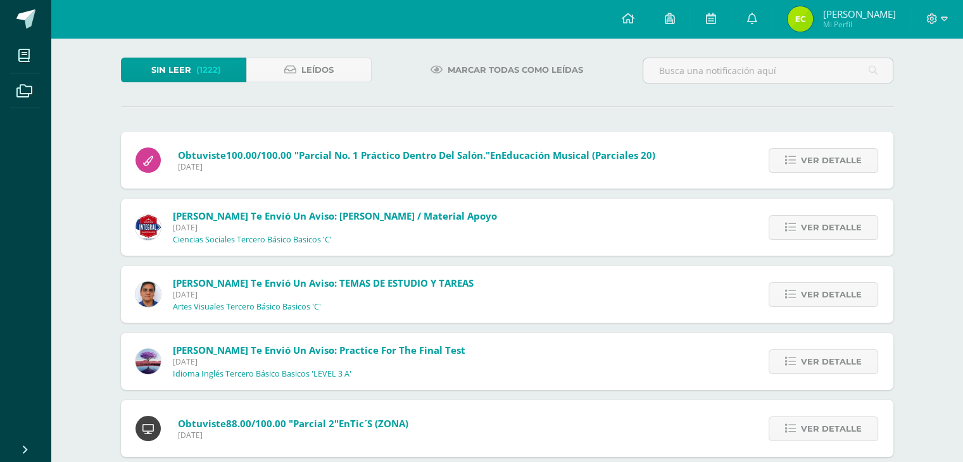
click at [837, 159] on span "Ver detalle" at bounding box center [831, 160] width 61 height 23
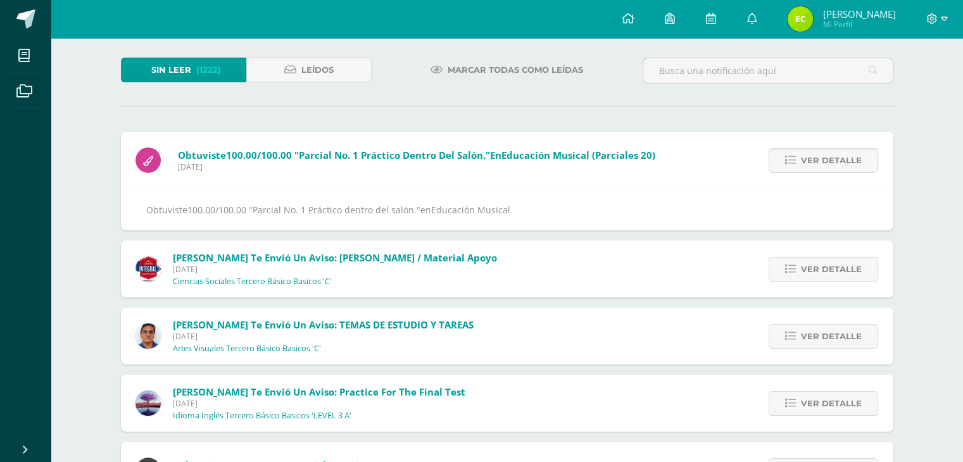
click at [837, 159] on span "Ver detalle" at bounding box center [831, 160] width 61 height 23
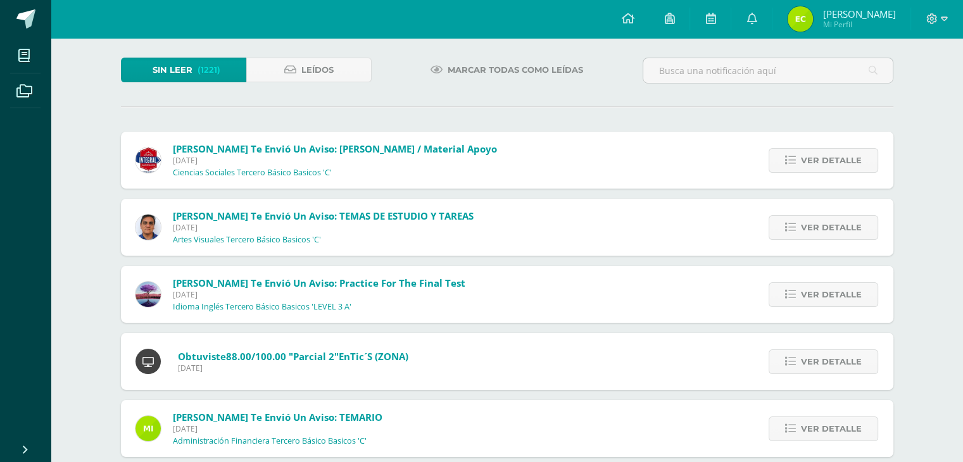
click at [837, 159] on span "Ver detalle" at bounding box center [831, 160] width 61 height 23
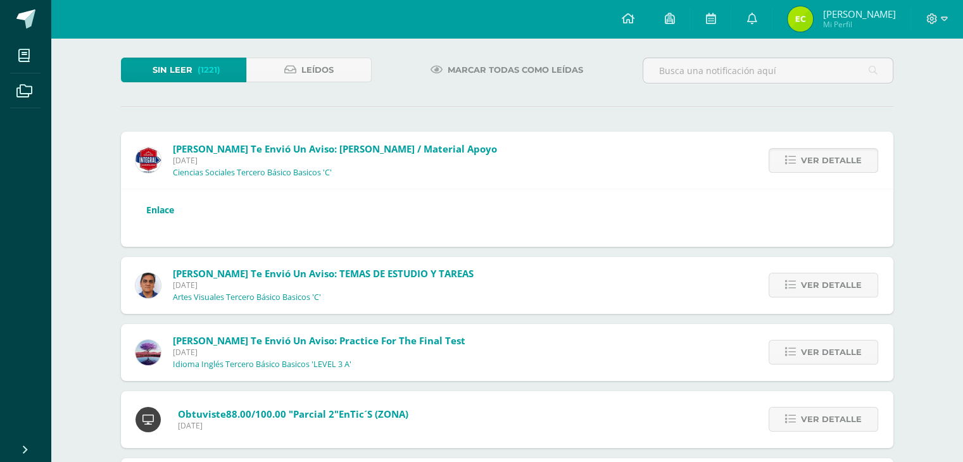
click at [837, 159] on span "Ver detalle" at bounding box center [831, 160] width 61 height 23
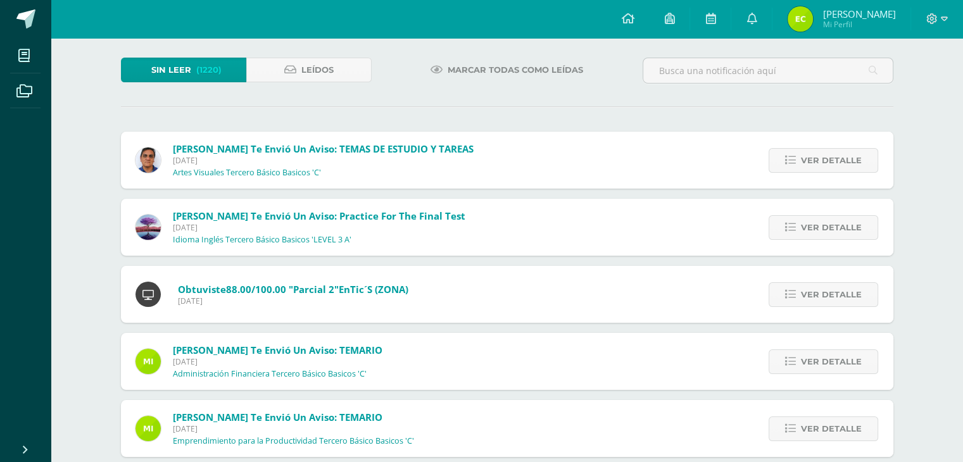
click at [837, 159] on span "Ver detalle" at bounding box center [831, 160] width 61 height 23
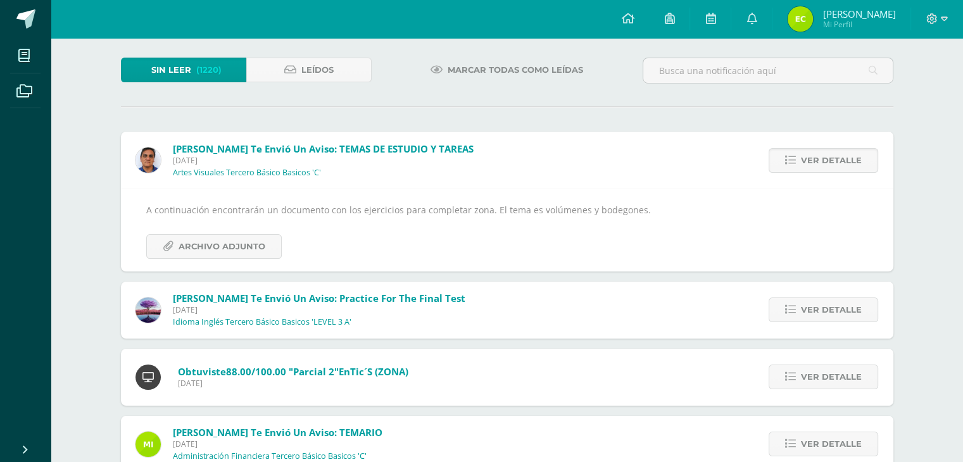
click at [837, 159] on span "Ver detalle" at bounding box center [831, 160] width 61 height 23
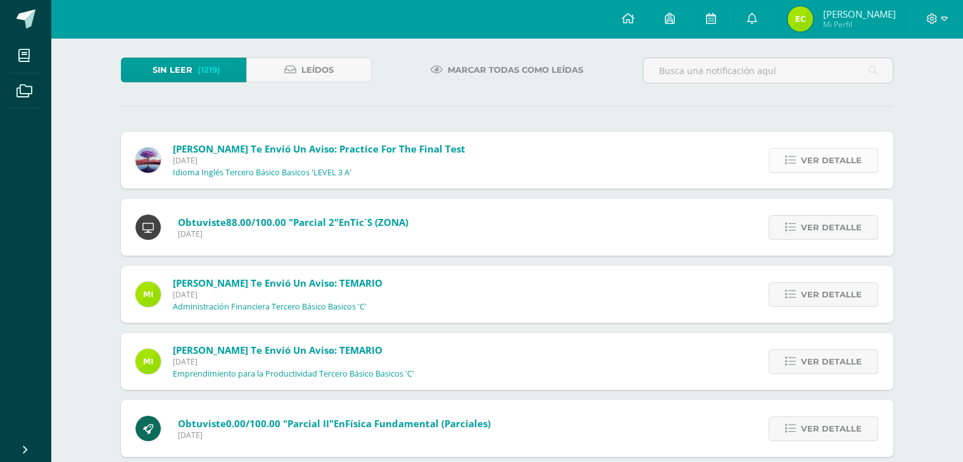
click at [831, 163] on span "Ver detalle" at bounding box center [831, 160] width 61 height 23
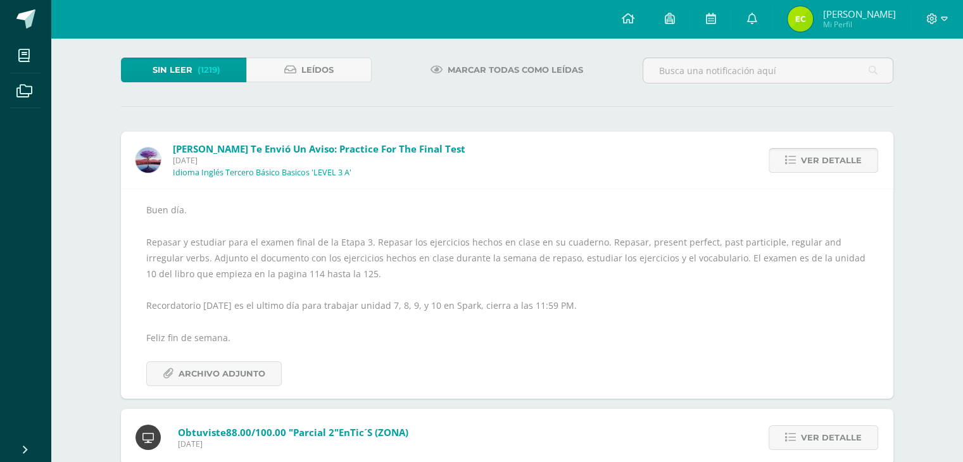
click at [831, 163] on span "Ver detalle" at bounding box center [831, 160] width 61 height 23
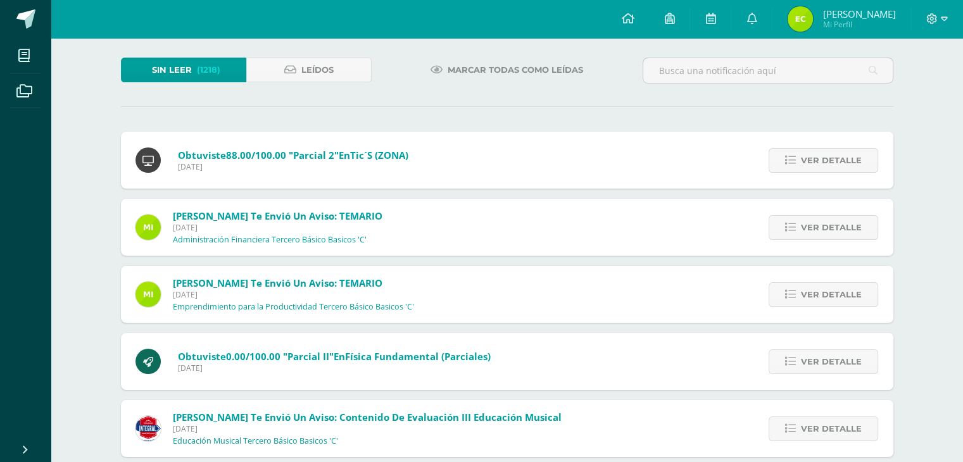
click at [831, 163] on span "Ver detalle" at bounding box center [831, 160] width 61 height 23
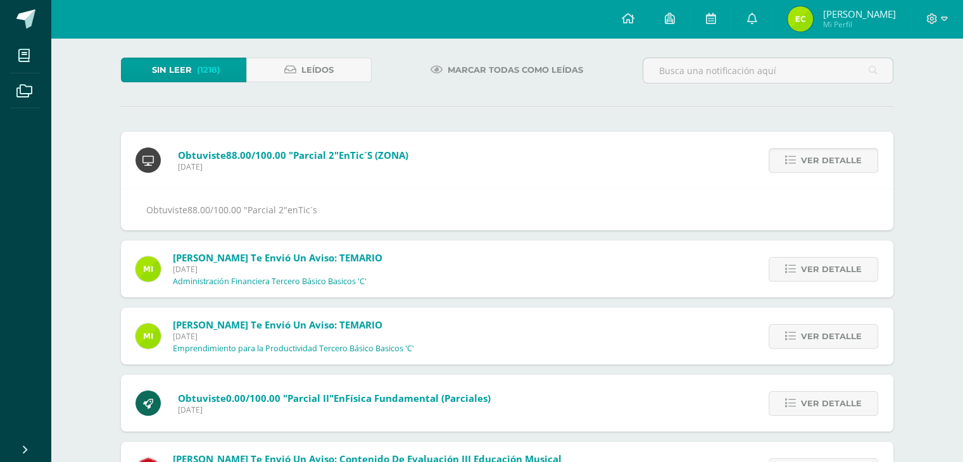
click at [831, 163] on span "Ver detalle" at bounding box center [831, 160] width 61 height 23
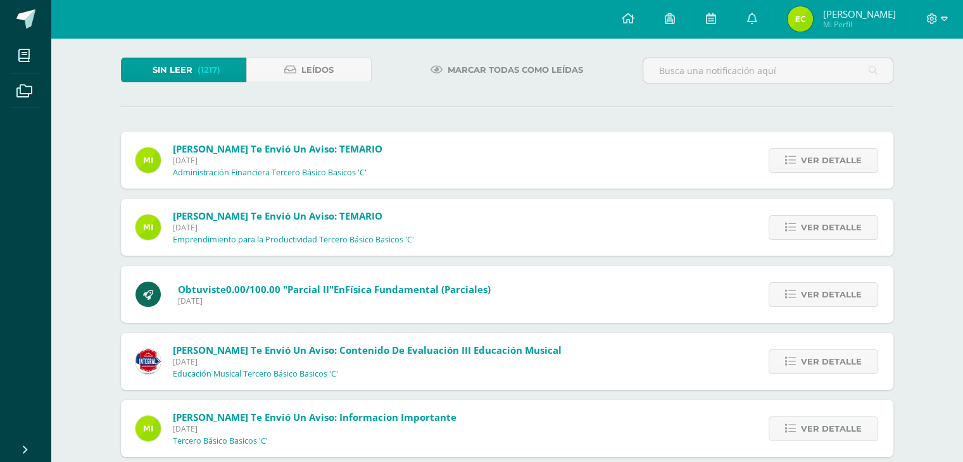
click at [832, 163] on span "Ver detalle" at bounding box center [831, 160] width 61 height 23
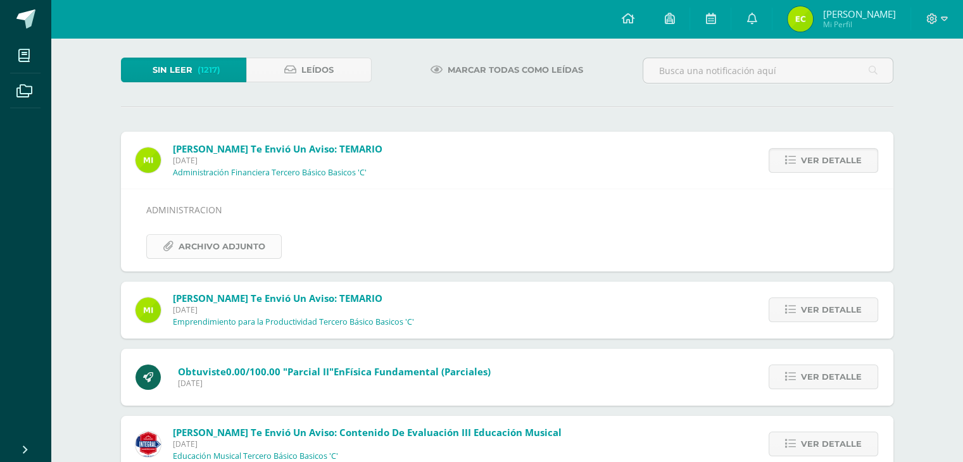
click at [213, 243] on span "Archivo Adjunto" at bounding box center [222, 246] width 87 height 23
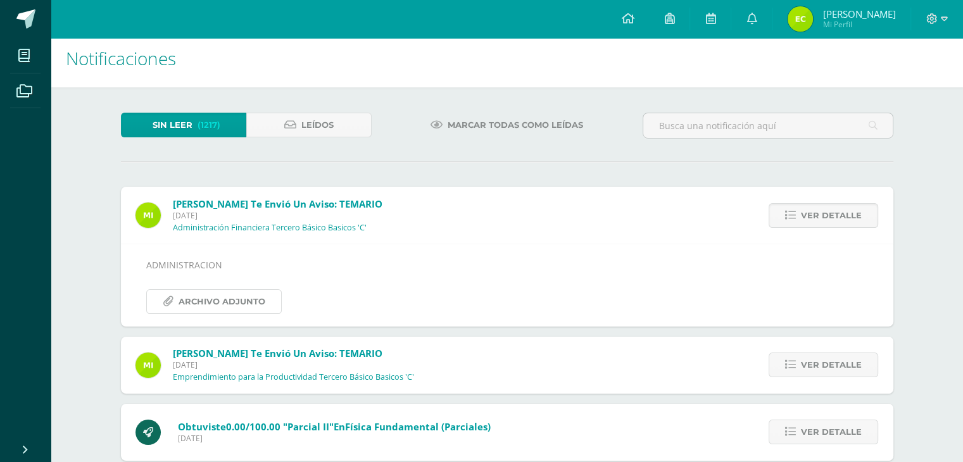
scroll to position [0, 0]
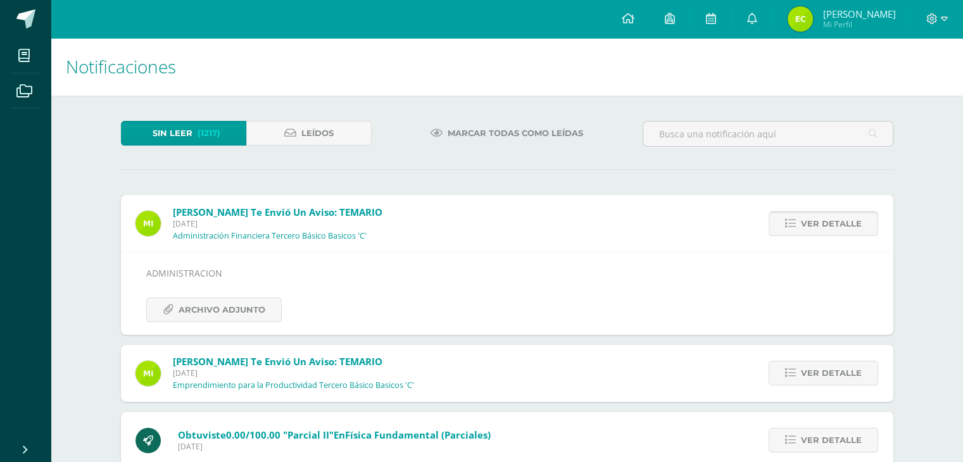
click at [844, 230] on span "Ver detalle" at bounding box center [831, 223] width 61 height 23
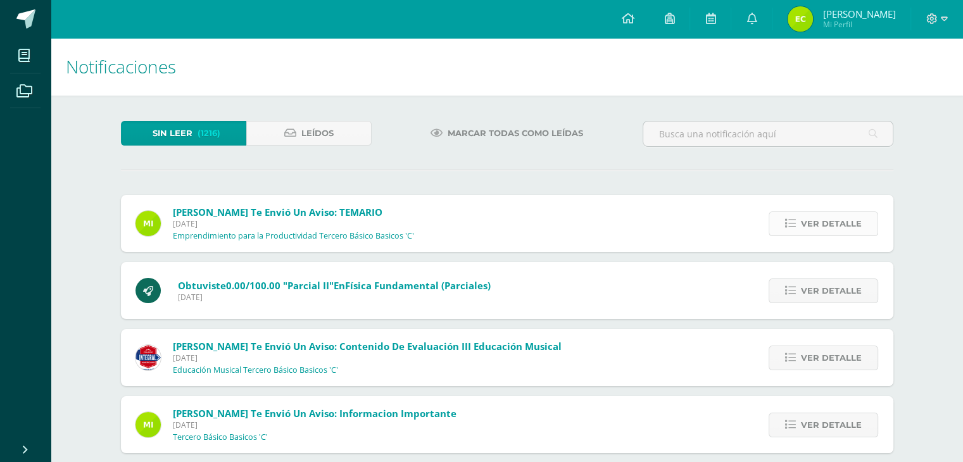
click at [844, 223] on span "Ver detalle" at bounding box center [831, 223] width 61 height 23
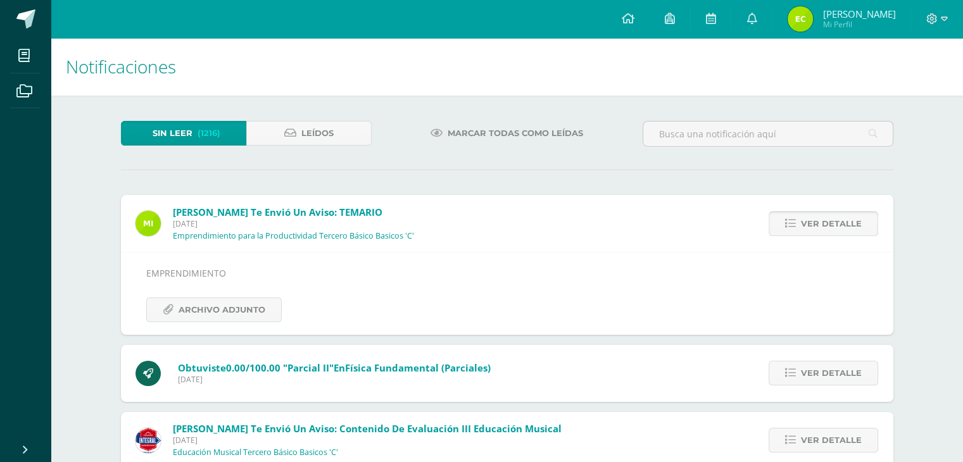
click at [844, 223] on span "Ver detalle" at bounding box center [831, 223] width 61 height 23
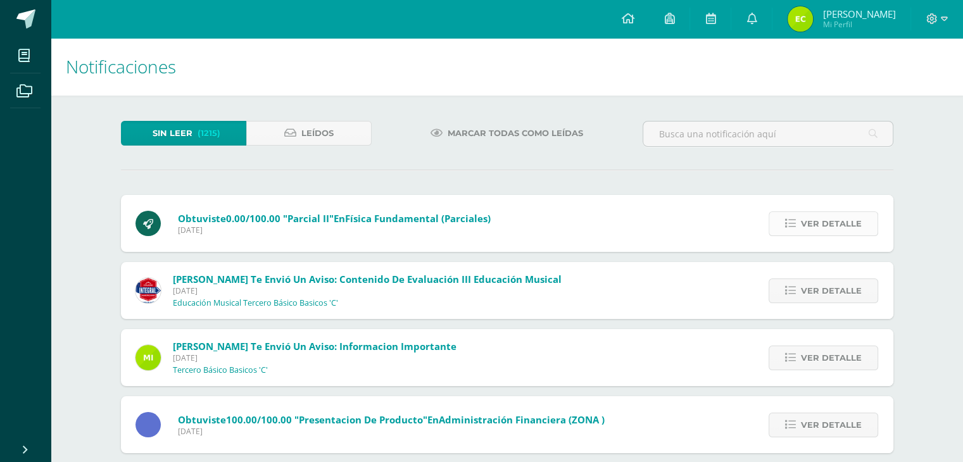
click at [844, 226] on span "Ver detalle" at bounding box center [831, 223] width 61 height 23
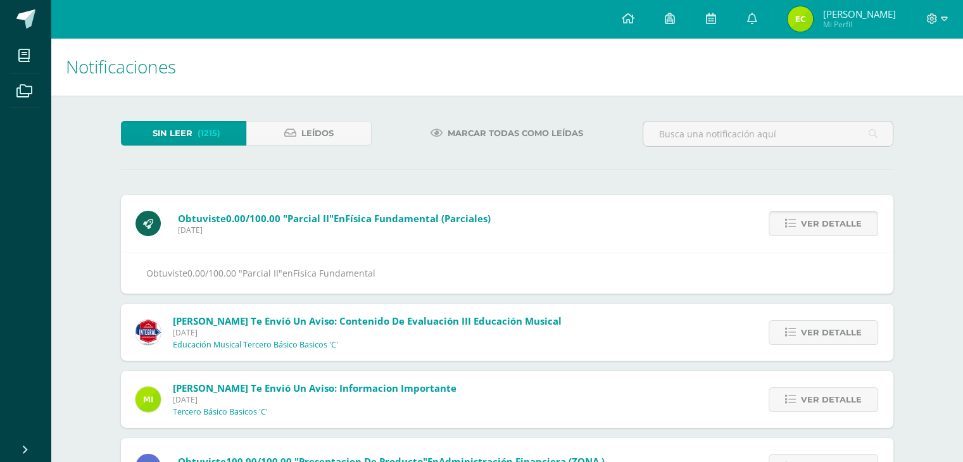
click at [844, 226] on span "Ver detalle" at bounding box center [831, 223] width 61 height 23
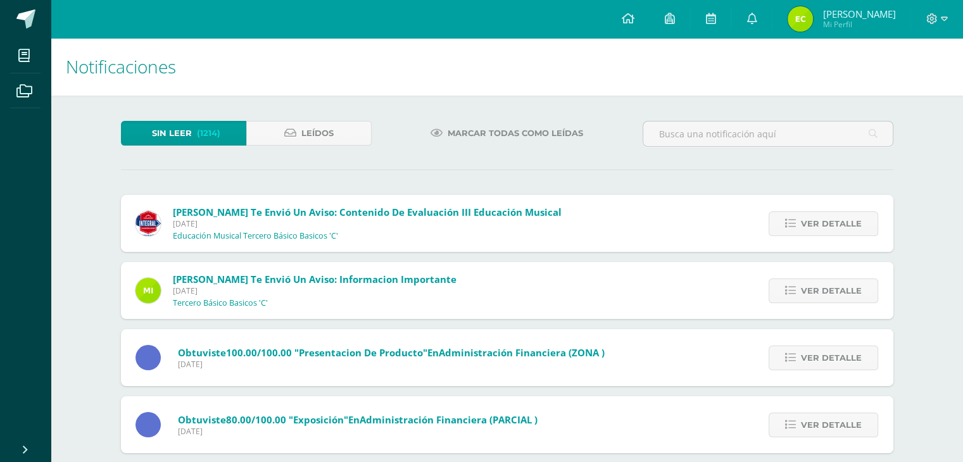
click at [844, 226] on span "Ver detalle" at bounding box center [831, 223] width 61 height 23
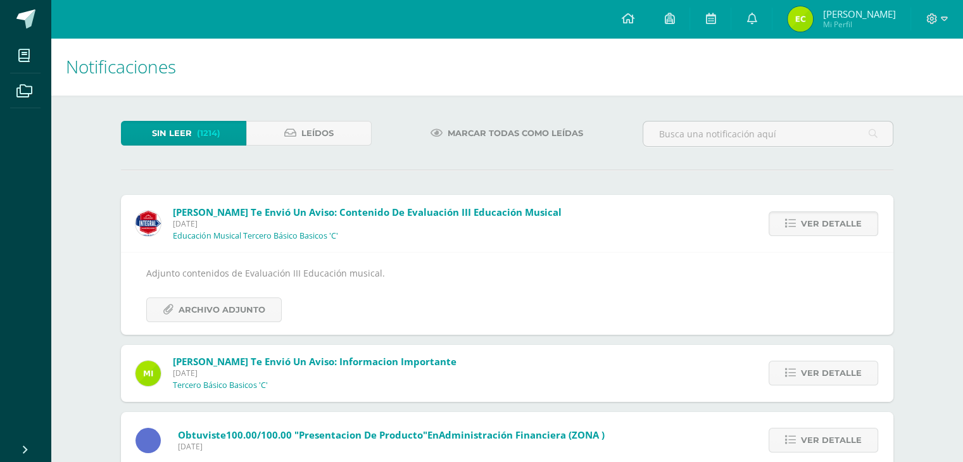
click at [844, 226] on span "Ver detalle" at bounding box center [831, 223] width 61 height 23
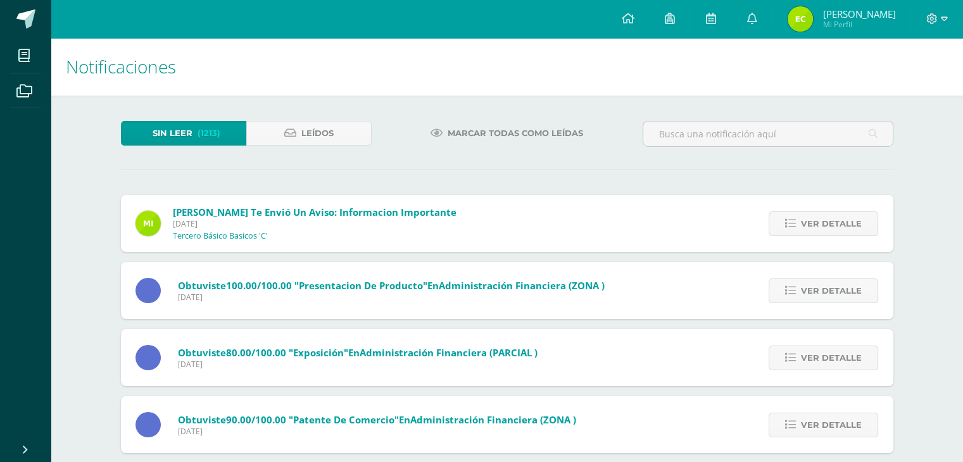
click at [844, 226] on span "Ver detalle" at bounding box center [831, 223] width 61 height 23
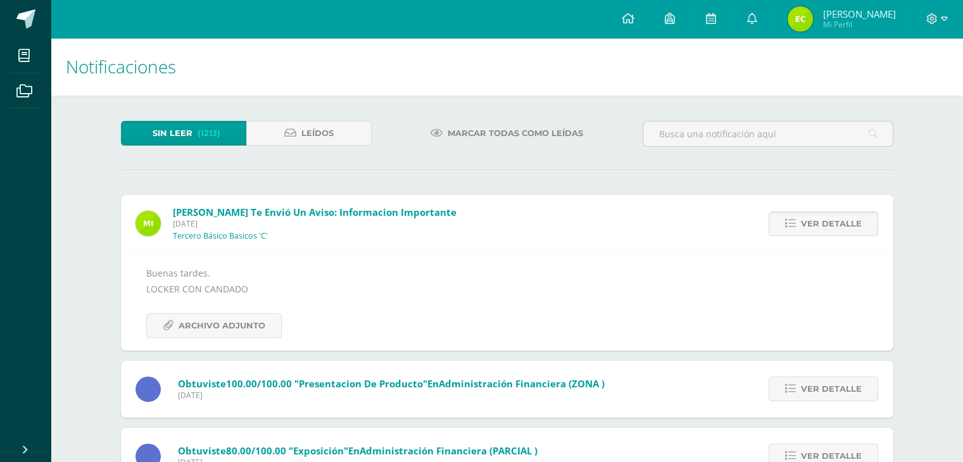
click at [844, 226] on span "Ver detalle" at bounding box center [831, 223] width 61 height 23
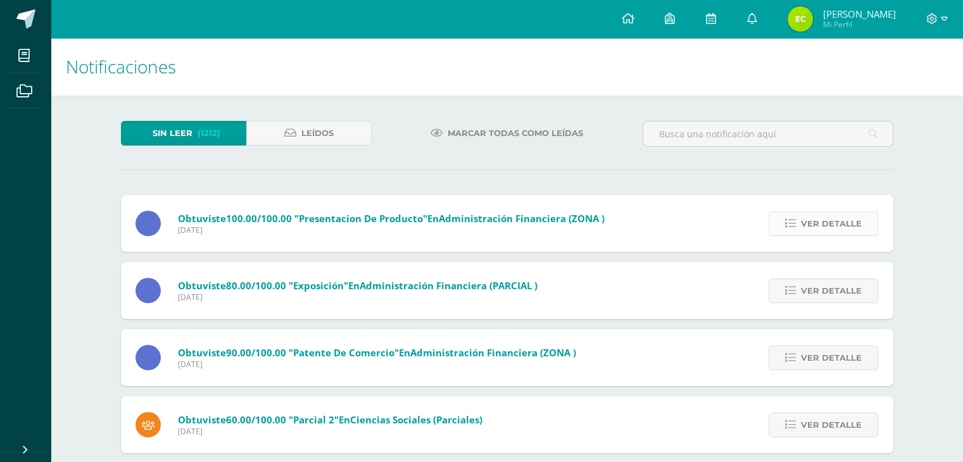
click at [844, 224] on span "Ver detalle" at bounding box center [831, 223] width 61 height 23
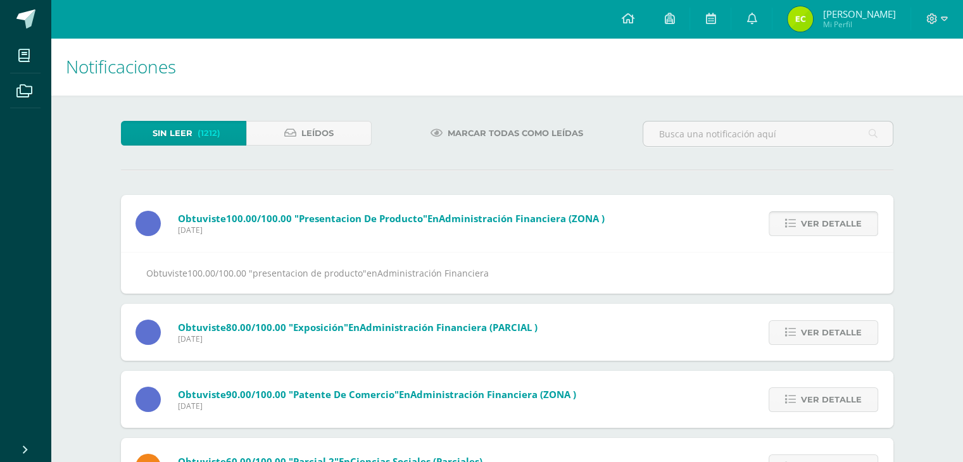
click at [844, 224] on span "Ver detalle" at bounding box center [831, 223] width 61 height 23
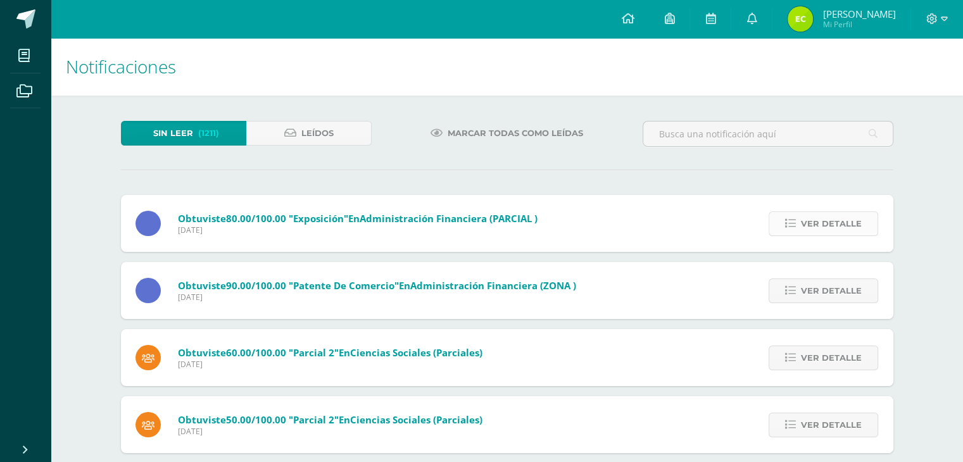
click at [844, 225] on span "Ver detalle" at bounding box center [831, 223] width 61 height 23
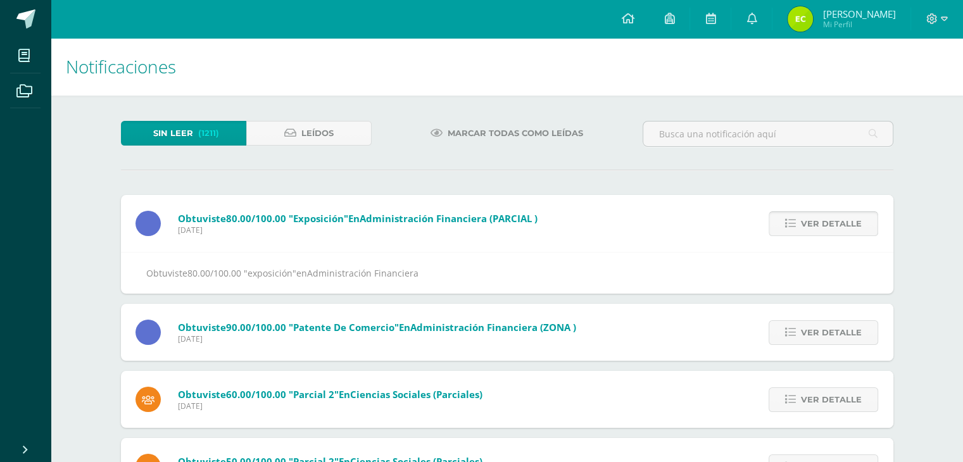
click at [844, 225] on span "Ver detalle" at bounding box center [831, 223] width 61 height 23
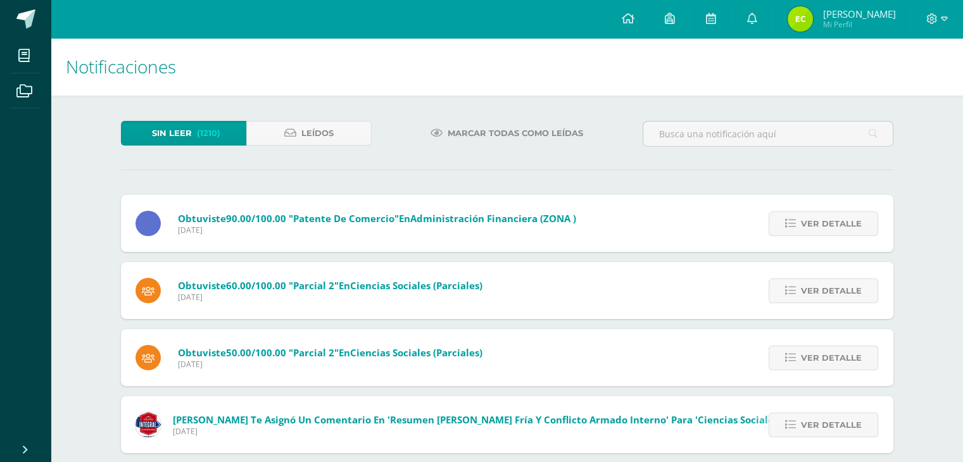
click at [844, 225] on span "Ver detalle" at bounding box center [831, 223] width 61 height 23
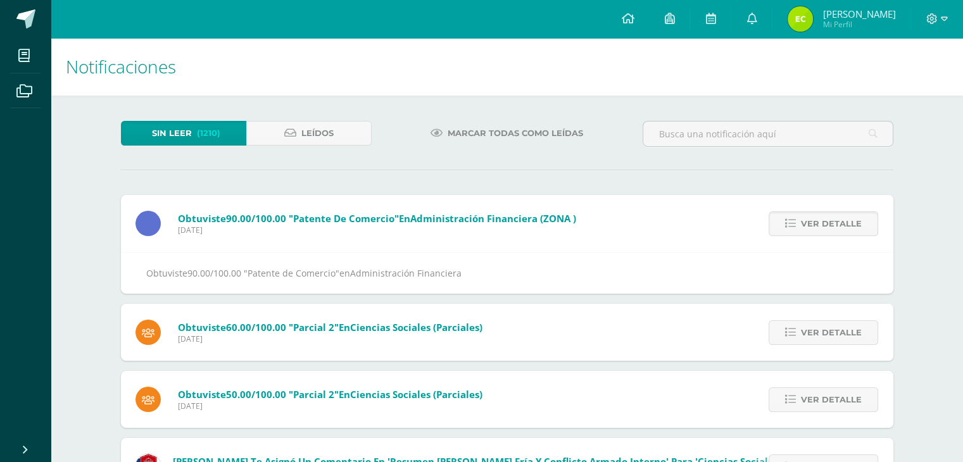
click at [844, 225] on span "Ver detalle" at bounding box center [831, 223] width 61 height 23
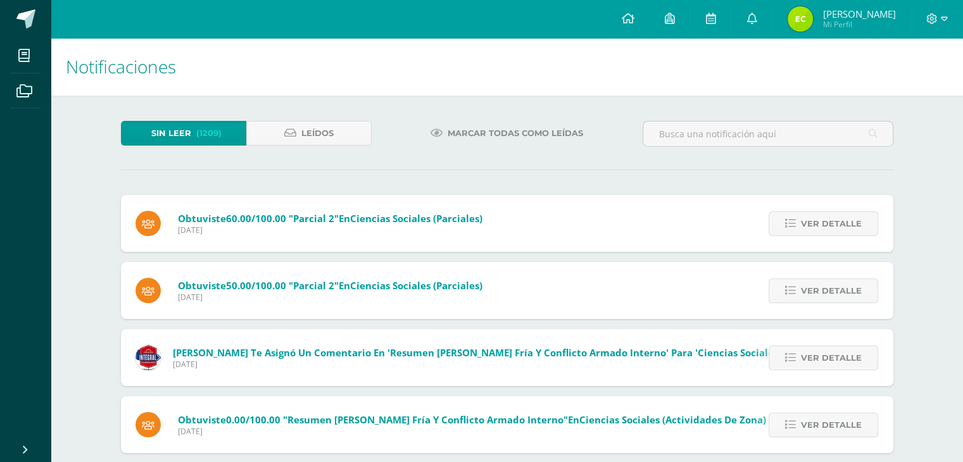
click at [844, 225] on span "Ver detalle" at bounding box center [831, 223] width 61 height 23
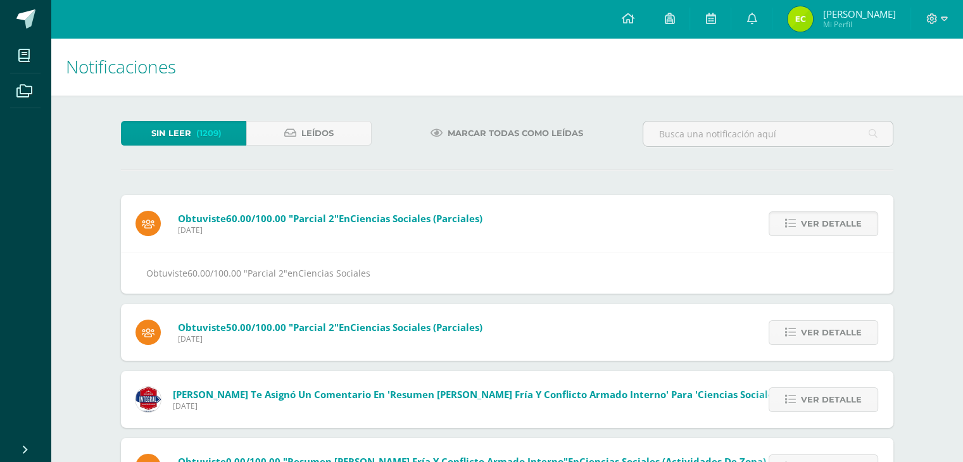
click at [844, 225] on span "Ver detalle" at bounding box center [831, 223] width 61 height 23
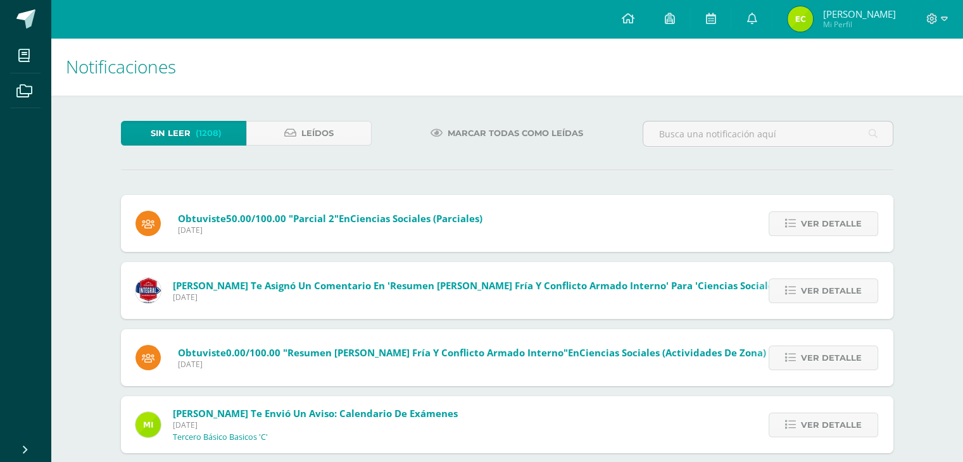
click at [844, 225] on span "Ver detalle" at bounding box center [831, 223] width 61 height 23
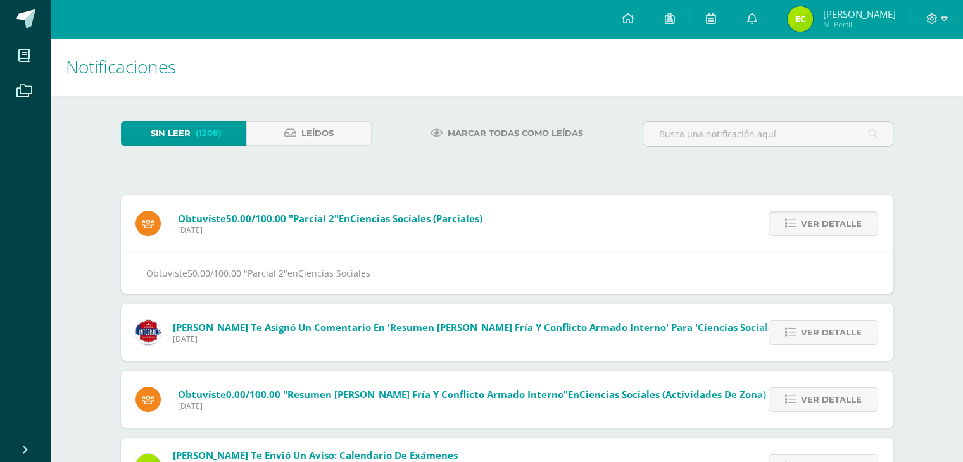
click at [844, 225] on span "Ver detalle" at bounding box center [831, 223] width 61 height 23
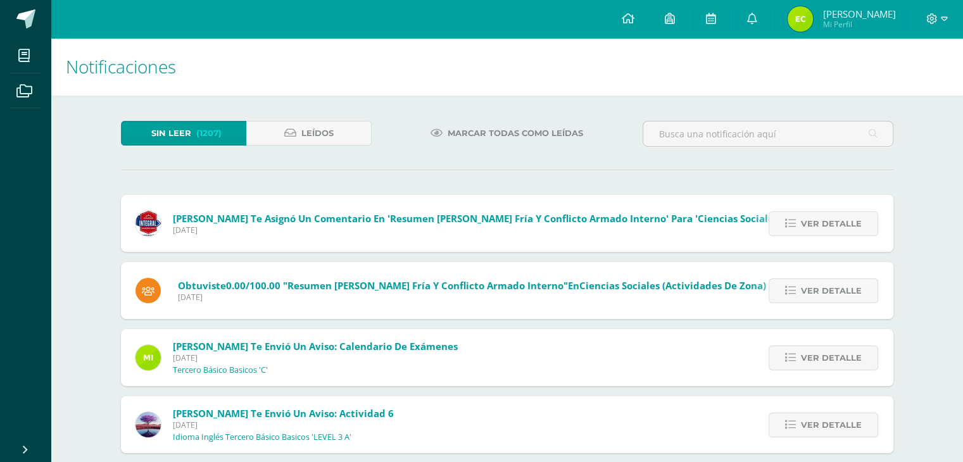
click at [844, 225] on span "Ver detalle" at bounding box center [831, 223] width 61 height 23
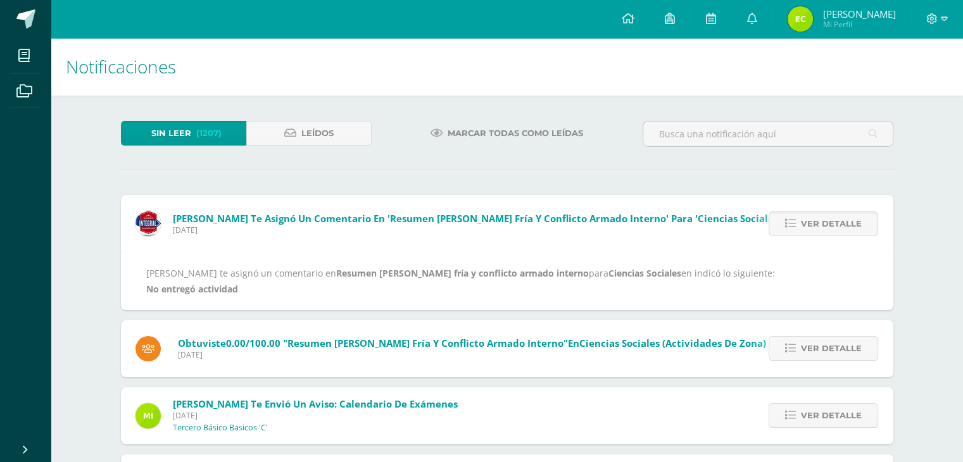
click at [844, 225] on span "Ver detalle" at bounding box center [831, 223] width 61 height 23
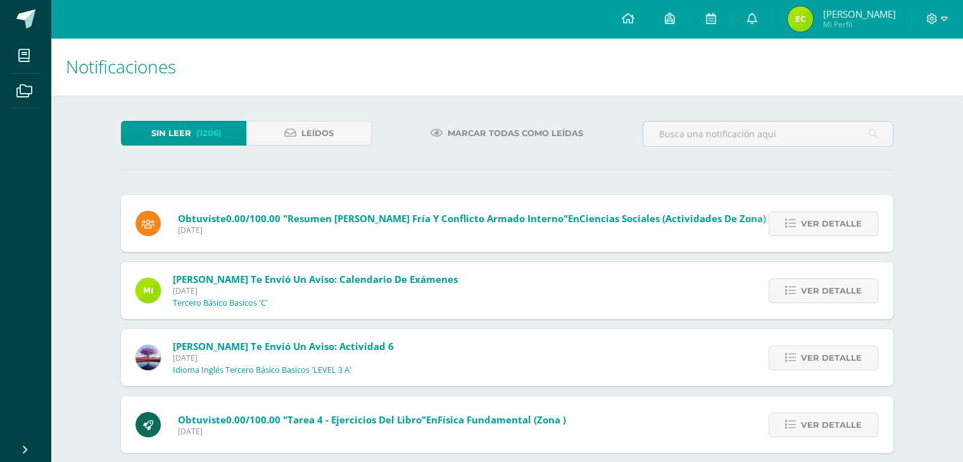
click at [844, 225] on span "Ver detalle" at bounding box center [831, 223] width 61 height 23
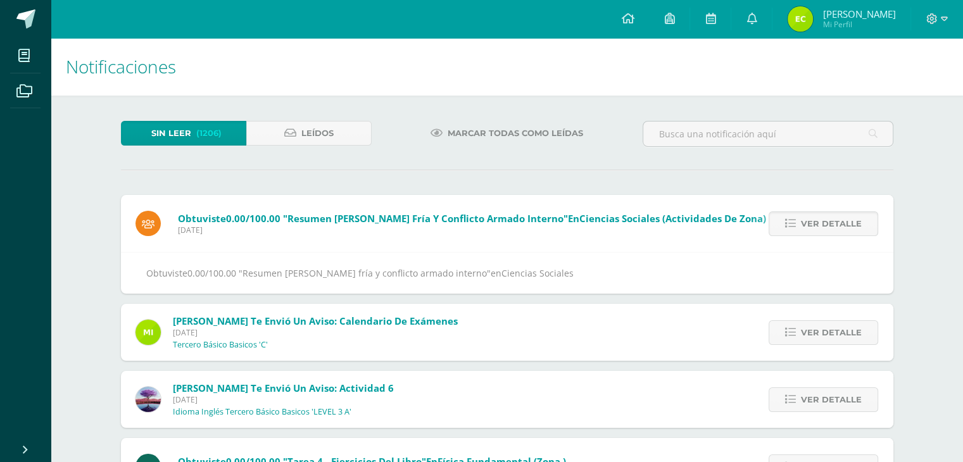
click at [844, 225] on span "Ver detalle" at bounding box center [831, 223] width 61 height 23
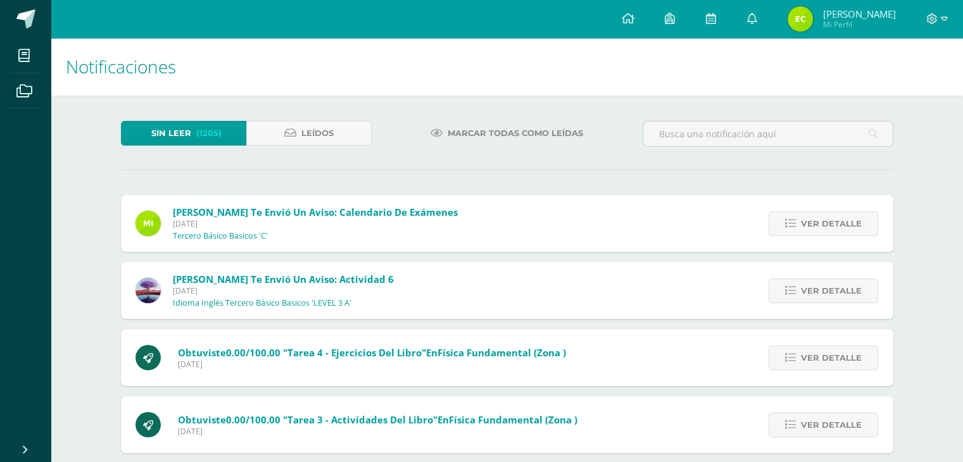
click at [844, 225] on span "Ver detalle" at bounding box center [831, 223] width 61 height 23
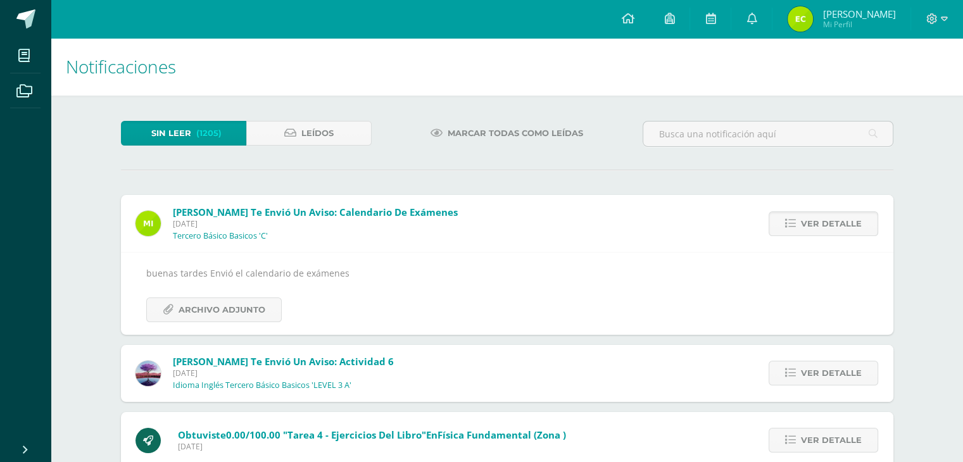
click at [844, 225] on span "Ver detalle" at bounding box center [831, 223] width 61 height 23
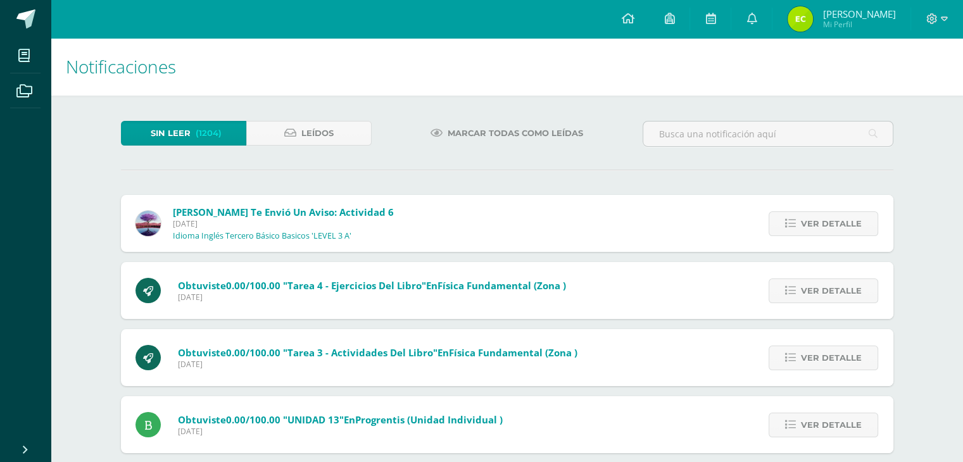
click at [844, 225] on span "Ver detalle" at bounding box center [831, 223] width 61 height 23
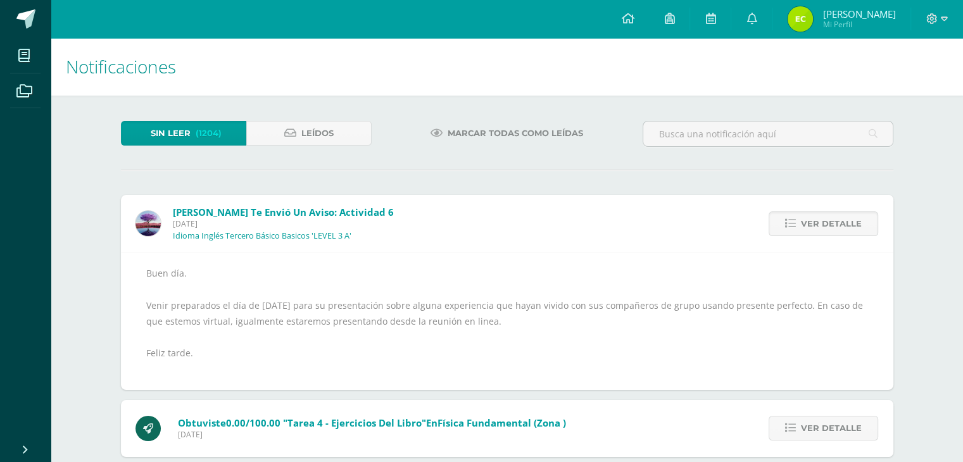
click at [844, 225] on span "Ver detalle" at bounding box center [831, 223] width 61 height 23
